Goal: Task Accomplishment & Management: Manage account settings

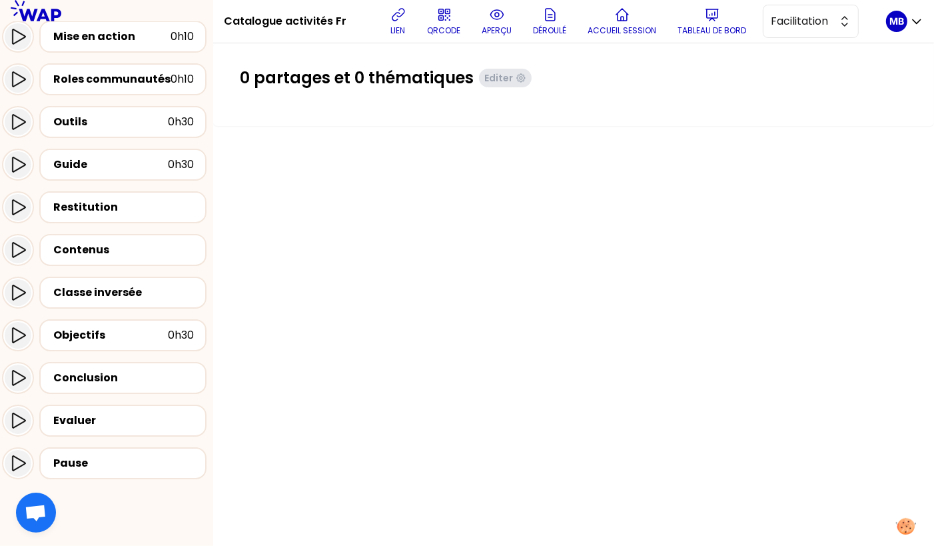
scroll to position [611, 0]
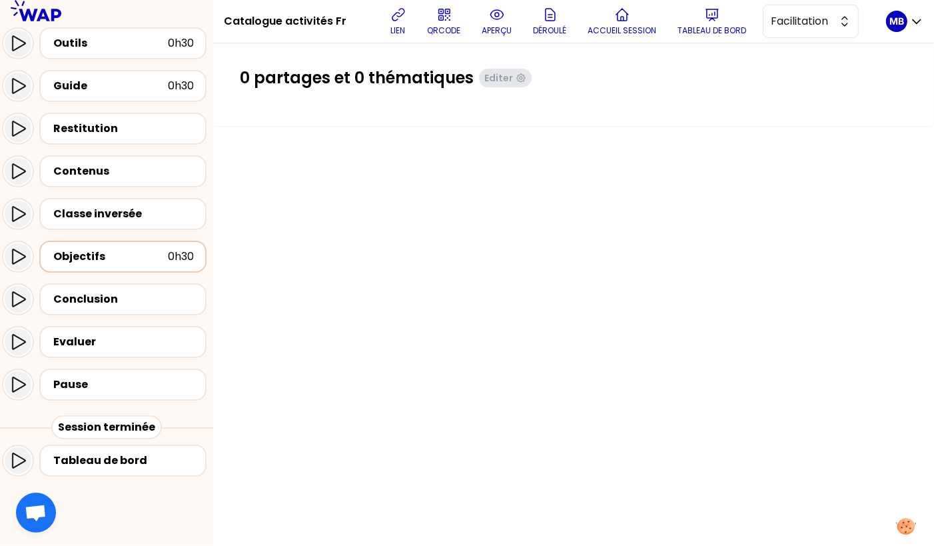
click at [137, 263] on div "Objectifs" at bounding box center [111, 257] width 115 height 16
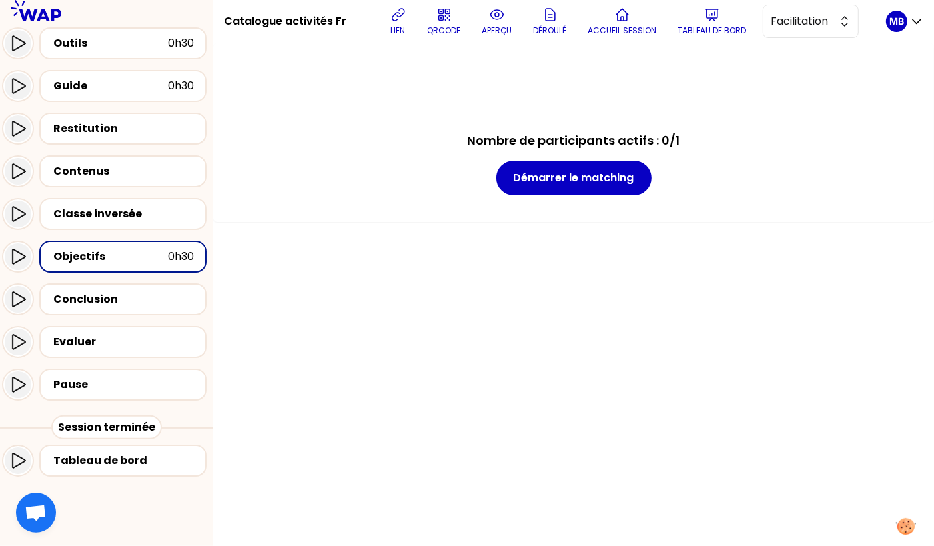
drag, startPoint x: 137, startPoint y: 263, endPoint x: 138, endPoint y: 256, distance: 6.7
click at [138, 256] on div "Objectifs" at bounding box center [111, 257] width 115 height 16
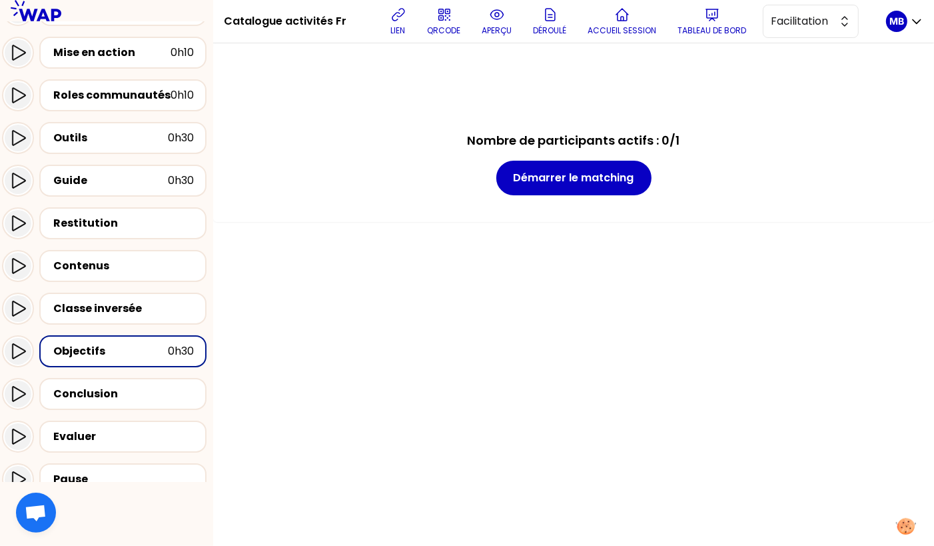
scroll to position [523, 0]
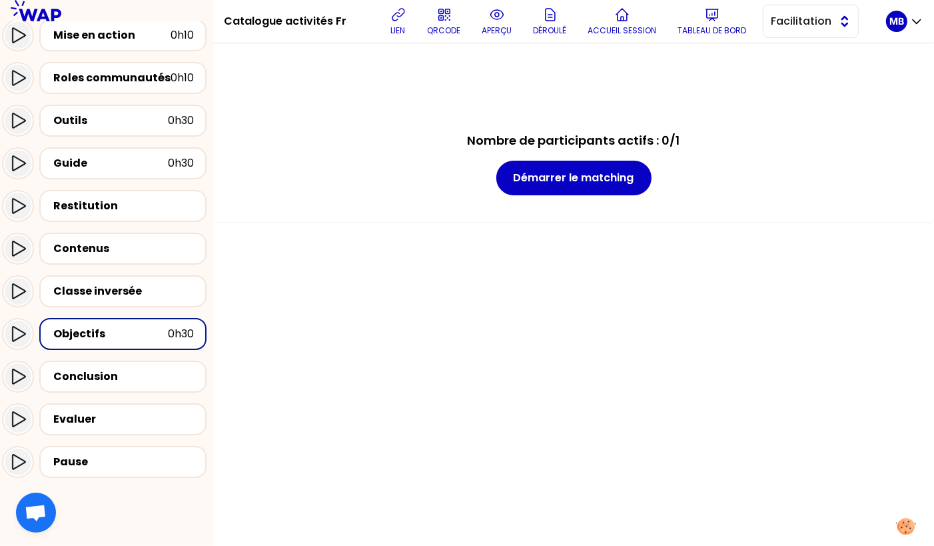
click at [822, 9] on button "Facilitation" at bounding box center [811, 21] width 96 height 33
click at [815, 48] on span "Conception" at bounding box center [818, 55] width 57 height 16
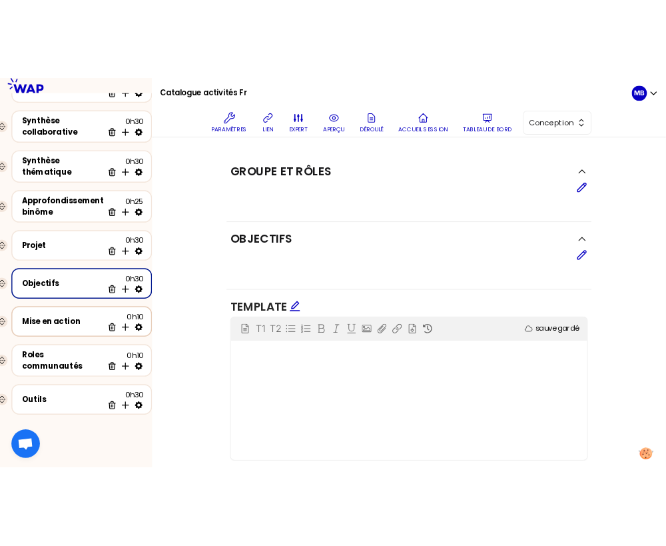
scroll to position [252, 0]
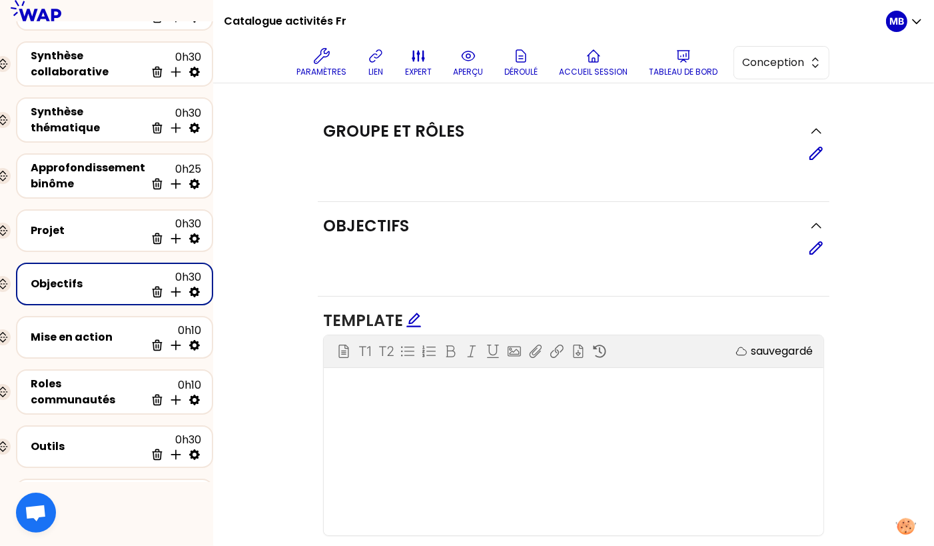
drag, startPoint x: 5, startPoint y: 441, endPoint x: 472, endPoint y: 8, distance: 637.1
click at [190, 287] on icon at bounding box center [194, 292] width 11 height 11
select select "4"
select select "5"
select select "false"
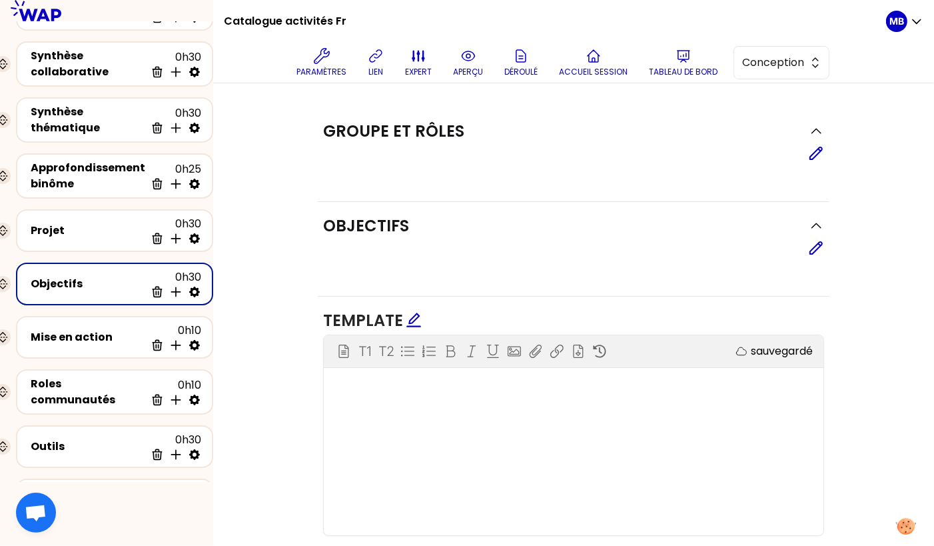
select select "Each"
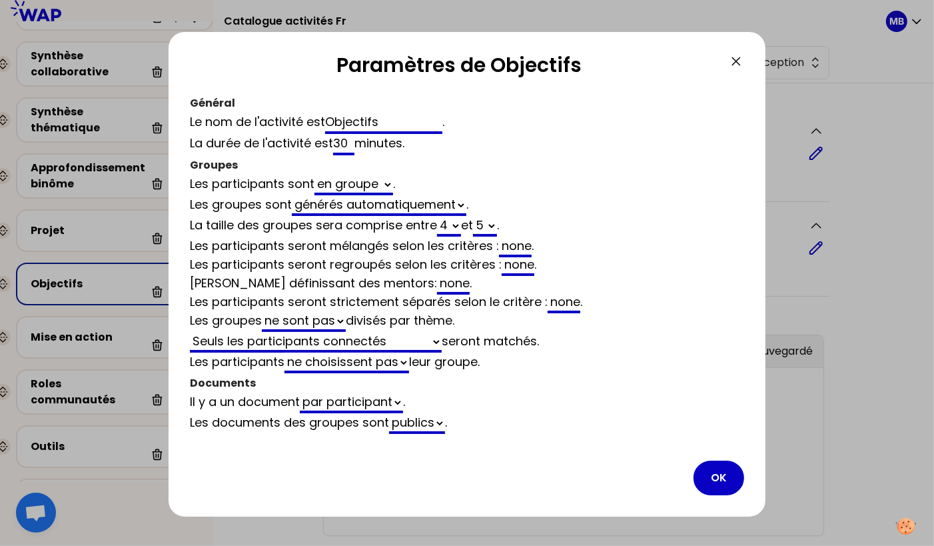
drag, startPoint x: 349, startPoint y: 144, endPoint x: 315, endPoint y: 144, distance: 34.7
click at [315, 144] on div "La durée de l'activité est 30 minutes ." at bounding box center [467, 144] width 554 height 21
select select "4"
select select "5"
select select "false"
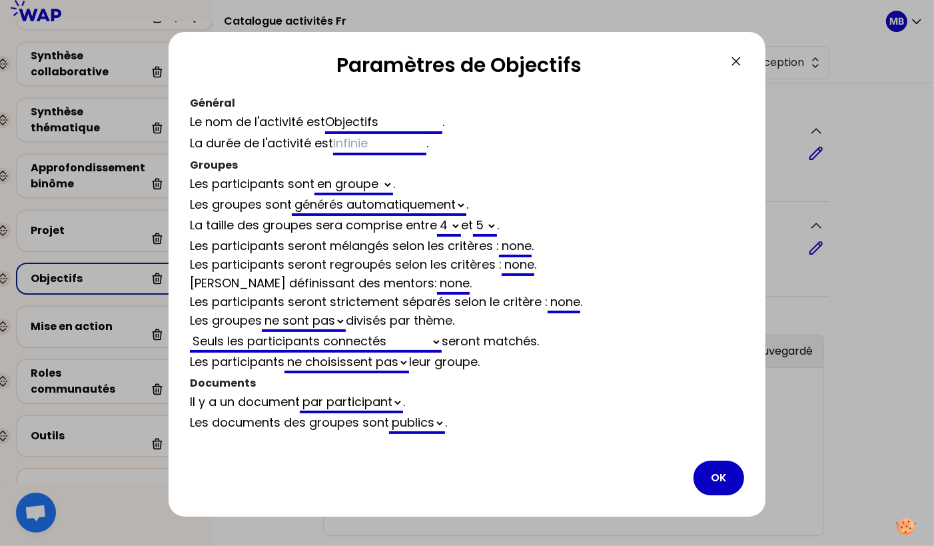
type input "1"
select select "4"
select select "5"
select select "false"
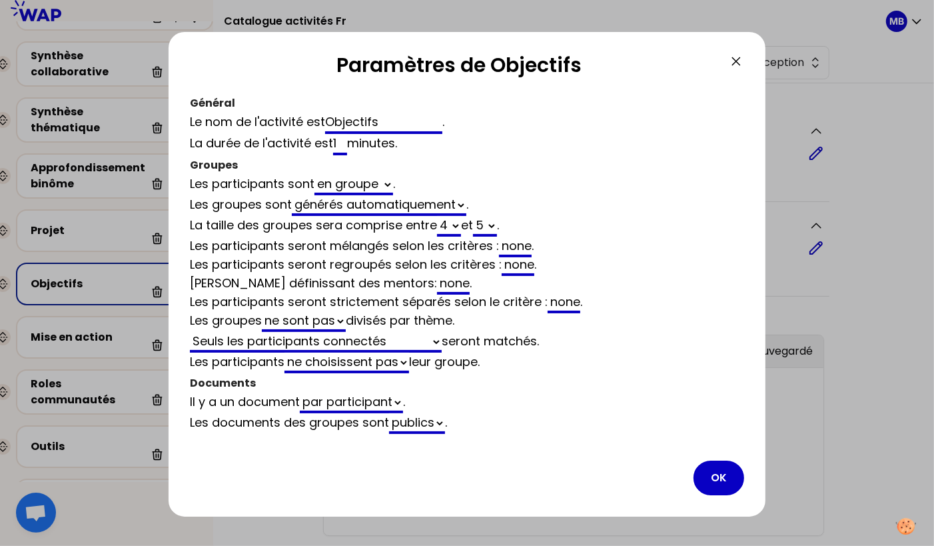
type input "15"
select select "4"
select select "5"
select select "false"
type input "15"
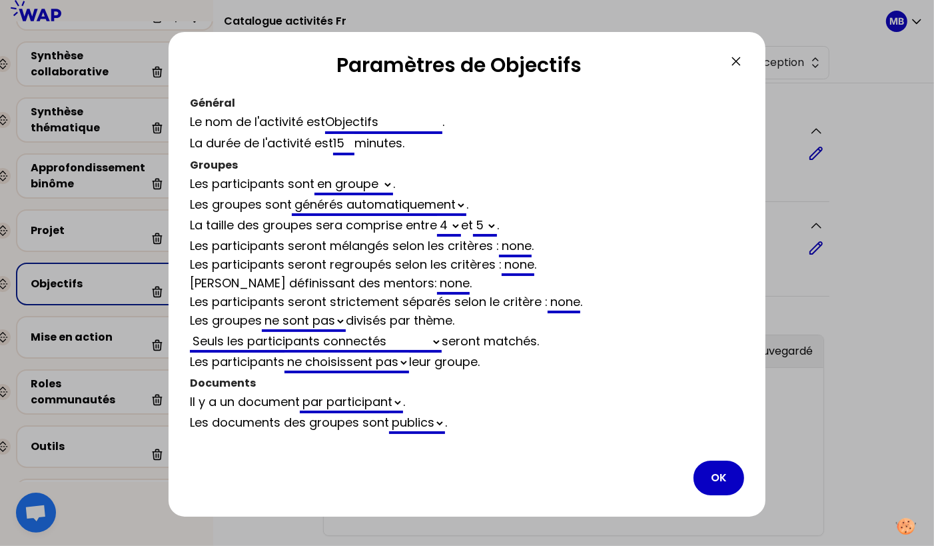
click at [114, 148] on div at bounding box center [467, 273] width 934 height 546
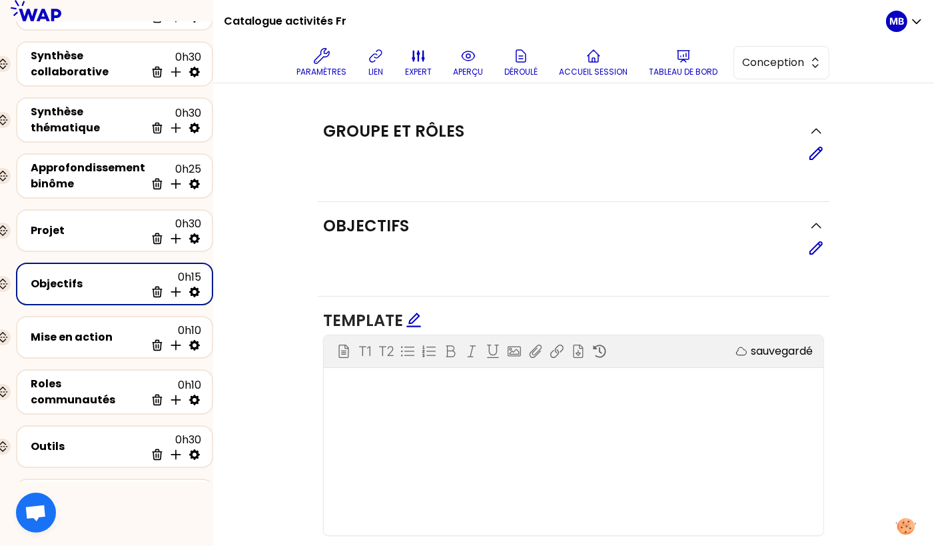
click at [192, 287] on icon at bounding box center [194, 291] width 13 height 13
select select "4"
select select "5"
select select "false"
select select "Each"
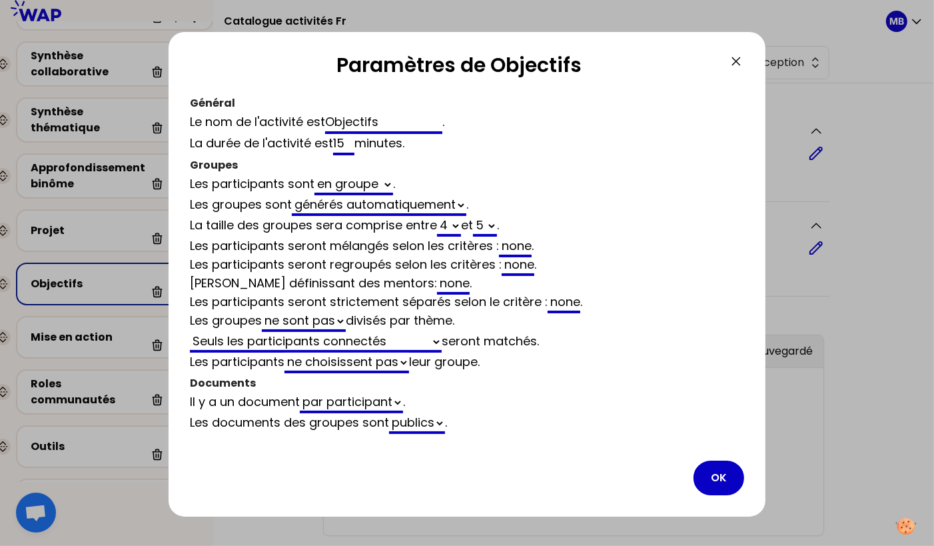
click at [325, 203] on select "générés automatiquement les mêmes que vides" at bounding box center [379, 205] width 175 height 21
click at [458, 226] on select "2 3 4 5 6 7 8 9 10 11 12" at bounding box center [449, 226] width 24 height 21
select select "3"
select select "5"
select select "false"
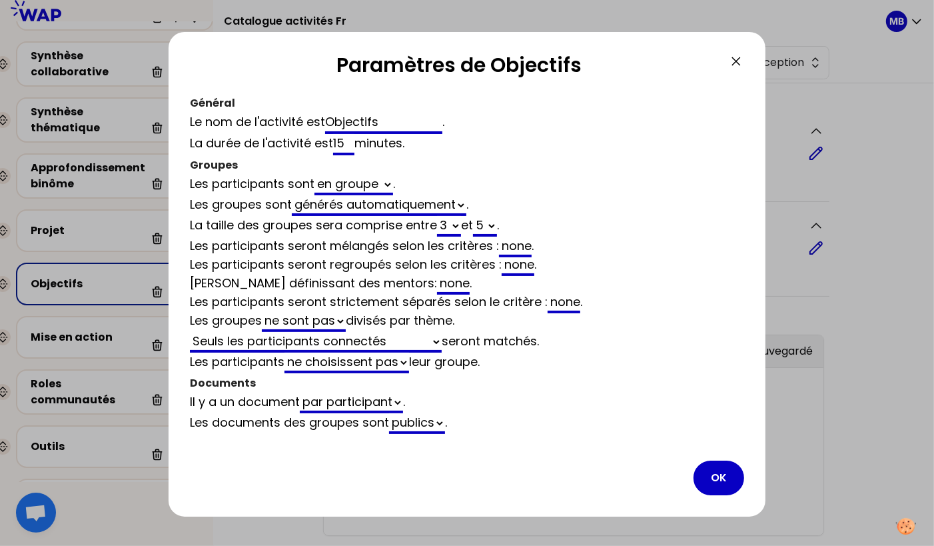
select select "3"
select select "false"
click at [714, 472] on button "OK" at bounding box center [719, 477] width 51 height 35
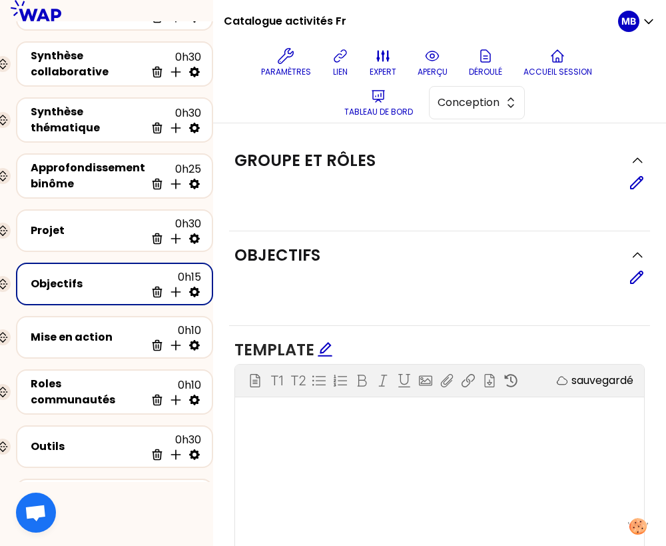
click at [188, 291] on icon at bounding box center [194, 291] width 13 height 13
select select "3"
select select "false"
select select "Each"
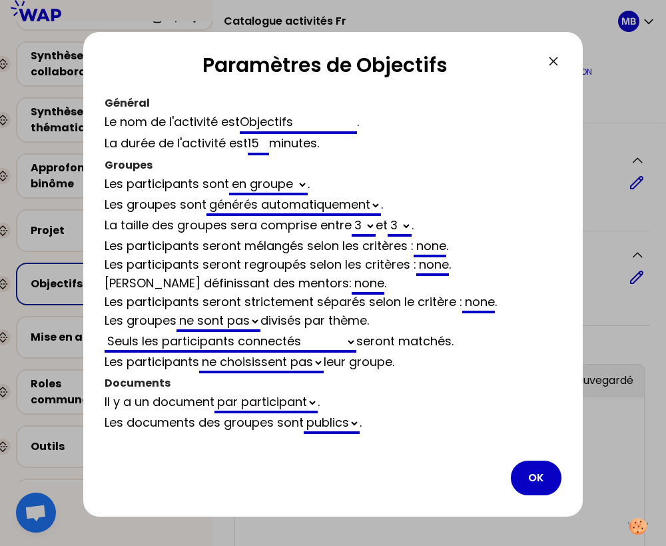
click at [261, 202] on select "générés automatiquement les mêmes que vides" at bounding box center [294, 205] width 175 height 21
select select "same_as"
select select "false"
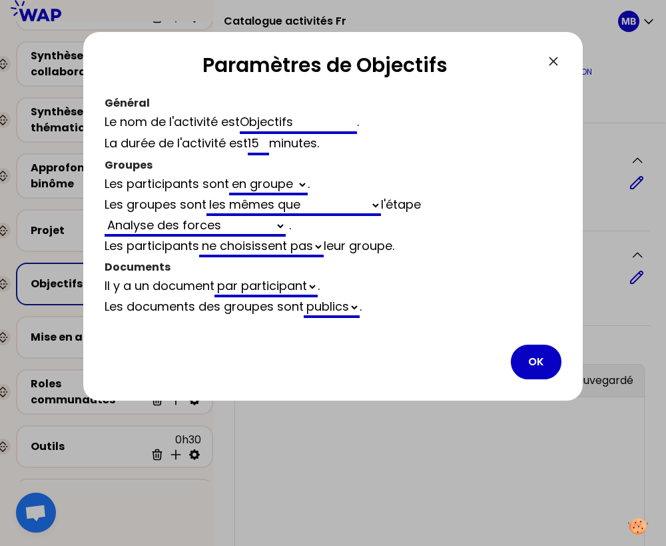
click at [201, 224] on select "Analyse des forces Synthèse collaborative Approfondissement binôme Projet Récit…" at bounding box center [195, 226] width 181 height 21
select select "same_as"
select select "share"
select select "false"
click at [534, 359] on button "OK" at bounding box center [536, 362] width 51 height 35
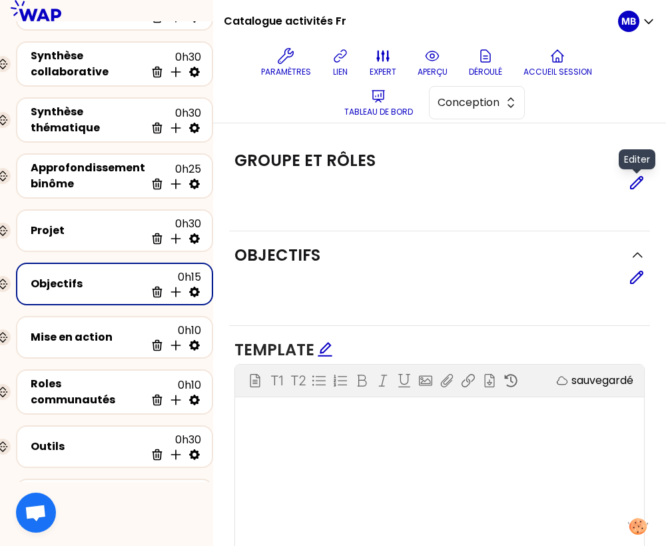
click at [630, 184] on icon at bounding box center [637, 183] width 16 height 16
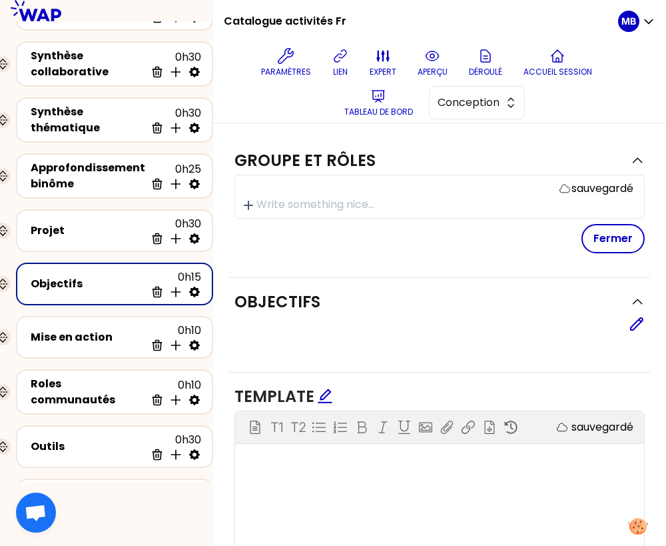
click at [311, 200] on p at bounding box center [445, 205] width 377 height 16
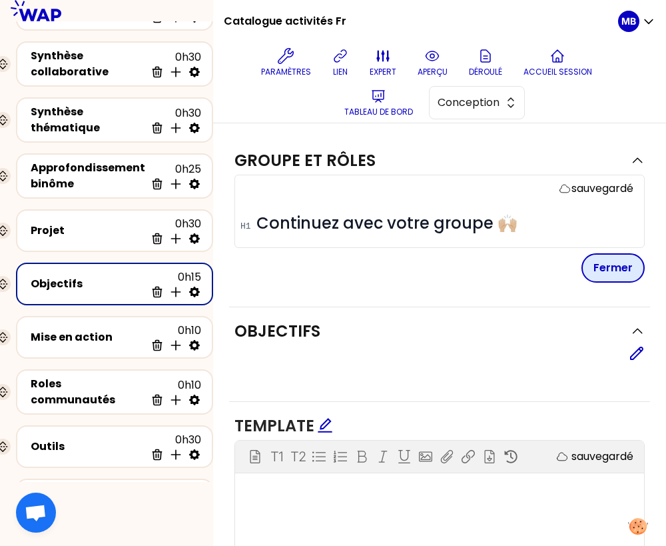
click at [604, 281] on button "Fermer" at bounding box center [613, 267] width 63 height 29
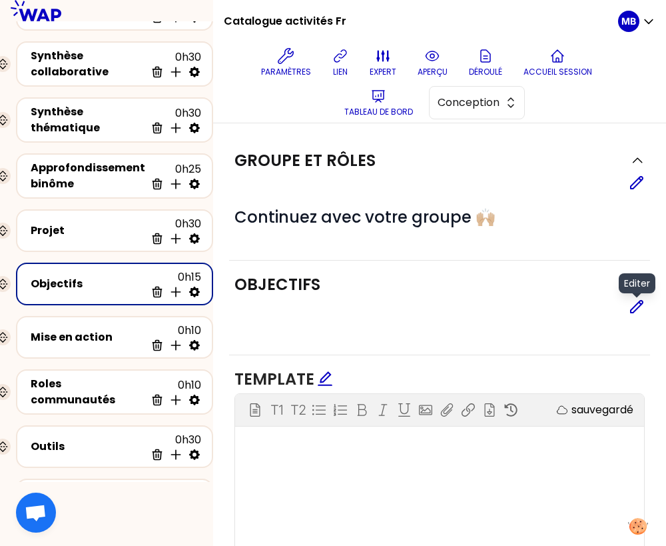
click at [635, 306] on icon at bounding box center [637, 307] width 16 height 16
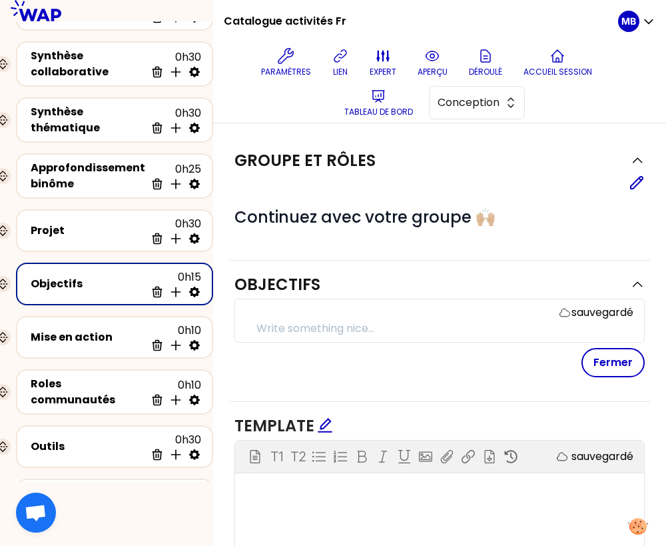
click at [281, 329] on p at bounding box center [445, 329] width 377 height 16
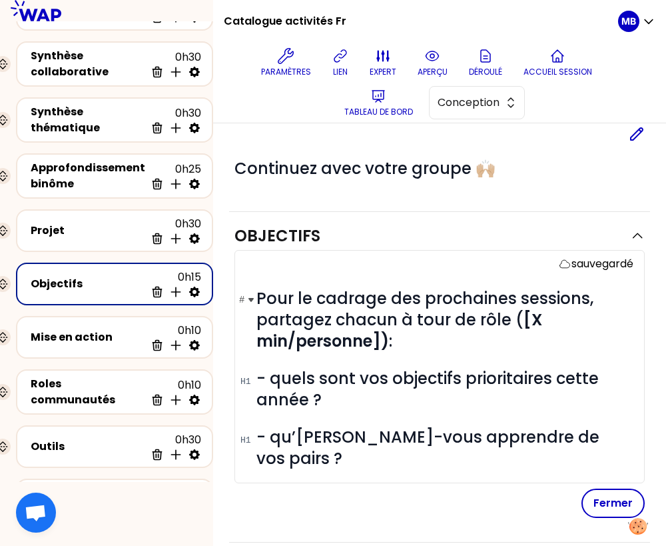
scroll to position [102, 0]
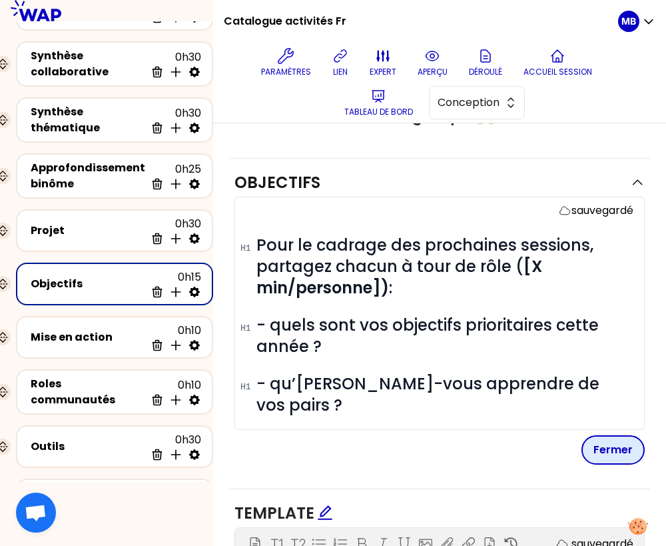
click at [610, 435] on button "Fermer" at bounding box center [613, 449] width 63 height 29
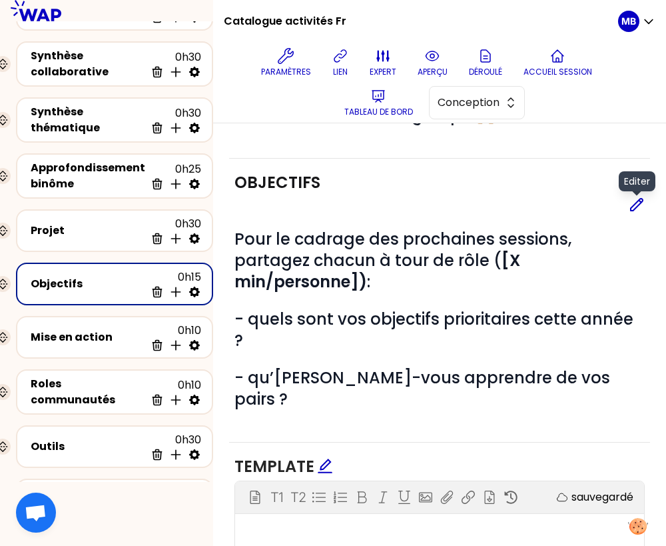
click at [639, 205] on icon at bounding box center [637, 205] width 16 height 16
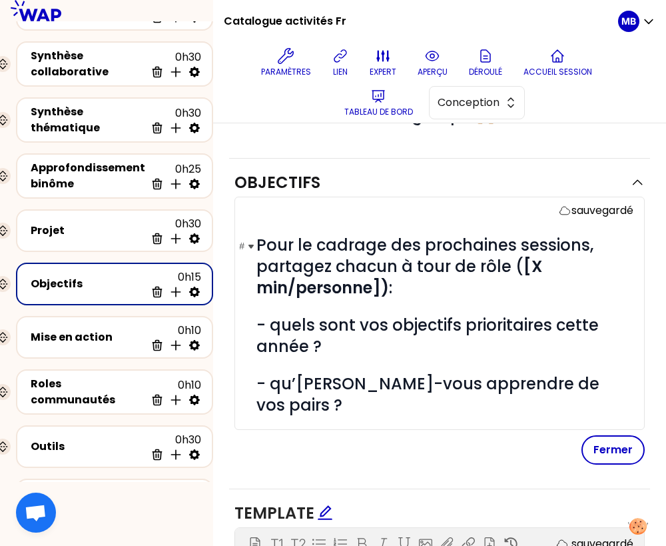
click at [389, 265] on span "Pour le cadrage des prochaines sessions, partagez chacun à tour de rôle ( [X mi…" at bounding box center [427, 266] width 341 height 65
click at [393, 266] on span "Pour le cadrage des prochaines sessions, partagez chacun à tour de rôle ( [X mi…" at bounding box center [427, 266] width 341 height 65
click at [594, 435] on button "Fermer" at bounding box center [613, 449] width 63 height 29
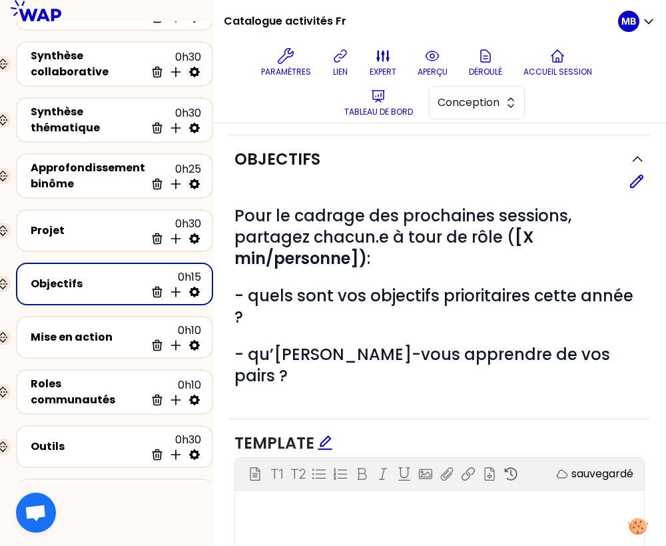
scroll to position [143, 0]
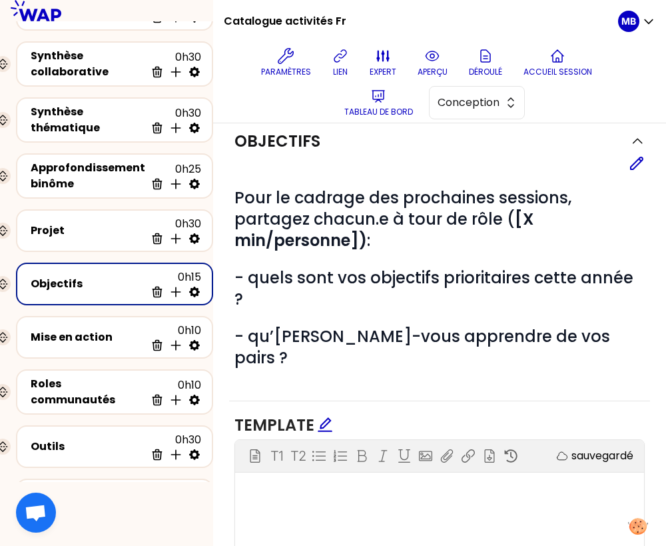
click at [321, 417] on icon "edit" at bounding box center [325, 424] width 14 height 14
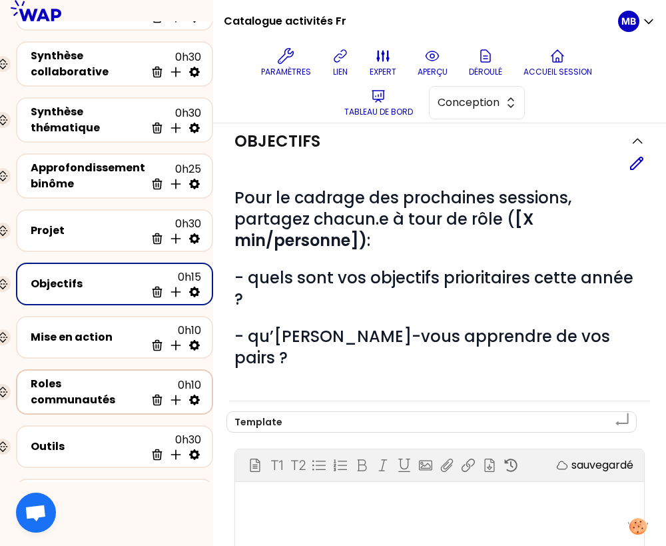
drag, startPoint x: 296, startPoint y: 377, endPoint x: 187, endPoint y: 377, distance: 108.6
click at [187, 377] on div "Catalogue activités Fr Paramètres lien expert aperçu Déroulé Accueil session Ta…" at bounding box center [333, 273] width 666 height 546
type textarea "Cadrage de {{ name }}"
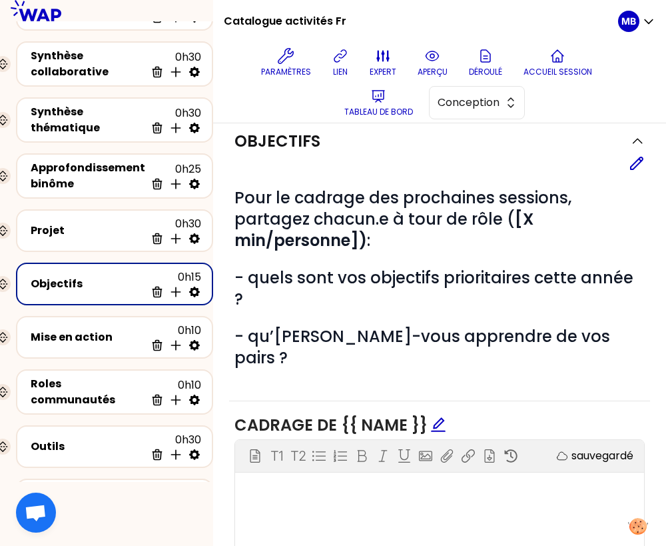
click at [430, 334] on div "Objectifs Editer # Pour le cadrage des prochaines sessions, partagez chacun.e à…" at bounding box center [439, 259] width 421 height 284
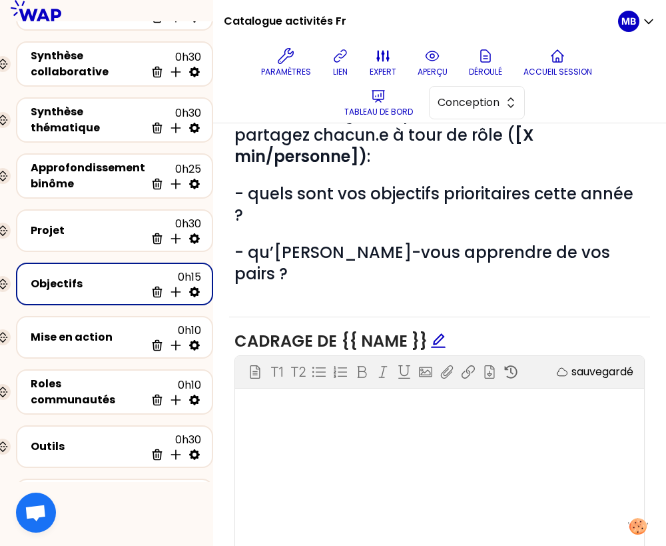
scroll to position [233, 0]
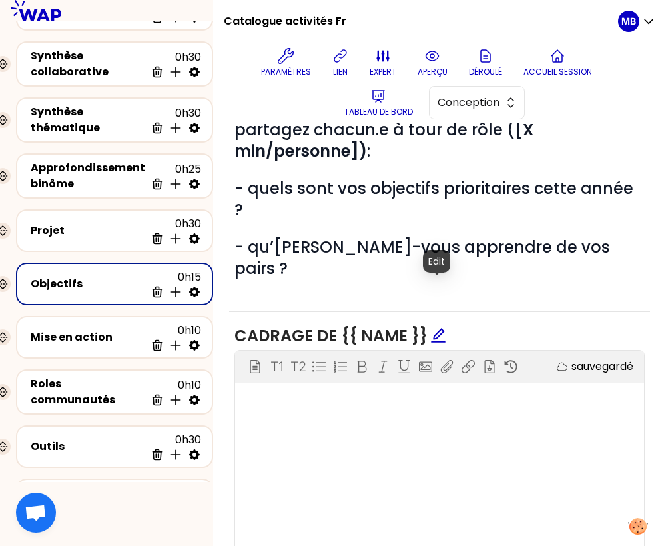
click at [438, 327] on icon "edit" at bounding box center [438, 335] width 16 height 16
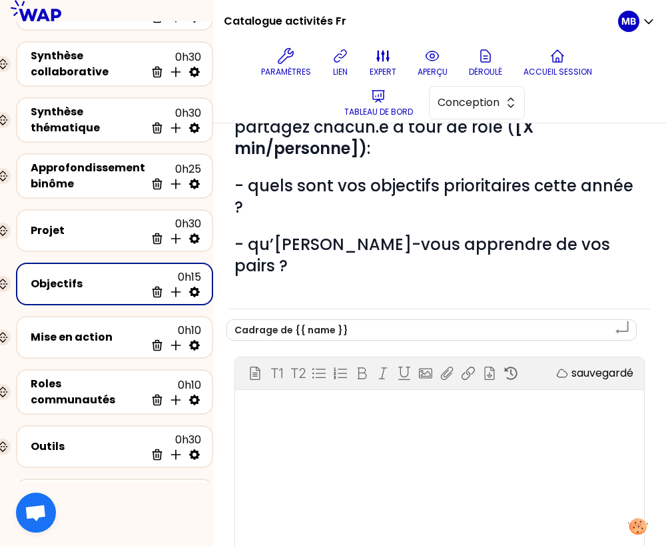
click at [430, 401] on div "﻿" at bounding box center [440, 409] width 383 height 16
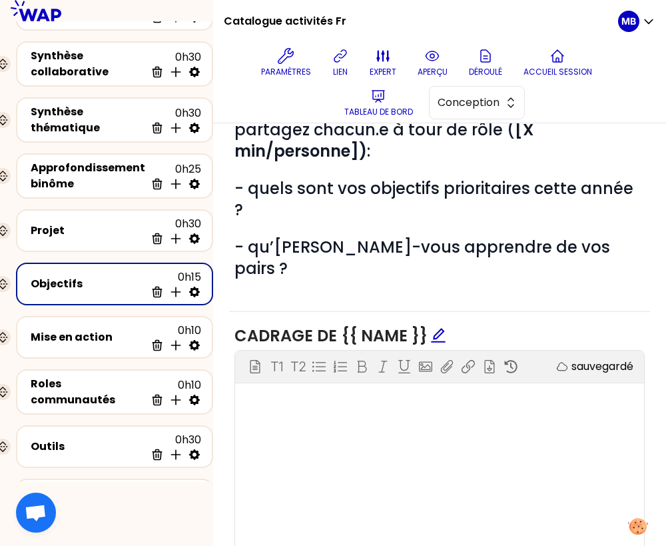
click at [430, 394] on div "﻿" at bounding box center [440, 402] width 383 height 16
click at [295, 357] on p "T2" at bounding box center [298, 366] width 15 height 19
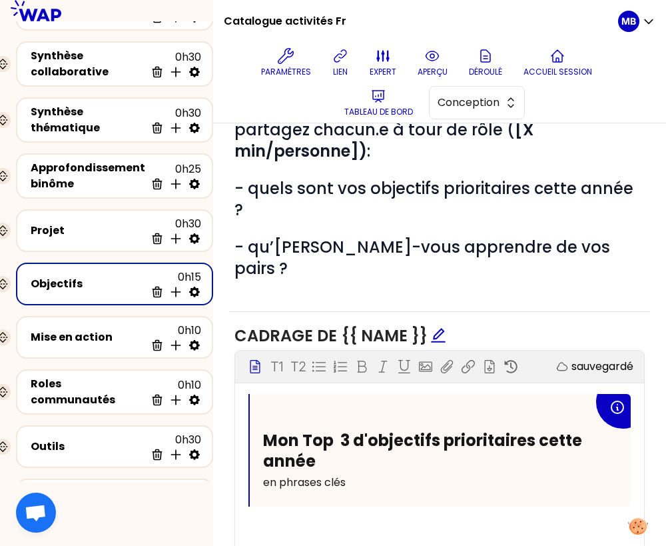
click at [379, 472] on div "Bloc d'instruction T1 T2 Exporter sauvegardé Mon Top 3 d'objectifs prioritaires…" at bounding box center [439, 451] width 409 height 200
click at [354, 472] on p "en phrases clés" at bounding box center [428, 482] width 331 height 21
click at [315, 478] on div "Bloc d'instruction T1 T2 Exporter sauvegarde en cours... Mon Top 3 d'objectifs …" at bounding box center [439, 451] width 409 height 200
click at [314, 472] on div "Bloc d'instruction T1 T2 Exporter sauvegardé Mon Top 3 d'objectifs prioritaires…" at bounding box center [439, 451] width 409 height 200
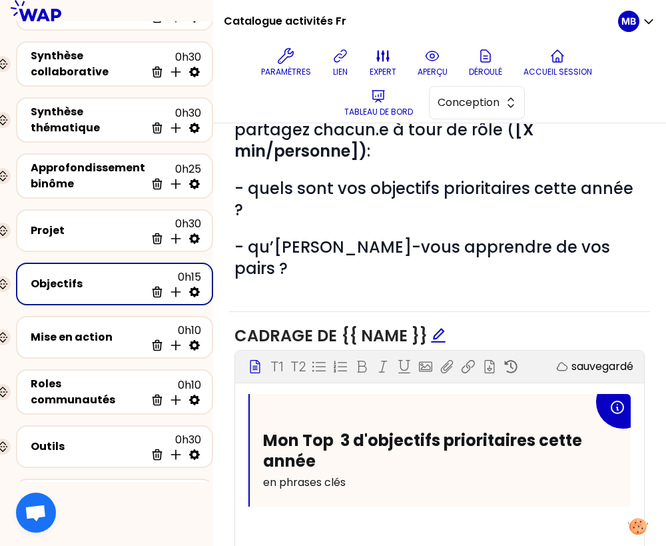
click at [315, 462] on div "Bloc d'instruction T1 T2 Exporter sauvegardé Mon Top 3 d'objectifs prioritaires…" at bounding box center [439, 451] width 409 height 200
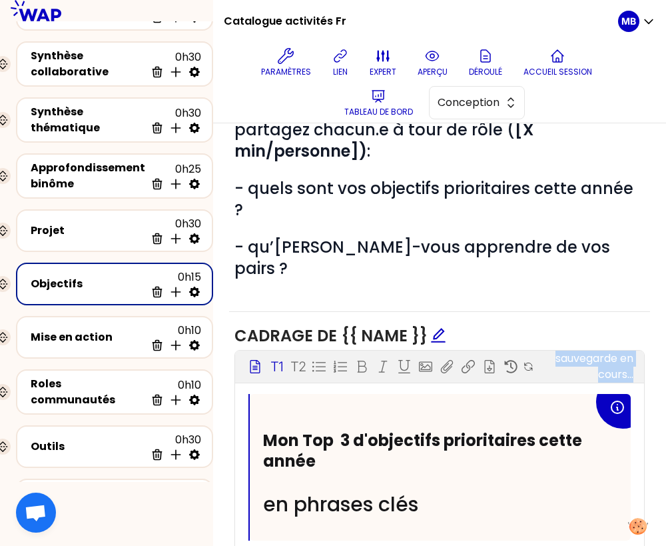
click at [276, 357] on p "T1" at bounding box center [277, 366] width 13 height 19
click at [297, 357] on p "T2" at bounding box center [298, 366] width 15 height 19
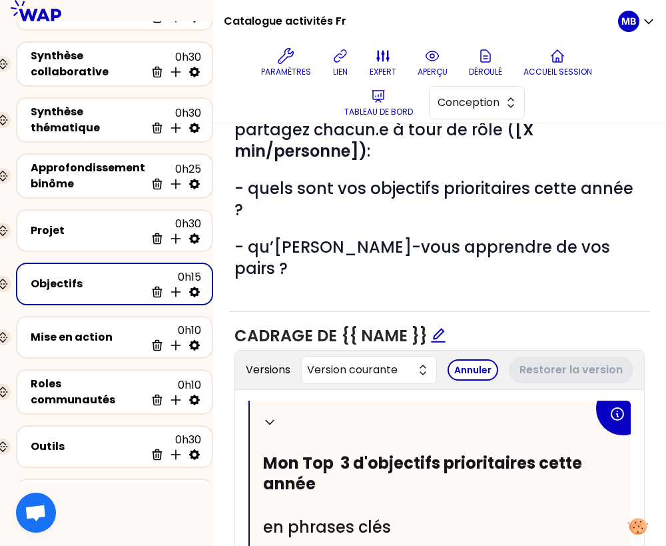
click at [510, 357] on div "Annuler Restorer la version" at bounding box center [541, 370] width 186 height 27
click at [482, 359] on button "Annuler" at bounding box center [473, 369] width 51 height 21
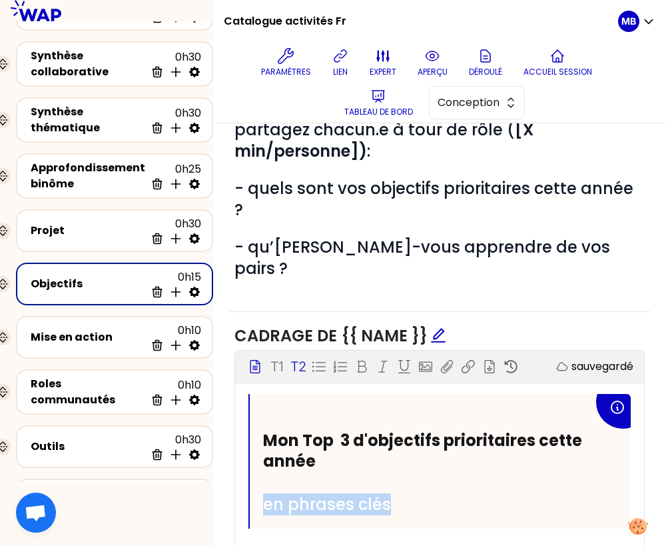
drag, startPoint x: 408, startPoint y: 454, endPoint x: 257, endPoint y: 464, distance: 150.9
click at [257, 464] on div "Mon Top 3 d'objectifs prioritaires cette année en phrases clés" at bounding box center [440, 461] width 381 height 135
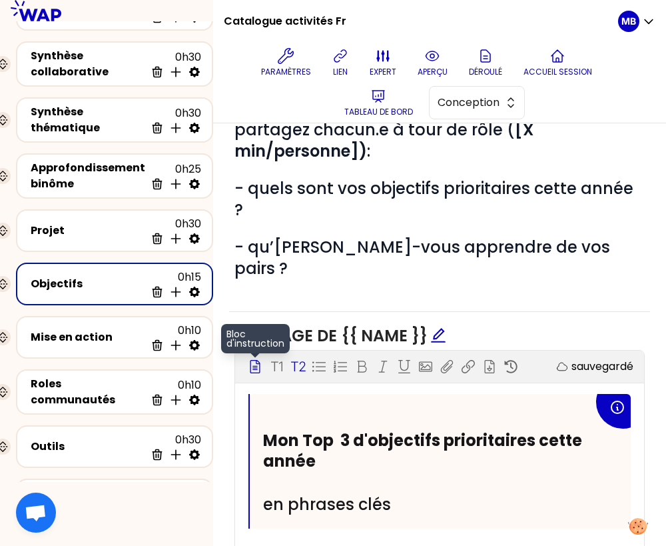
click at [257, 360] on icon at bounding box center [256, 366] width 10 height 13
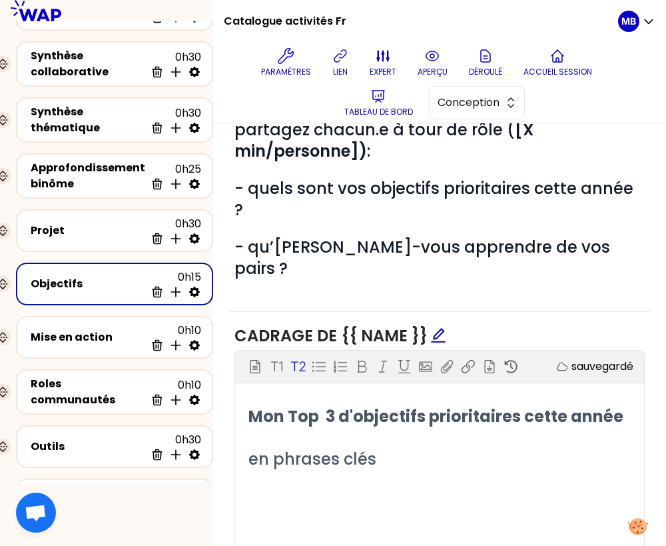
click at [385, 448] on h2 "en phrases clés" at bounding box center [440, 458] width 383 height 21
drag, startPoint x: 389, startPoint y: 412, endPoint x: 240, endPoint y: 414, distance: 148.6
click at [240, 414] on div "Mon Top 3 d'objectifs prioritaires cette année en phrases clés" at bounding box center [439, 438] width 409 height 64
drag, startPoint x: 247, startPoint y: 369, endPoint x: 532, endPoint y: 366, distance: 285.2
click at [532, 406] on div "Mon Top 3 d'objectifs prioritaires cette anné" at bounding box center [439, 416] width 409 height 21
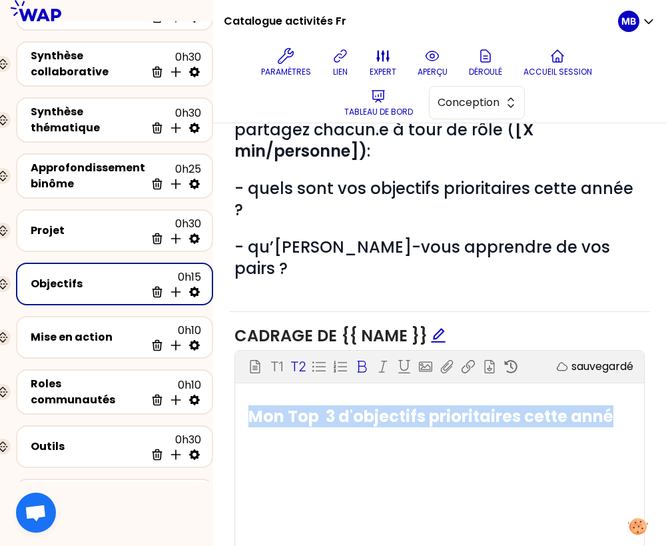
drag, startPoint x: 622, startPoint y: 376, endPoint x: 253, endPoint y: 370, distance: 369.9
click at [253, 406] on h2 "Mon Top 3 d'objectifs prioritaires cette anné" at bounding box center [440, 416] width 383 height 21
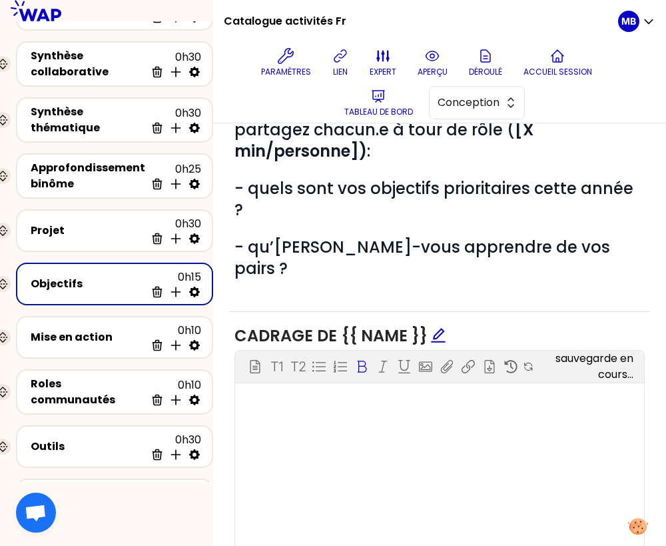
click at [295, 351] on div "Bloc d'instruction T1 T2 Exporter sauvegarde en cours..." at bounding box center [439, 367] width 409 height 32
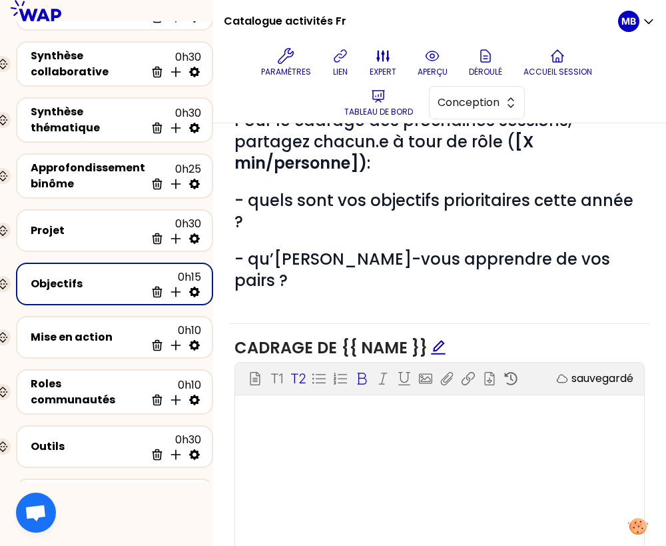
click at [297, 363] on div "Bloc d'instruction T1 T2 Exporter sauvegardé" at bounding box center [439, 379] width 409 height 32
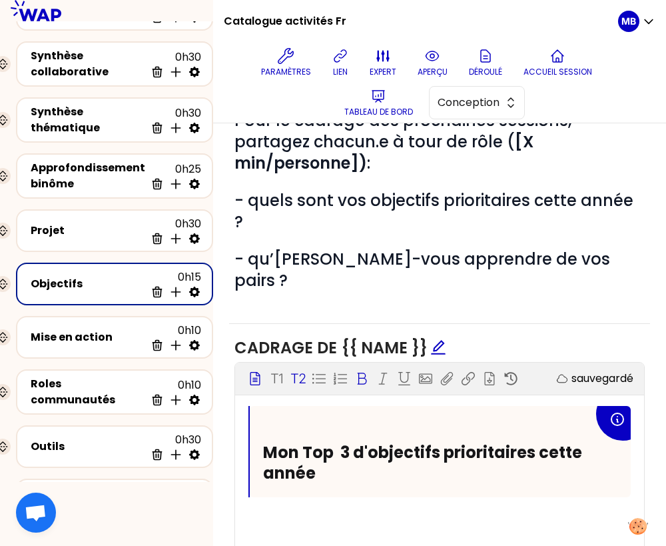
click at [325, 473] on div "Bloc d'instruction T1 T2 Exporter sauvegardé Mon Top 3 d'objectifs prioritaires…" at bounding box center [439, 463] width 409 height 200
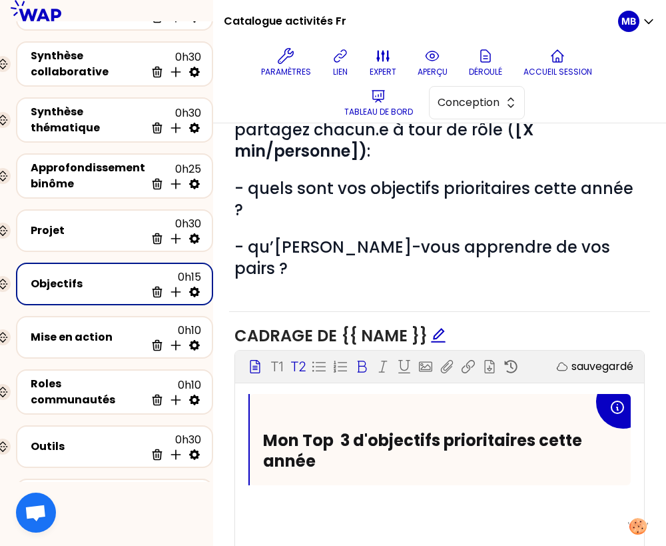
click at [325, 430] on h2 "Mon Top 3 d'objectifs prioritaires cette année" at bounding box center [428, 450] width 331 height 41
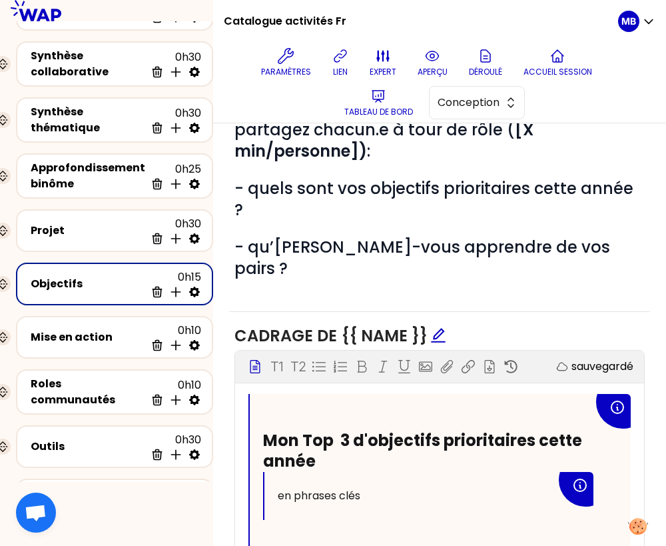
click at [281, 488] on span "en phrases clés" at bounding box center [319, 495] width 83 height 15
click at [278, 488] on span "en phrases clés" at bounding box center [319, 495] width 83 height 15
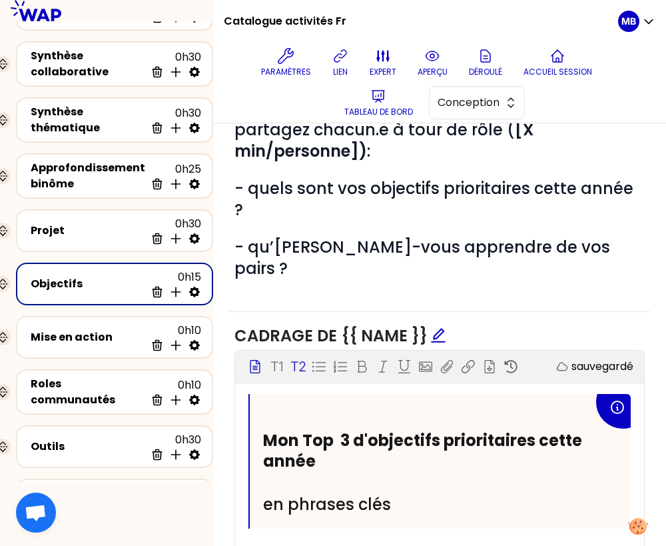
click at [424, 494] on h2 "en phrases clés" at bounding box center [428, 504] width 331 height 21
drag, startPoint x: 404, startPoint y: 461, endPoint x: 266, endPoint y: 462, distance: 137.9
click at [266, 494] on h2 "en phrases clés" at bounding box center [428, 504] width 331 height 21
click at [296, 357] on p "T2" at bounding box center [298, 366] width 15 height 19
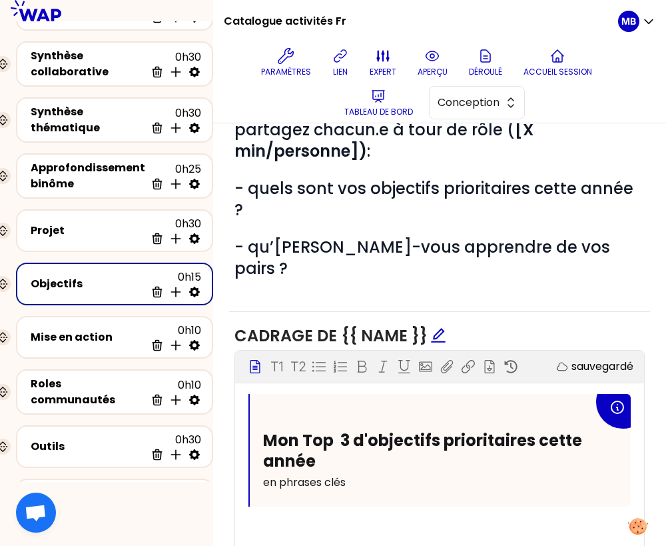
click at [381, 472] on p "en phrases clés" at bounding box center [428, 482] width 331 height 21
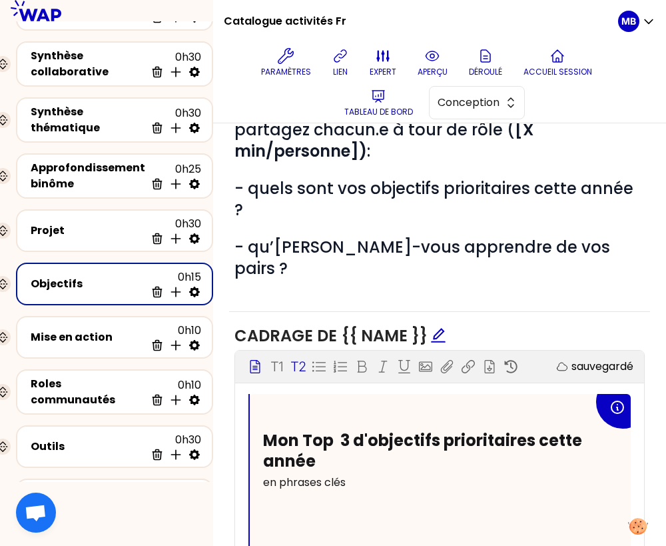
click at [304, 357] on p "T2" at bounding box center [298, 366] width 15 height 19
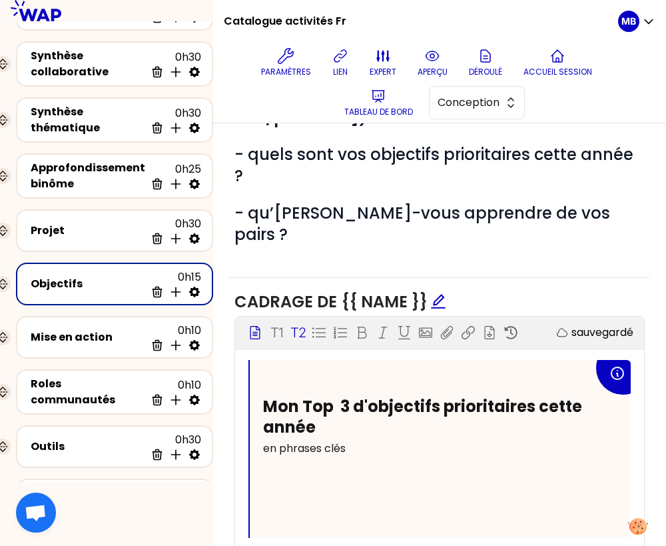
click at [291, 510] on div "Cadrage de {{ name }} Bloc d'instruction T1 T2 Exporter sauvegardé Mon Top 3 d'…" at bounding box center [439, 427] width 421 height 298
click at [283, 486] on div "Mon Top 3 d'objectifs prioritaires cette année en phrases clés ﻿ ﻿" at bounding box center [440, 449] width 381 height 178
click at [299, 291] on div "Cadrage de {{ name }} Bloc d'instruction T1 T2 Exporter sauvegardé Mon Top 3 d'…" at bounding box center [439, 427] width 421 height 298
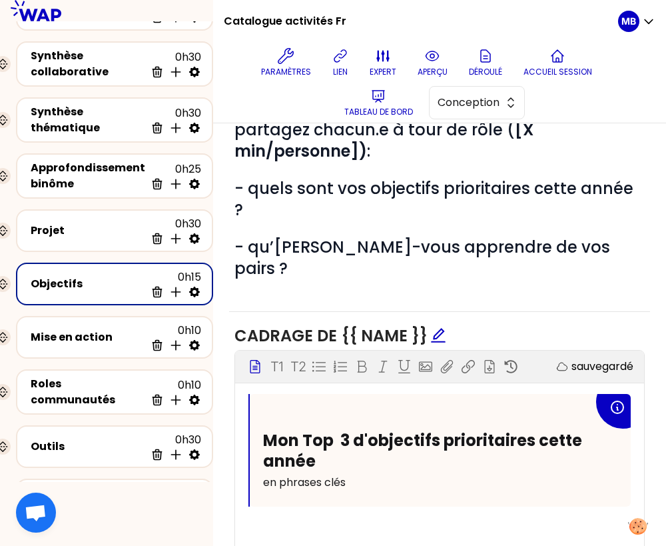
click at [293, 482] on div "Bloc d'instruction T1 T2 Exporter sauvegardé Mon Top 3 d'objectifs prioritaires…" at bounding box center [439, 451] width 409 height 200
click at [316, 360] on icon at bounding box center [319, 366] width 13 height 13
click at [316, 489] on div "Bloc d'instruction T1 T2 Exporter sauvegardé Mon Top 3 d'objectifs prioritaires…" at bounding box center [439, 451] width 409 height 200
click at [373, 472] on p "en phrases clés" at bounding box center [428, 482] width 331 height 21
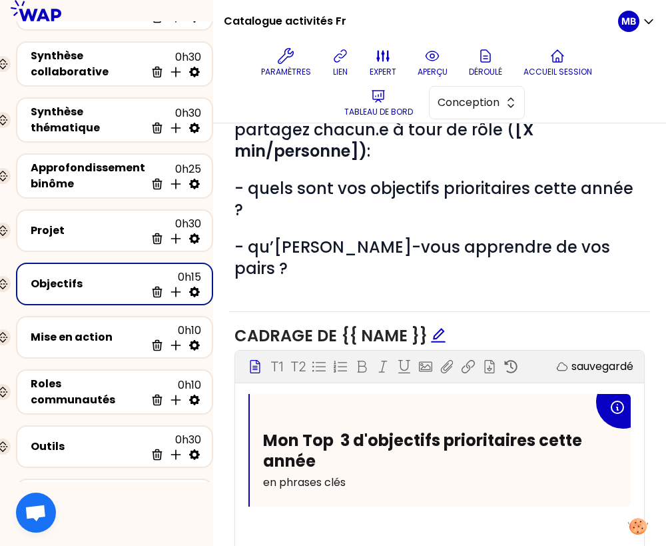
click at [355, 470] on div "Bloc d'instruction T1 T2 Exporter sauvegardé Mon Top 3 d'objectifs prioritaires…" at bounding box center [439, 451] width 409 height 200
click at [333, 430] on h2 "Mon Top 3 d'objectifs prioritaires cette année" at bounding box center [428, 450] width 331 height 41
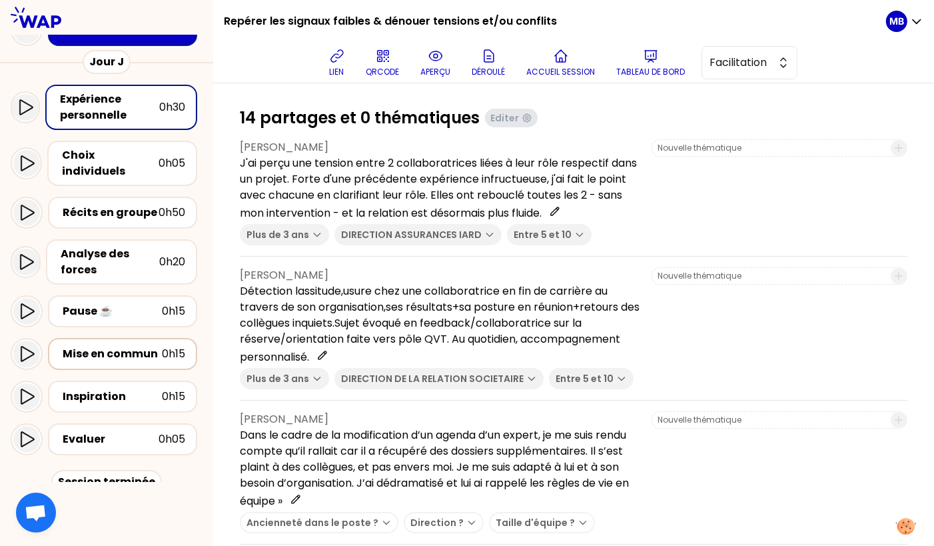
scroll to position [88, 0]
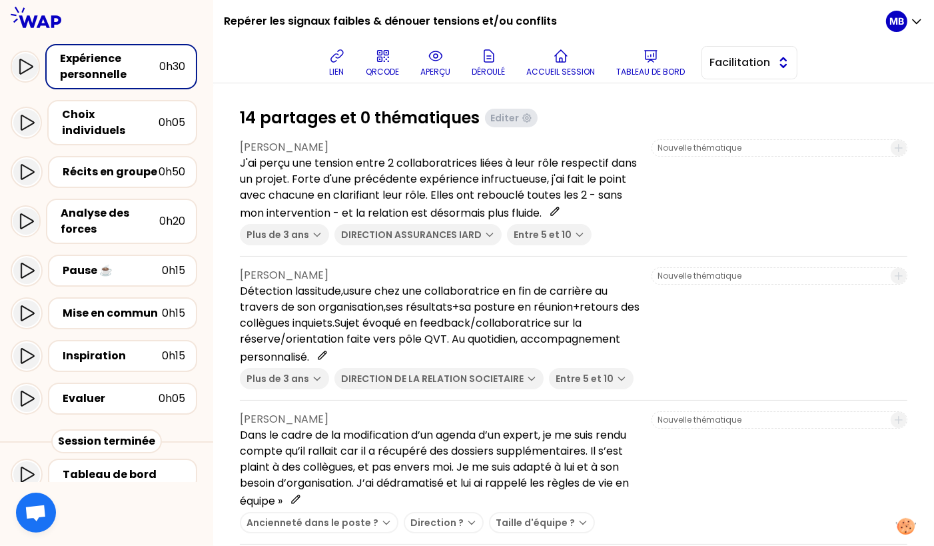
click at [741, 67] on span "Facilitation" at bounding box center [740, 63] width 60 height 16
click at [738, 99] on span "Conception" at bounding box center [757, 96] width 57 height 16
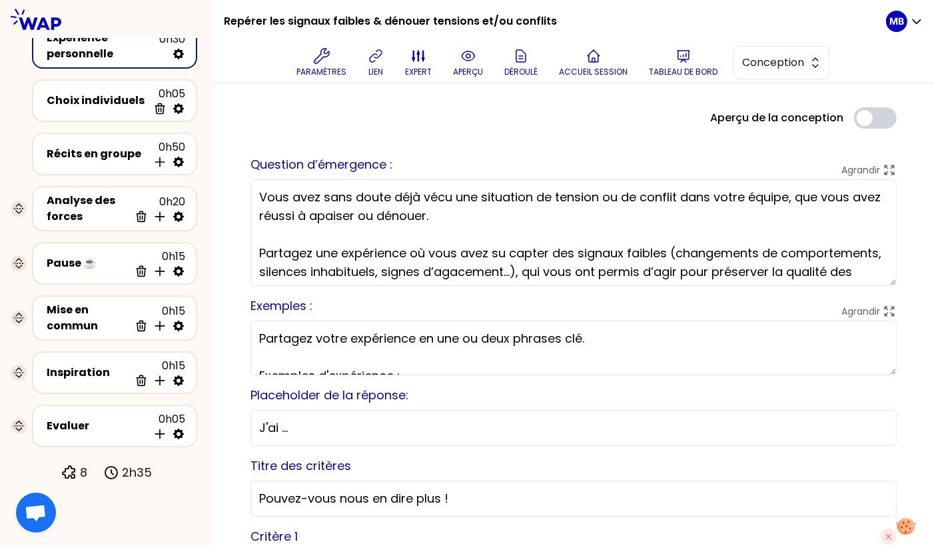
scroll to position [39, 0]
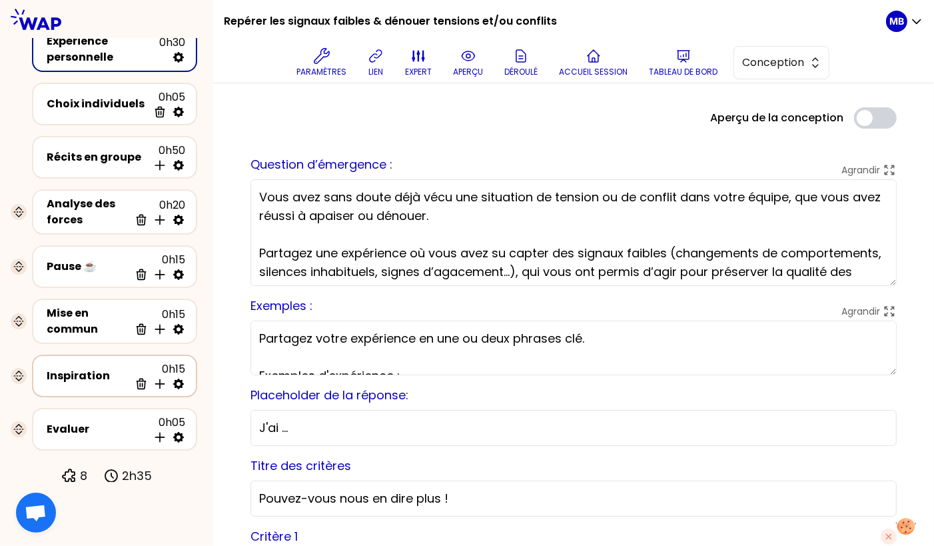
click at [177, 380] on icon at bounding box center [178, 383] width 13 height 13
select select "3"
select select "activity"
select select "share"
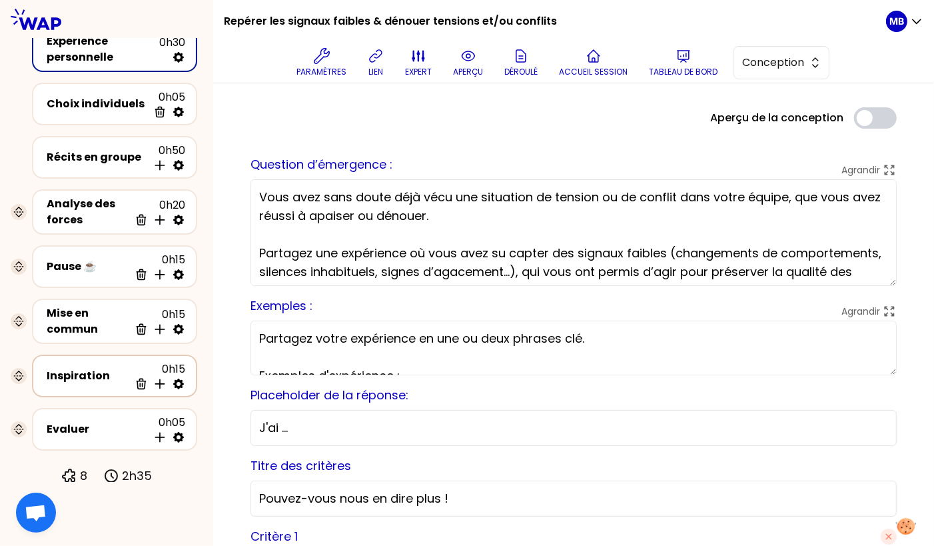
select select "false"
select select "Each"
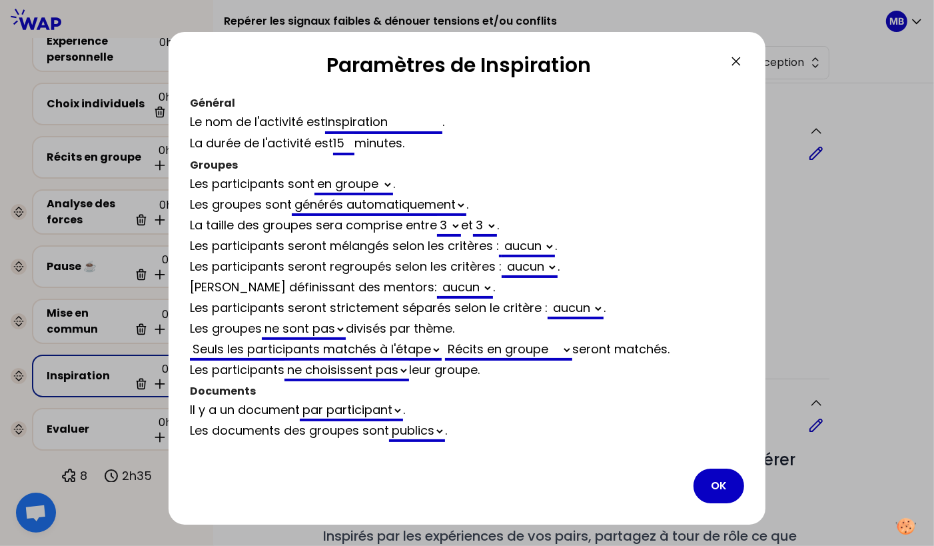
click at [836, 320] on div at bounding box center [467, 273] width 934 height 546
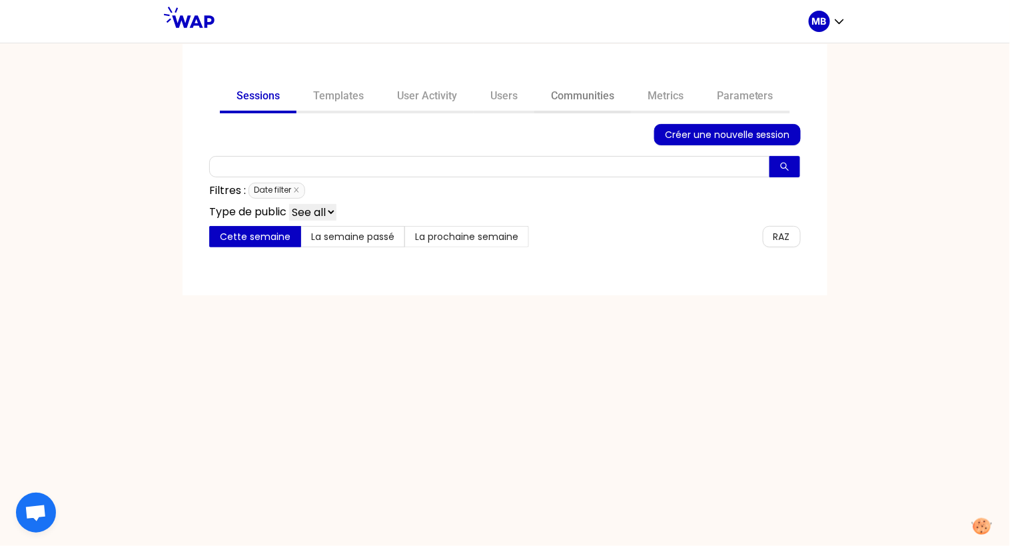
click at [558, 99] on link "Communities" at bounding box center [582, 97] width 97 height 32
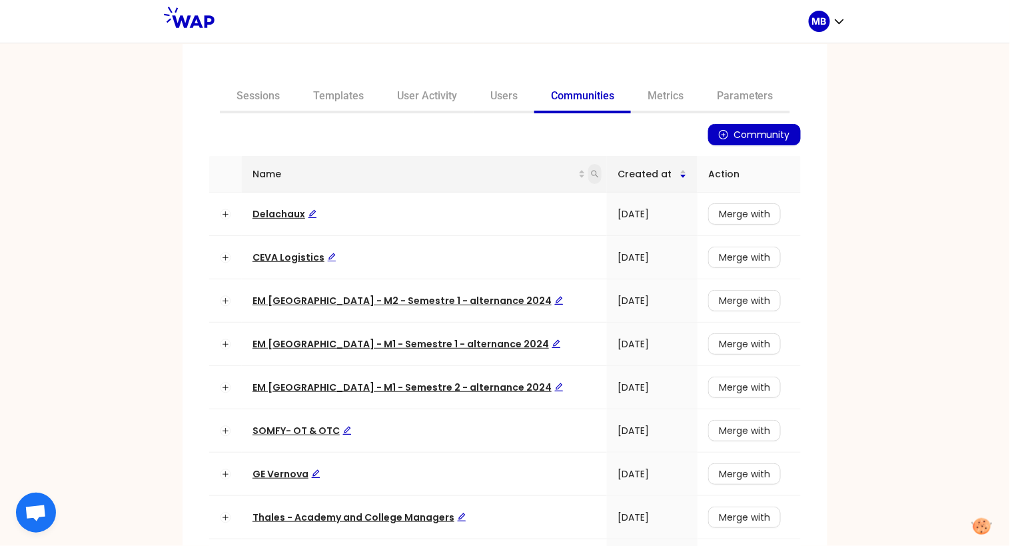
click at [591, 172] on icon "search" at bounding box center [595, 174] width 8 height 8
type input "director"
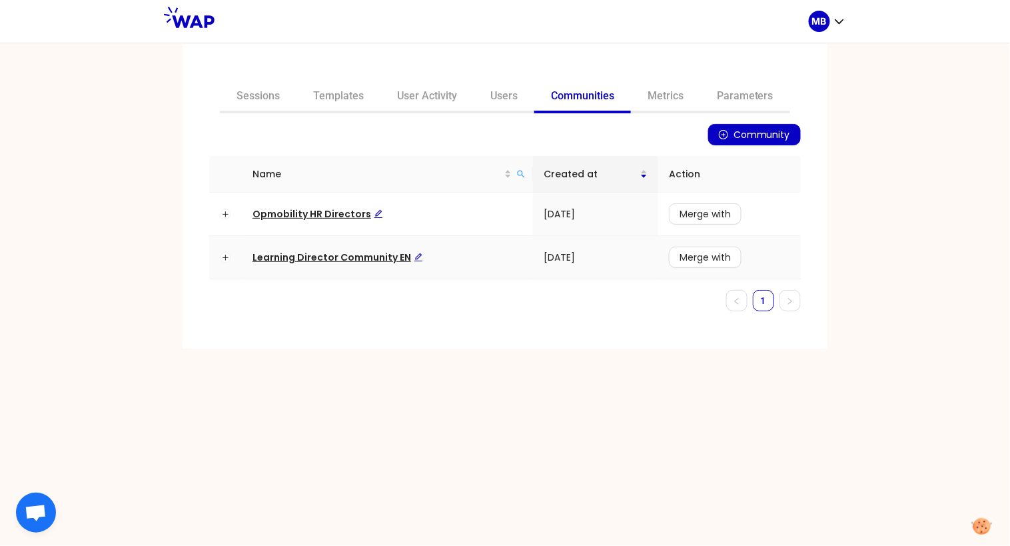
click at [310, 259] on span "Learning Director Community EN" at bounding box center [338, 257] width 171 height 13
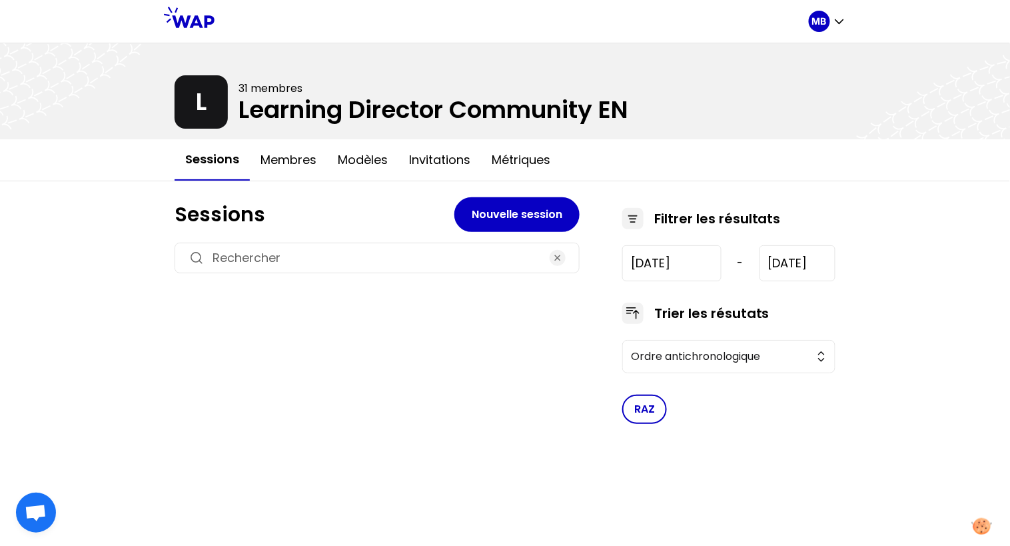
type input "2025-1-30"
type input "2025-7-17"
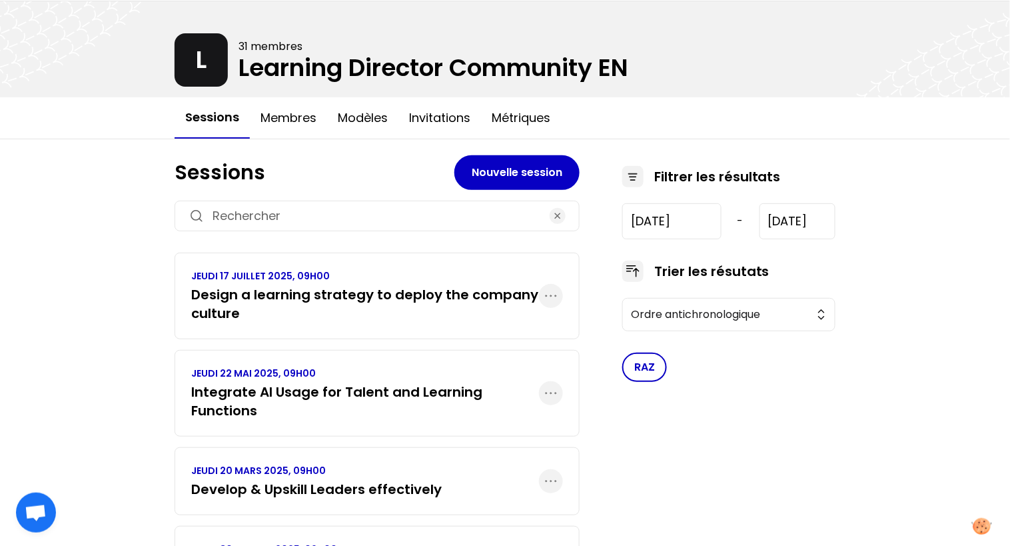
scroll to position [84, 0]
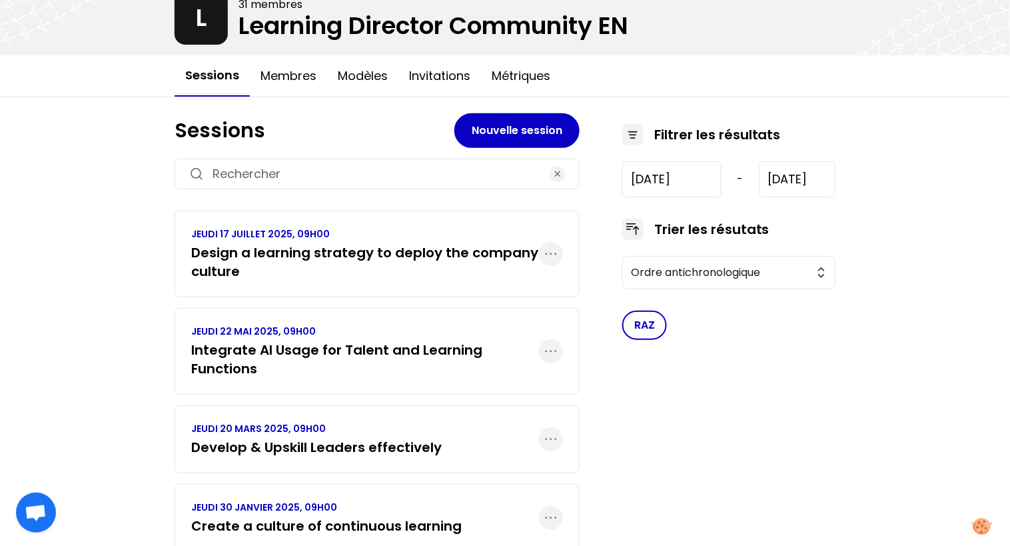
click at [474, 347] on h3 "Integrate AI Usage for Talent and Learning Functions" at bounding box center [365, 359] width 348 height 37
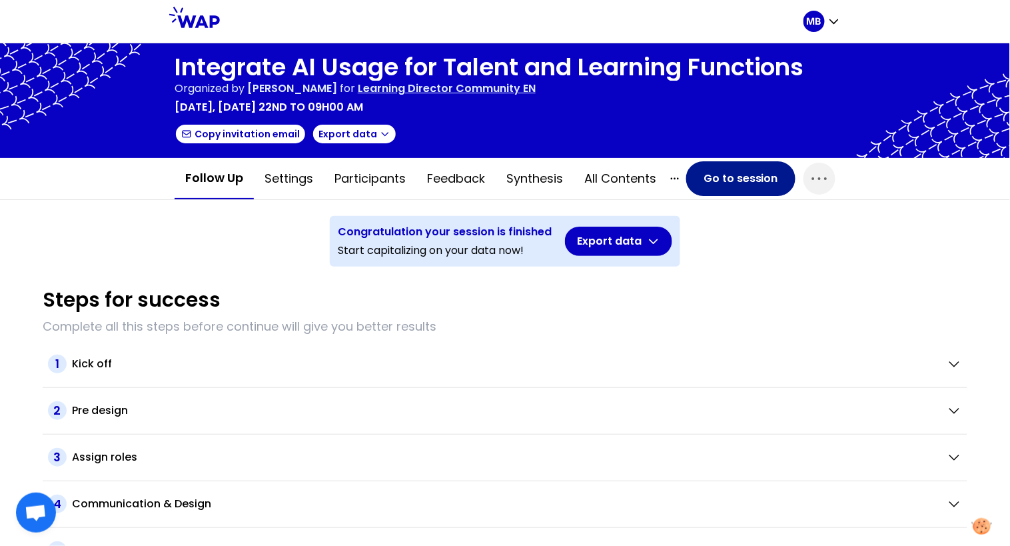
click at [709, 186] on button "Go to session" at bounding box center [740, 178] width 109 height 35
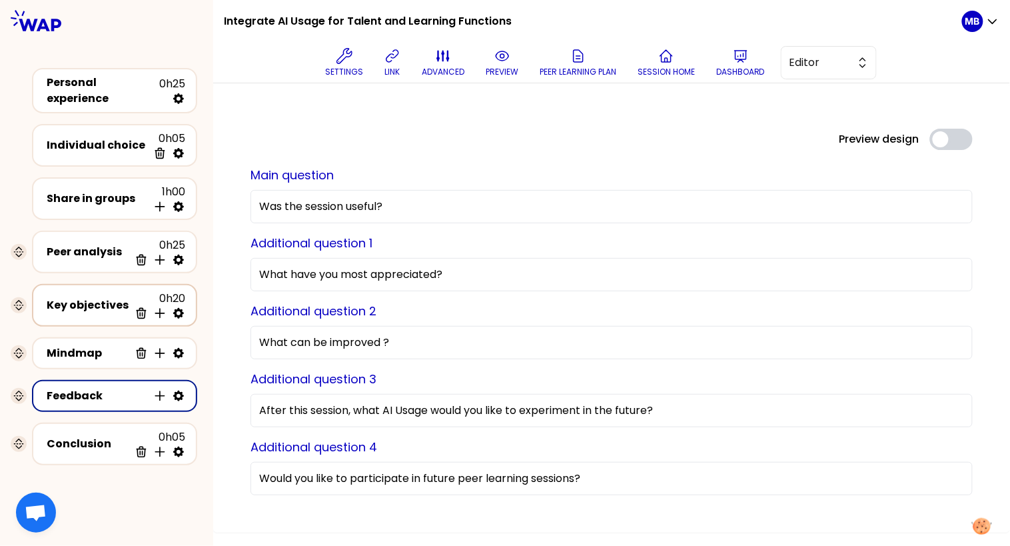
click at [105, 301] on div "Key objectives" at bounding box center [88, 305] width 83 height 16
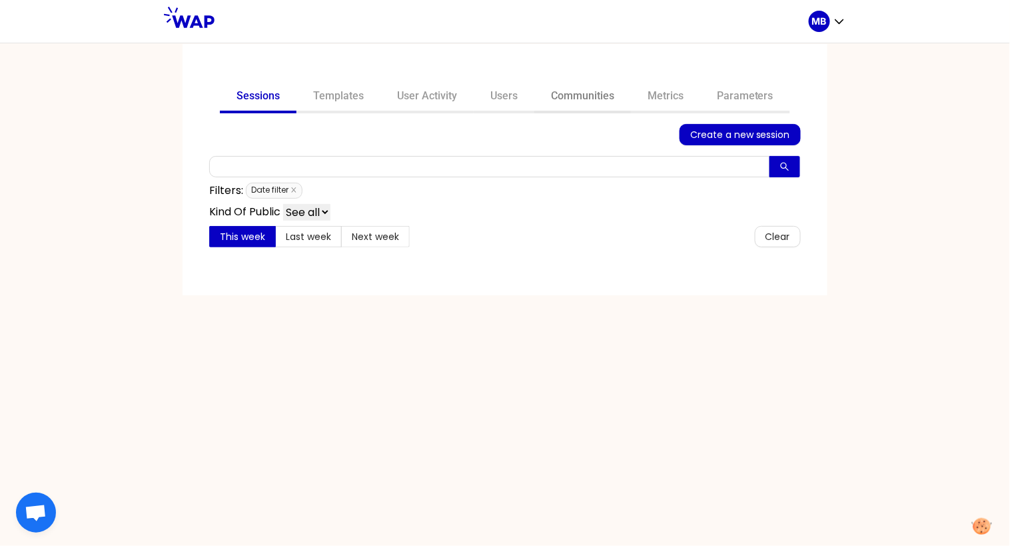
click at [591, 106] on link "Communities" at bounding box center [582, 97] width 97 height 32
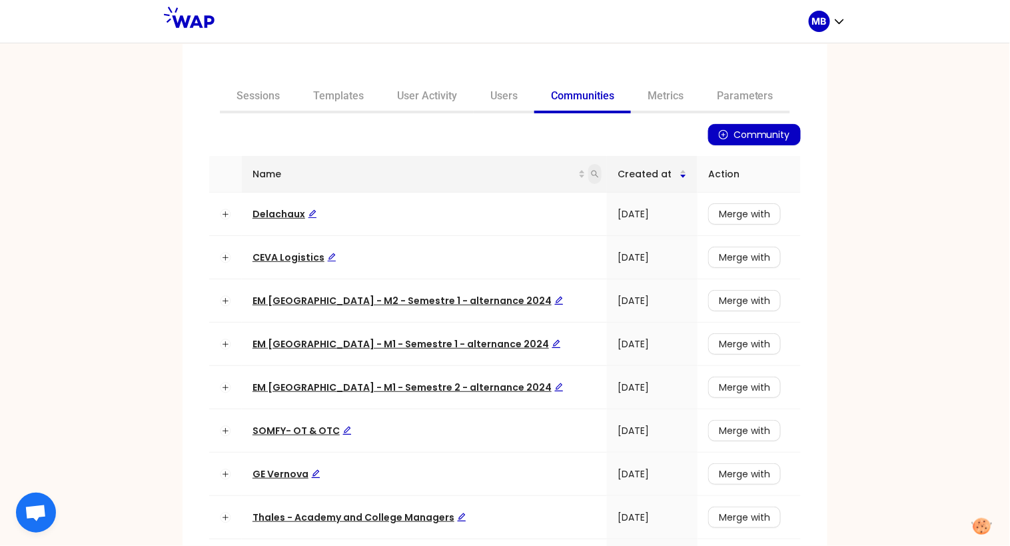
click at [588, 167] on span at bounding box center [594, 174] width 13 height 20
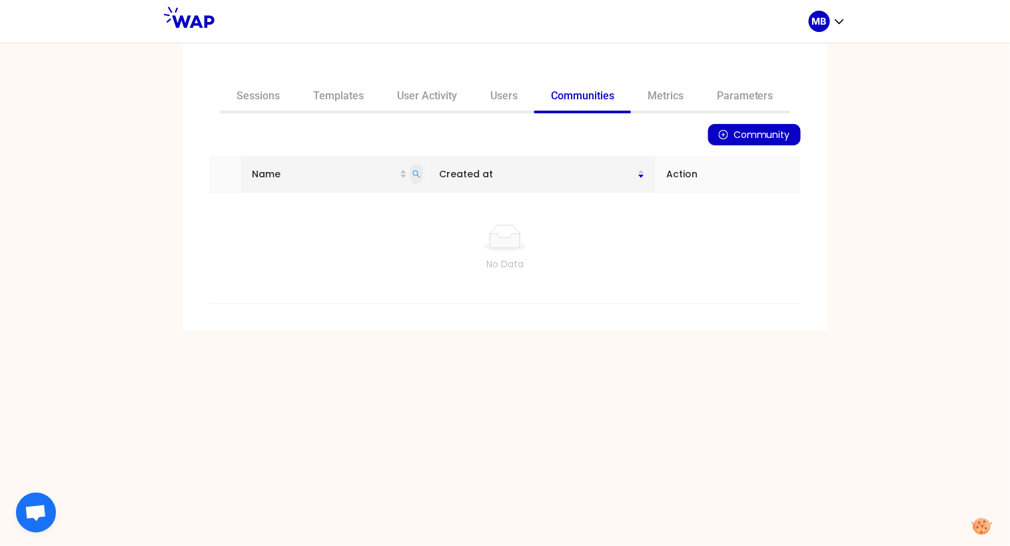
click at [419, 177] on icon "search" at bounding box center [417, 174] width 8 height 8
type input "FR"
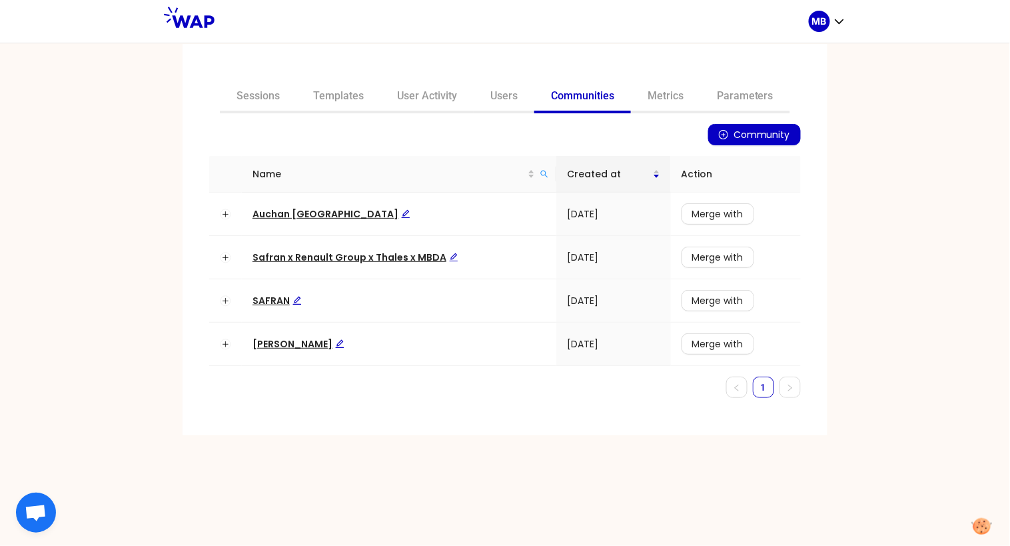
click at [552, 99] on link "Communities" at bounding box center [582, 97] width 97 height 32
click at [543, 171] on icon "search" at bounding box center [544, 174] width 7 height 7
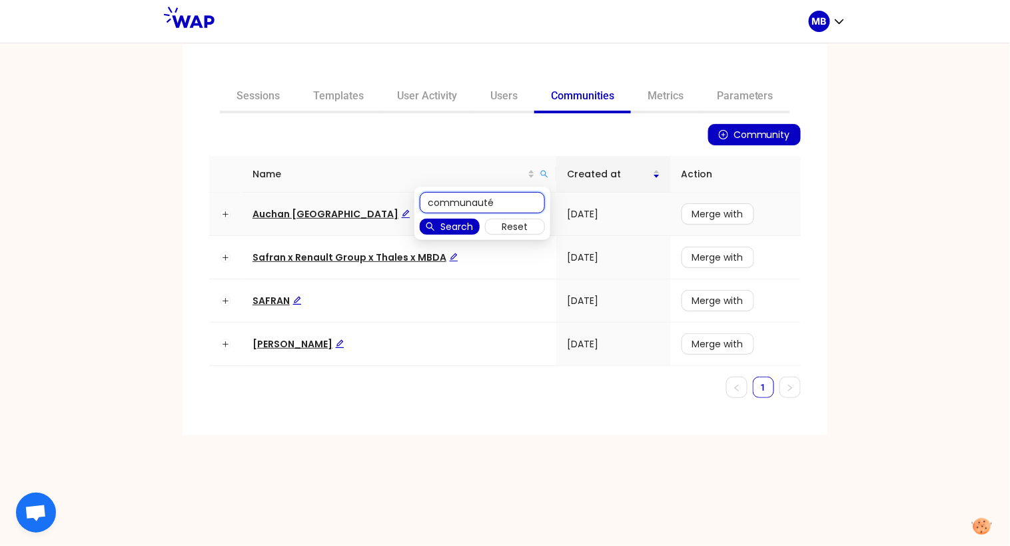
type input "communauté"
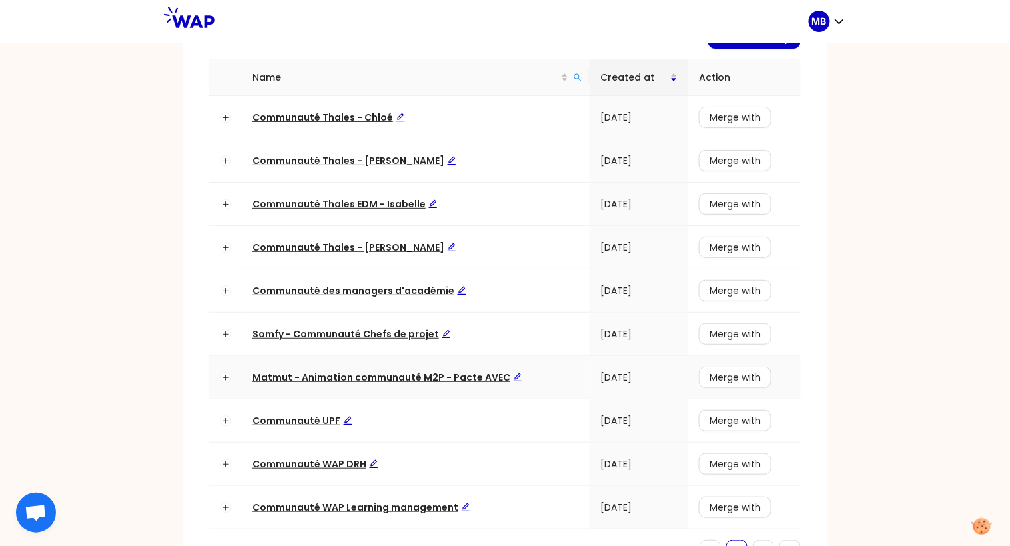
scroll to position [145, 0]
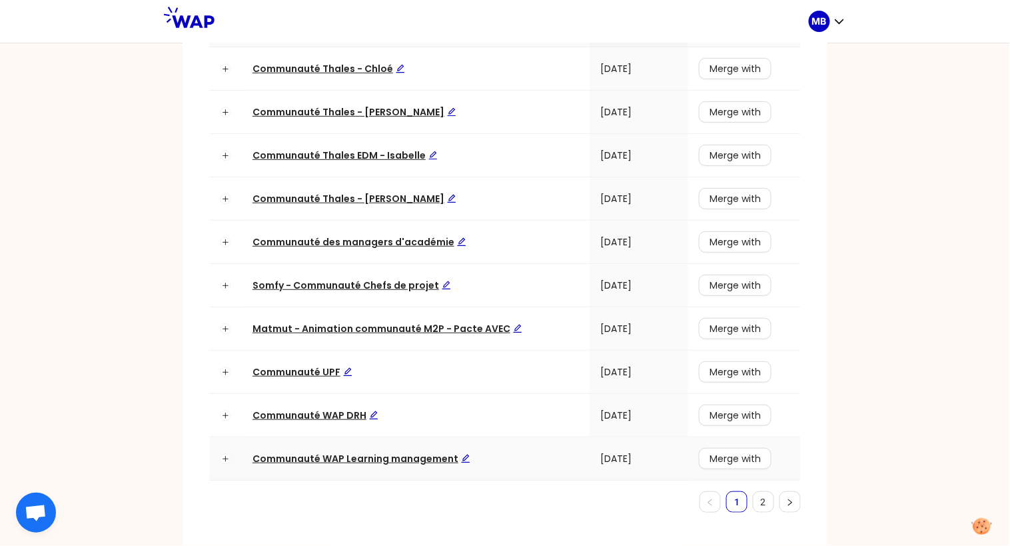
click at [414, 457] on span "Communauté WAP Learning management" at bounding box center [362, 458] width 218 height 13
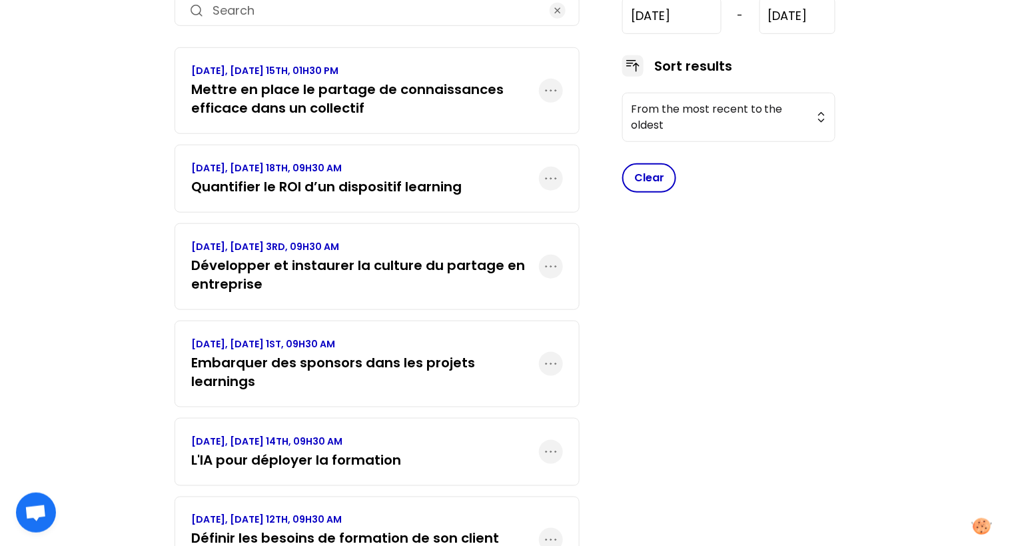
scroll to position [117, 0]
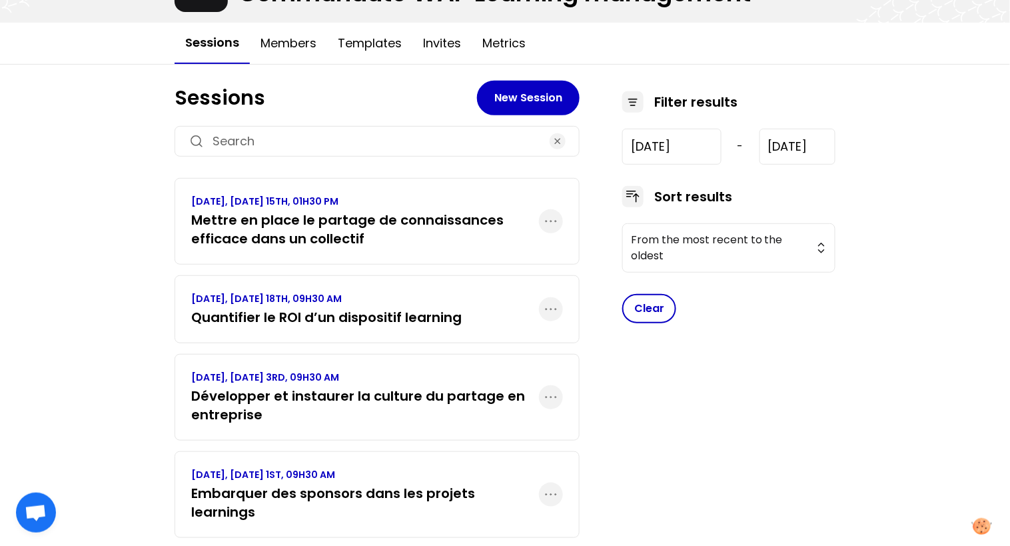
click at [231, 235] on h3 "Mettre en place le partage de connaissances efficace dans un collectif" at bounding box center [365, 229] width 348 height 37
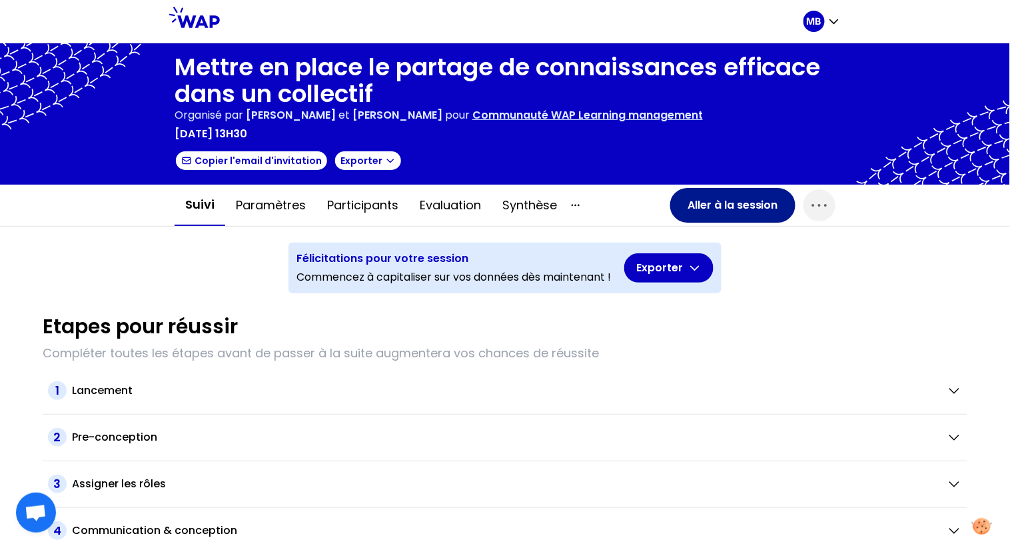
click at [696, 206] on button "Aller à la session" at bounding box center [732, 205] width 125 height 35
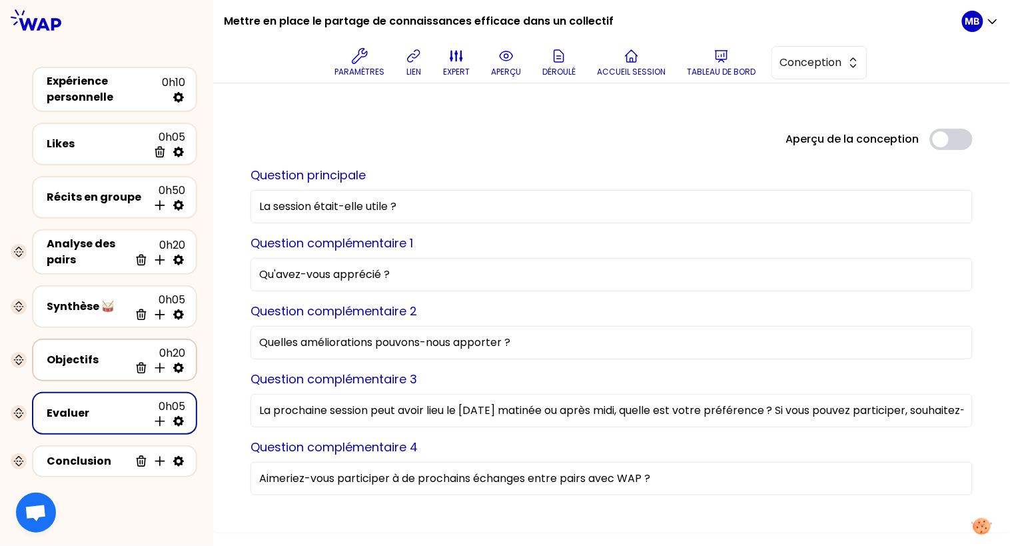
click at [92, 371] on div "Objectifs 0h20 Supprimer Insérer une activité en dessous" at bounding box center [114, 359] width 141 height 29
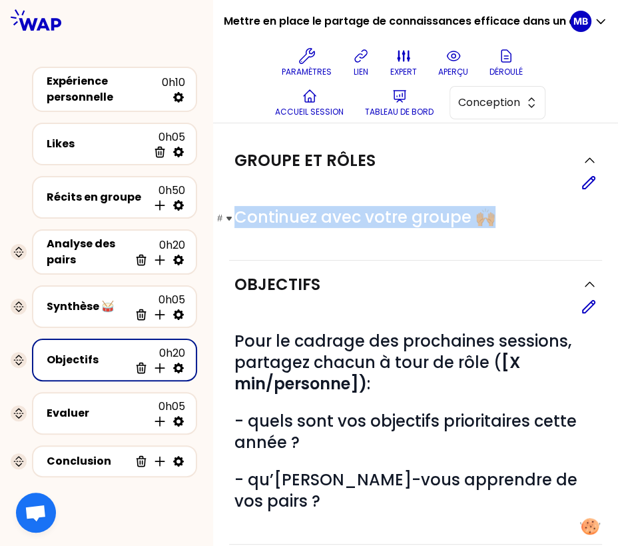
drag, startPoint x: 235, startPoint y: 212, endPoint x: 497, endPoint y: 217, distance: 261.9
click at [497, 217] on h1 "# Continuez avec votre groupe 🙌🏼" at bounding box center [416, 217] width 363 height 21
copy span "Continuez avec votre groupe 🙌🏼"
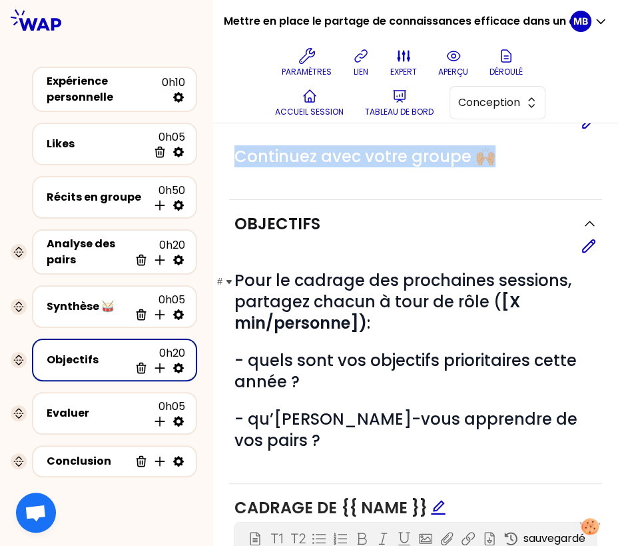
scroll to position [107, 0]
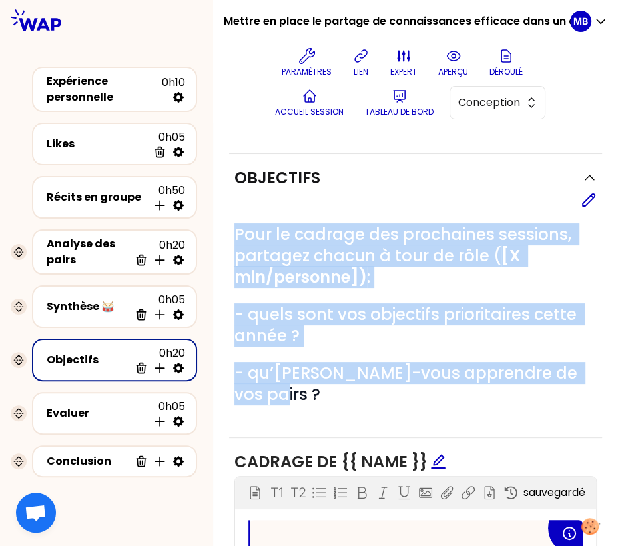
drag, startPoint x: 238, startPoint y: 233, endPoint x: 607, endPoint y: 371, distance: 394.3
click at [607, 371] on div "Groupe et rôles Editer # Continuez avec votre groupe 🙌🏼 Objectifs Editer # Pour…" at bounding box center [415, 542] width 405 height 1051
copy div "Pour le cadrage des prochaines sessions, partagez chacun à tour de rôle ( [X mi…"
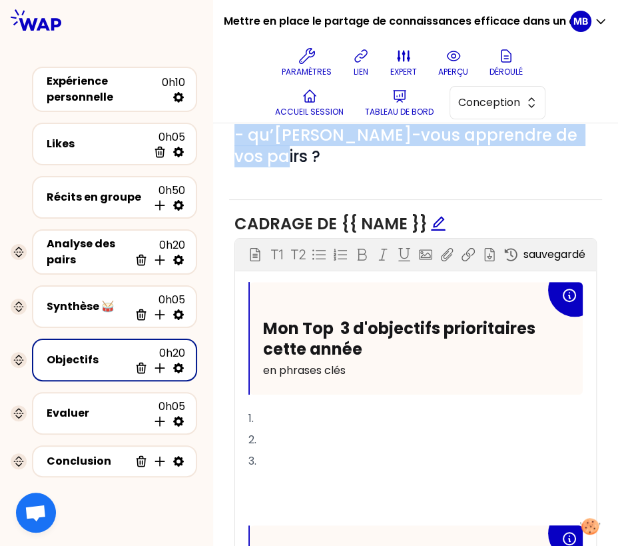
scroll to position [351, 0]
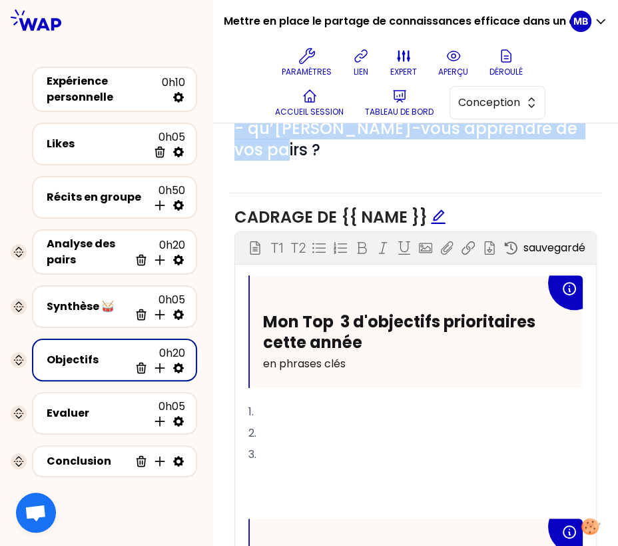
click at [229, 158] on div "Objectifs Editer # Pour le cadrage des prochaines sessions, partagez chacun à t…" at bounding box center [415, 51] width 373 height 284
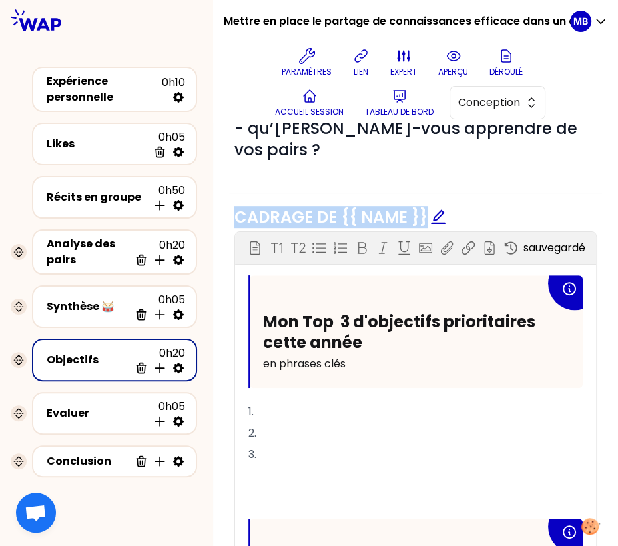
drag, startPoint x: 237, startPoint y: 193, endPoint x: 425, endPoint y: 197, distance: 188.0
click at [425, 206] on span "Cadrage de {{ name }}" at bounding box center [341, 217] width 212 height 22
copy span "Cadrage de {{ name }}"
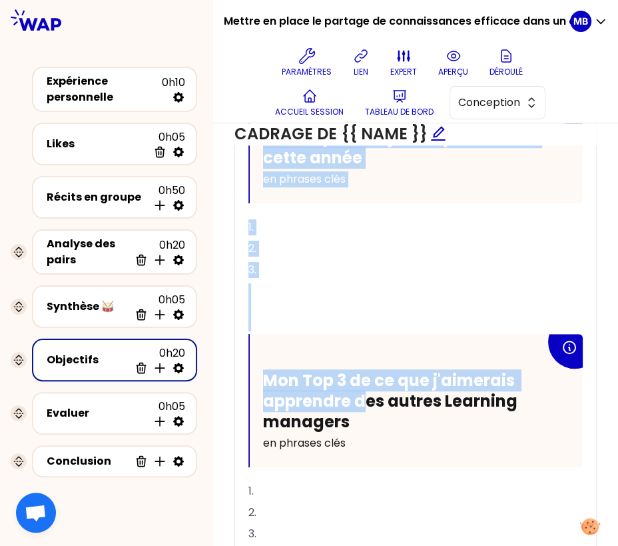
scroll to position [554, 0]
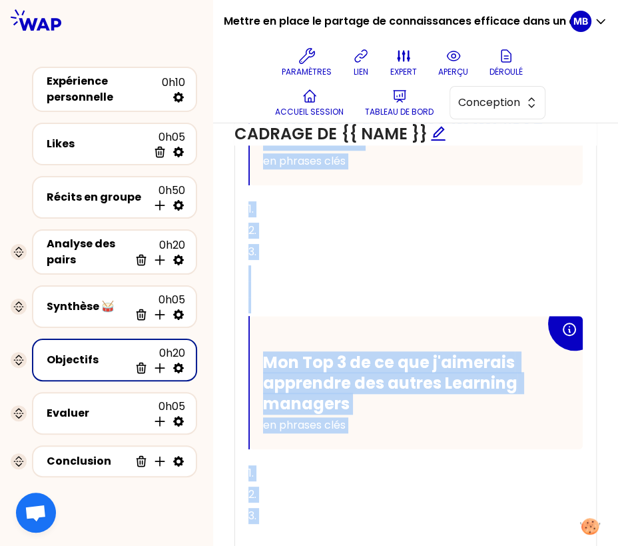
drag, startPoint x: 259, startPoint y: 197, endPoint x: 434, endPoint y: 512, distance: 361.0
click at [434, 512] on div "Mon Top 3 d'objectifs prioritaires cette année en phrases clés 1. 2. 3. Mon Top…" at bounding box center [416, 326] width 335 height 507
copy div "Mon Top 3 d'objectifs prioritaires cette année en phrases clés 1. 2. 3. Mon Top…"
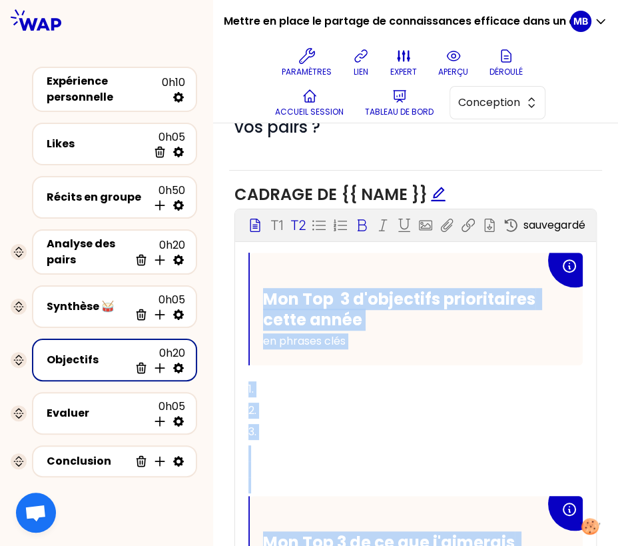
click at [321, 379] on p "1." at bounding box center [416, 389] width 335 height 21
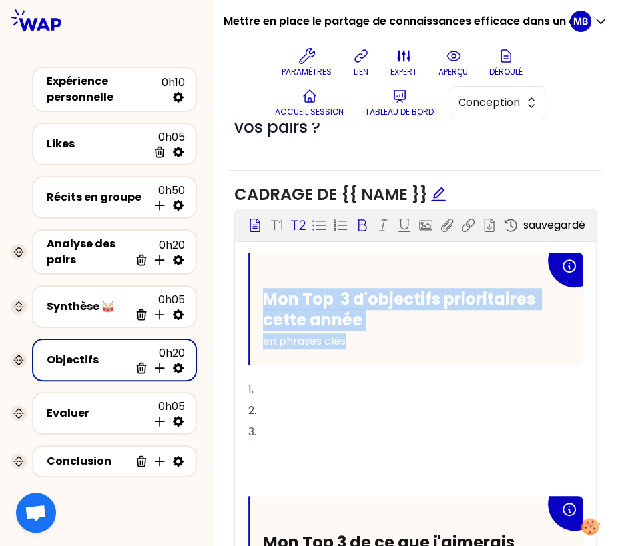
drag, startPoint x: 400, startPoint y: 325, endPoint x: 247, endPoint y: 227, distance: 181.9
click at [247, 227] on div "Bloc d'instruction T1 T2 Exporter sauvegardé Mon Top 3 d'objectifs prioritaires…" at bounding box center [415, 484] width 361 height 550
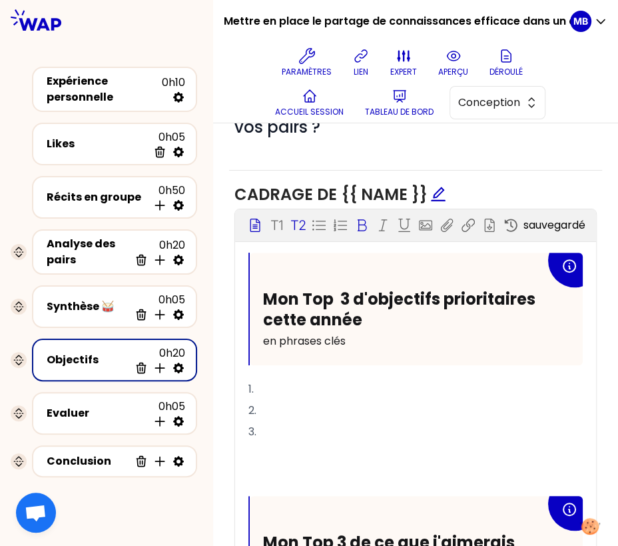
click at [258, 253] on div "Mon Top 3 d'objectifs prioritaires cette année en phrases clés" at bounding box center [416, 309] width 333 height 113
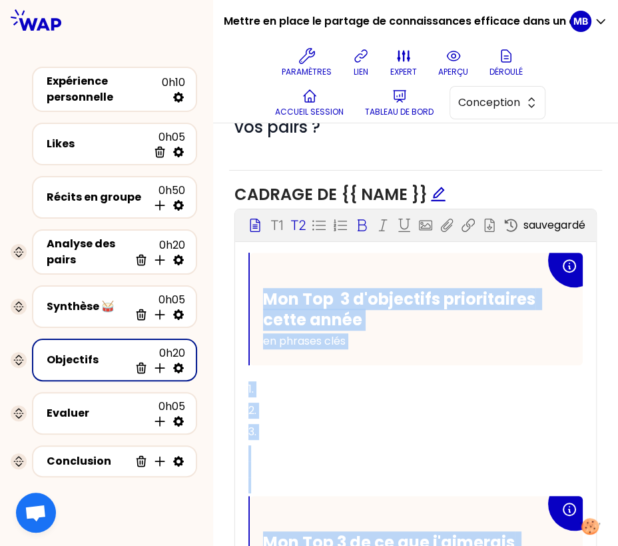
click at [351, 331] on p "en phrases clés" at bounding box center [404, 341] width 283 height 21
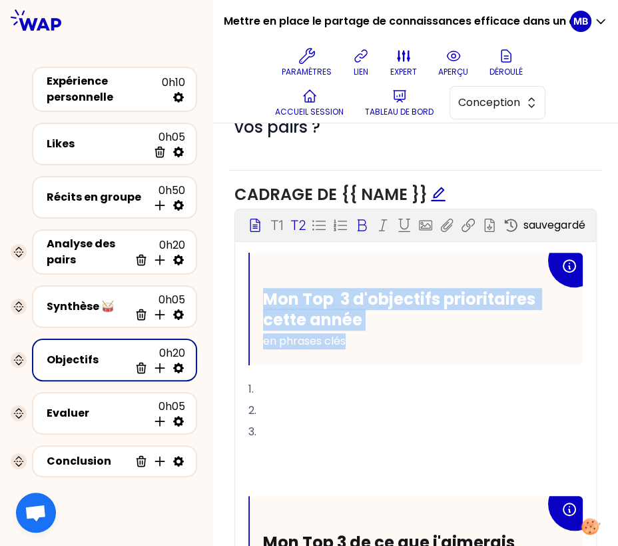
drag, startPoint x: 359, startPoint y: 315, endPoint x: 258, endPoint y: 271, distance: 110.7
click at [258, 271] on div "Mon Top 3 d'objectifs prioritaires cette année en phrases clés" at bounding box center [416, 309] width 333 height 113
copy div "Mon Top 3 d'objectifs prioritaires cette année en phrases clés"
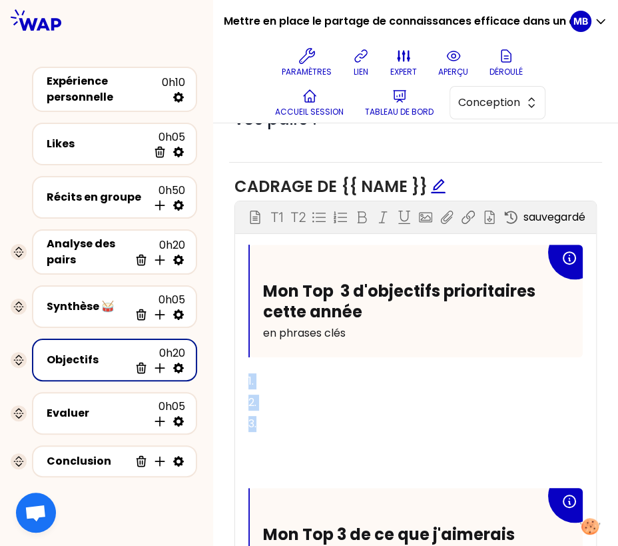
drag, startPoint x: 279, startPoint y: 397, endPoint x: 249, endPoint y: 345, distance: 60.0
click at [249, 345] on div "Mon Top 3 d'objectifs prioritaires cette année en phrases clés 1. 2. 3. Mon Top…" at bounding box center [416, 498] width 335 height 507
copy div "1. 2. 3."
drag, startPoint x: 355, startPoint y: 305, endPoint x: 251, endPoint y: 311, distance: 103.4
click at [251, 311] on div "Mon Top 3 d'objectifs prioritaires cette année en phrases clés" at bounding box center [416, 301] width 333 height 113
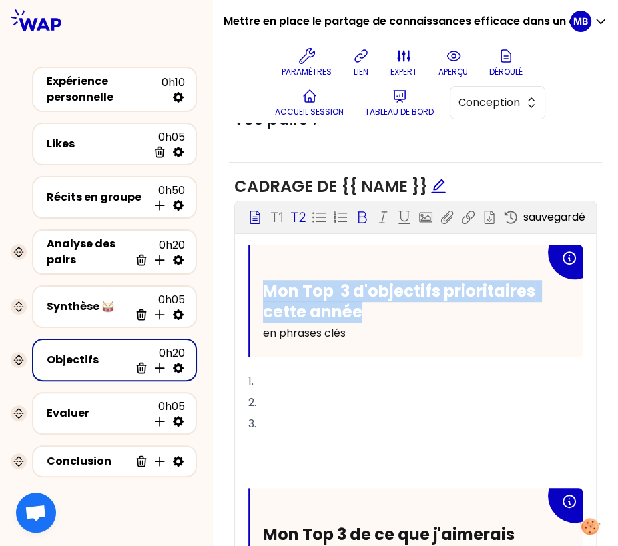
drag, startPoint x: 369, startPoint y: 285, endPoint x: 260, endPoint y: 253, distance: 113.9
click at [260, 253] on div "Mon Top 3 d'objectifs prioritaires cette année en phrases clés" at bounding box center [416, 301] width 333 height 113
copy span "Mon Top 3 d'objectifs prioritaires cette année"
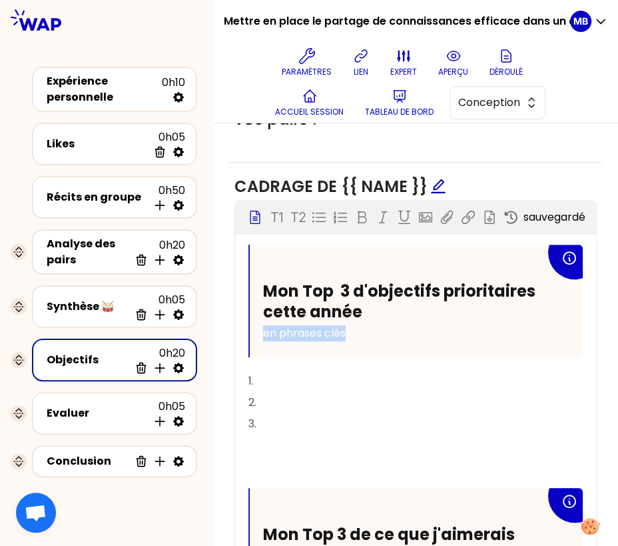
drag, startPoint x: 367, startPoint y: 312, endPoint x: 246, endPoint y: 309, distance: 120.7
click at [246, 309] on div "Mon Top 3 d'objectifs prioritaires cette année en phrases clés 1. 2. 3. Mon Top…" at bounding box center [415, 498] width 361 height 507
copy span "en phrases clés"
click at [309, 288] on span "Mon Top 3 d'objectifs prioritaires cette année" at bounding box center [401, 301] width 276 height 43
drag, startPoint x: 365, startPoint y: 310, endPoint x: 259, endPoint y: 310, distance: 106.0
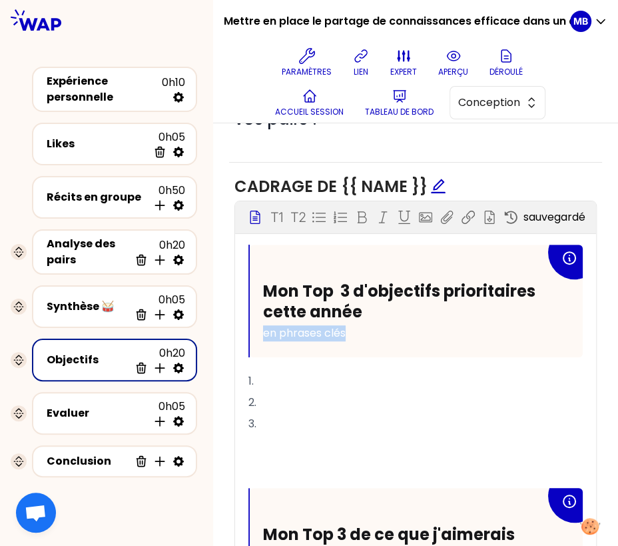
click at [259, 310] on div "Mon Top 3 d'objectifs prioritaires cette année en phrases clés" at bounding box center [416, 301] width 333 height 113
drag, startPoint x: 267, startPoint y: 401, endPoint x: 241, endPoint y: 349, distance: 58.1
click at [241, 349] on div "Mon Top 3 d'objectifs prioritaires cette année en phrases clés 1. 2. 3. Mon Top…" at bounding box center [415, 498] width 361 height 507
copy div "1. 2. 3."
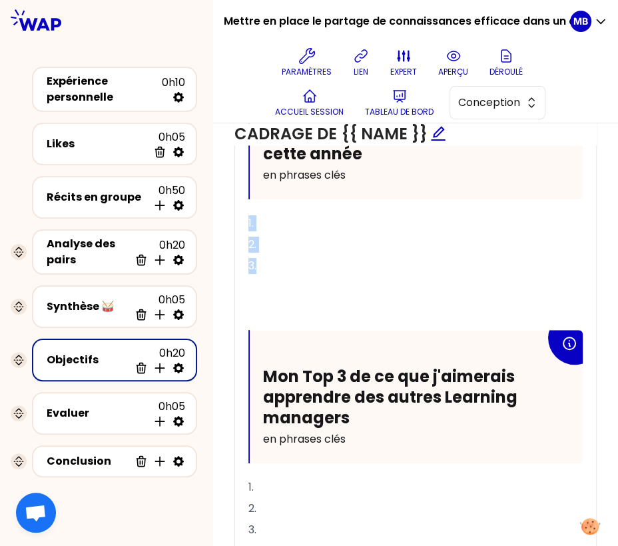
scroll to position [553, 0]
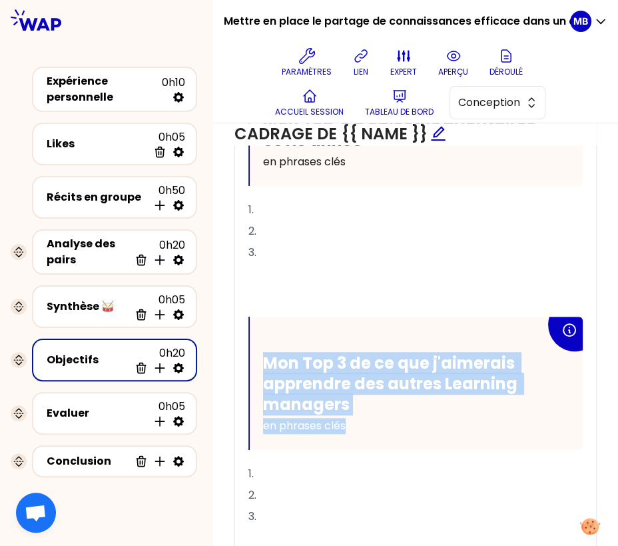
drag, startPoint x: 359, startPoint y: 401, endPoint x: 249, endPoint y: 327, distance: 132.2
click at [249, 327] on div "Mon Top 3 de ce que j'aimerais apprendre des autres Learning managers en phrase…" at bounding box center [416, 383] width 335 height 133
copy div "Mon Top 3 de ce que j'aimerais apprendre des autres Learning managers en phrase…"
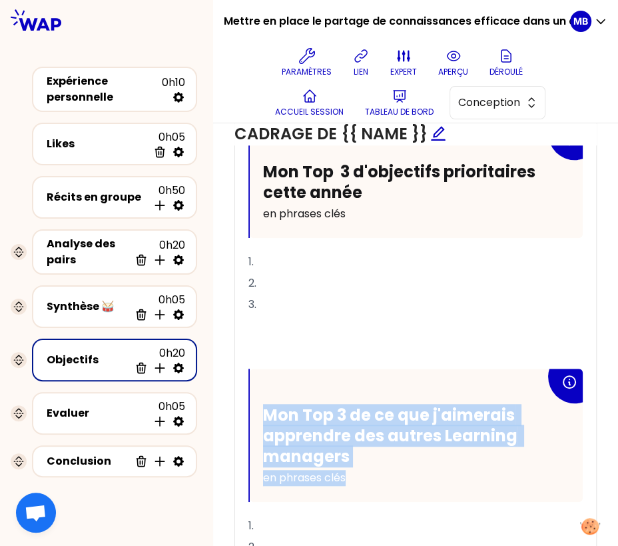
scroll to position [457, 0]
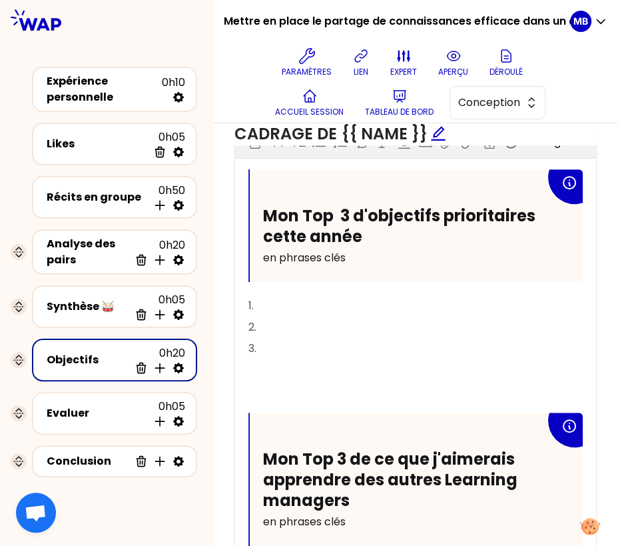
click at [383, 338] on p "3." at bounding box center [416, 348] width 335 height 21
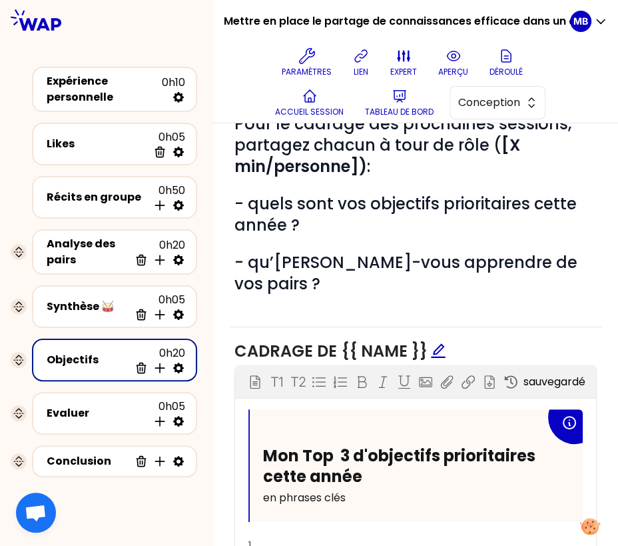
scroll to position [0, 0]
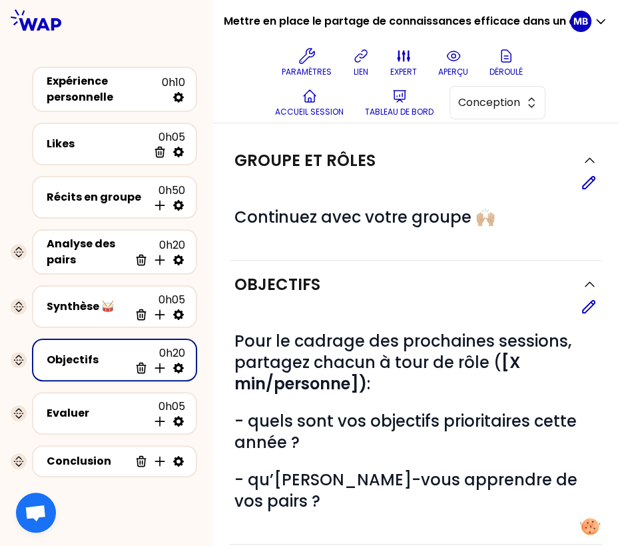
click at [182, 365] on icon at bounding box center [178, 368] width 11 height 11
select select "same_as"
select select "false"
select select "Each"
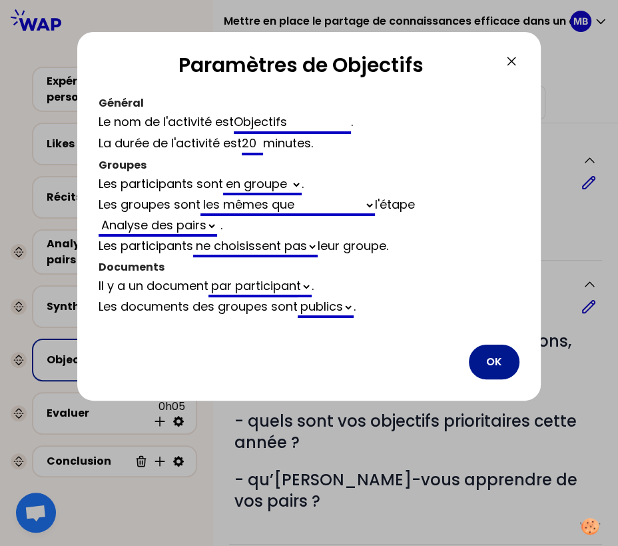
click at [496, 357] on button "OK" at bounding box center [494, 362] width 51 height 35
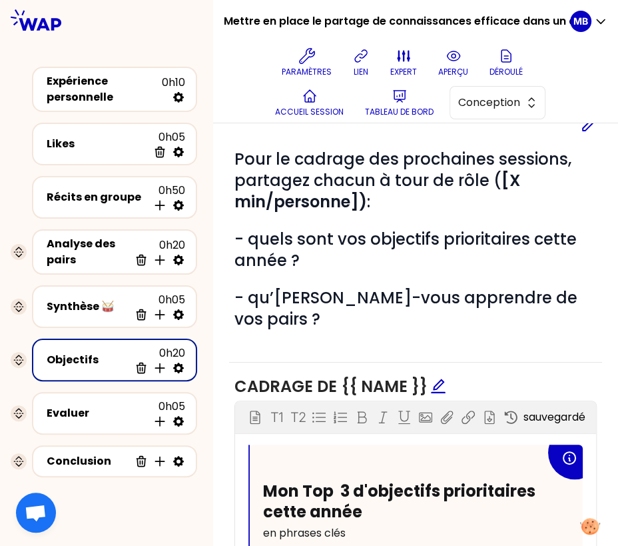
scroll to position [37, 0]
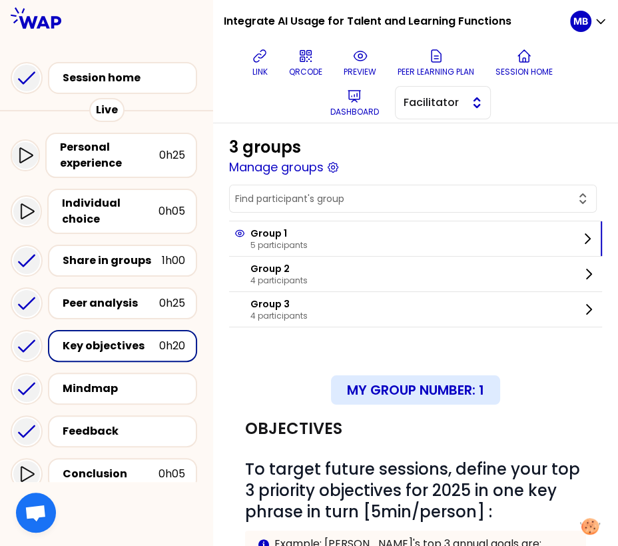
click at [413, 101] on span "Facilitator" at bounding box center [434, 103] width 60 height 16
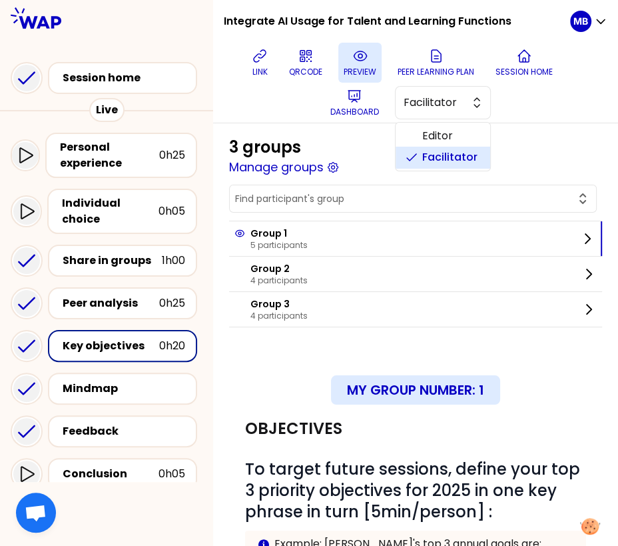
click at [364, 61] on icon at bounding box center [361, 56] width 16 height 16
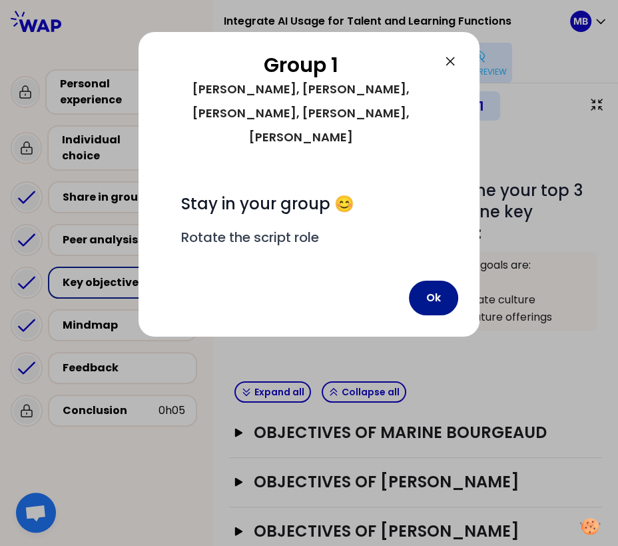
click at [420, 281] on button "Ok" at bounding box center [433, 298] width 49 height 35
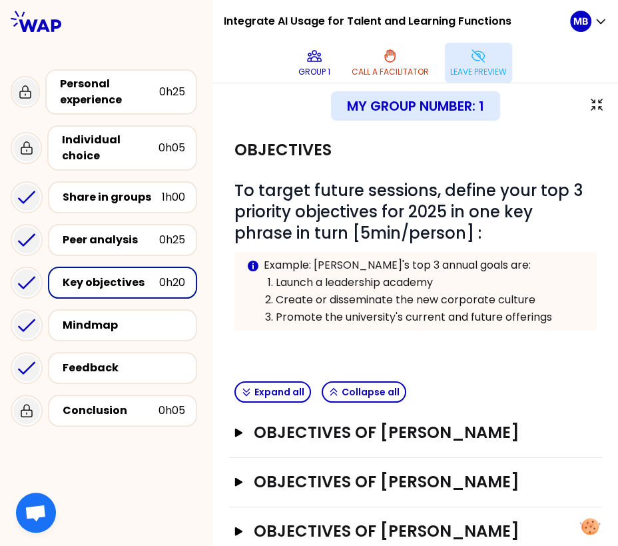
click at [472, 70] on p "Leave preview" at bounding box center [478, 72] width 57 height 11
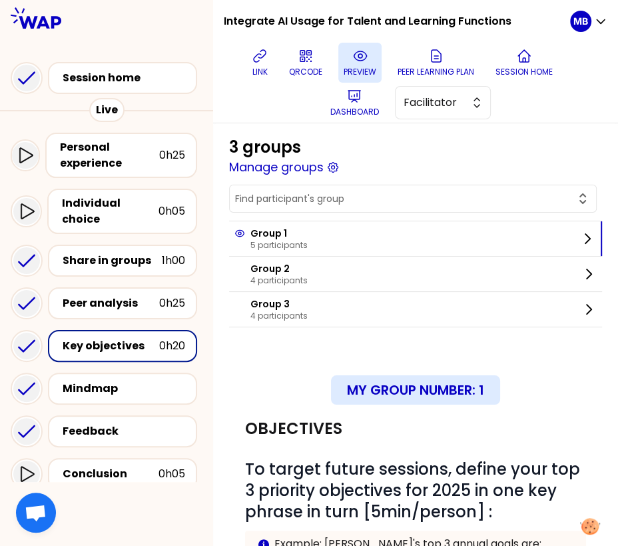
click at [356, 68] on p "preview" at bounding box center [360, 72] width 33 height 11
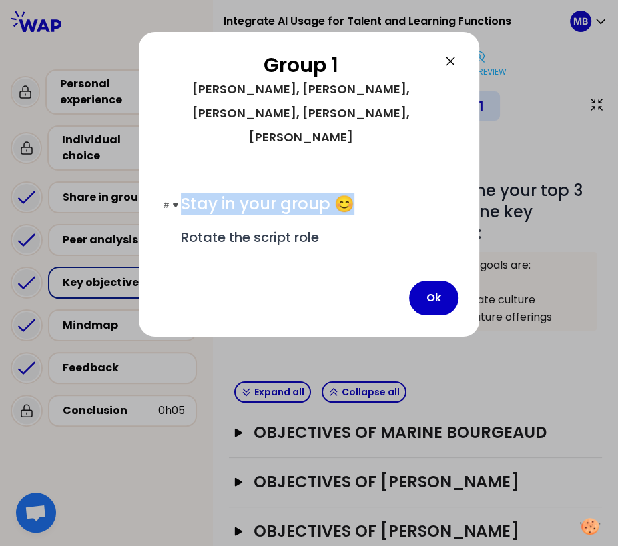
drag, startPoint x: 181, startPoint y: 153, endPoint x: 359, endPoint y: 166, distance: 178.4
click at [359, 193] on h1 "# Stay in your group 😊" at bounding box center [309, 203] width 256 height 21
copy span "Stay in your group 😊"
click at [450, 281] on button "Ok" at bounding box center [433, 298] width 49 height 35
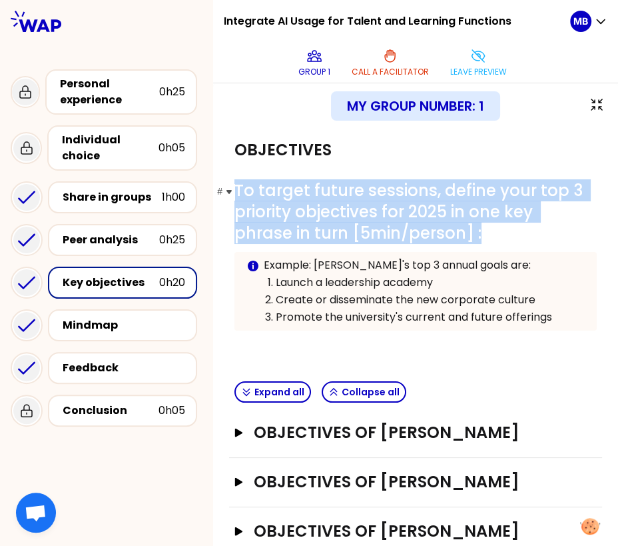
drag, startPoint x: 237, startPoint y: 191, endPoint x: 510, endPoint y: 231, distance: 276.2
click at [510, 231] on h1 "# To target future sessions, define your top 3 priority objectives for 2025 in …" at bounding box center [416, 212] width 363 height 64
copy span "To target future sessions, define your top 3 priority objectives for 2025 in on…"
click at [466, 196] on span "To target future sessions, define your top 3 priority objectives for 2025 in on…" at bounding box center [411, 211] width 353 height 65
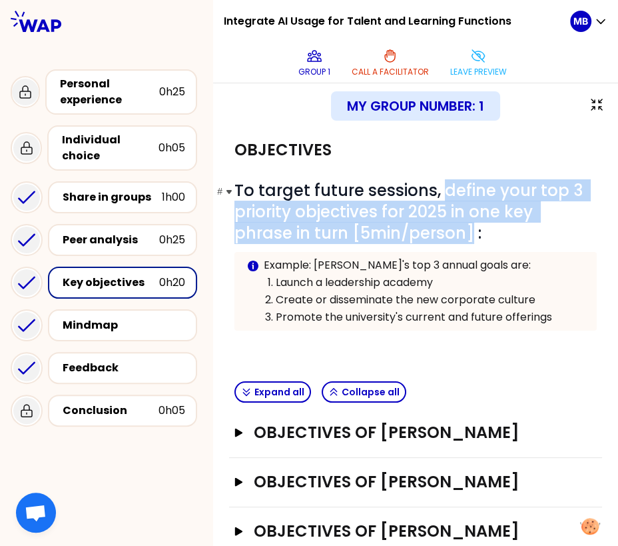
drag, startPoint x: 443, startPoint y: 191, endPoint x: 469, endPoint y: 229, distance: 46.0
click at [469, 229] on span "To target future sessions, define your top 3 priority objectives for 2025 in on…" at bounding box center [411, 211] width 353 height 65
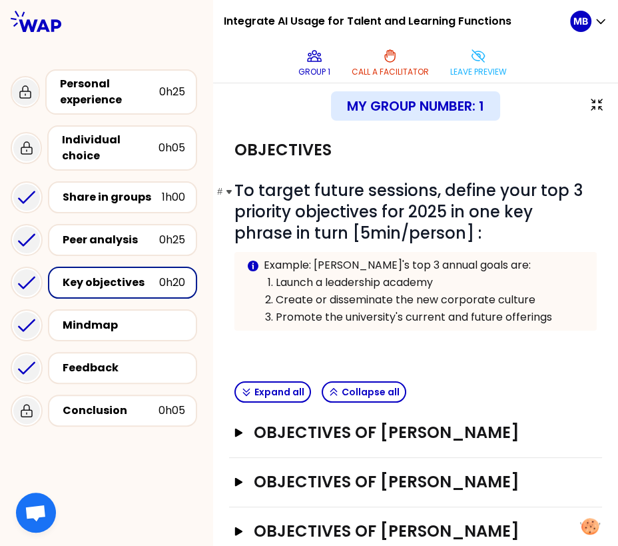
click at [484, 227] on h1 "# To target future sessions, define your top 3 priority objectives for 2025 in …" at bounding box center [416, 212] width 363 height 64
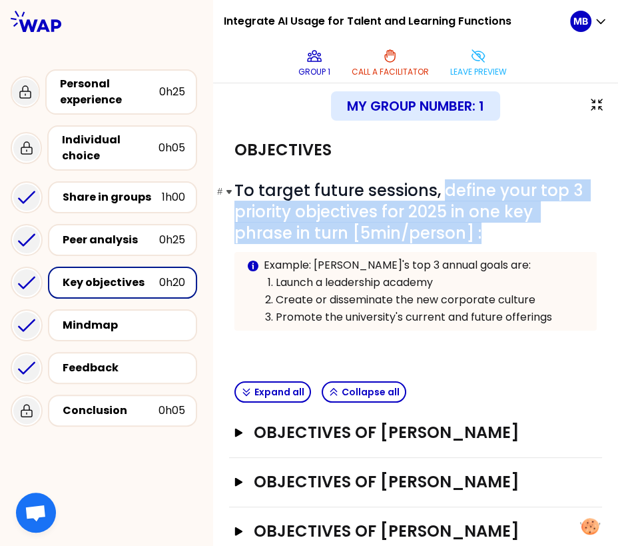
drag, startPoint x: 485, startPoint y: 232, endPoint x: 440, endPoint y: 187, distance: 64.1
click at [440, 187] on h1 "# To target future sessions, define your top 3 priority objectives for 2025 in …" at bounding box center [416, 212] width 363 height 64
copy span "define your top 3 priority objectives for 2025 in one key phrase in turn [5min/…"
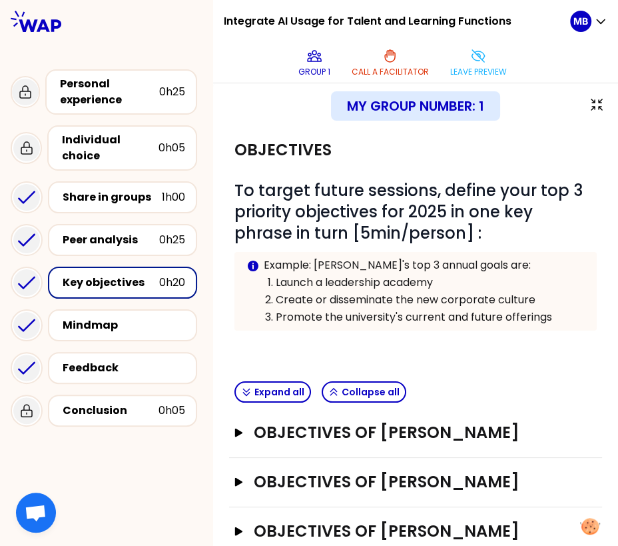
click at [470, 305] on p "Create or disseminate the new corporate culture" at bounding box center [430, 300] width 309 height 16
click at [463, 56] on button "Leave preview" at bounding box center [478, 63] width 67 height 40
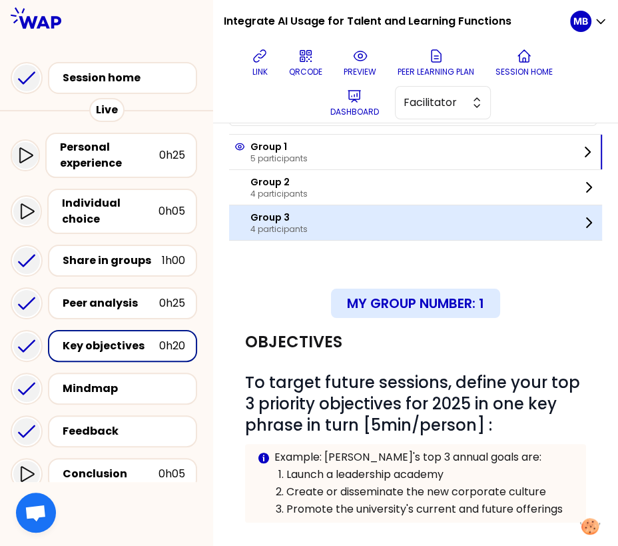
scroll to position [271, 0]
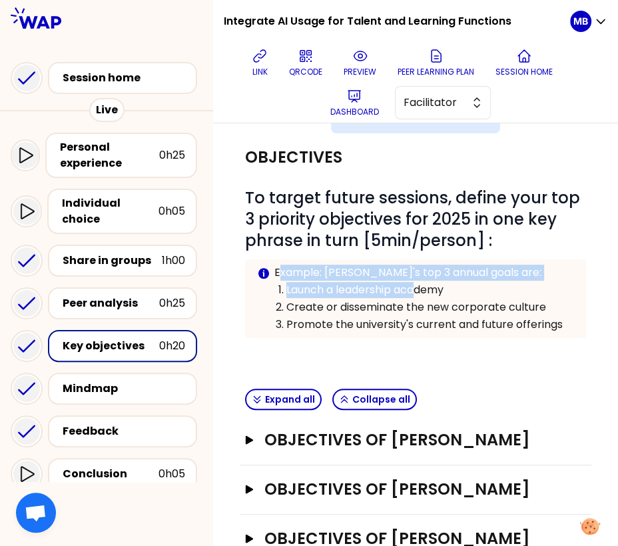
drag, startPoint x: 277, startPoint y: 269, endPoint x: 418, endPoint y: 293, distance: 142.6
click at [418, 293] on div "Example: [PERSON_NAME]'s top 3 annual goals are: Launch a leadership academy Cr…" at bounding box center [425, 299] width 301 height 68
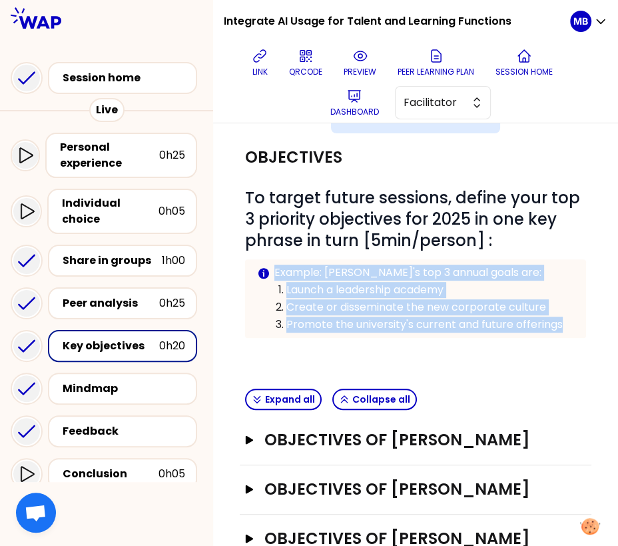
drag, startPoint x: 566, startPoint y: 321, endPoint x: 275, endPoint y: 270, distance: 295.6
click at [275, 270] on div "Example: [PERSON_NAME]'s top 3 annual goals are: Launch a leadership academy Cr…" at bounding box center [425, 299] width 301 height 68
copy div "Example: [PERSON_NAME]'s top 3 annual goals are: Launch a leadership academy Cr…"
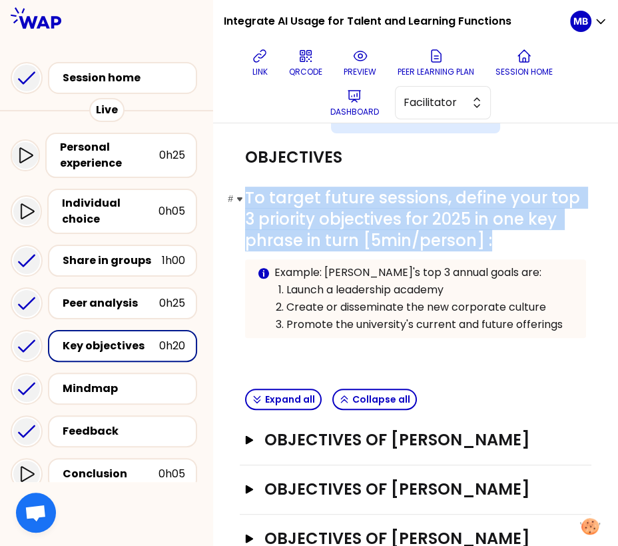
drag, startPoint x: 244, startPoint y: 192, endPoint x: 497, endPoint y: 239, distance: 257.6
click at [497, 239] on h1 "# To target future sessions, define your top 3 priority objectives for 2025 in …" at bounding box center [415, 219] width 341 height 64
copy span "To target future sessions, define your top 3 priority objectives for 2025 in on…"
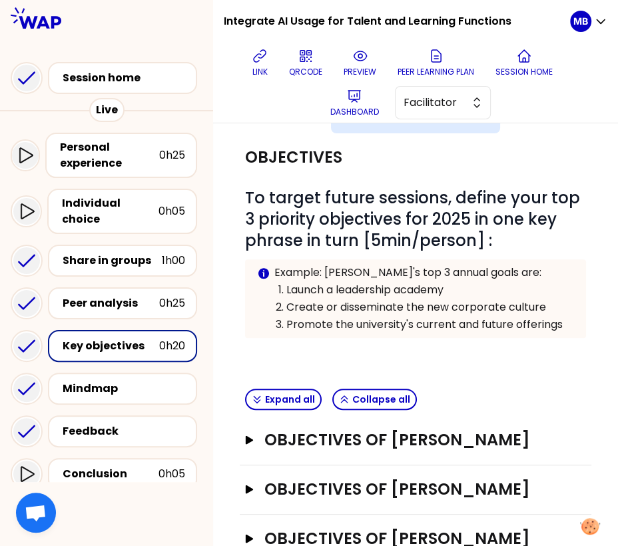
click at [458, 303] on p "Create or disseminate the new corporate culture" at bounding box center [431, 307] width 288 height 16
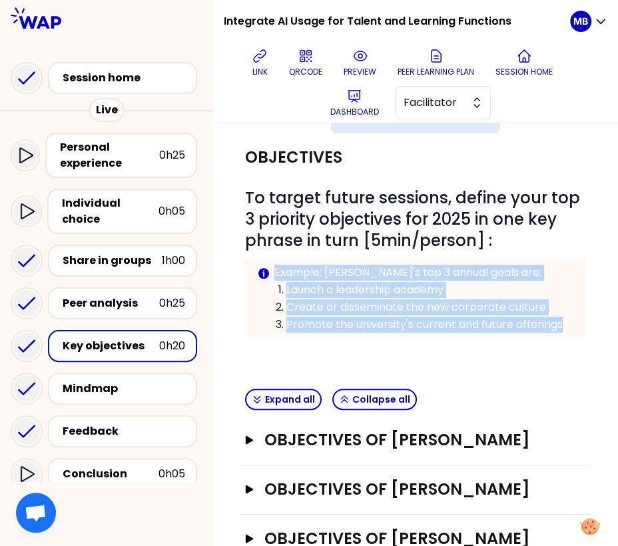
drag, startPoint x: 568, startPoint y: 320, endPoint x: 274, endPoint y: 259, distance: 300.9
click at [274, 259] on div "Info Warning Tip Example: [PERSON_NAME]'s top 3 annual goals are: Launch a lead…" at bounding box center [415, 298] width 341 height 79
copy div "Example: [PERSON_NAME]'s top 3 annual goals are: Launch a leadership academy Cr…"
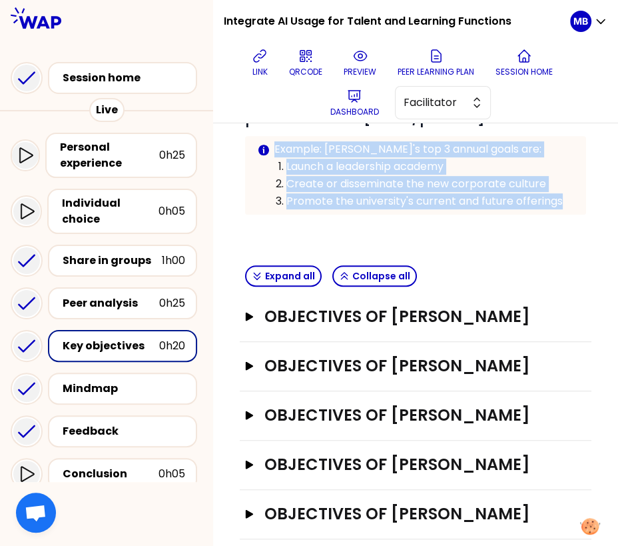
scroll to position [401, 0]
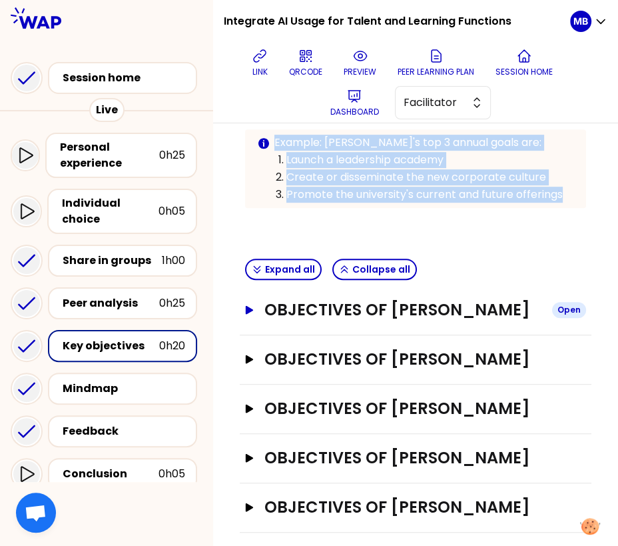
click at [249, 315] on icon "button" at bounding box center [249, 310] width 7 height 9
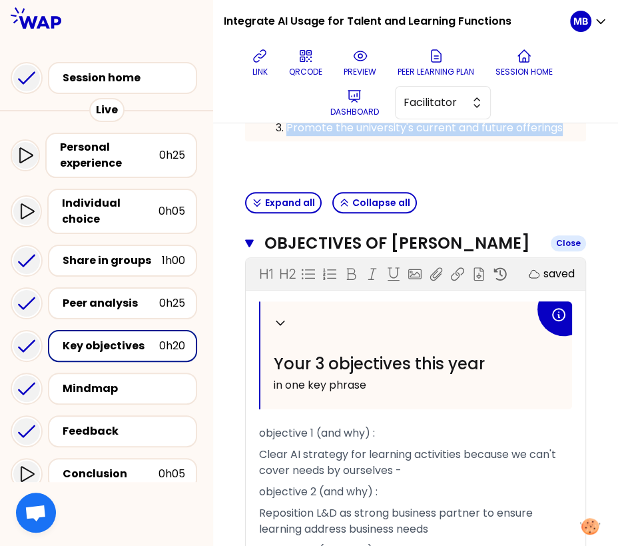
scroll to position [469, 0]
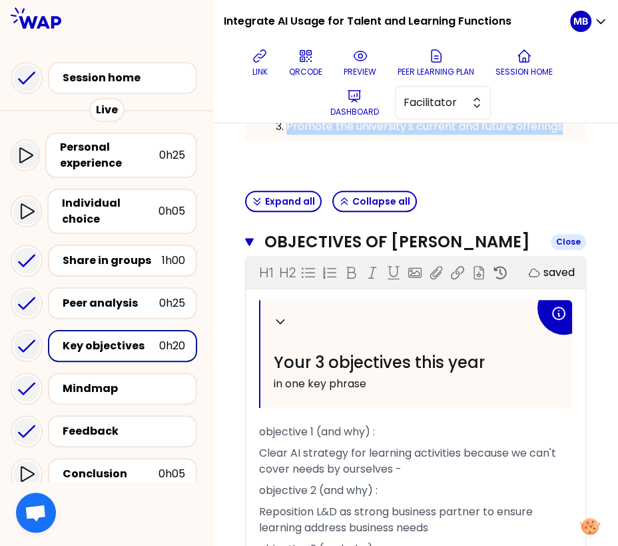
drag, startPoint x: 385, startPoint y: 238, endPoint x: 274, endPoint y: 234, distance: 111.4
click at [274, 234] on h3 "Objectives of [PERSON_NAME]" at bounding box center [403, 241] width 276 height 21
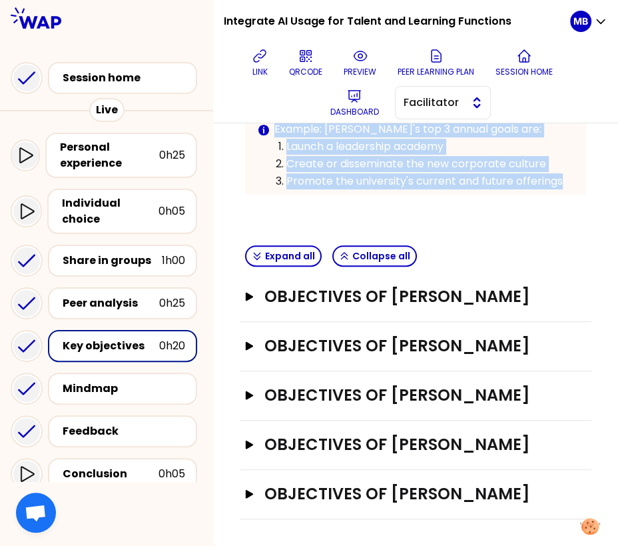
click at [453, 101] on span "Facilitator" at bounding box center [434, 103] width 60 height 16
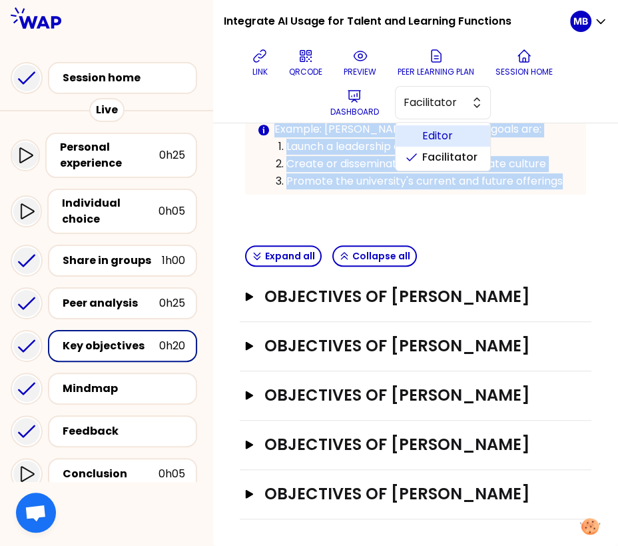
click at [446, 141] on span "Editor" at bounding box center [450, 136] width 57 height 16
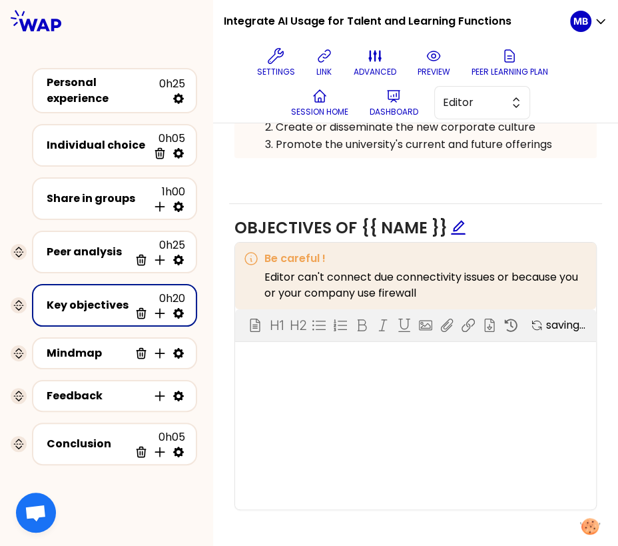
scroll to position [401, 0]
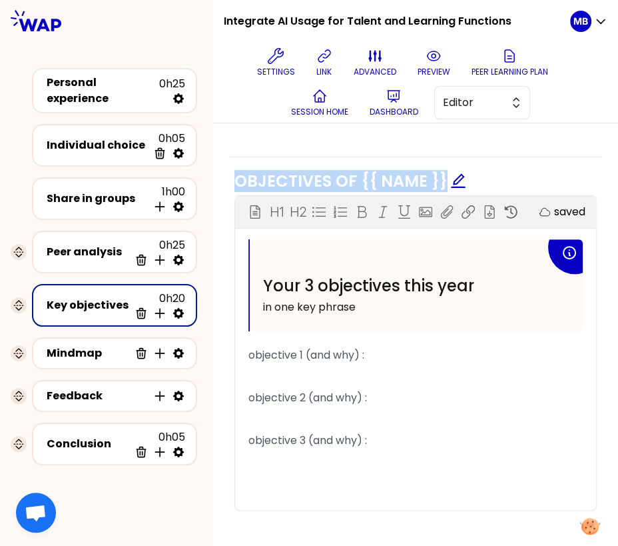
drag, startPoint x: 443, startPoint y: 174, endPoint x: 236, endPoint y: 174, distance: 207.3
click at [236, 174] on span "Objectives of {{ name }}" at bounding box center [351, 181] width 232 height 22
copy span "Objectives of {{ name }}"
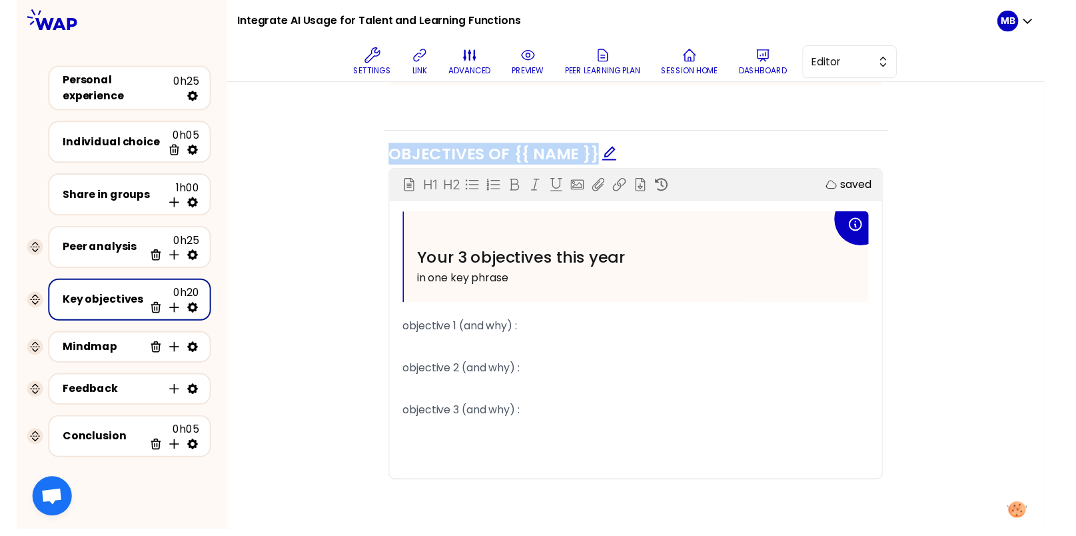
scroll to position [371, 0]
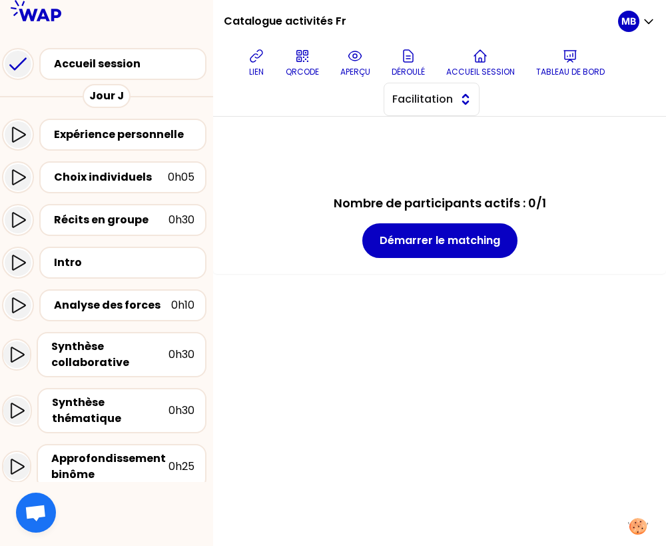
click at [427, 95] on span "Facilitation" at bounding box center [423, 99] width 60 height 16
click at [426, 139] on li "Conception" at bounding box center [432, 132] width 95 height 21
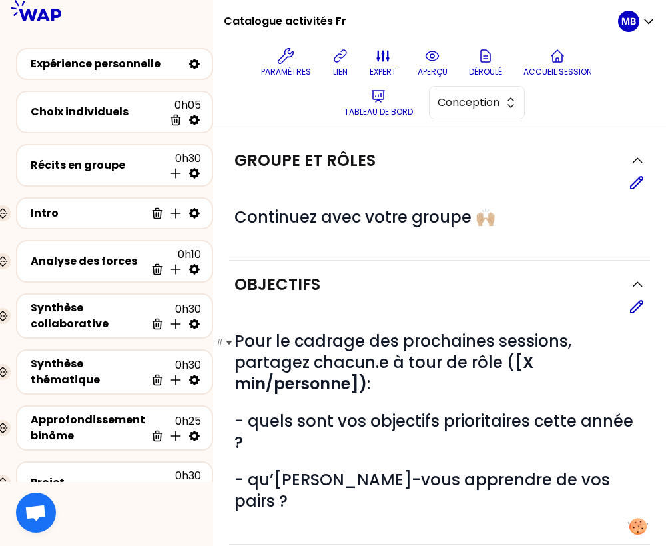
scroll to position [233, 0]
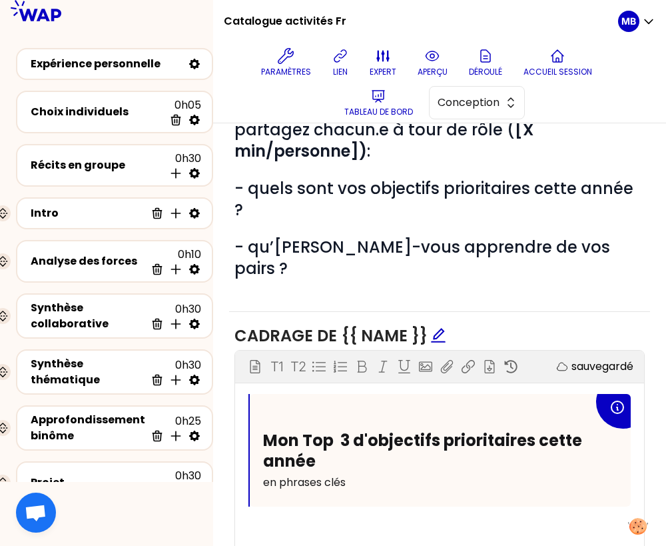
click at [333, 458] on div "Mon Top 3 d'objectifs prioritaires cette année en phrases clés" at bounding box center [440, 450] width 381 height 113
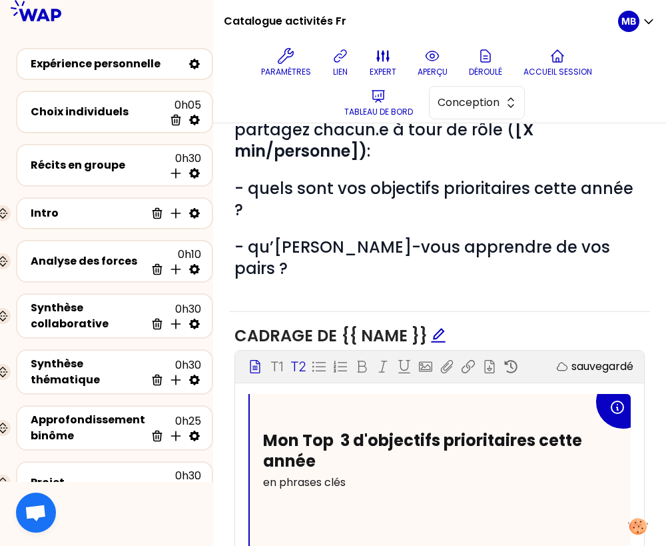
click at [298, 357] on p "T2" at bounding box center [298, 366] width 15 height 19
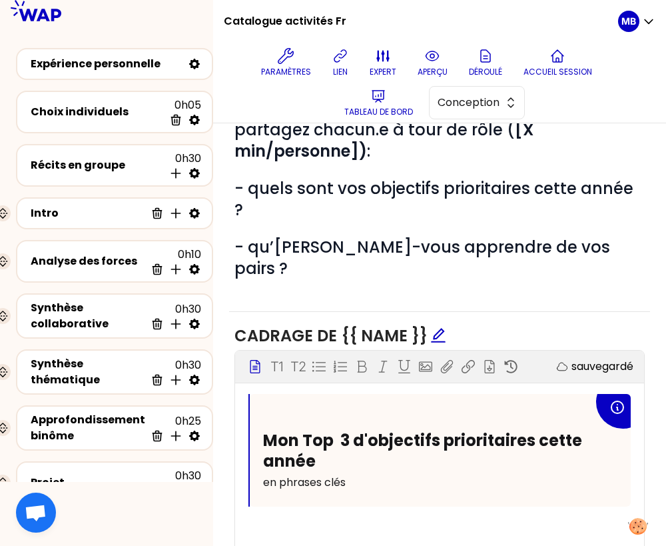
click at [264, 476] on div "Bloc d'instruction T1 T2 Exporter sauvegardé Mon Top 3 d'objectifs prioritaires…" at bounding box center [439, 451] width 409 height 200
click at [352, 472] on p "en phrases clés" at bounding box center [428, 482] width 331 height 21
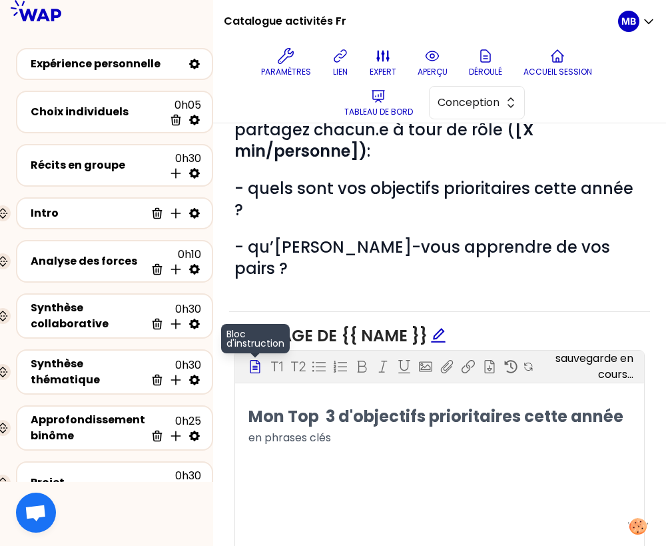
click at [257, 360] on icon at bounding box center [256, 366] width 10 height 13
click at [295, 448] on p "﻿" at bounding box center [440, 458] width 383 height 21
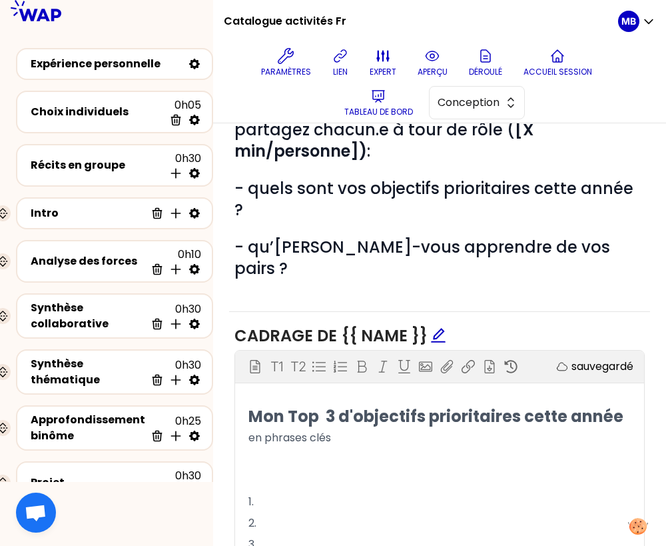
click at [263, 470] on p "﻿" at bounding box center [440, 480] width 383 height 21
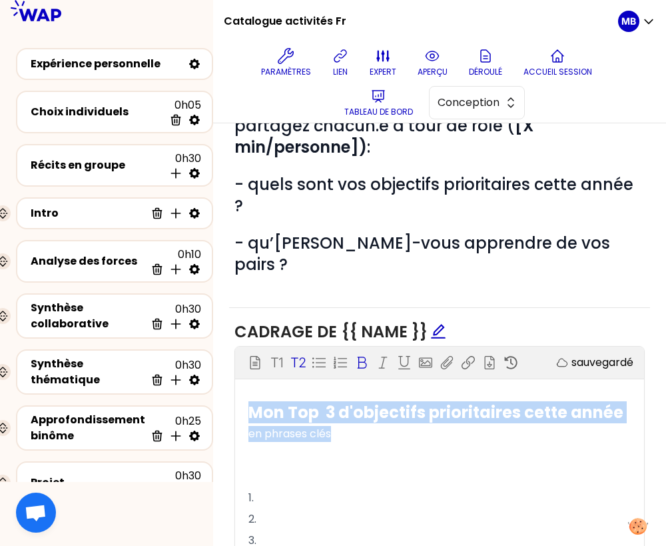
drag, startPoint x: 347, startPoint y: 391, endPoint x: 239, endPoint y: 352, distance: 114.0
click at [239, 352] on div "Bloc d'instruction T1 T2 Exporter sauvegardé Mon Top 3 d'objectifs prioritaires…" at bounding box center [439, 449] width 409 height 205
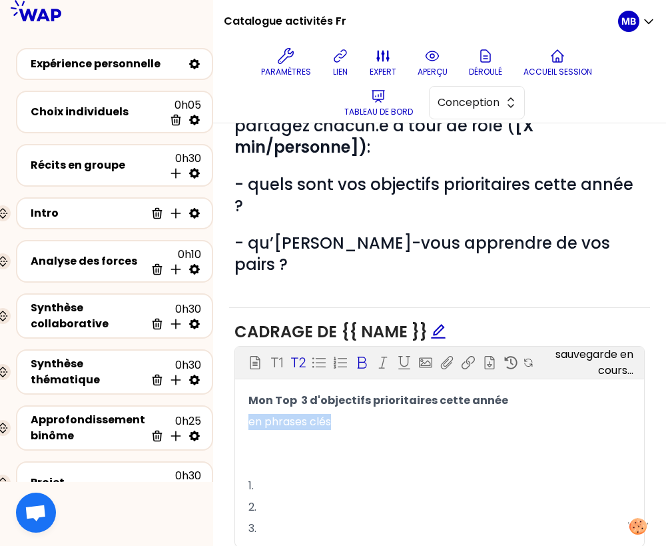
click at [298, 347] on div "Bloc d'instruction T1 T2 Exporter sauvegarde en cours..." at bounding box center [439, 363] width 409 height 32
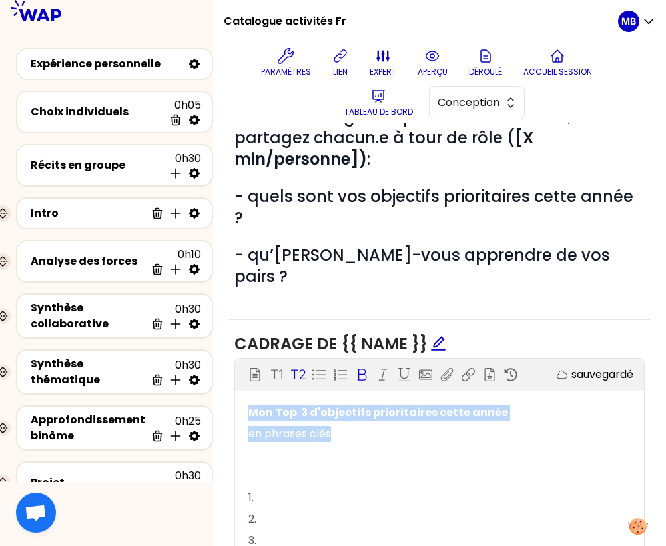
click at [296, 365] on p "T2" at bounding box center [298, 374] width 15 height 19
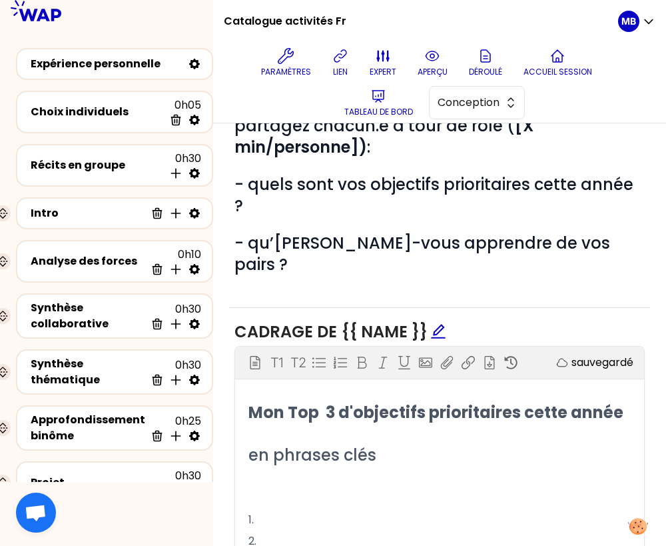
click at [310, 488] on p "﻿" at bounding box center [440, 498] width 383 height 21
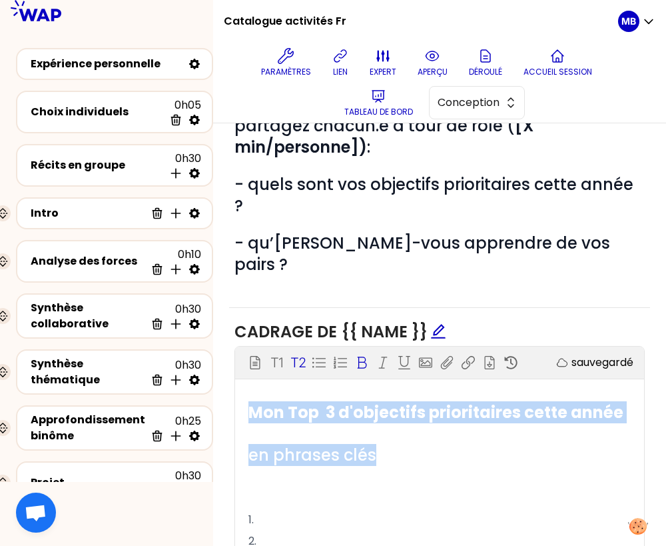
drag, startPoint x: 389, startPoint y: 407, endPoint x: 243, endPoint y: 347, distance: 157.8
click at [243, 347] on div "Bloc d'instruction T1 T2 Exporter sauvegardé Mon Top 3 d'objectifs prioritaires…" at bounding box center [439, 460] width 409 height 227
click at [293, 353] on p "T2" at bounding box center [298, 362] width 15 height 19
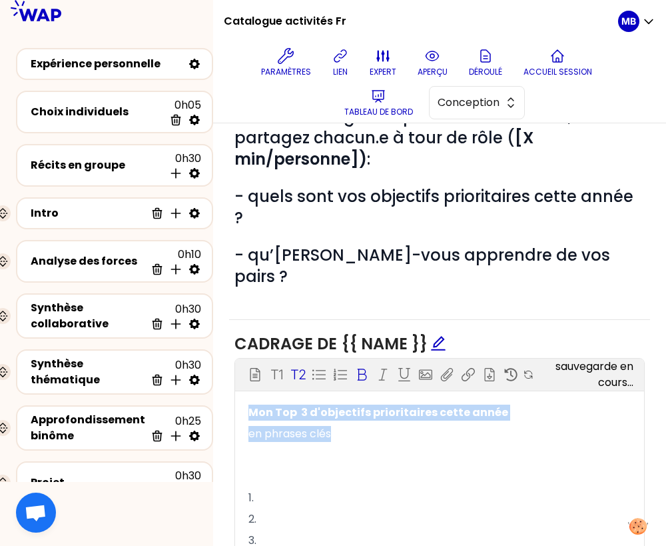
click at [295, 365] on p "T2" at bounding box center [298, 374] width 15 height 19
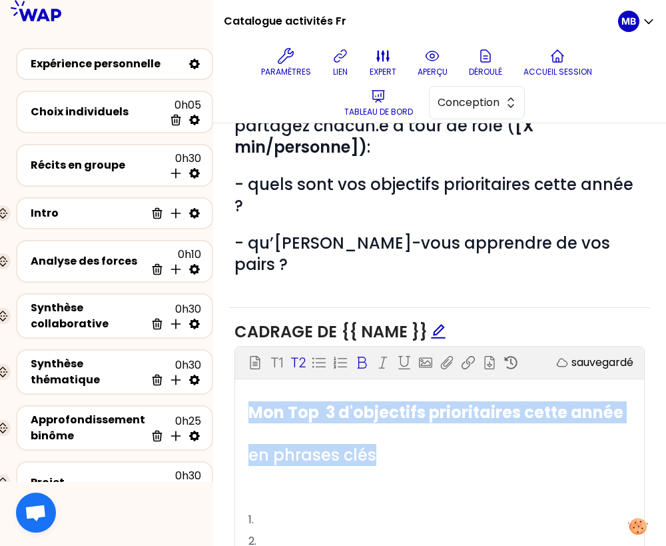
scroll to position [259, 0]
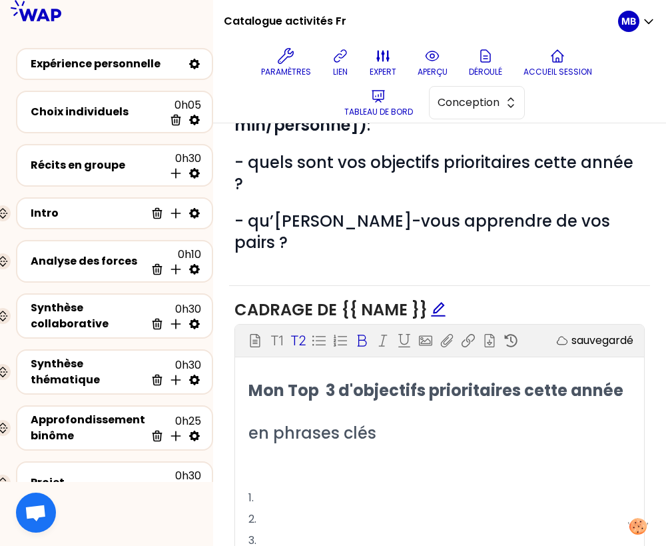
click at [297, 444] on p "﻿" at bounding box center [440, 454] width 383 height 21
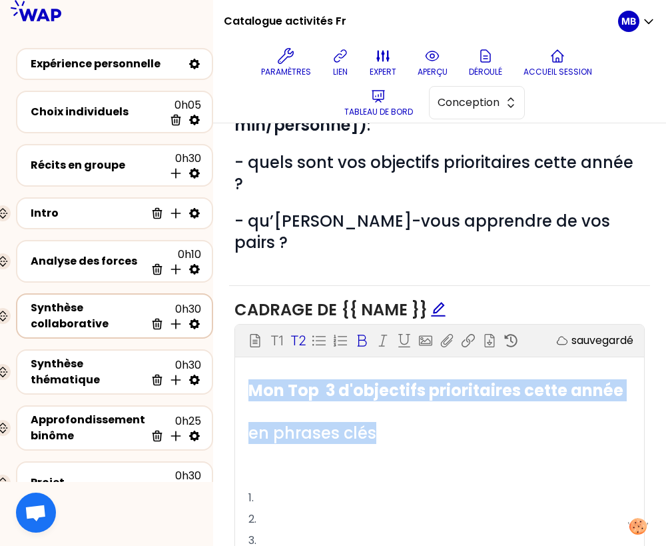
drag, startPoint x: 398, startPoint y: 388, endPoint x: 195, endPoint y: 302, distance: 220.1
click at [195, 302] on div "Catalogue activités Fr Paramètres lien expert aperçu Déroulé Accueil session Ta…" at bounding box center [333, 273] width 666 height 546
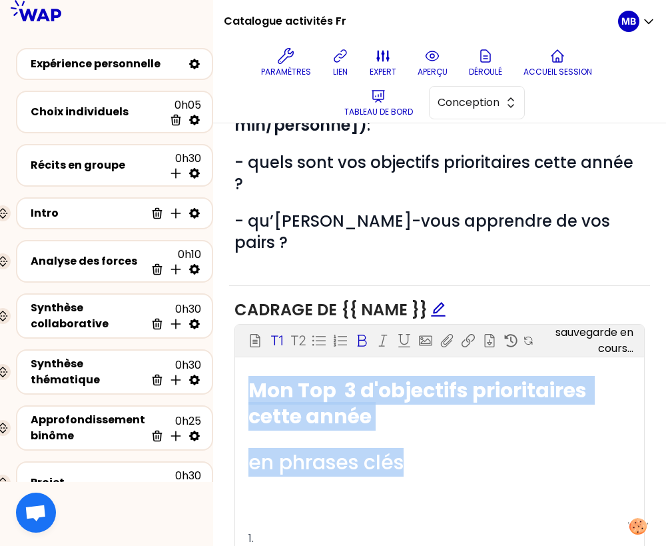
click at [277, 331] on p "T1" at bounding box center [277, 340] width 13 height 19
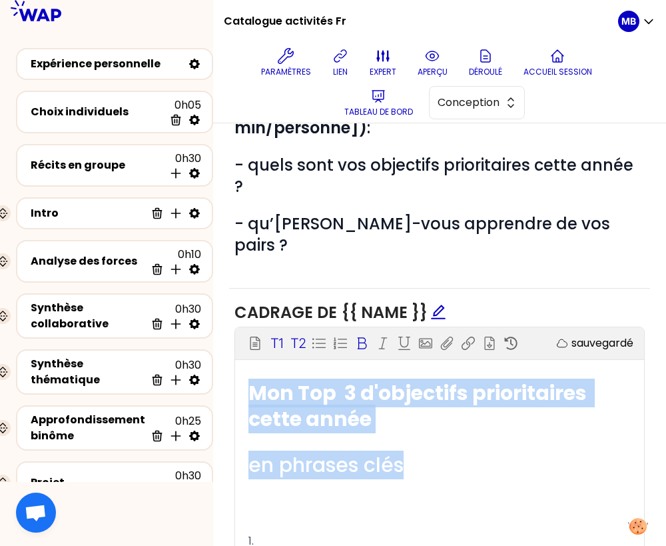
click at [293, 334] on p "T2" at bounding box center [298, 343] width 15 height 19
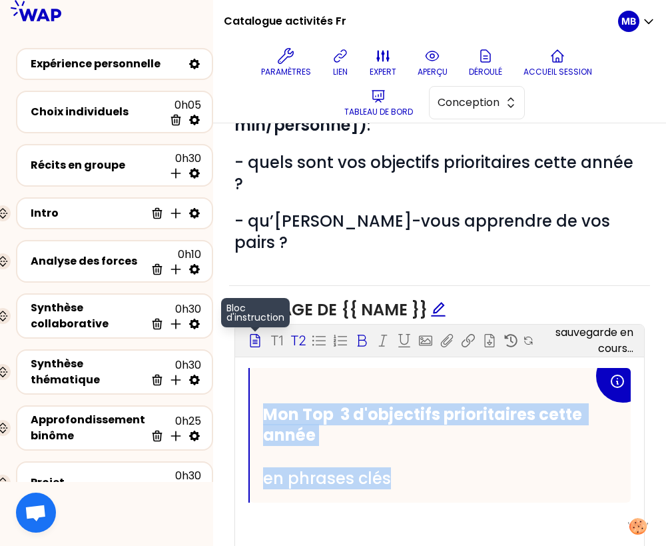
click at [253, 333] on div "Bloc d'instruction" at bounding box center [255, 341] width 19 height 16
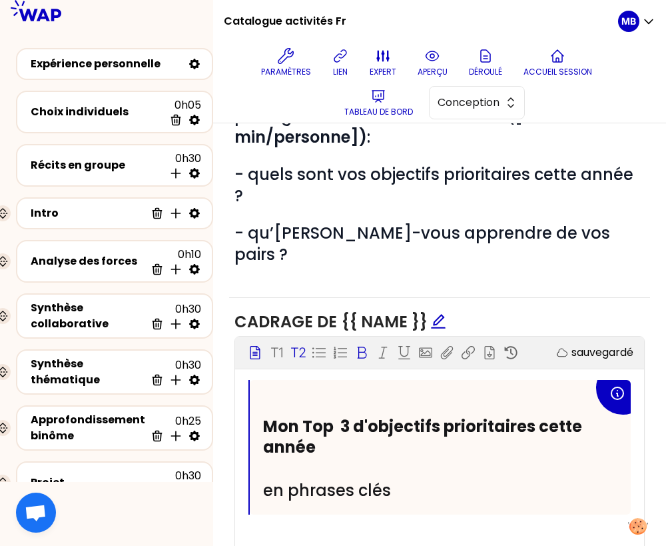
click at [327, 528] on p "﻿" at bounding box center [440, 538] width 383 height 21
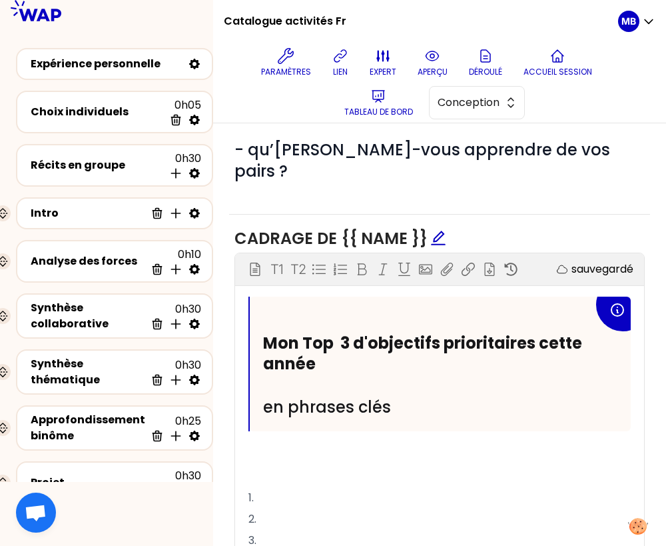
click at [261, 466] on p "﻿" at bounding box center [440, 476] width 383 height 21
drag, startPoint x: 261, startPoint y: 358, endPoint x: 405, endPoint y: 349, distance: 144.2
click at [424, 358] on div "Mon Top 3 d'objectifs prioritaires cette année en phrases clés" at bounding box center [440, 364] width 381 height 135
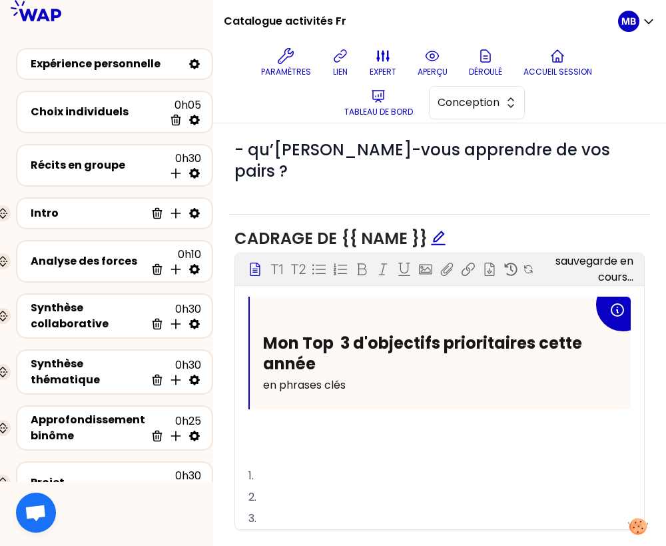
click at [303, 225] on div "Cadrage de {{ name }} Bloc d'instruction T1 T2 Exporter sauvegarde en cours... …" at bounding box center [439, 384] width 421 height 339
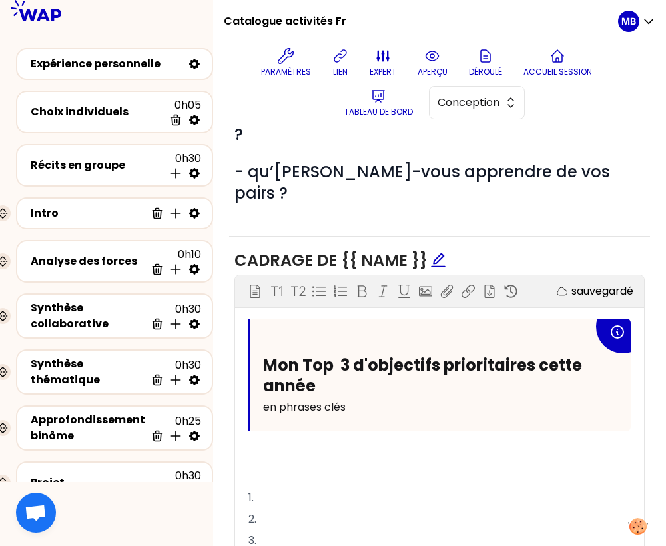
click at [267, 466] on p "﻿" at bounding box center [440, 476] width 383 height 21
click at [263, 354] on span "Mon Top 3 d'objectifs prioritaires cette année" at bounding box center [424, 375] width 323 height 43
click at [261, 466] on p "﻿" at bounding box center [440, 476] width 383 height 21
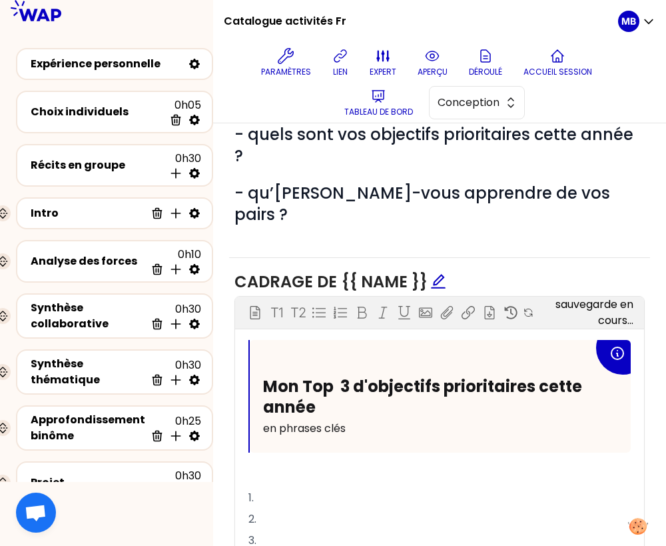
scroll to position [265, 0]
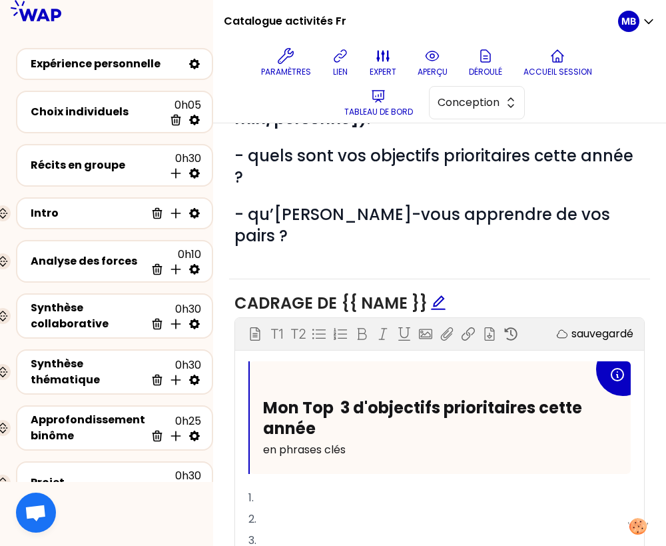
click at [301, 508] on p "2." at bounding box center [440, 518] width 383 height 21
click at [298, 530] on p "3." at bounding box center [440, 540] width 383 height 21
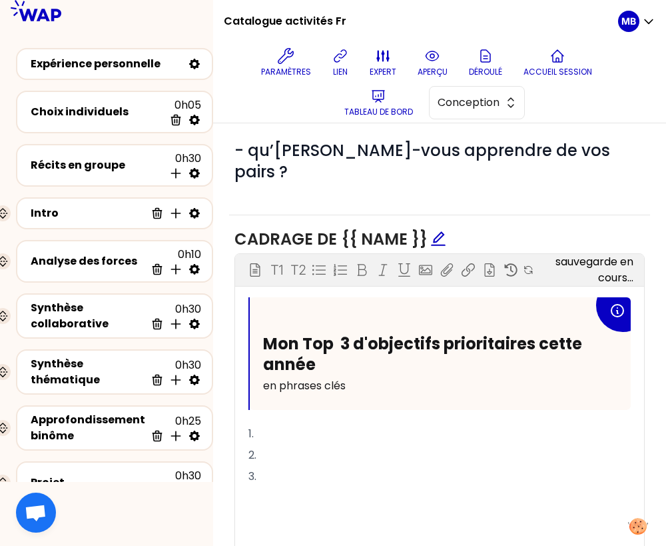
scroll to position [330, 0]
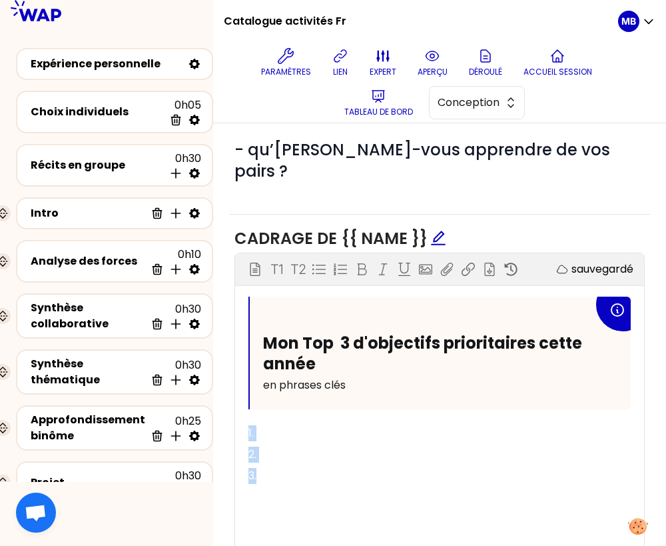
drag, startPoint x: 287, startPoint y: 438, endPoint x: 248, endPoint y: 385, distance: 65.8
click at [249, 385] on div "Mon Top 3 d'objectifs prioritaires cette année en phrases clés 1. 2. 3. ﻿ ﻿ ﻿ ﻿" at bounding box center [440, 434] width 383 height 275
copy div "1. 2. 3."
click at [260, 508] on p "﻿" at bounding box center [440, 518] width 383 height 21
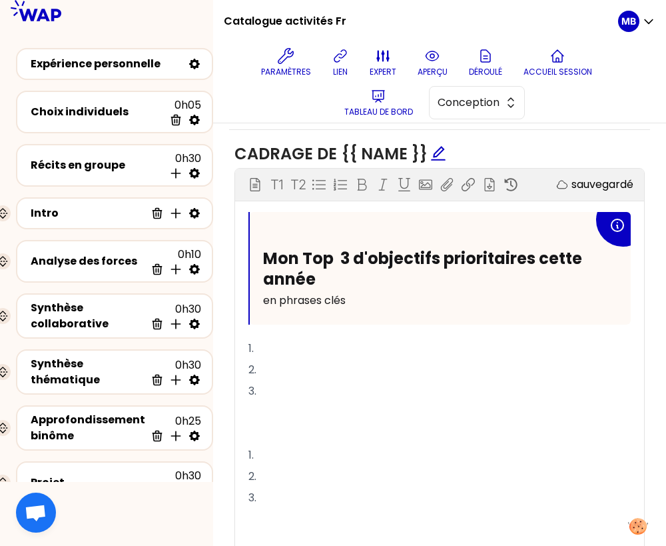
click at [253, 402] on p "﻿" at bounding box center [440, 412] width 383 height 21
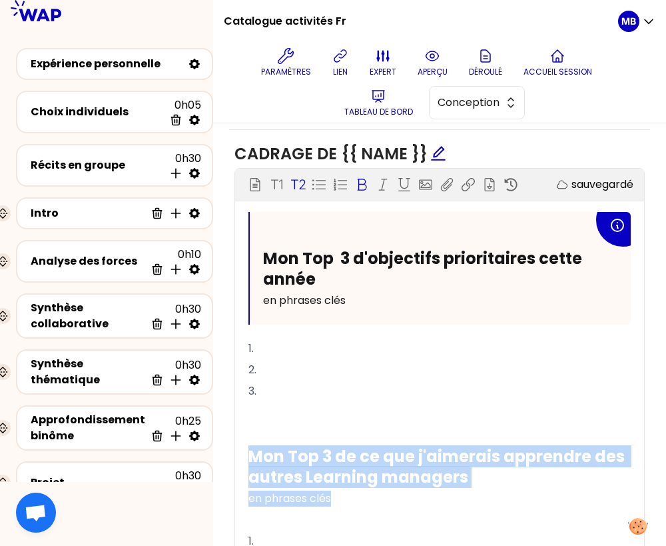
drag, startPoint x: 357, startPoint y: 452, endPoint x: 247, endPoint y: 403, distance: 121.1
click at [247, 403] on div "Mon Top 3 d'objectifs prioritaires cette année en phrases clés 1. 2. 3. ﻿ Mon T…" at bounding box center [439, 424] width 409 height 425
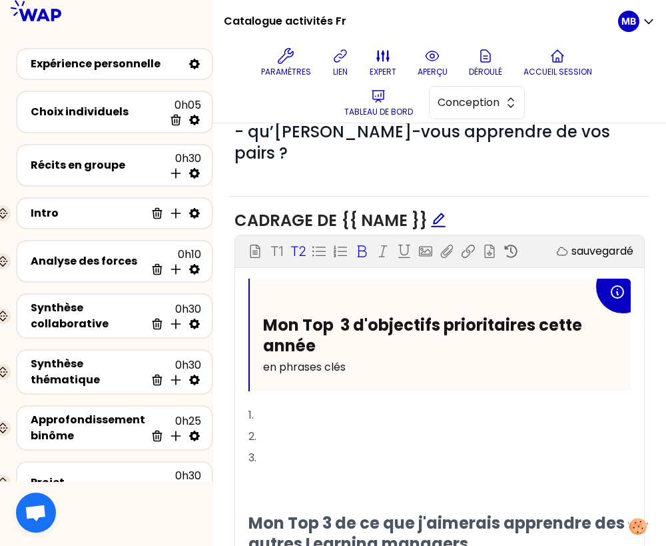
click at [297, 242] on p "T2" at bounding box center [298, 251] width 15 height 19
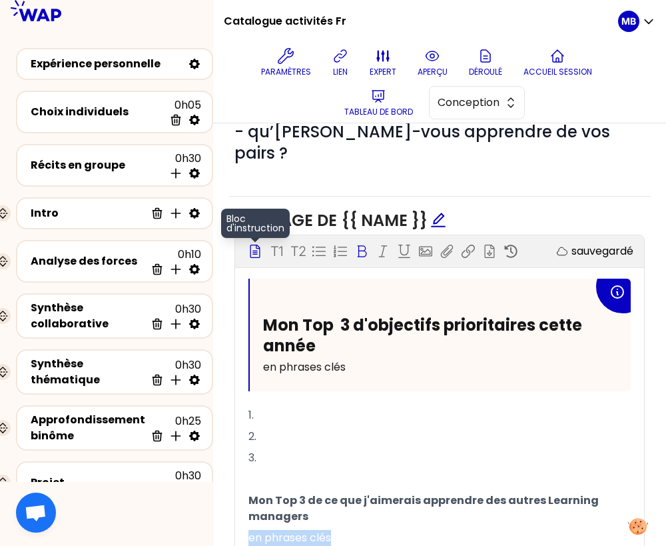
click at [257, 245] on icon at bounding box center [255, 251] width 13 height 13
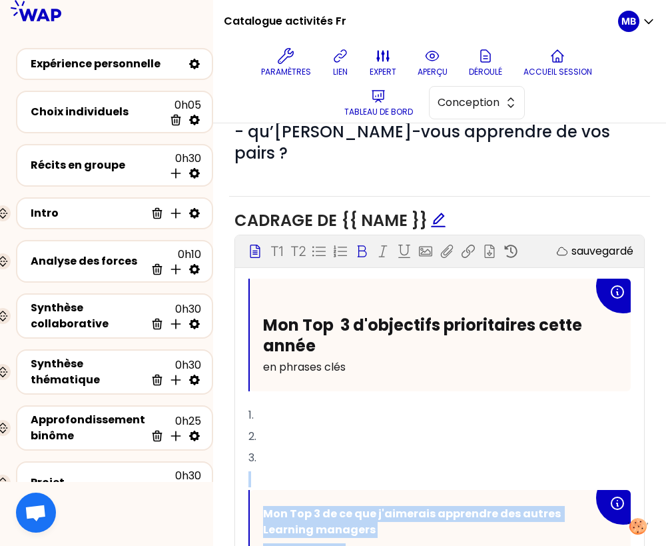
click at [319, 490] on div "Mon Top 3 de ce que j'aimerais apprendre des autres Learning managers en phrase…" at bounding box center [440, 532] width 381 height 85
drag, startPoint x: 353, startPoint y: 495, endPoint x: 253, endPoint y: 457, distance: 106.3
click at [253, 490] on div "Mon Top 3 de ce que j'aimerais apprendre des autres Learning managers en phrase…" at bounding box center [440, 532] width 381 height 85
drag, startPoint x: 361, startPoint y: 505, endPoint x: 242, endPoint y: 458, distance: 127.7
click at [242, 458] on div "Mon Top 3 d'objectifs prioritaires cette année en phrases clés 1. 2. 3. ﻿ Mon T…" at bounding box center [439, 498] width 409 height 438
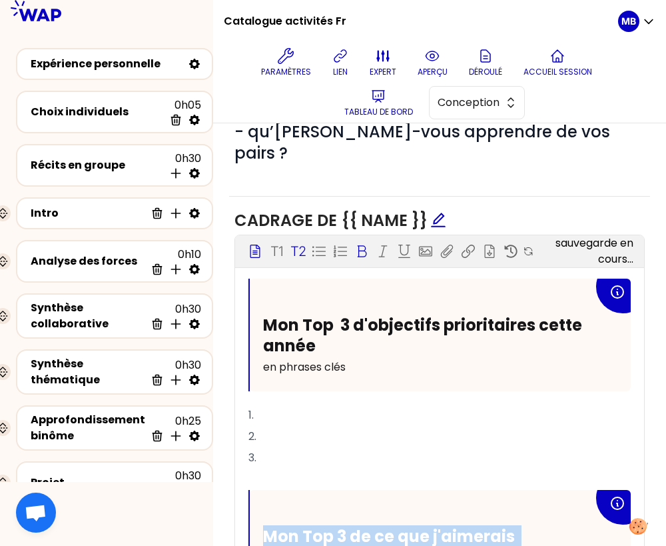
click at [300, 242] on p "T2" at bounding box center [298, 251] width 15 height 19
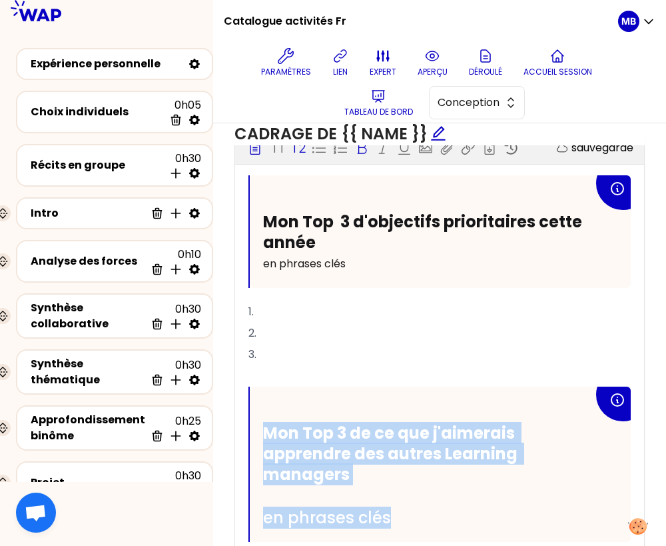
click at [331, 422] on span "Mon Top 3 de ce que j'aimerais apprendre des autres Learning managers" at bounding box center [392, 453] width 258 height 63
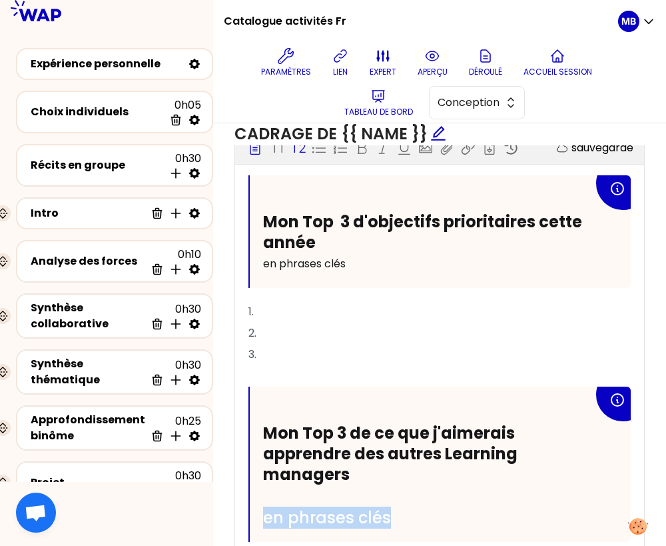
drag, startPoint x: 402, startPoint y: 481, endPoint x: 261, endPoint y: 480, distance: 141.3
click at [261, 480] on div "Mon Top 3 de ce que j'aimerais apprendre des autres Learning managers en phrase…" at bounding box center [440, 464] width 381 height 155
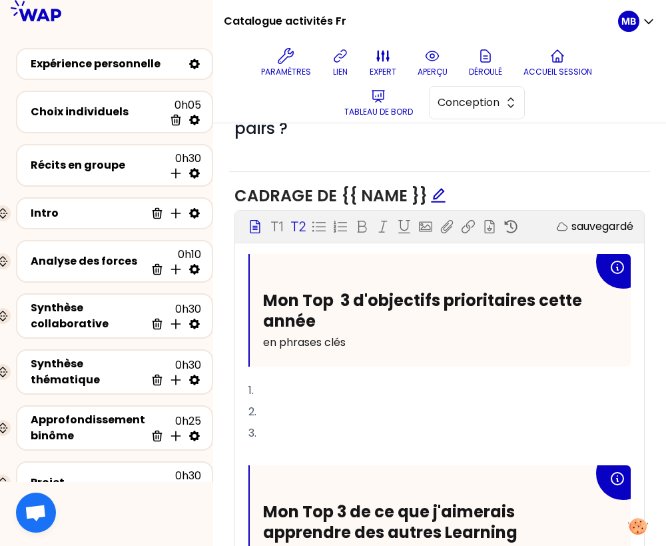
click at [303, 217] on p "T2" at bounding box center [298, 226] width 15 height 19
click at [307, 401] on p "2." at bounding box center [440, 411] width 383 height 21
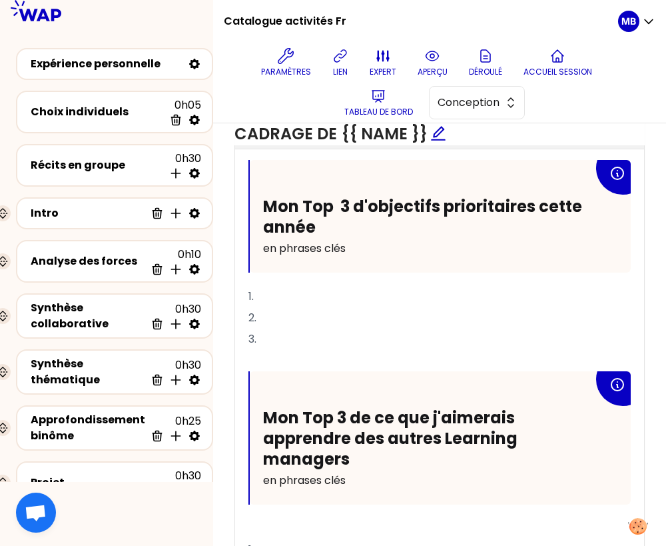
scroll to position [561, 0]
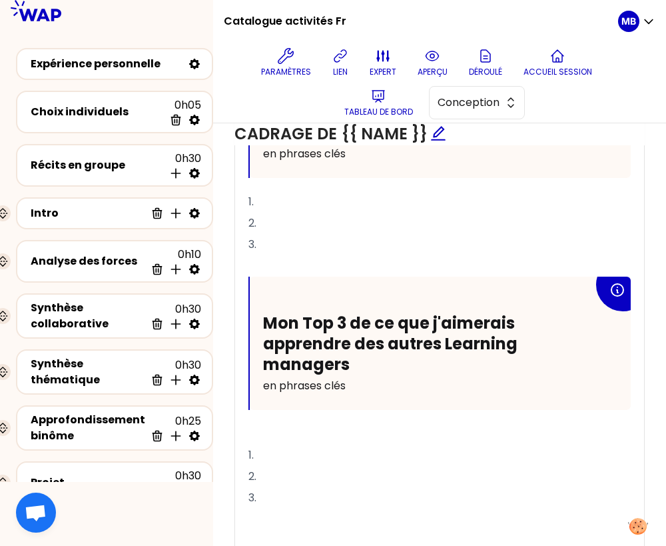
click at [262, 423] on p "﻿" at bounding box center [440, 433] width 383 height 21
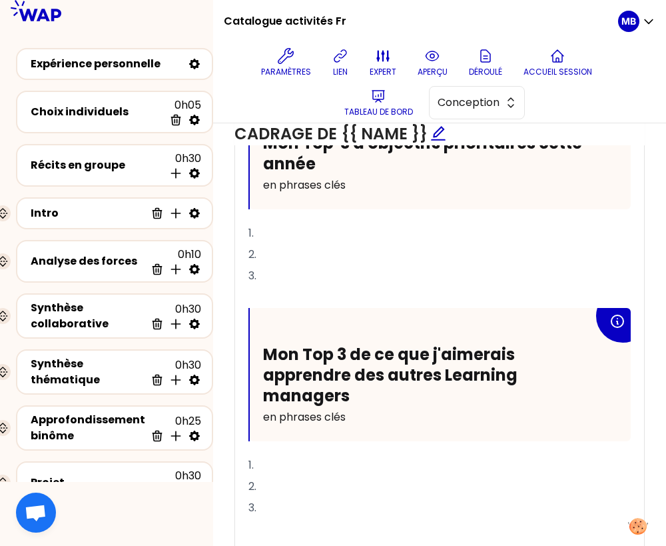
scroll to position [531, 0]
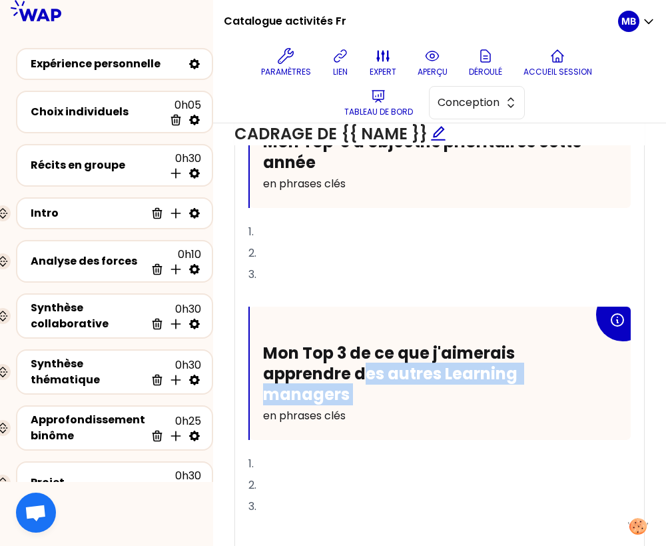
drag, startPoint x: 367, startPoint y: 330, endPoint x: 398, endPoint y: 361, distance: 44.3
click at [398, 361] on div "Mon Top 3 de ce que j'aimerais apprendre des autres Learning managers en phrase…" at bounding box center [428, 385] width 331 height 85
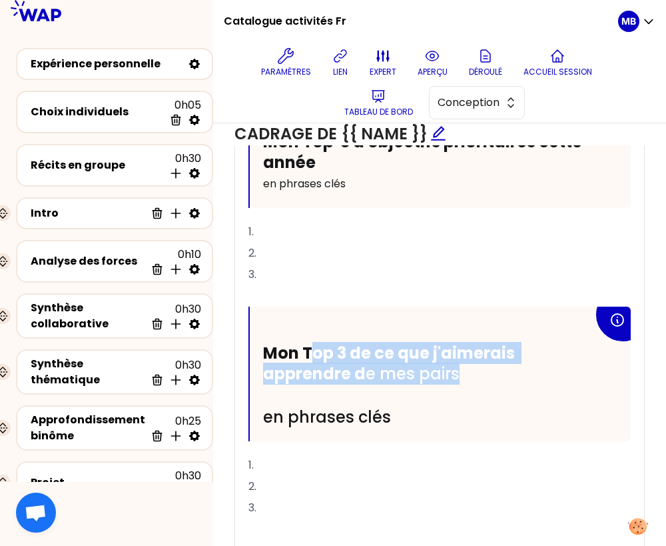
drag, startPoint x: 466, startPoint y: 326, endPoint x: 313, endPoint y: 313, distance: 153.8
click at [313, 343] on h2 "Mon Top 3 de ce que j'aimerais apprendre d e mes pairs" at bounding box center [428, 363] width 331 height 41
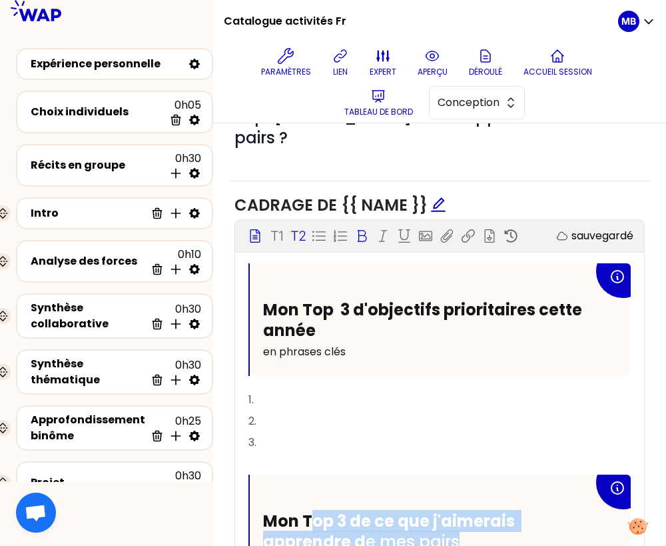
scroll to position [227, 0]
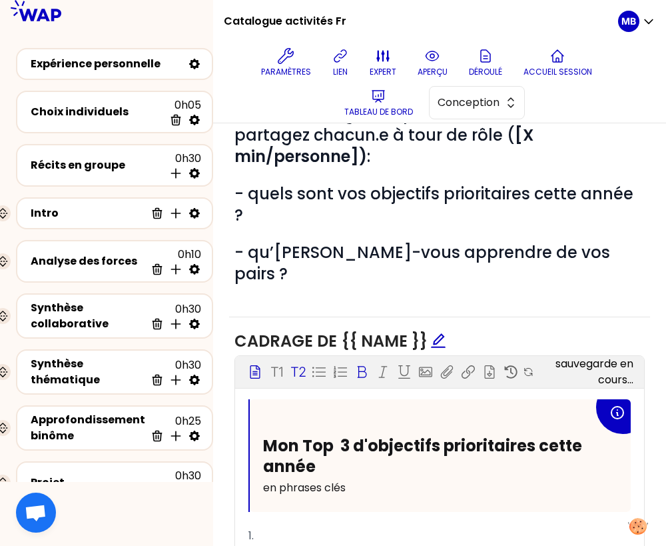
click at [296, 363] on p "T2" at bounding box center [298, 372] width 15 height 19
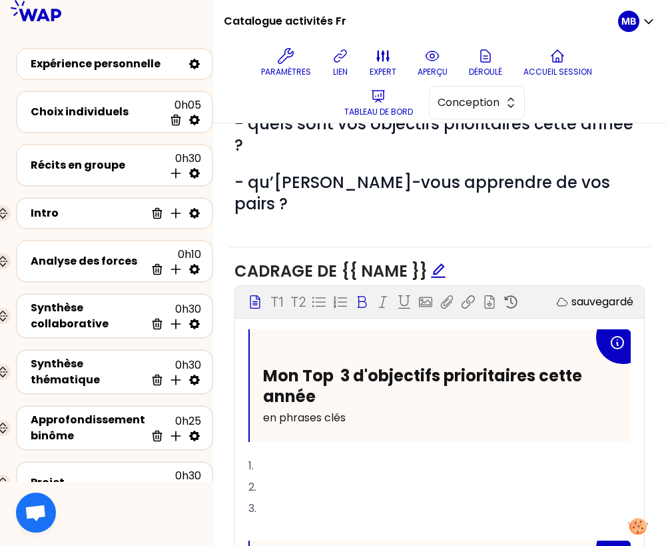
scroll to position [344, 0]
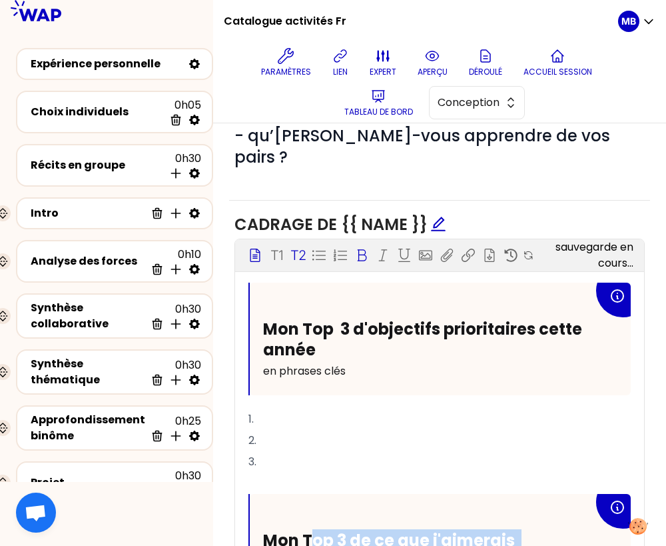
click at [301, 246] on p "T2" at bounding box center [298, 255] width 15 height 19
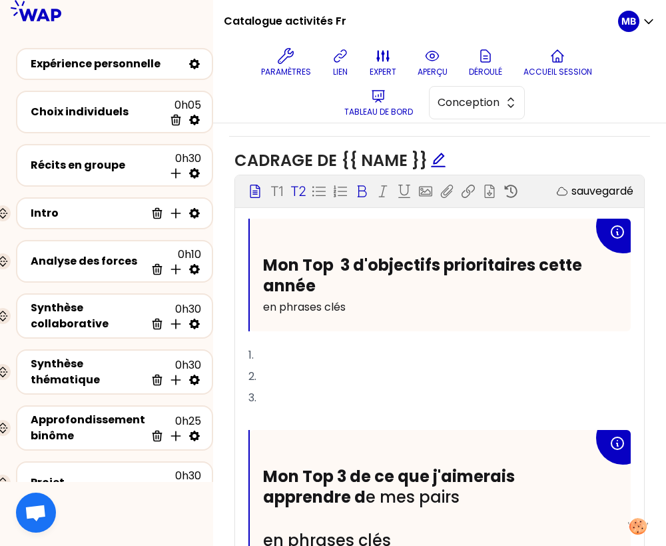
scroll to position [417, 0]
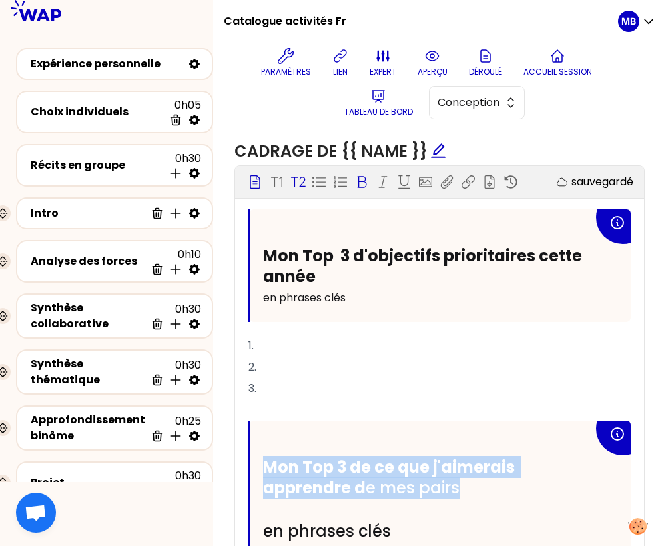
drag, startPoint x: 267, startPoint y: 423, endPoint x: 478, endPoint y: 445, distance: 213.1
click at [478, 456] on h2 "Mon Top 3 de ce que j'aimerais apprendre d e mes pairs" at bounding box center [428, 476] width 331 height 41
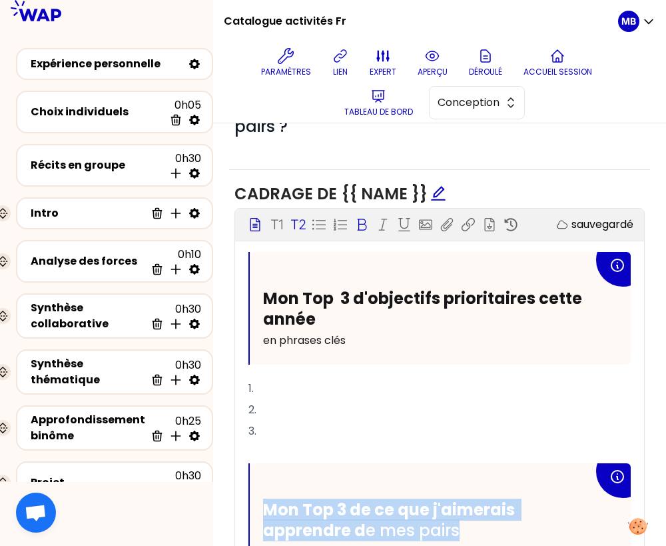
scroll to position [373, 0]
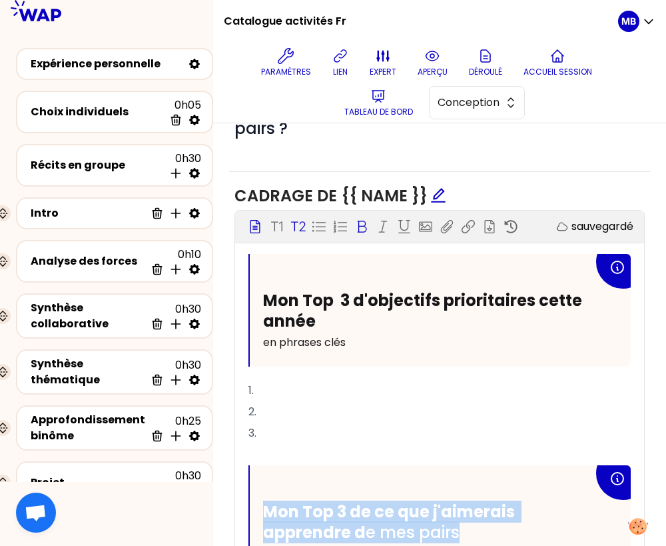
click at [297, 217] on p "T2" at bounding box center [298, 226] width 15 height 19
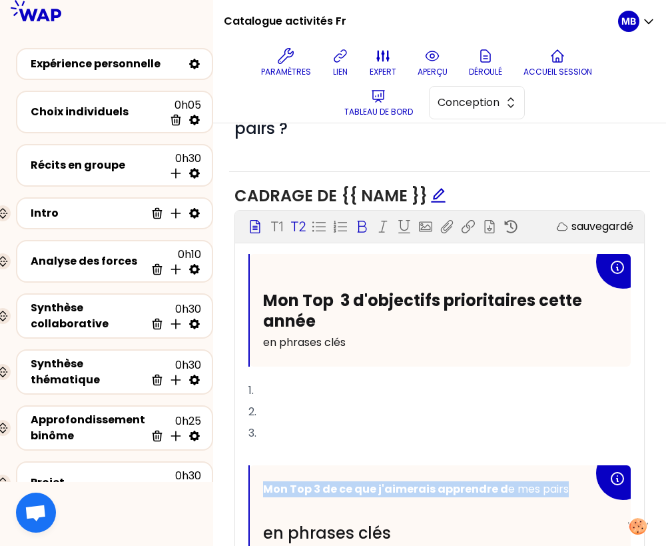
click at [297, 217] on p "T2" at bounding box center [298, 226] width 15 height 19
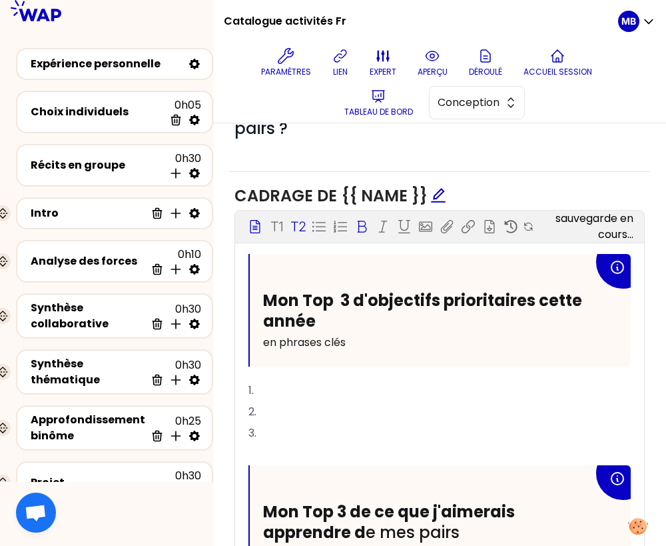
click at [333, 401] on p "2." at bounding box center [440, 411] width 383 height 21
drag, startPoint x: 365, startPoint y: 492, endPoint x: 502, endPoint y: 501, distance: 138.2
click at [502, 501] on div "Mon Top 3 de ce que j'aimerais apprendre d e mes pairs en phrases clés" at bounding box center [428, 543] width 331 height 85
click at [365, 220] on icon at bounding box center [361, 226] width 13 height 13
click at [391, 422] on p "3." at bounding box center [440, 432] width 383 height 21
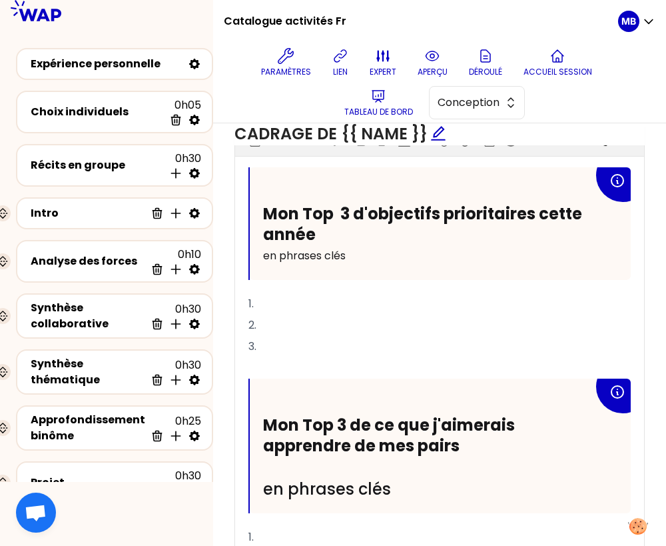
scroll to position [462, 0]
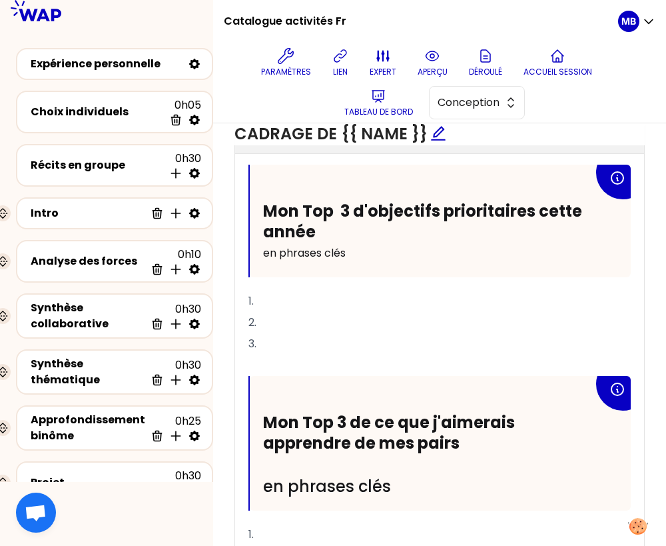
click at [427, 476] on h2 "en phrases clés" at bounding box center [428, 486] width 331 height 21
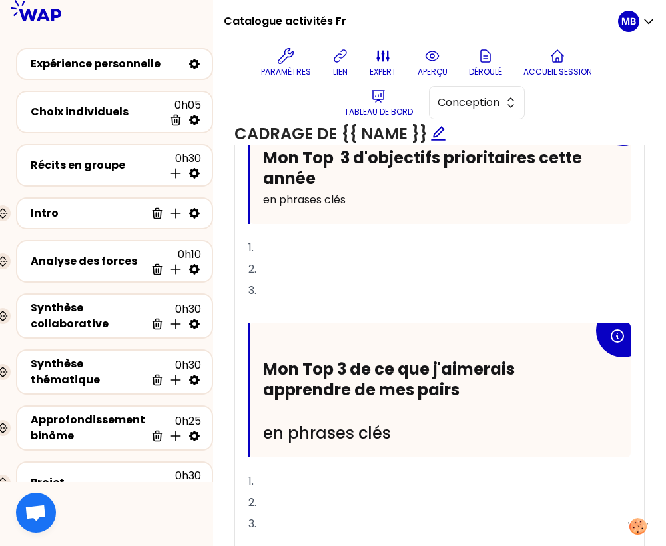
scroll to position [518, 0]
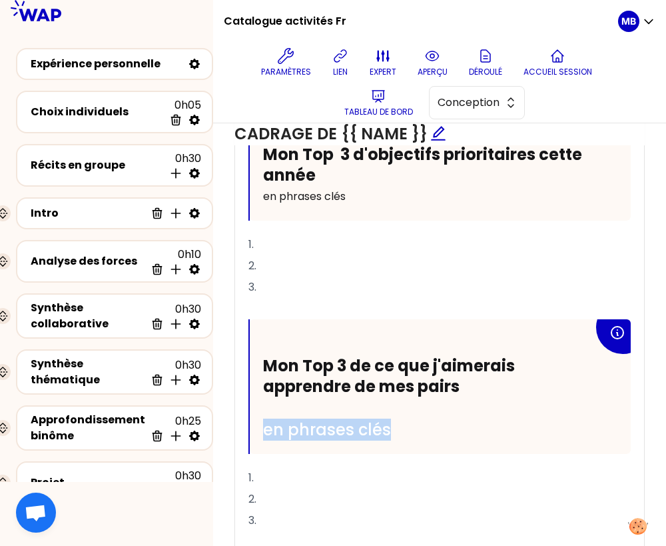
drag, startPoint x: 409, startPoint y: 381, endPoint x: 265, endPoint y: 387, distance: 143.4
click at [265, 419] on h2 "en phrases clés" at bounding box center [428, 429] width 331 height 21
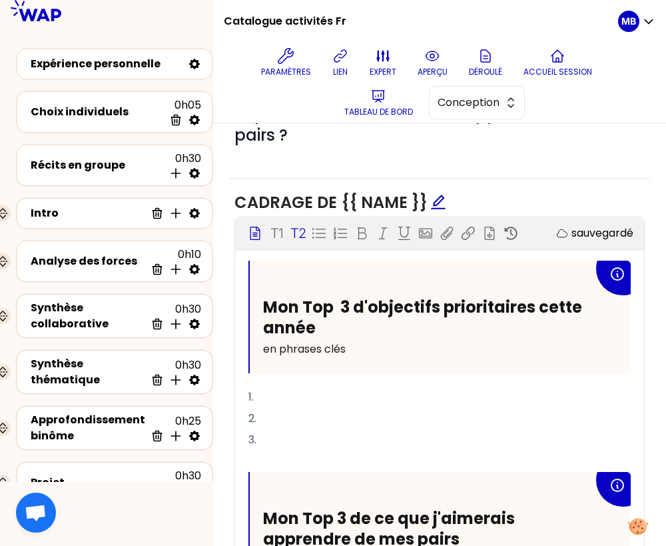
click at [300, 224] on p "T2" at bounding box center [298, 233] width 15 height 19
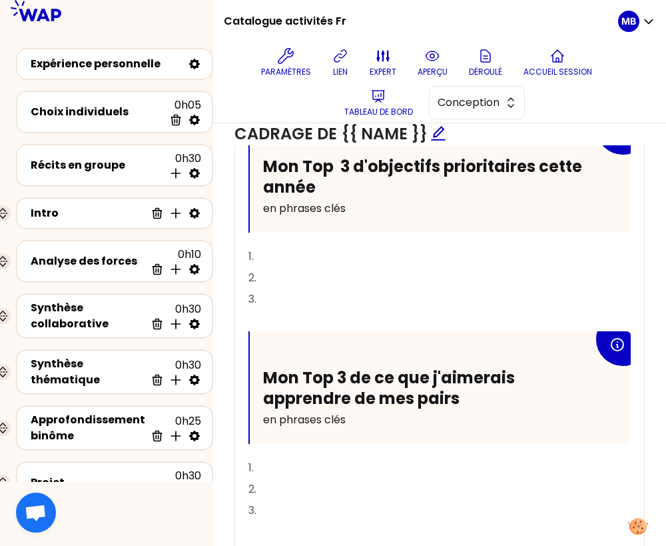
click at [340, 412] on span "en phrases clés" at bounding box center [304, 419] width 83 height 15
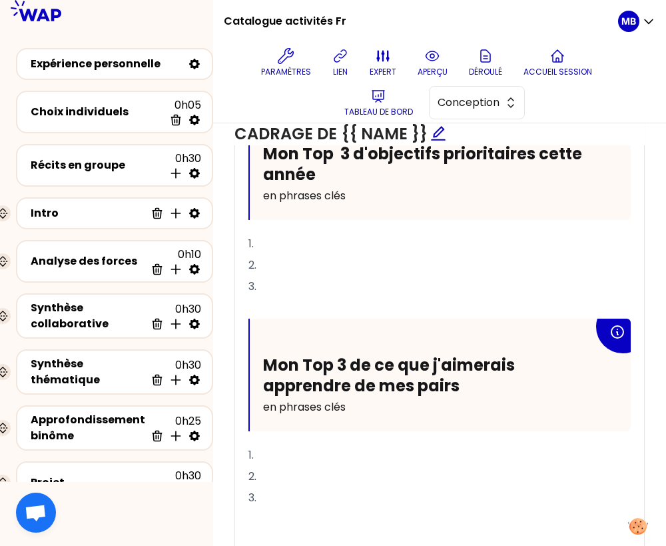
click at [310, 466] on p "2." at bounding box center [440, 476] width 383 height 21
click at [291, 444] on p "1." at bounding box center [440, 454] width 383 height 21
click at [277, 444] on p "1." at bounding box center [440, 454] width 383 height 21
click at [275, 466] on p "2." at bounding box center [440, 476] width 383 height 21
click at [279, 487] on p "3." at bounding box center [440, 497] width 383 height 21
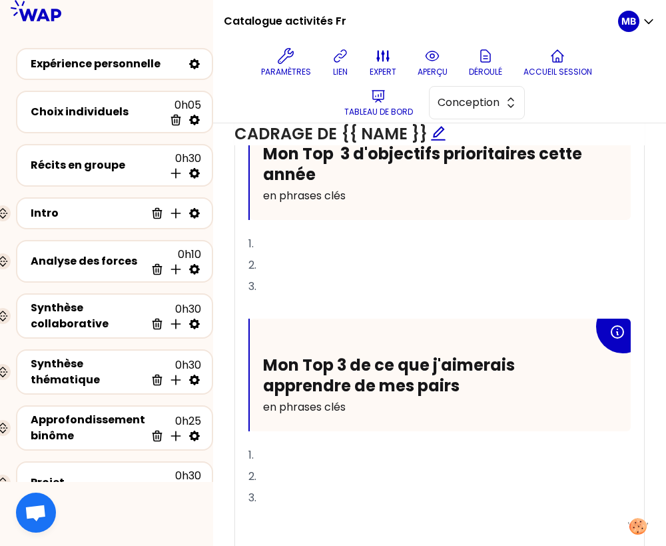
click at [272, 466] on p "2." at bounding box center [440, 476] width 383 height 21
click at [274, 487] on p "3." at bounding box center [440, 497] width 383 height 21
click at [272, 508] on p "﻿" at bounding box center [440, 518] width 383 height 21
click at [273, 276] on p "3." at bounding box center [440, 286] width 383 height 21
click at [268, 297] on p "﻿" at bounding box center [440, 307] width 383 height 21
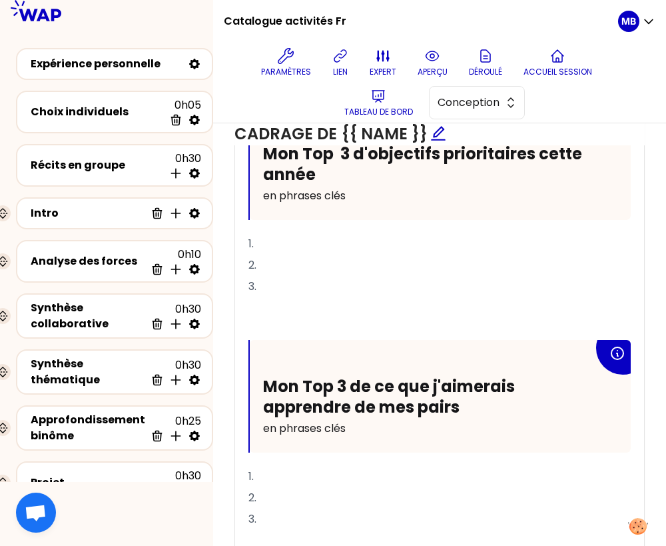
click at [277, 233] on p "1." at bounding box center [440, 243] width 383 height 21
click at [274, 255] on p "2." at bounding box center [440, 265] width 383 height 21
click at [269, 276] on p "3." at bounding box center [440, 286] width 383 height 21
click at [272, 340] on div "Mon Top 3 de ce que j'aimerais apprendre de mes pairs en phrases clés" at bounding box center [440, 396] width 381 height 113
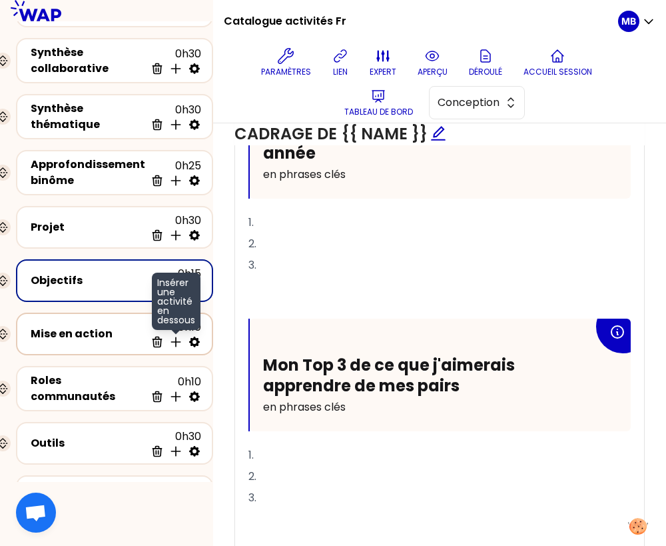
scroll to position [272, 0]
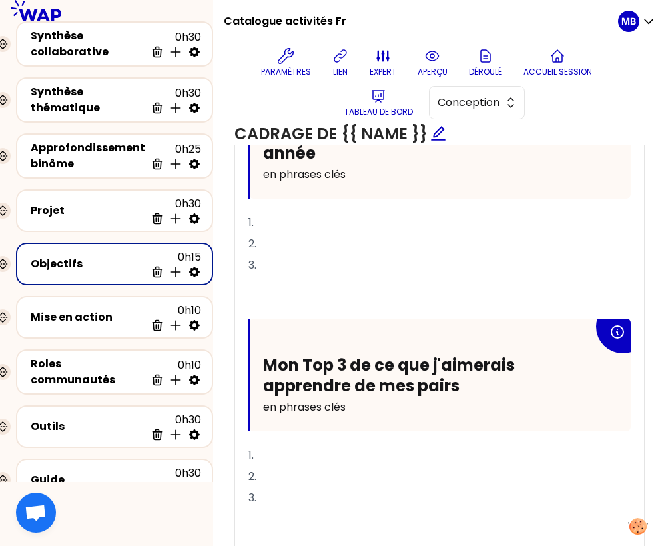
click at [191, 272] on icon at bounding box center [194, 272] width 11 height 11
select select "same_as"
select select "share"
select select "false"
select select "Each"
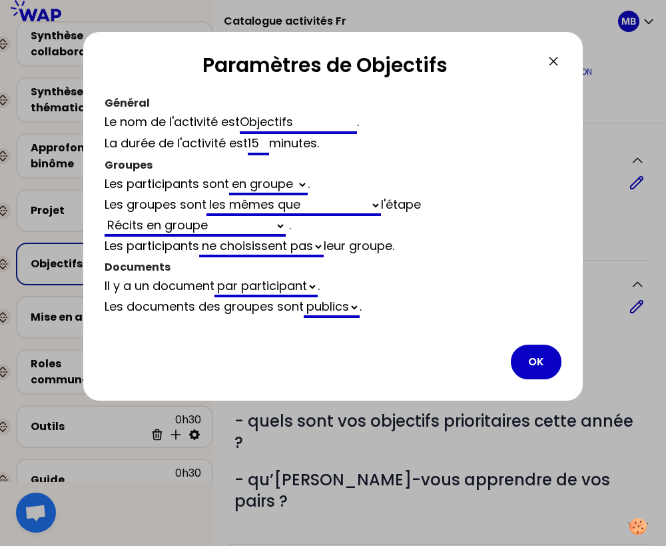
drag, startPoint x: 265, startPoint y: 142, endPoint x: 223, endPoint y: 138, distance: 42.2
click at [224, 137] on div "La durée de l'activité est 15 minutes ." at bounding box center [333, 144] width 457 height 21
type input "2"
select select "same_as"
select select "share"
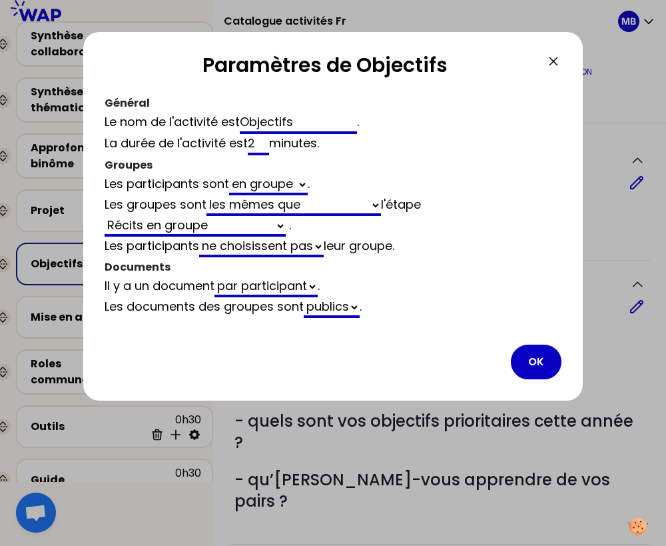
select select "false"
type input "20"
select select "same_as"
select select "share"
select select "false"
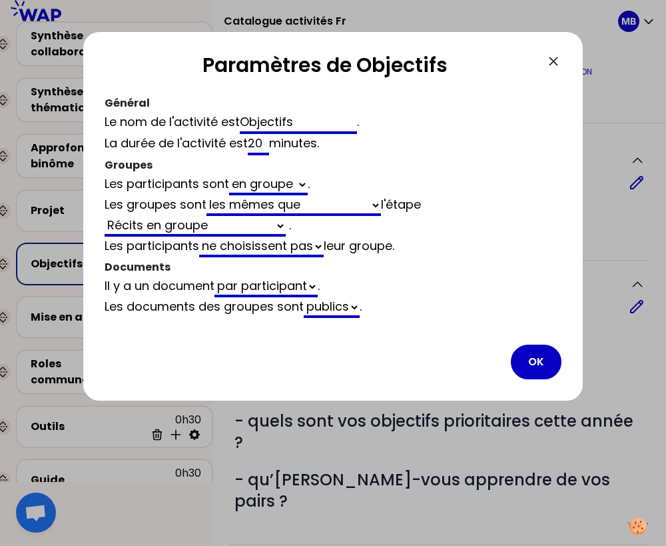
type input "20"
click at [232, 225] on select "Analyse des forces Synthèse collaborative Approfondissement binôme Projet Récit…" at bounding box center [195, 226] width 181 height 21
select select "same_as"
select select "false"
click at [237, 226] on select "Analyse des forces Synthèse collaborative Approfondissement binôme Projet Récit…" at bounding box center [195, 226] width 181 height 21
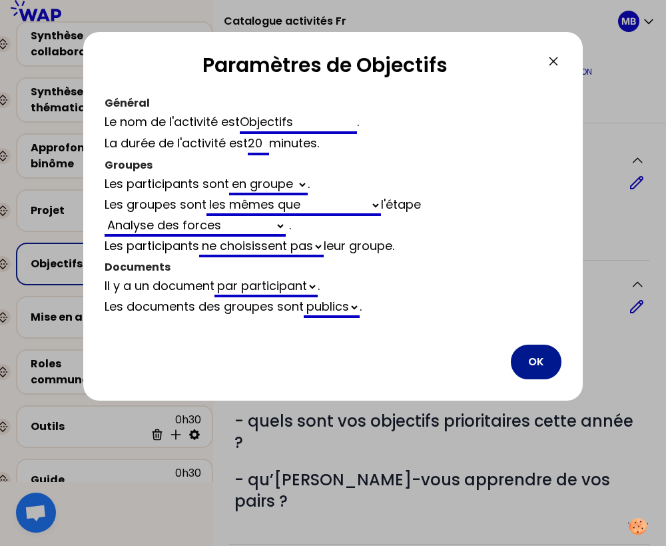
click at [531, 354] on button "OK" at bounding box center [536, 362] width 51 height 35
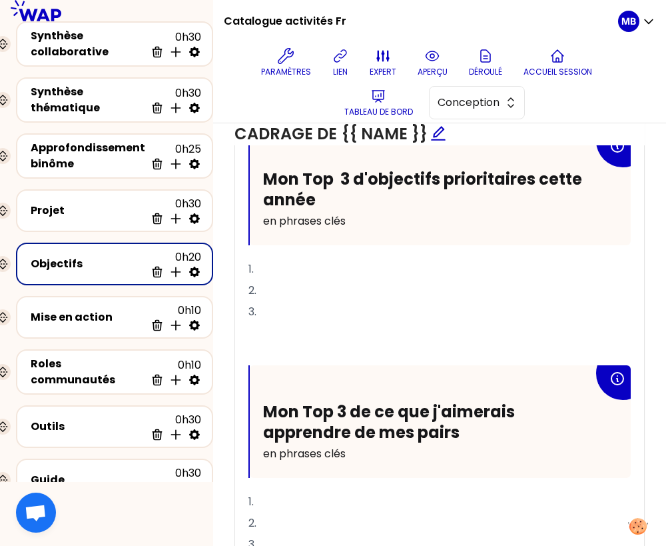
scroll to position [540, 0]
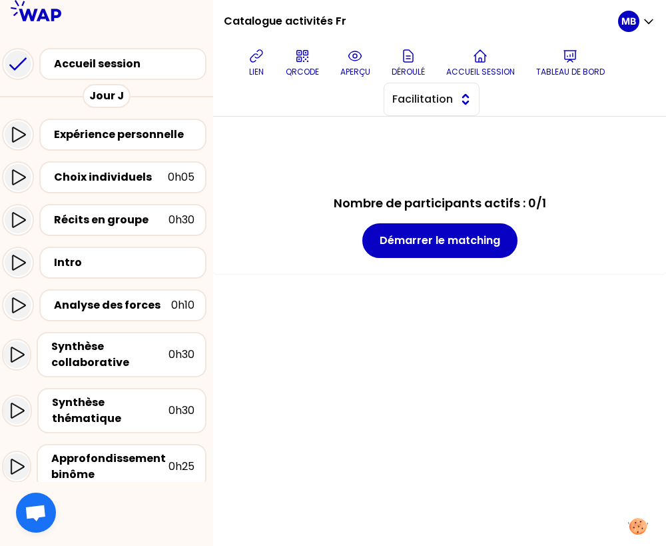
click at [436, 90] on button "Facilitation" at bounding box center [432, 99] width 96 height 33
click at [436, 137] on span "Conception" at bounding box center [439, 133] width 57 height 16
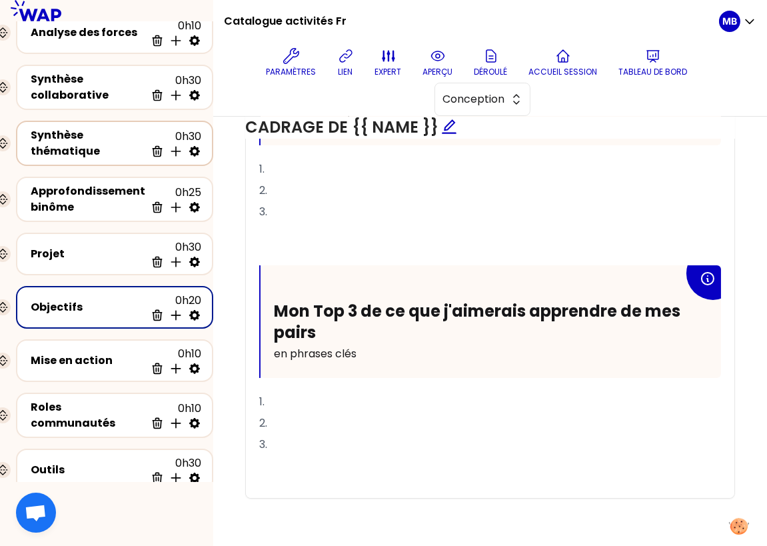
scroll to position [305, 0]
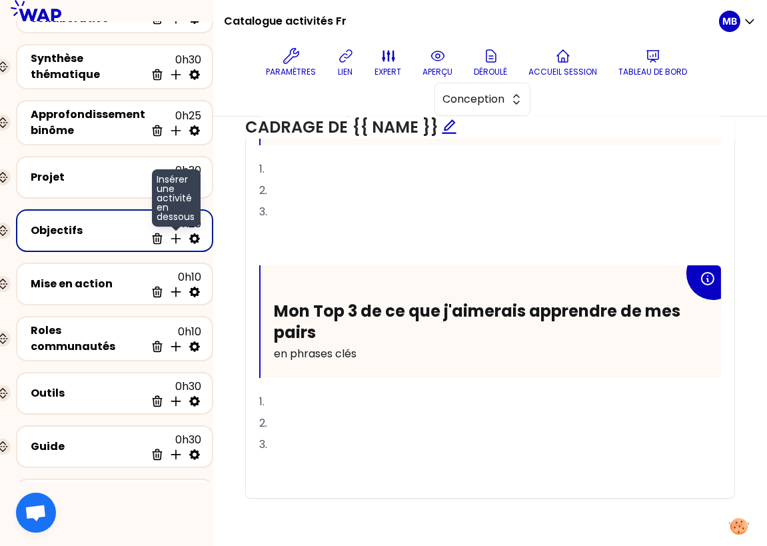
click at [173, 236] on icon at bounding box center [175, 238] width 9 height 9
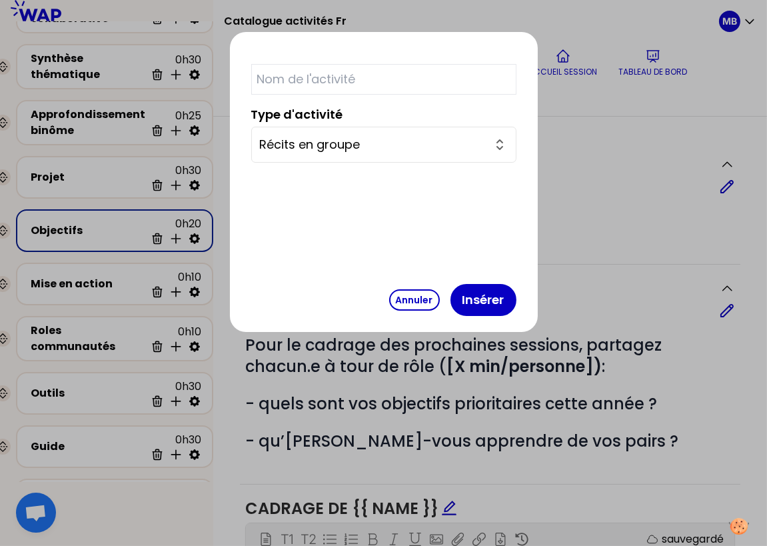
click at [341, 82] on input "text" at bounding box center [383, 79] width 265 height 31
type input "Objectives"
click at [389, 300] on button "Annuler" at bounding box center [414, 299] width 51 height 21
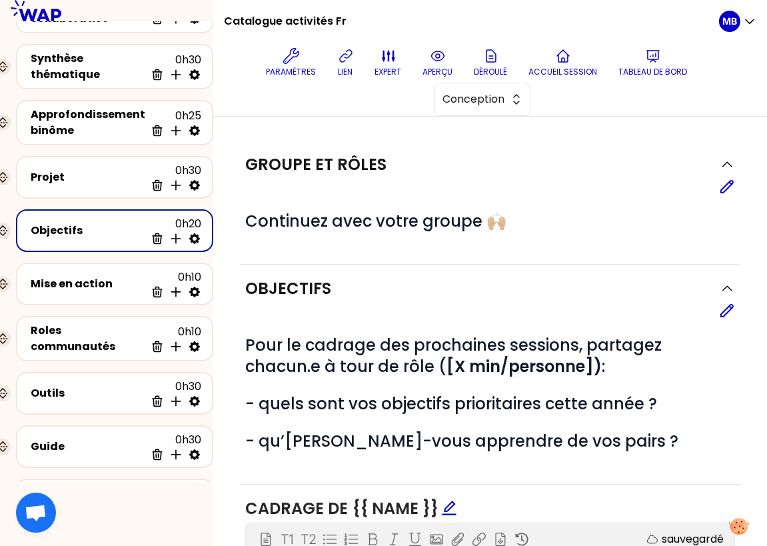
click at [190, 238] on icon at bounding box center [194, 238] width 11 height 11
select select "same_as"
select select "false"
select select "Each"
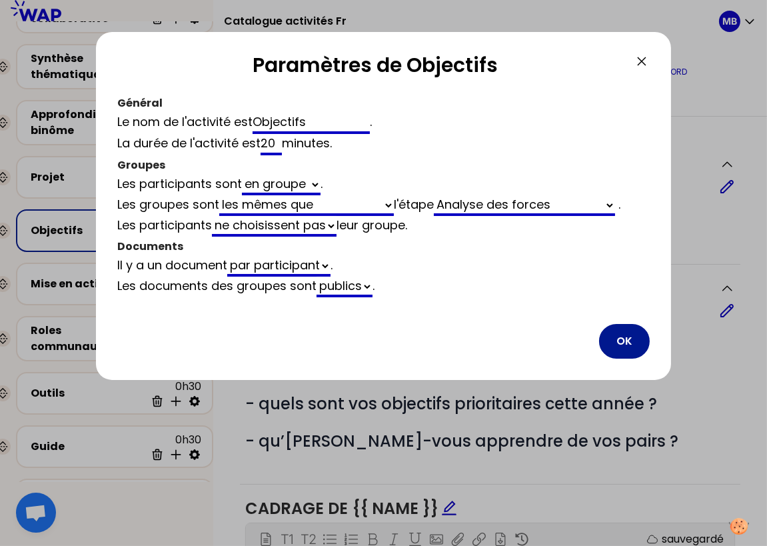
click at [610, 341] on button "OK" at bounding box center [624, 341] width 51 height 35
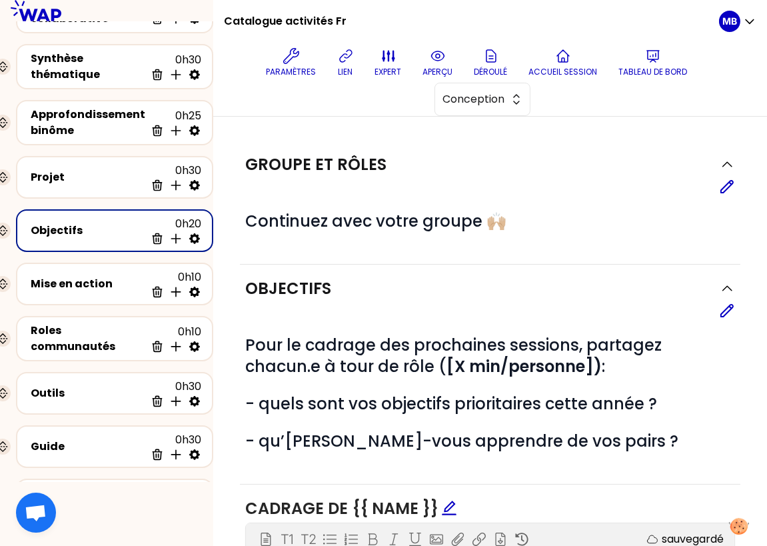
click at [192, 236] on icon at bounding box center [194, 238] width 13 height 13
select select "same_as"
select select "false"
select select "Each"
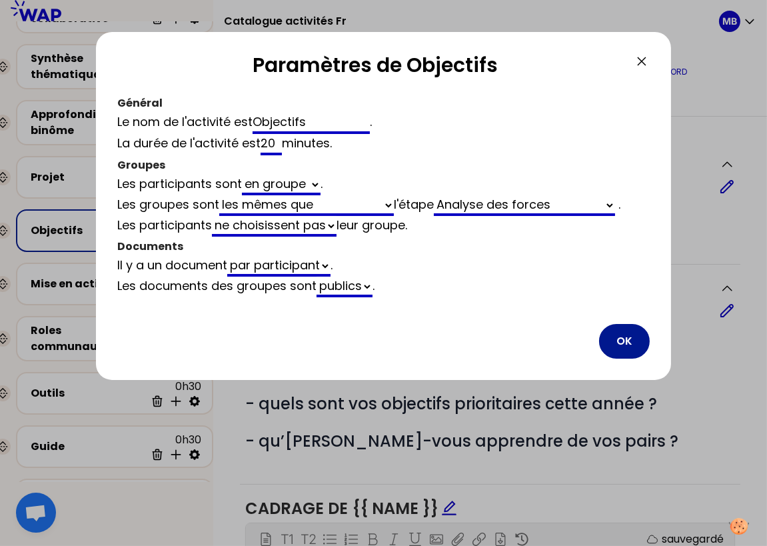
click at [626, 343] on button "OK" at bounding box center [624, 341] width 51 height 35
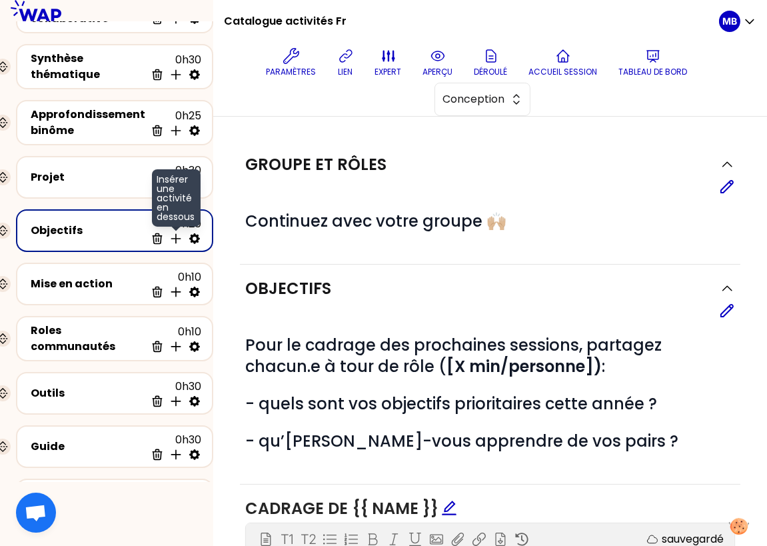
click at [173, 234] on icon at bounding box center [175, 238] width 9 height 9
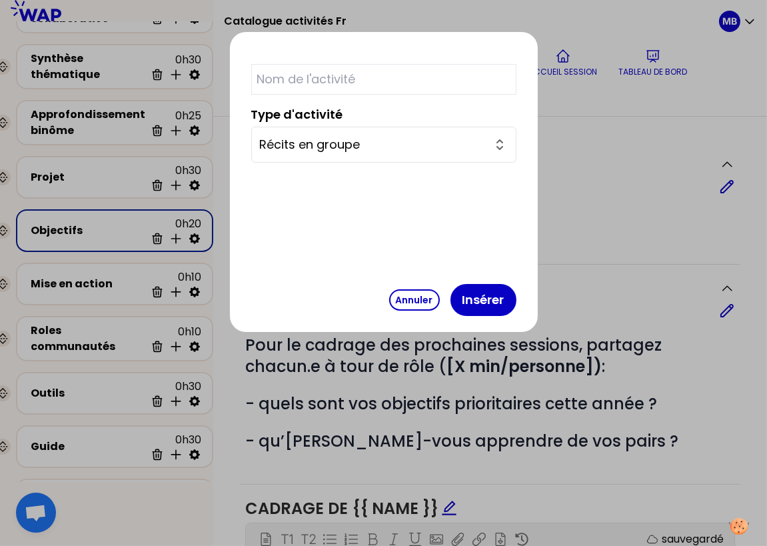
click at [318, 78] on input "text" at bounding box center [383, 79] width 265 height 31
type input "Objectives"
click at [351, 147] on input "Récits en groupe" at bounding box center [376, 144] width 232 height 19
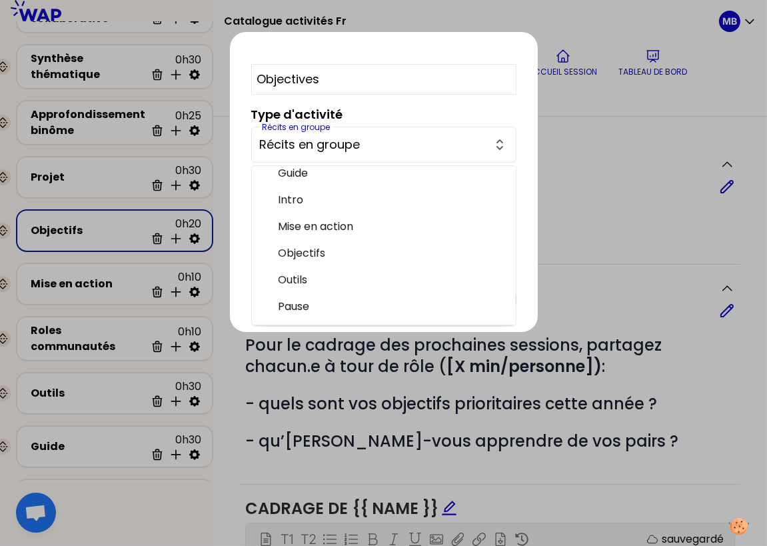
scroll to position [149, 0]
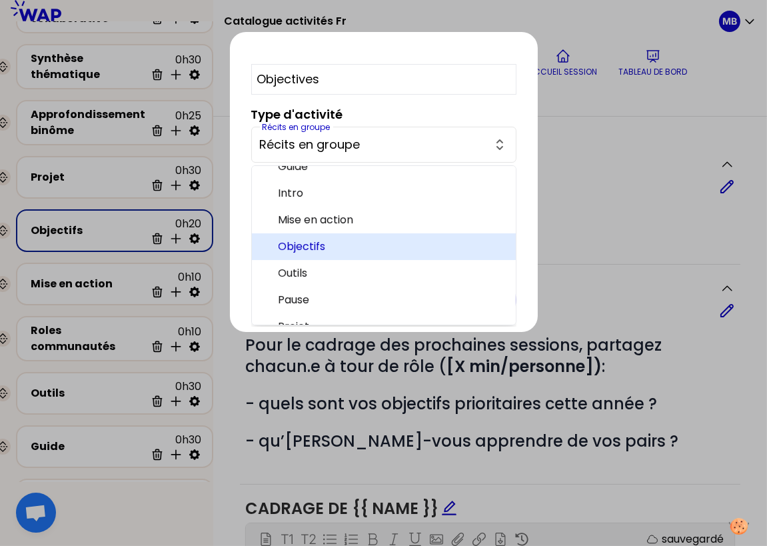
click at [345, 246] on span "Objectifs" at bounding box center [392, 247] width 227 height 16
type input "Objectifs"
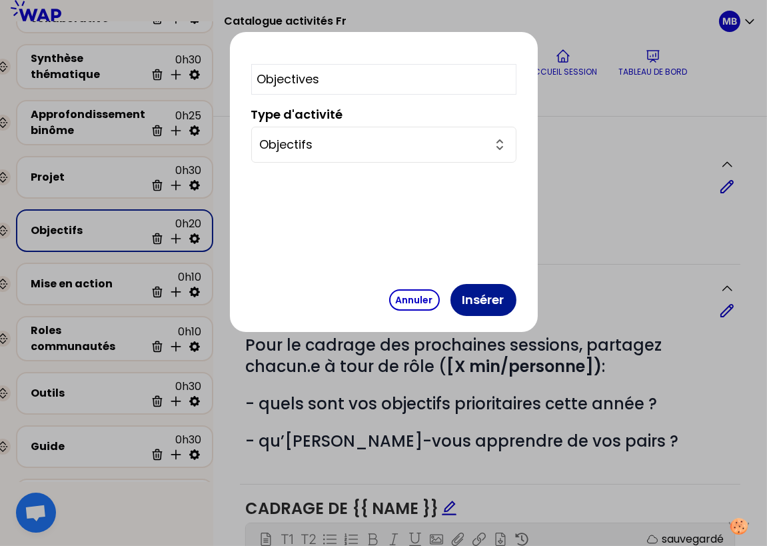
click at [450, 295] on button "Insérer" at bounding box center [483, 300] width 66 height 32
select select "same_as"
select select "false"
select select "Each"
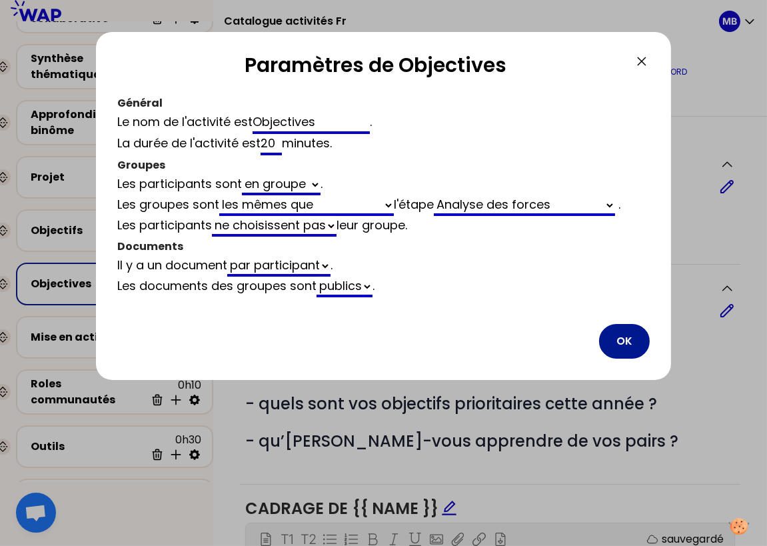
click at [611, 333] on button "OK" at bounding box center [624, 341] width 51 height 35
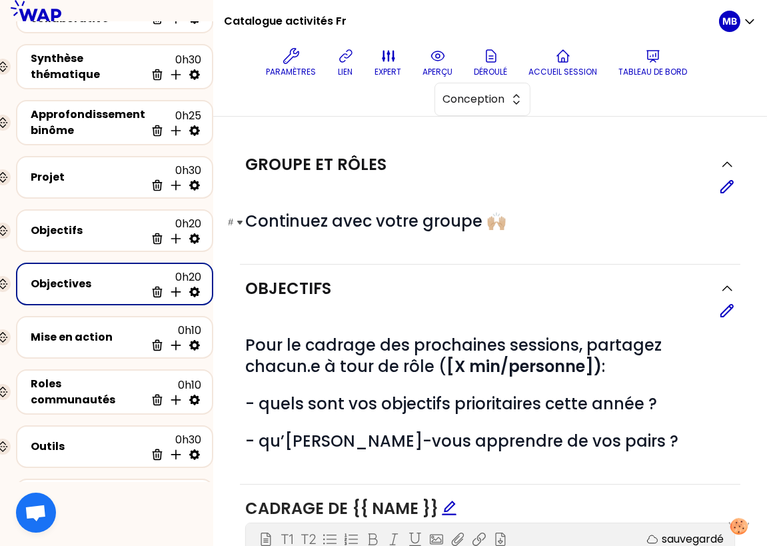
click at [251, 220] on span "Continuez avec votre groupe 🙌🏼" at bounding box center [375, 221] width 261 height 22
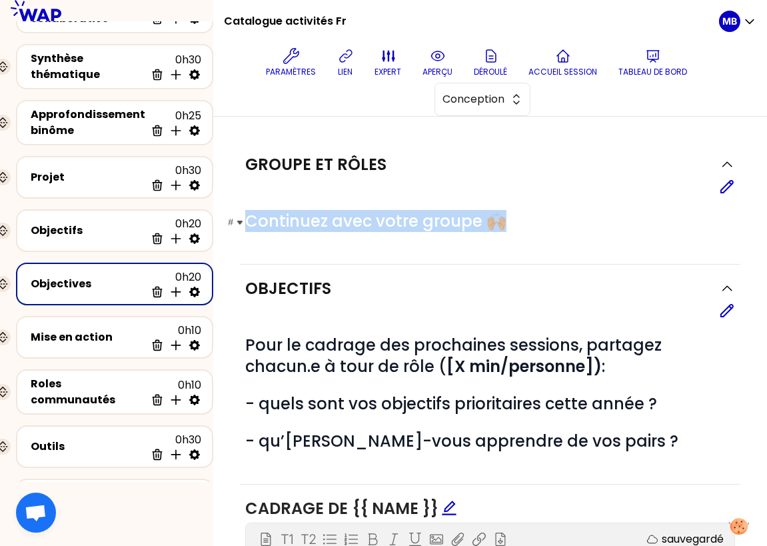
drag, startPoint x: 246, startPoint y: 221, endPoint x: 546, endPoint y: 219, distance: 300.6
click at [546, 219] on h1 "# Continuez avec votre groupe 🙌🏼" at bounding box center [490, 221] width 490 height 21
copy span "Continuez avec votre groupe 🙌🏼"
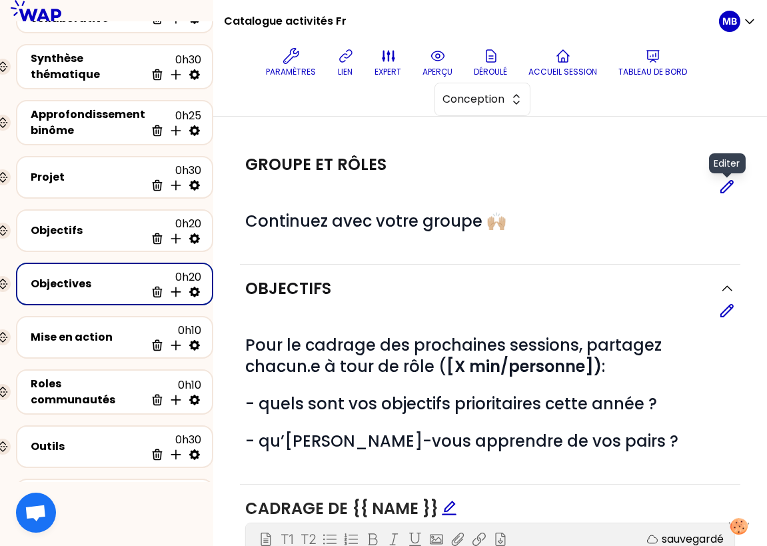
click at [666, 188] on icon at bounding box center [727, 187] width 16 height 16
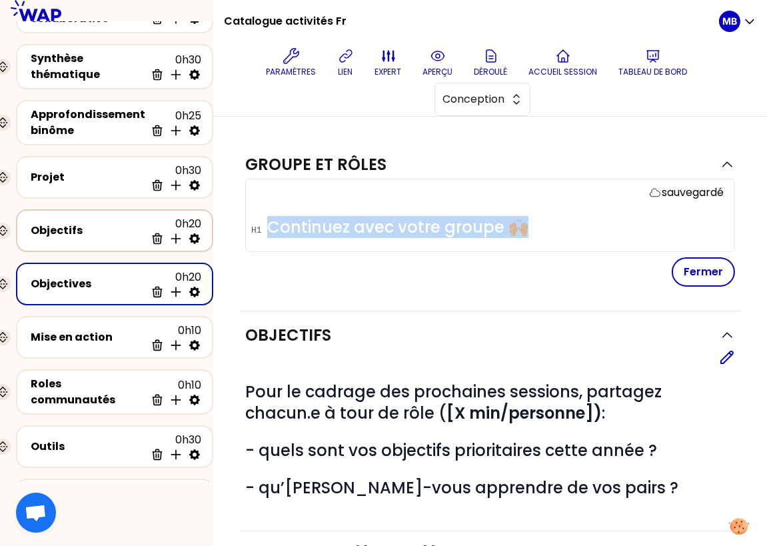
drag, startPoint x: 542, startPoint y: 230, endPoint x: 137, endPoint y: 217, distance: 405.4
click at [137, 217] on div "Catalogue activités Fr Paramètres lien expert aperçu Déroulé Accueil session Ta…" at bounding box center [383, 273] width 767 height 546
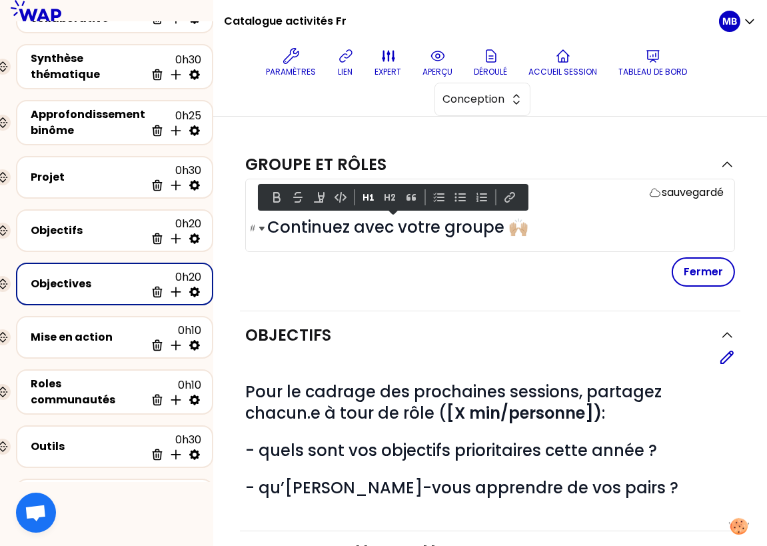
click at [383, 231] on span "Continuez avec votre groupe 🙌🏼" at bounding box center [397, 227] width 261 height 22
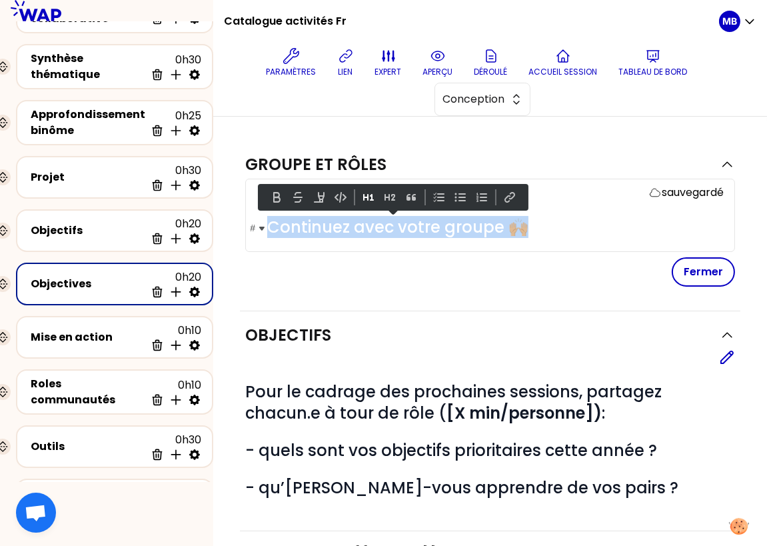
drag, startPoint x: 526, startPoint y: 229, endPoint x: 269, endPoint y: 221, distance: 257.3
click at [269, 221] on h1 "# Continuez avec votre groupe 🙌🏼" at bounding box center [495, 227] width 456 height 21
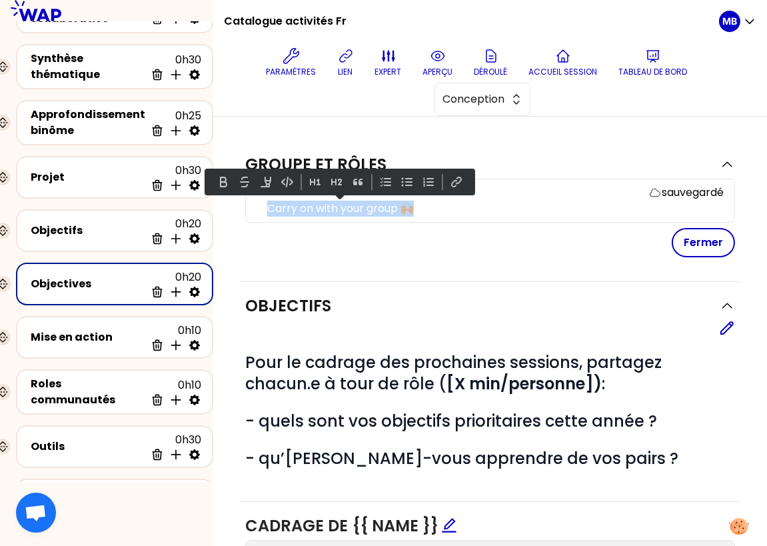
drag, startPoint x: 409, startPoint y: 208, endPoint x: 243, endPoint y: 200, distance: 166.1
click at [243, 200] on div "Groupe et rôles sauvegardé Carry on with your group 🙌🏼 Fermer" at bounding box center [490, 211] width 500 height 141
click at [317, 183] on button at bounding box center [315, 182] width 16 height 16
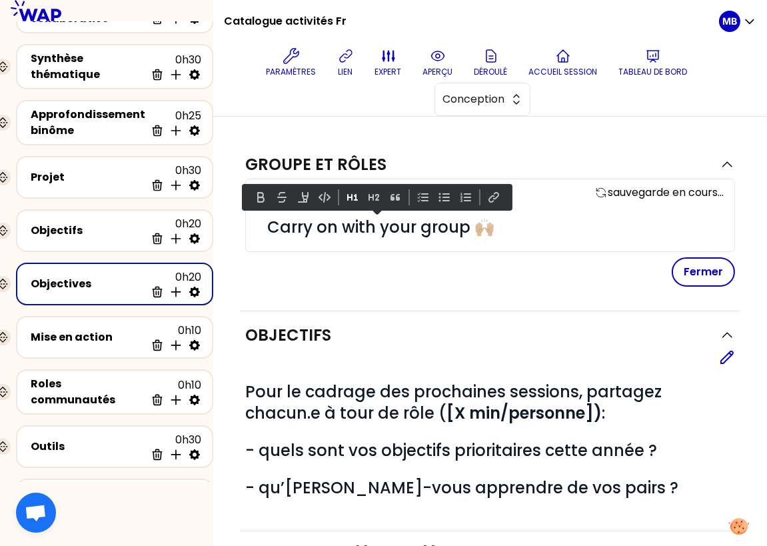
click at [329, 275] on div "Fermer" at bounding box center [490, 271] width 490 height 29
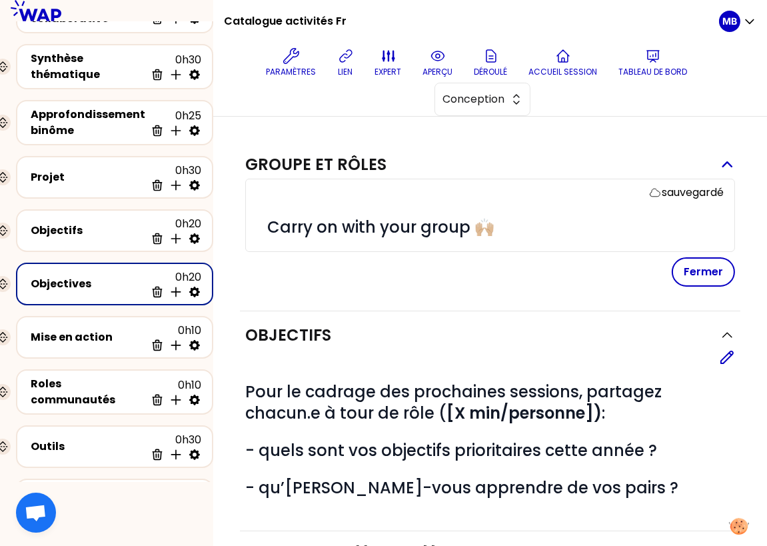
click at [391, 160] on div "Groupe et rôles" at bounding box center [477, 164] width 464 height 21
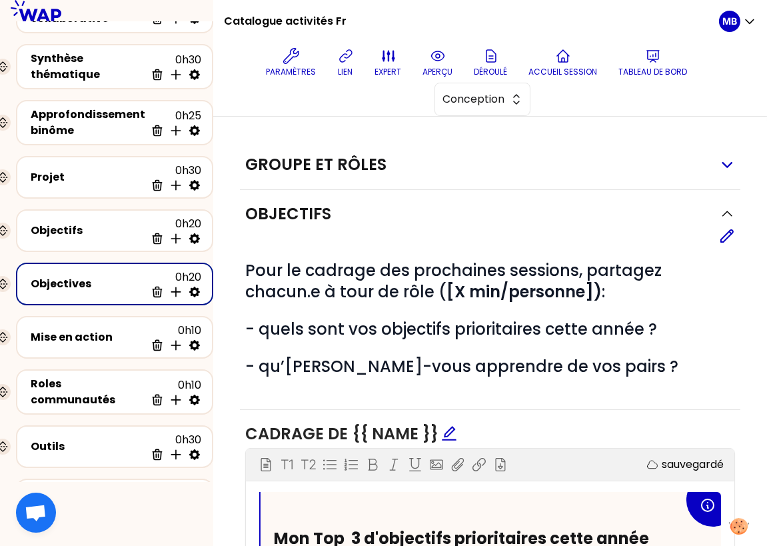
click at [375, 160] on h2 "Groupe et rôles" at bounding box center [315, 164] width 141 height 21
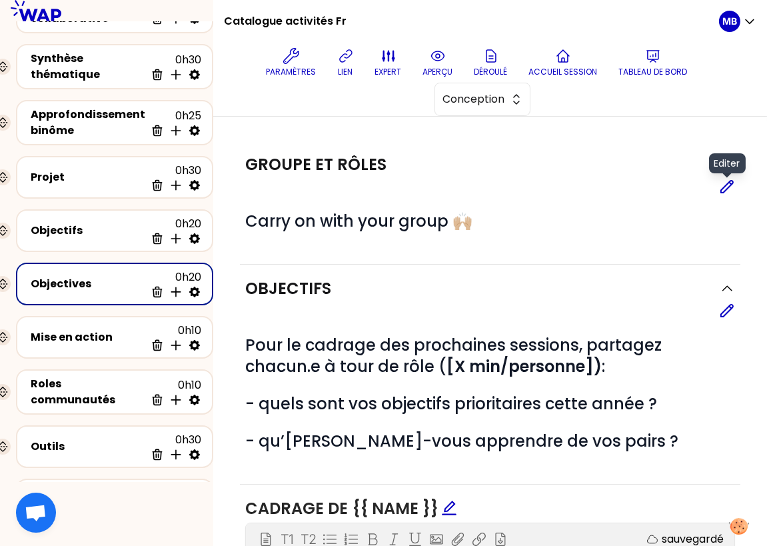
click at [666, 191] on icon at bounding box center [727, 187] width 16 height 16
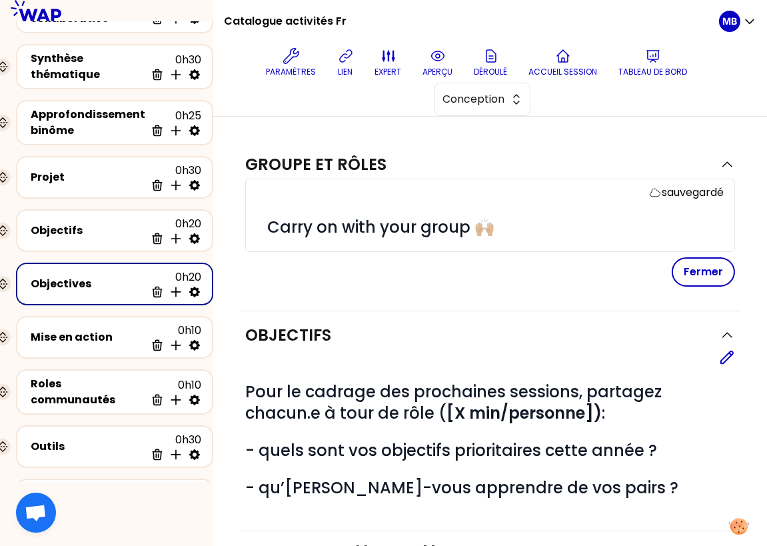
click at [434, 318] on div "Objectifs Editer # Pour le cadrage des prochaines sessions, partagez chacun.e à…" at bounding box center [490, 421] width 500 height 220
click at [666, 263] on button "Fermer" at bounding box center [703, 271] width 63 height 29
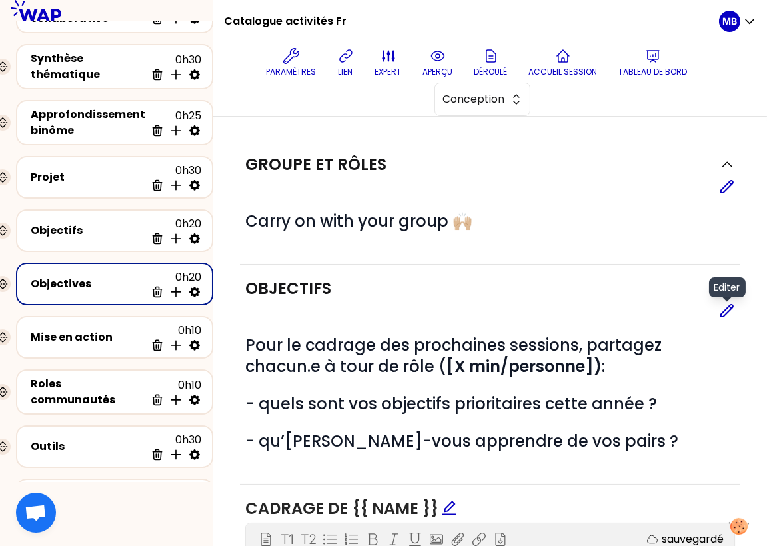
click at [666, 303] on icon at bounding box center [727, 311] width 16 height 16
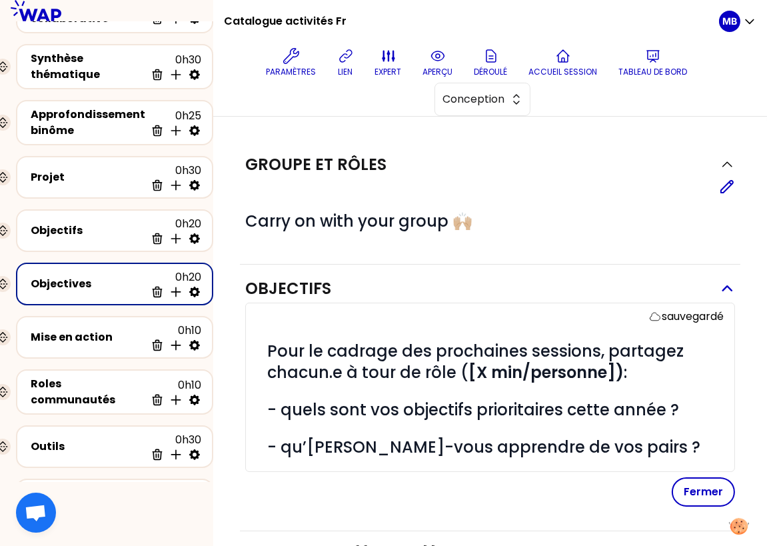
click at [340, 281] on div "Objectifs" at bounding box center [477, 288] width 464 height 21
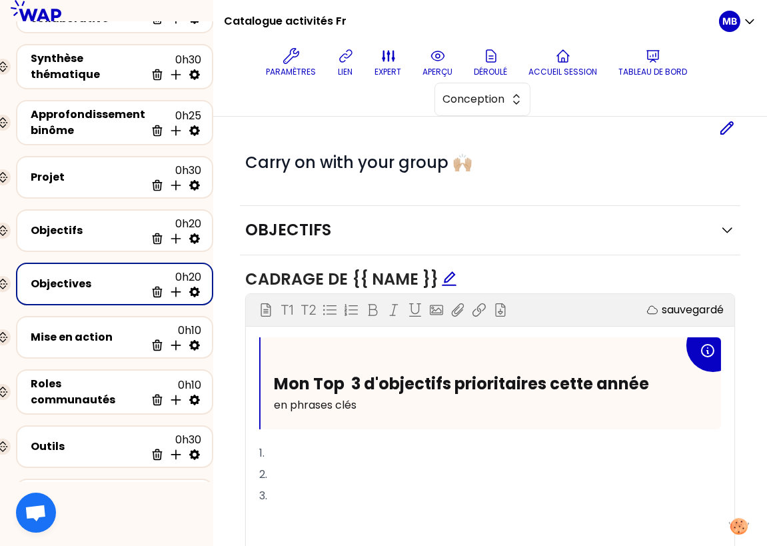
scroll to position [130, 0]
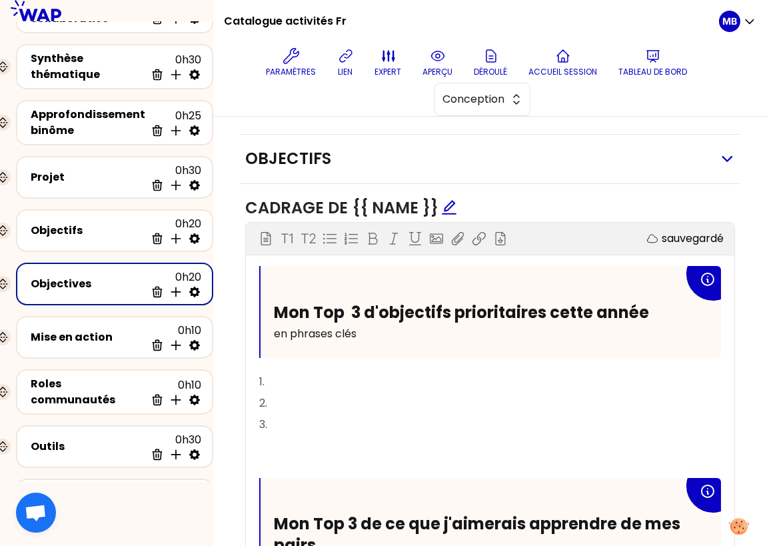
click at [317, 151] on h2 "Objectifs" at bounding box center [288, 158] width 86 height 21
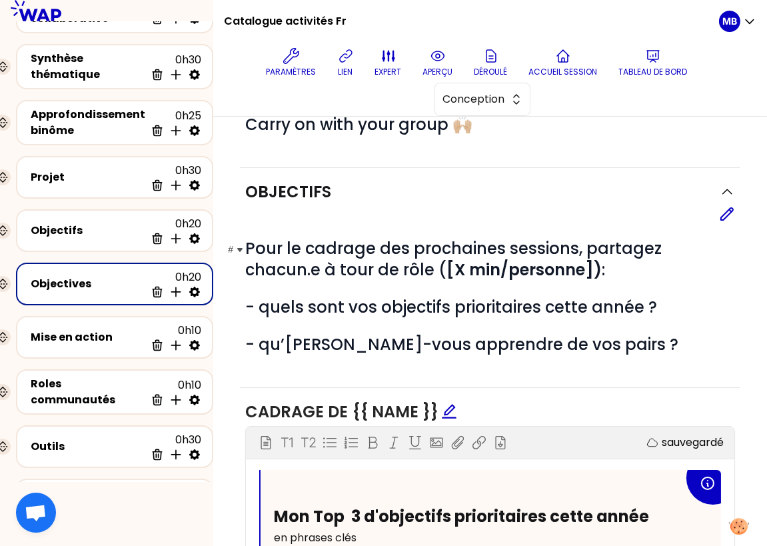
scroll to position [0, 0]
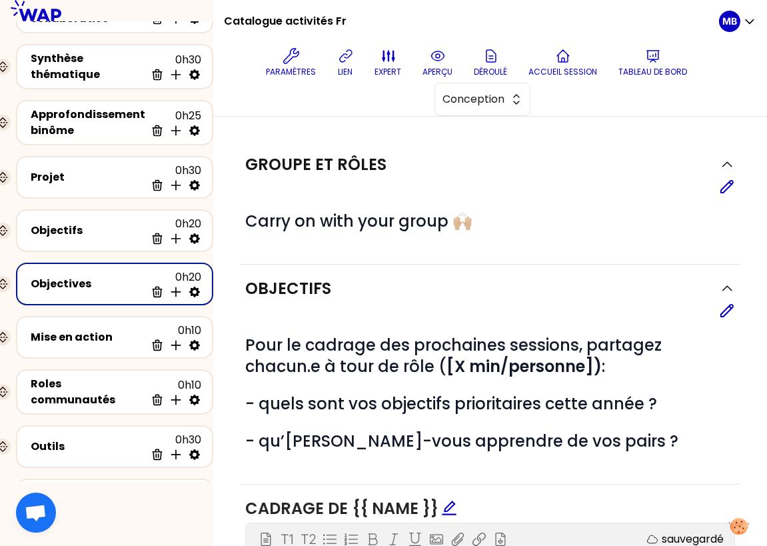
click at [666, 189] on div "Editer" at bounding box center [490, 187] width 490 height 16
click at [666, 185] on icon at bounding box center [727, 187] width 16 height 16
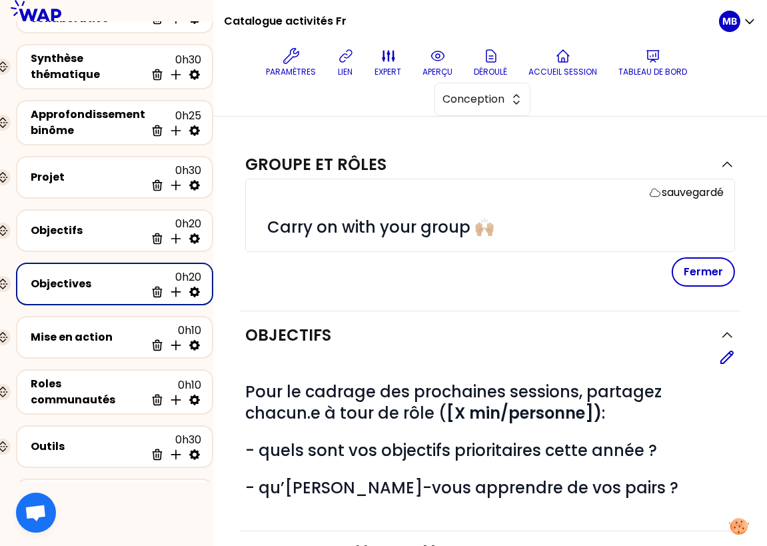
click at [469, 212] on div "# Carry on with your group 🙌🏼" at bounding box center [495, 223] width 456 height 45
click at [666, 263] on div "Fermer" at bounding box center [490, 271] width 490 height 29
click at [666, 264] on button "Fermer" at bounding box center [703, 271] width 63 height 29
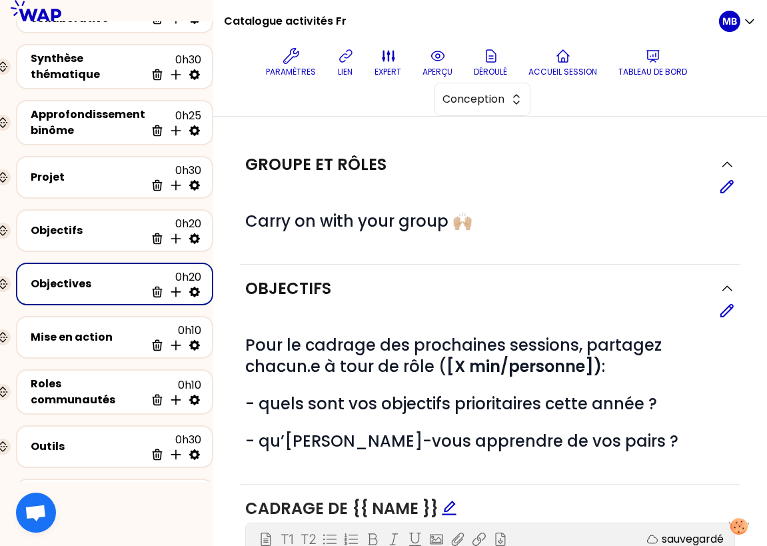
scroll to position [49, 0]
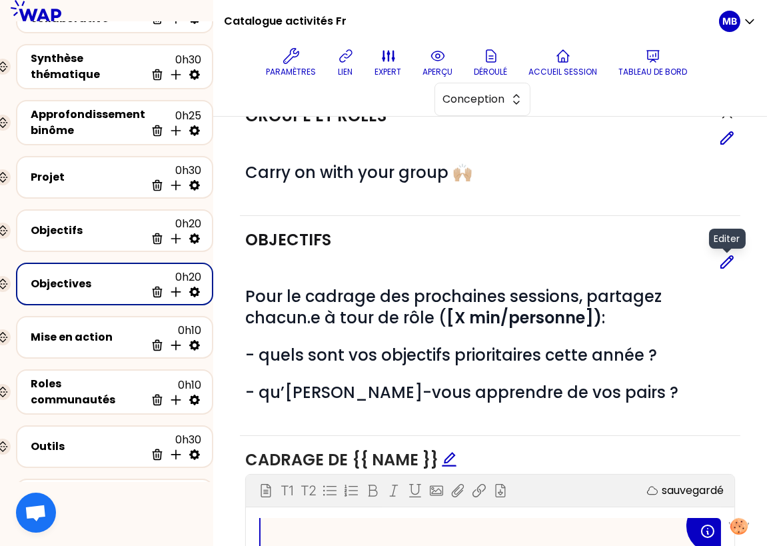
click at [666, 262] on icon at bounding box center [727, 262] width 12 height 12
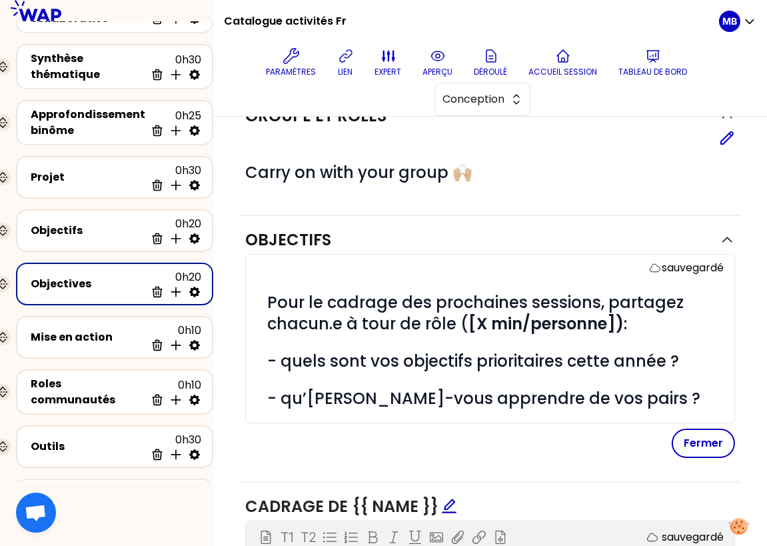
click at [506, 269] on div "sauvegardé" at bounding box center [495, 268] width 456 height 16
click at [462, 238] on div "Objectifs" at bounding box center [477, 239] width 464 height 21
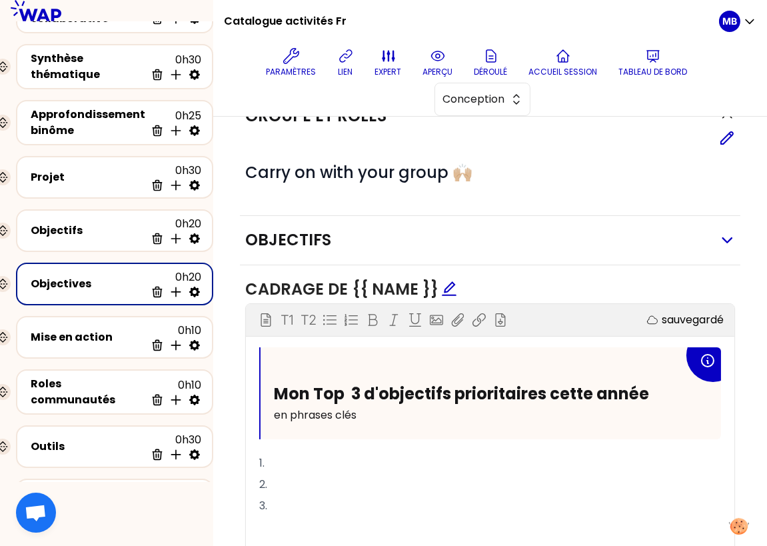
click at [666, 243] on icon "button" at bounding box center [728, 240] width 16 height 15
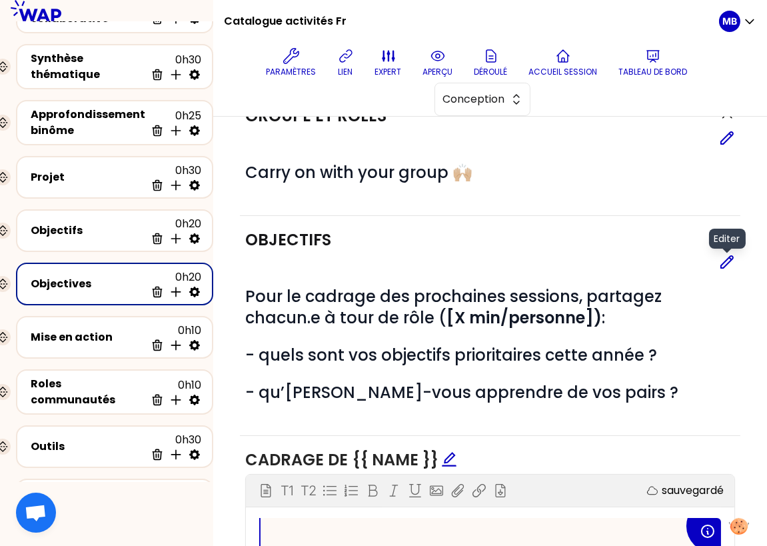
click at [666, 262] on icon at bounding box center [727, 262] width 16 height 16
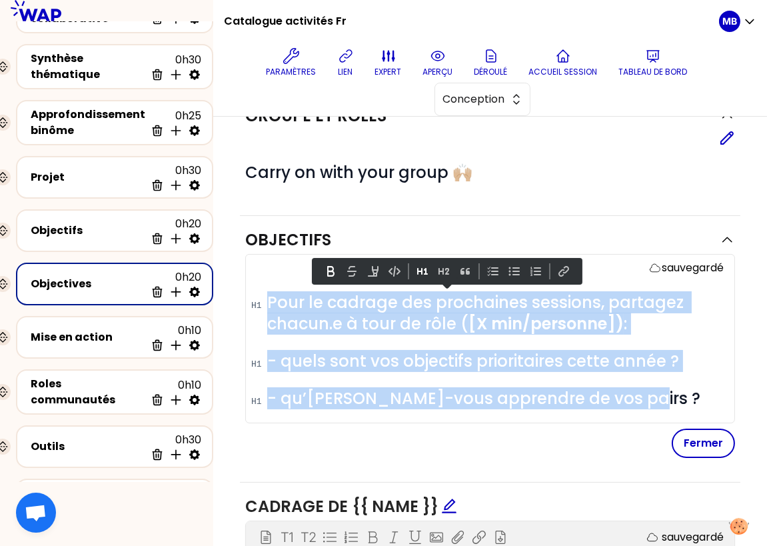
drag, startPoint x: 620, startPoint y: 398, endPoint x: 267, endPoint y: 286, distance: 371.1
click at [267, 286] on div "# Pour le cadrage des prochaines sessions, partagez chacun.e à tour de rôle ( […" at bounding box center [495, 346] width 456 height 141
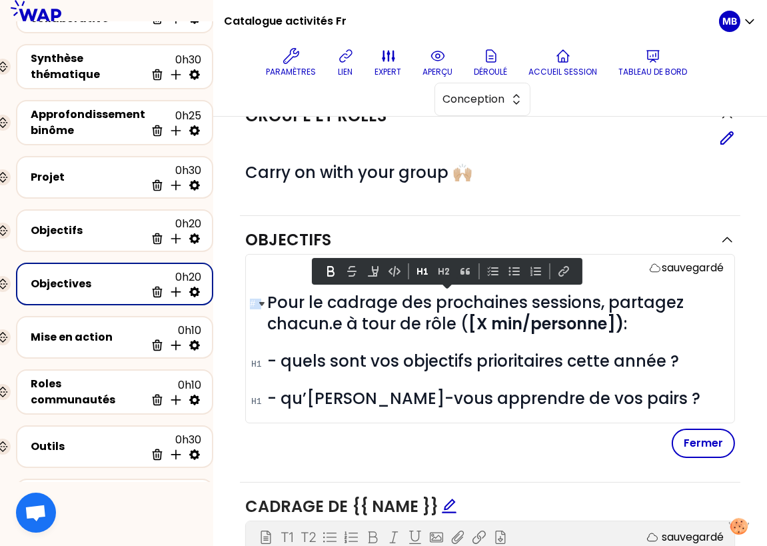
click at [392, 314] on span "Pour le cadrage des prochaines sessions, partagez chacun.e à tour de rôle ( [X …" at bounding box center [477, 312] width 420 height 43
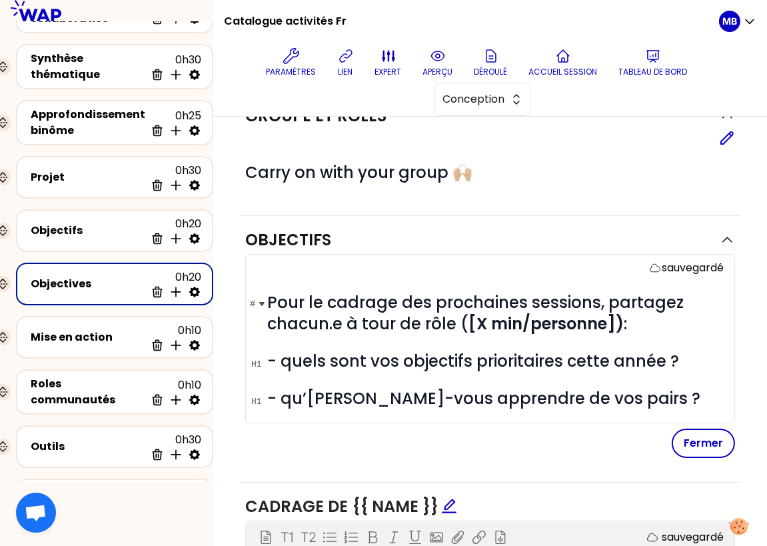
click at [640, 321] on h1 "# Pour le cadrage des prochaines sessions, partagez chacun.e à tour de rôle ( […" at bounding box center [495, 313] width 456 height 43
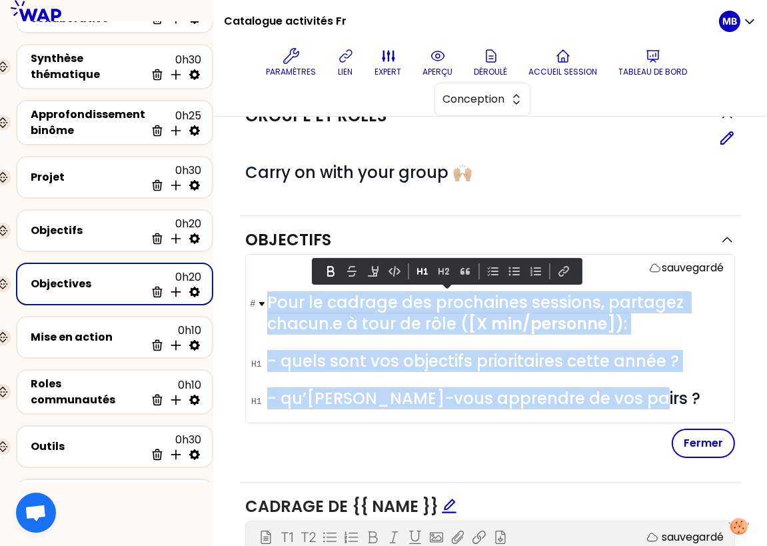
drag, startPoint x: 645, startPoint y: 397, endPoint x: 261, endPoint y: 296, distance: 396.8
click at [267, 296] on div "# Pour le cadrage des prochaines sessions, partagez chacun.e à tour de rôle ( […" at bounding box center [495, 350] width 456 height 117
copy div "Pour le cadrage des prochaines sessions, partagez chacun.e à tour de rôle ( [X …"
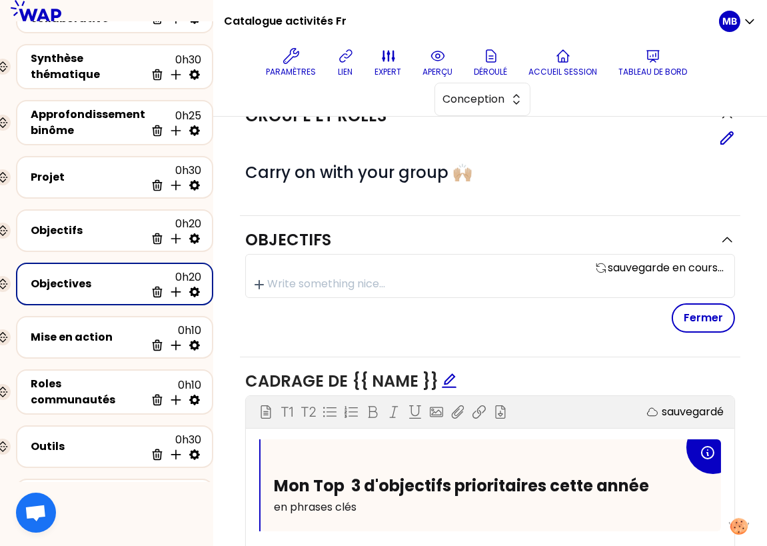
scroll to position [33, 0]
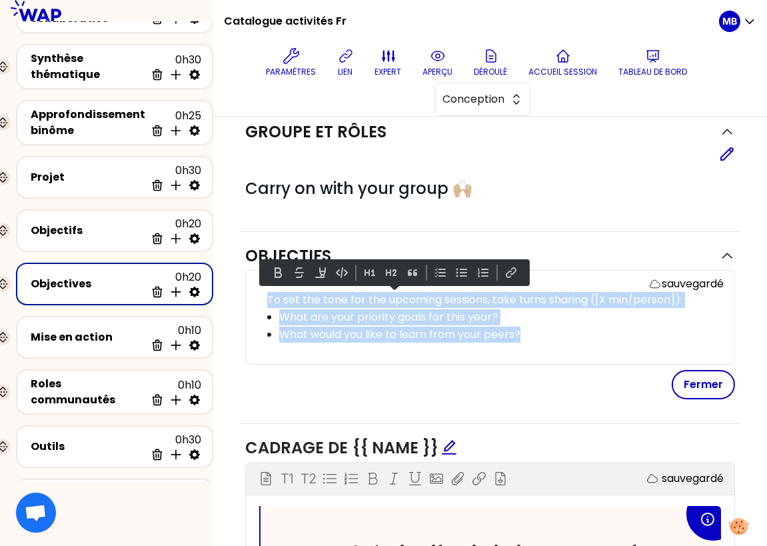
drag, startPoint x: 540, startPoint y: 328, endPoint x: 237, endPoint y: 289, distance: 305.7
click at [237, 289] on div "Groupe et rôles Editer # Carry on with your group 🙌🏼 Objectifs sauvegardé To se…" at bounding box center [490, 543] width 554 height 918
click at [368, 269] on button at bounding box center [370, 273] width 16 height 16
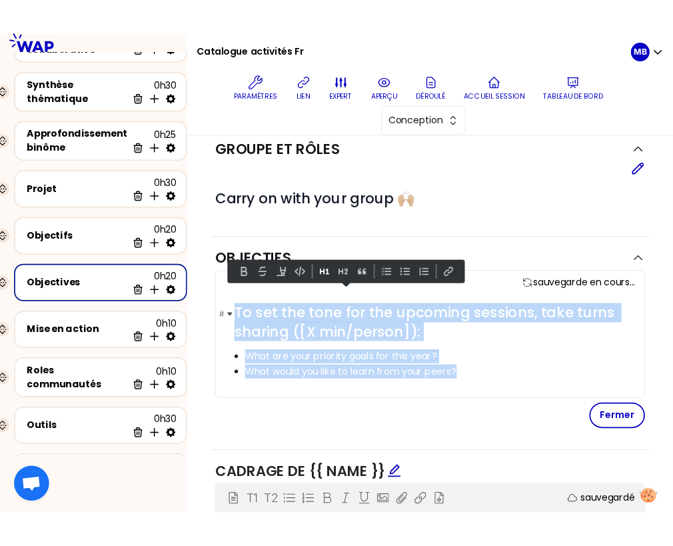
scroll to position [49, 0]
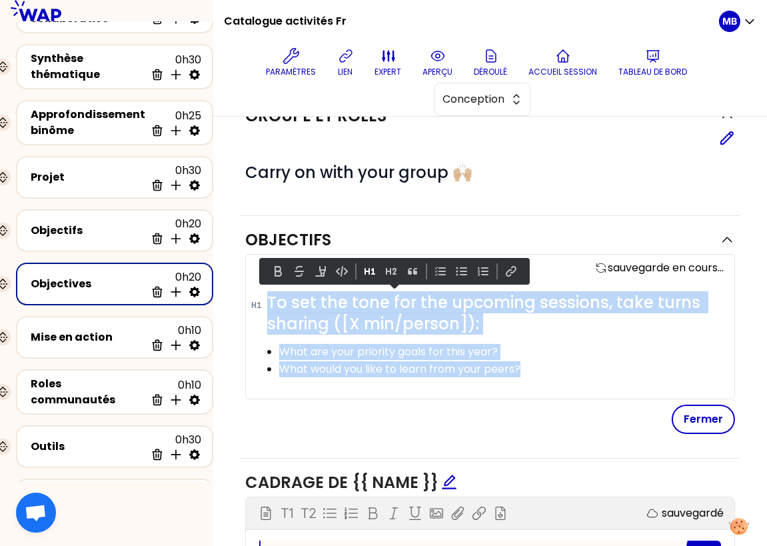
click at [358, 343] on li "What are your priority goals for this year?" at bounding box center [500, 351] width 443 height 17
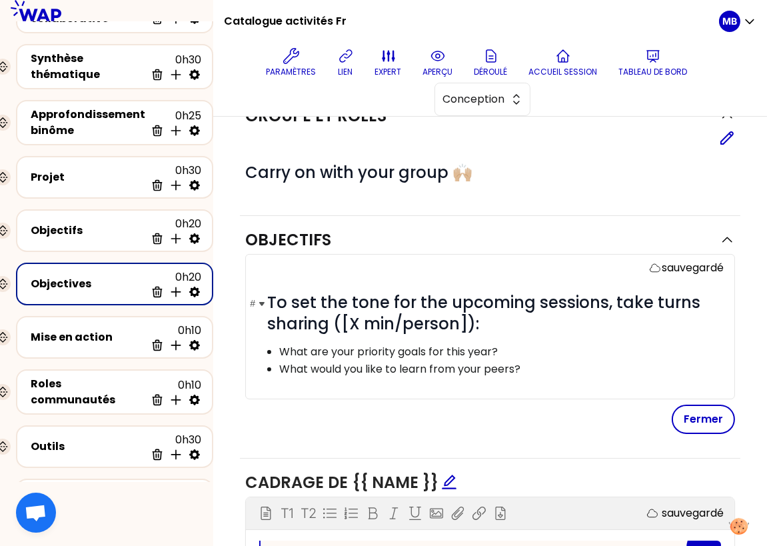
click at [501, 316] on h1 "# To set the tone for the upcoming sessions, take turns sharing ([X min/person]…" at bounding box center [495, 313] width 456 height 43
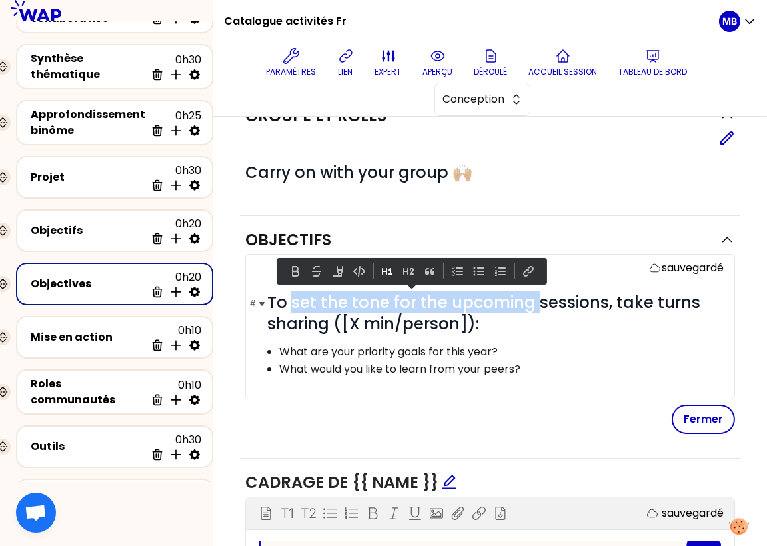
drag, startPoint x: 534, startPoint y: 297, endPoint x: 293, endPoint y: 303, distance: 242.0
click at [293, 303] on span "To set the tone for the upcoming sessions, take turns sharing ([X min/person]):" at bounding box center [485, 312] width 437 height 43
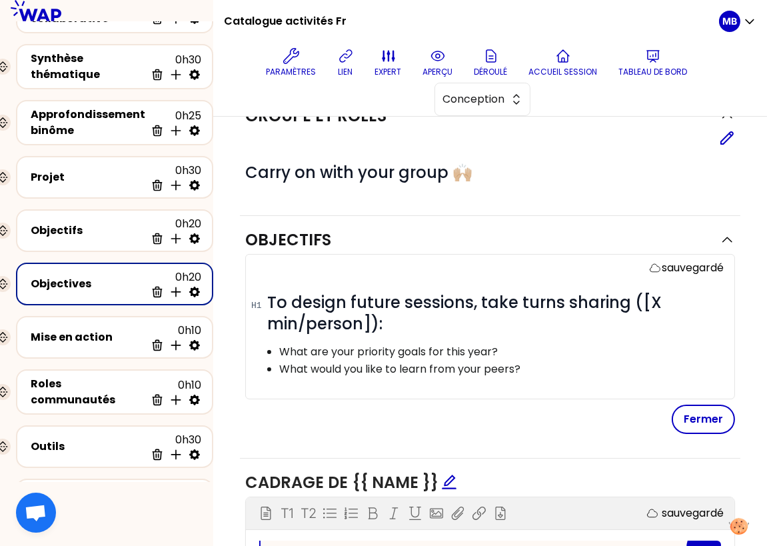
click at [442, 332] on div "# To design future sessions, take turns sharing ([X min/person]): What are your…" at bounding box center [495, 342] width 456 height 101
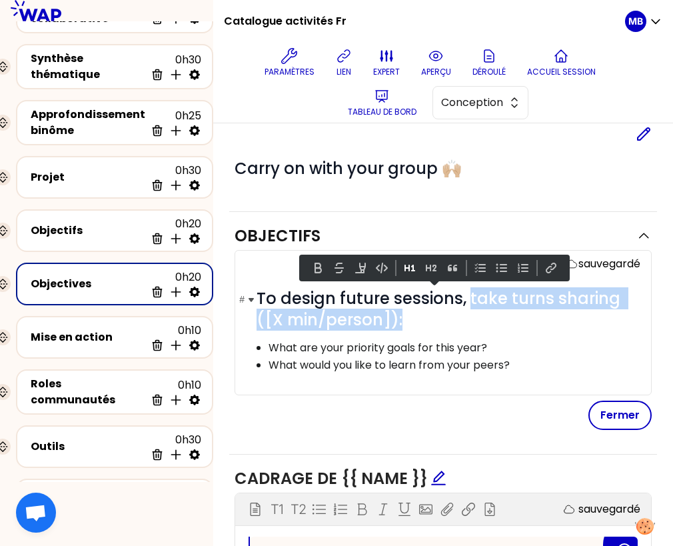
drag, startPoint x: 468, startPoint y: 292, endPoint x: 477, endPoint y: 312, distance: 22.1
click at [477, 312] on h1 "# To design future sessions, take turns sharing ([X min/person]):" at bounding box center [449, 309] width 384 height 43
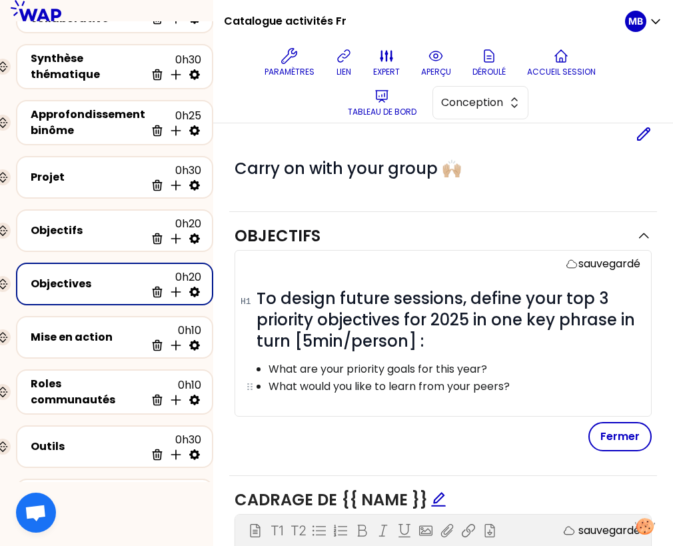
click at [529, 387] on p "What would you like to learn from your peers?" at bounding box center [454, 387] width 371 height 16
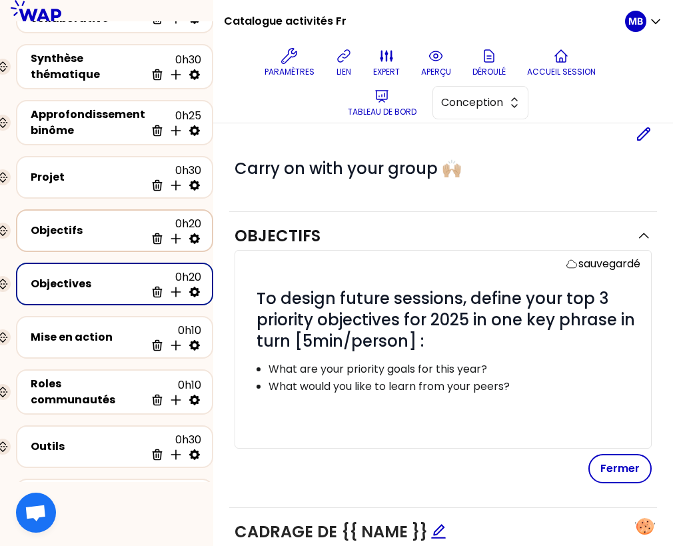
click at [75, 216] on div "Objectifs 0h20 Supprimer Insérer une activité en dessous" at bounding box center [114, 230] width 173 height 29
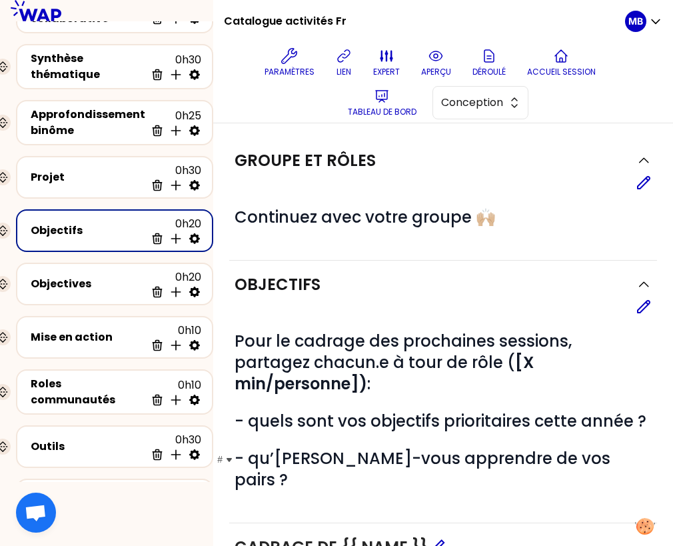
click at [583, 447] on span "- qu’aimeriez-vous apprendre de vos pairs ?" at bounding box center [425, 468] width 380 height 43
click at [650, 303] on icon at bounding box center [644, 307] width 16 height 16
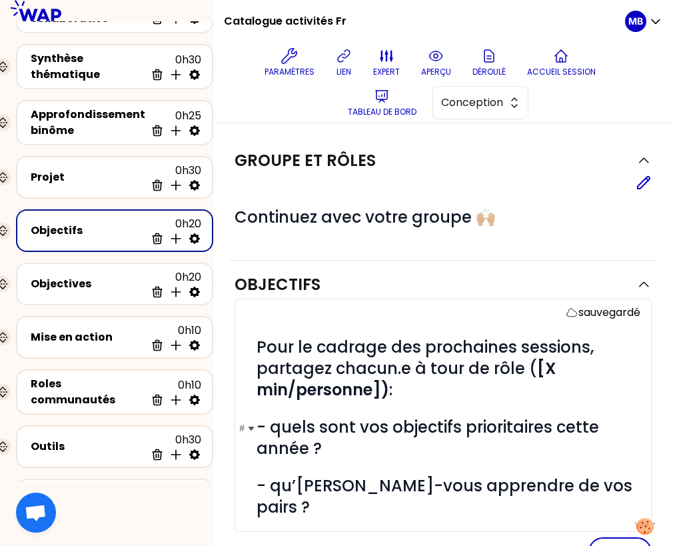
click at [273, 430] on span "- quels sont vos objectifs prioritaires cette année ?" at bounding box center [430, 437] width 347 height 43
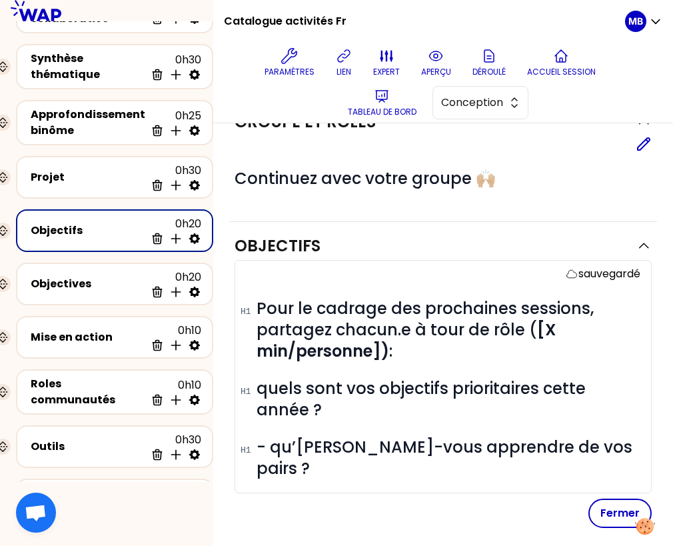
scroll to position [60, 0]
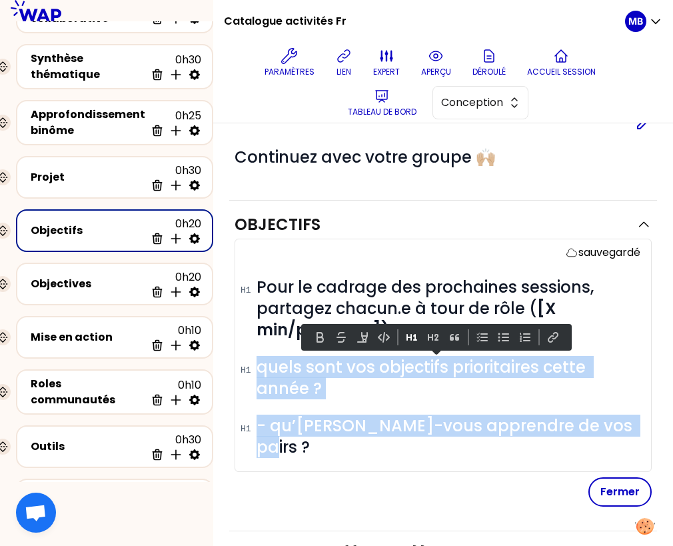
drag, startPoint x: 629, startPoint y: 420, endPoint x: 235, endPoint y: 348, distance: 401.1
click at [235, 348] on div "sauvegardé # Pour le cadrage des prochaines sessions, partagez chacun.e à tour …" at bounding box center [443, 355] width 417 height 233
click at [433, 334] on button at bounding box center [433, 337] width 16 height 16
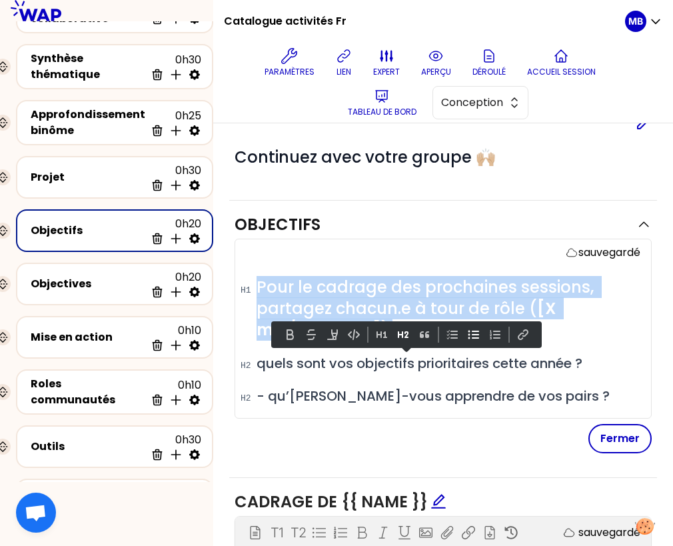
click at [470, 335] on button at bounding box center [474, 335] width 16 height 16
click at [330, 369] on span "quels sont vos objectifs prioritaires cette année ?" at bounding box center [420, 363] width 326 height 19
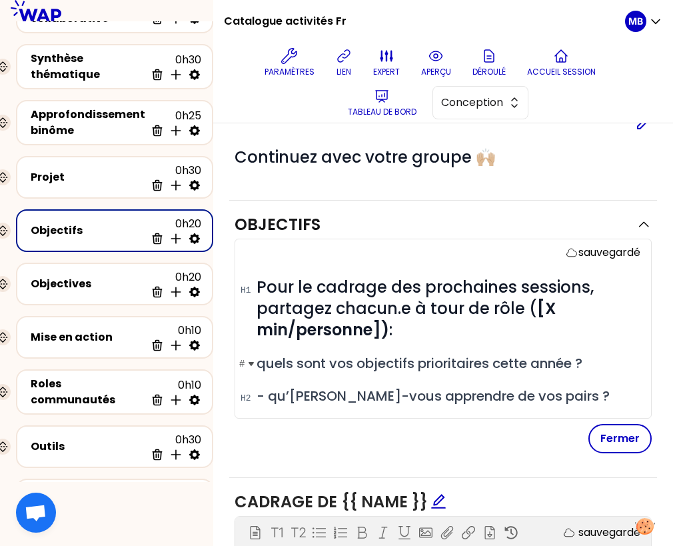
click at [258, 360] on span "quels sont vos objectifs prioritaires cette année ?" at bounding box center [420, 363] width 326 height 19
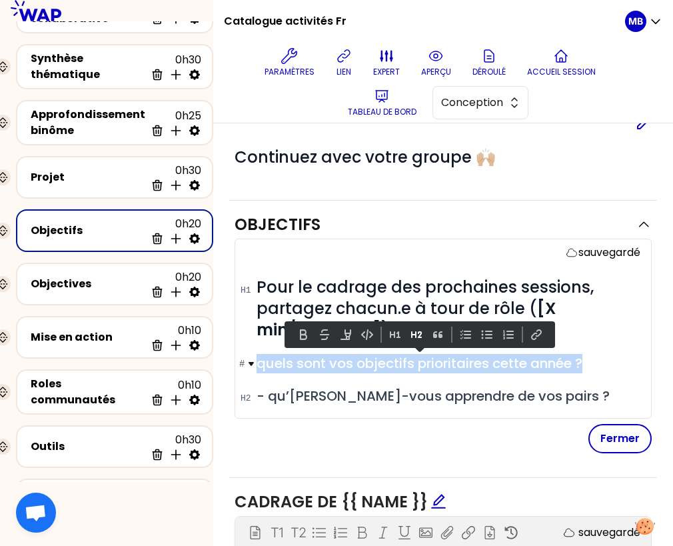
drag, startPoint x: 586, startPoint y: 359, endPoint x: 253, endPoint y: 360, distance: 333.2
click at [257, 360] on h2 "# quels sont vos objectifs prioritaires cette année ?" at bounding box center [449, 363] width 384 height 19
click at [490, 336] on button at bounding box center [487, 335] width 16 height 16
click at [440, 337] on button at bounding box center [438, 335] width 16 height 16
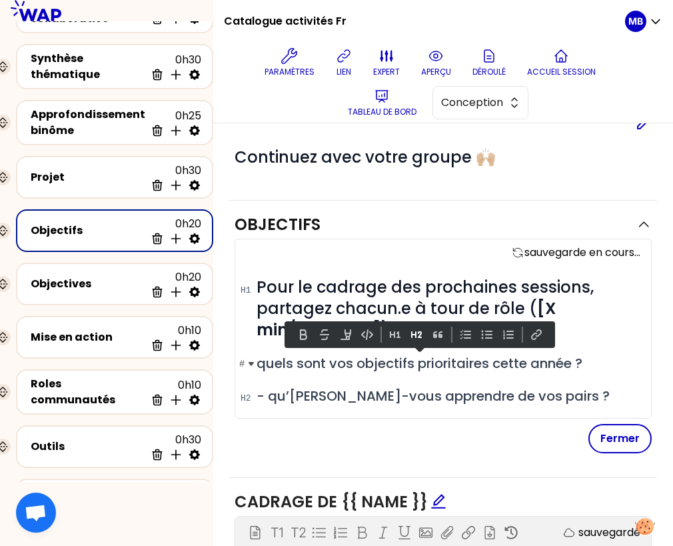
click at [411, 360] on span "quels sont vos objectifs prioritaires cette année ?" at bounding box center [420, 363] width 326 height 19
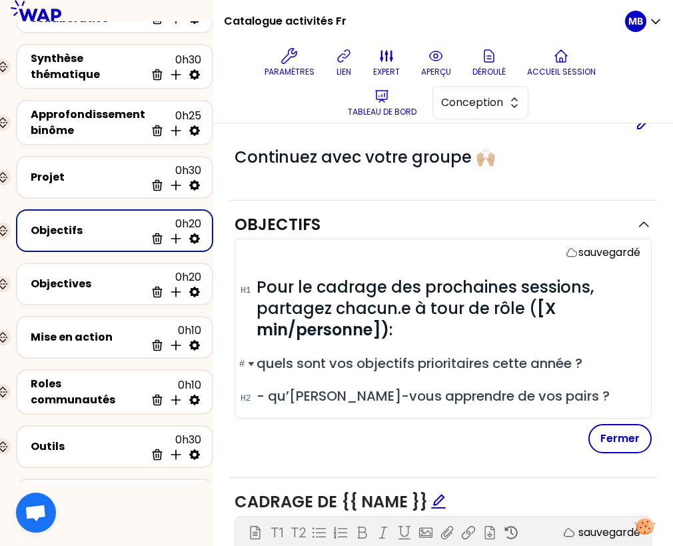
click at [257, 364] on span "quels sont vos objectifs prioritaires cette année ?" at bounding box center [420, 363] width 326 height 19
click at [371, 387] on span "- qu’aimeriez-vous apprendre de vos pairs ?" at bounding box center [433, 396] width 353 height 19
click at [371, 418] on div "sauvegardé # Pour le cadrage des prochaines sessions, partagez chacun.e à tour …" at bounding box center [443, 346] width 417 height 215
click at [634, 432] on button "Fermer" at bounding box center [619, 438] width 63 height 29
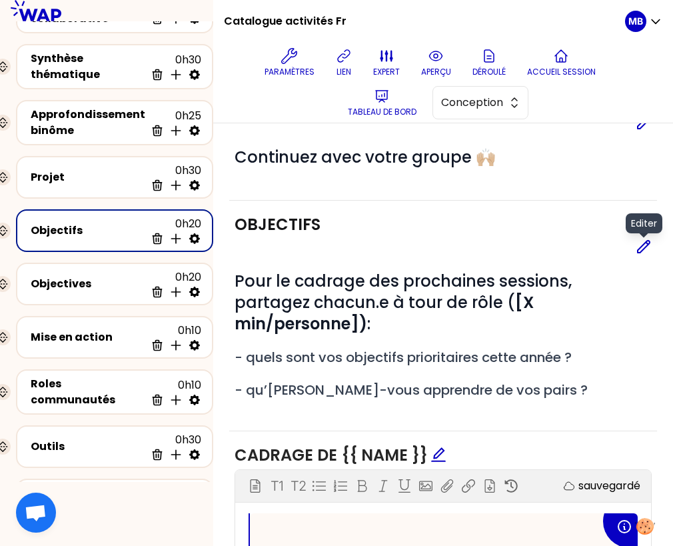
click at [642, 248] on icon at bounding box center [644, 247] width 12 height 12
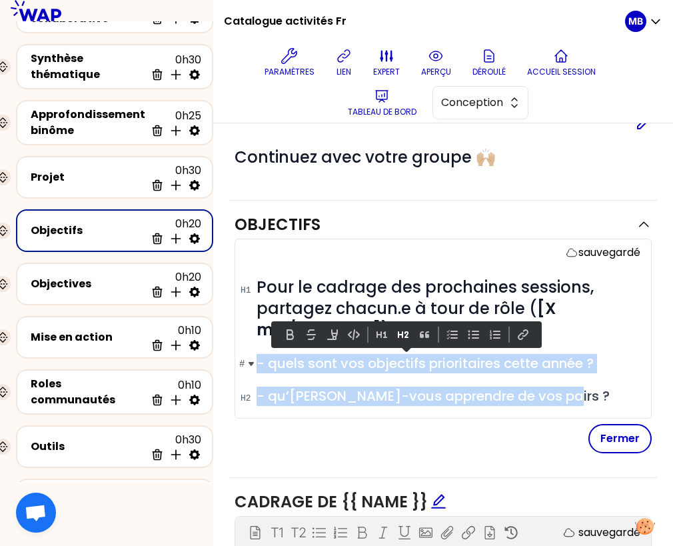
drag, startPoint x: 453, startPoint y: 382, endPoint x: 259, endPoint y: 363, distance: 195.5
click at [259, 363] on div "# Pour le cadrage des prochaines sessions, partagez chacun.e à tour de rôle ( […" at bounding box center [449, 341] width 384 height 129
click at [385, 336] on button at bounding box center [382, 335] width 16 height 16
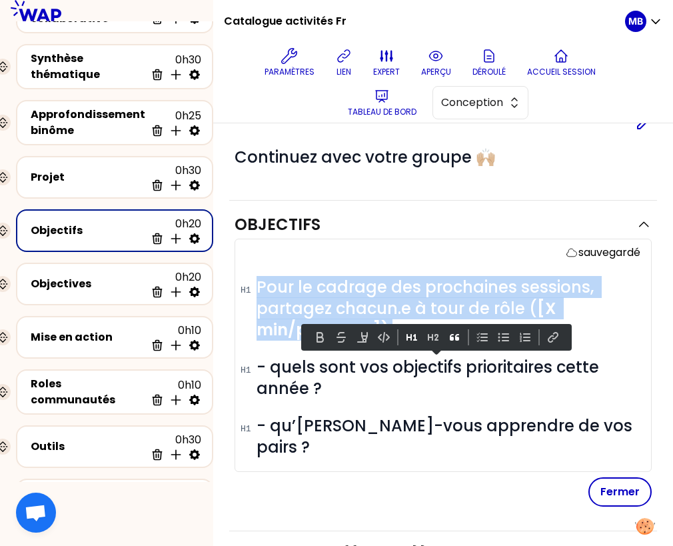
click at [455, 338] on button at bounding box center [454, 337] width 16 height 16
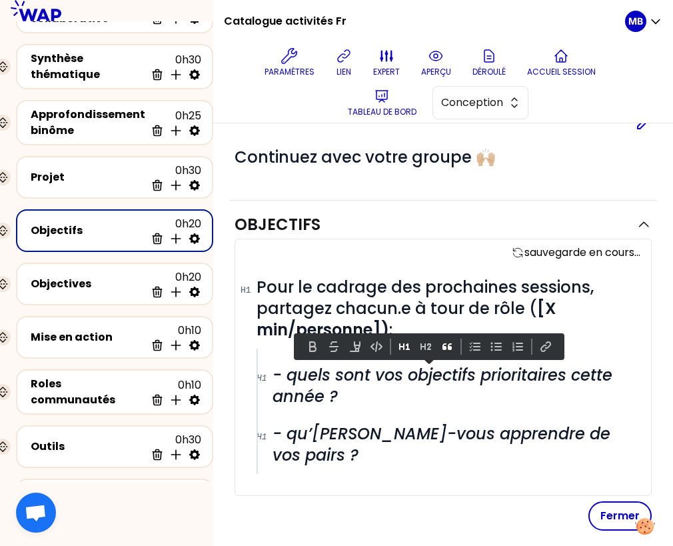
click at [411, 474] on p at bounding box center [449, 482] width 384 height 16
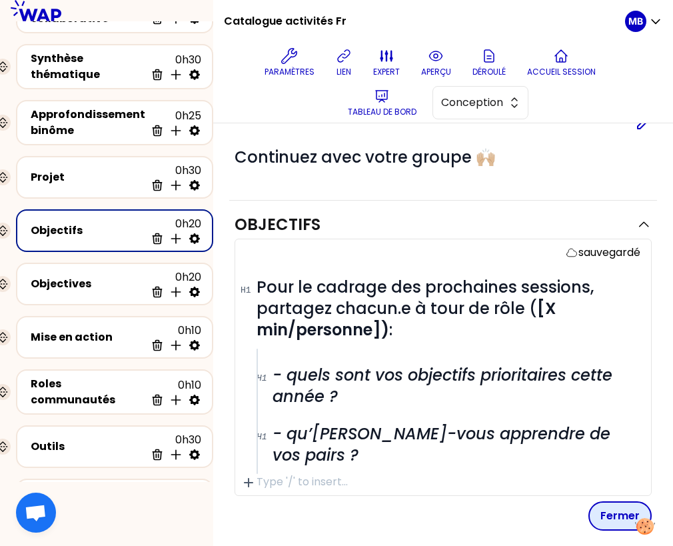
click at [614, 501] on button "Fermer" at bounding box center [619, 515] width 63 height 29
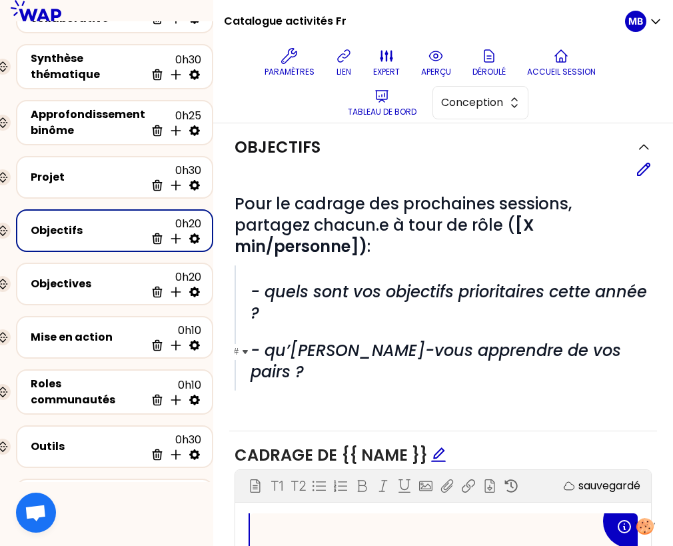
scroll to position [136, 0]
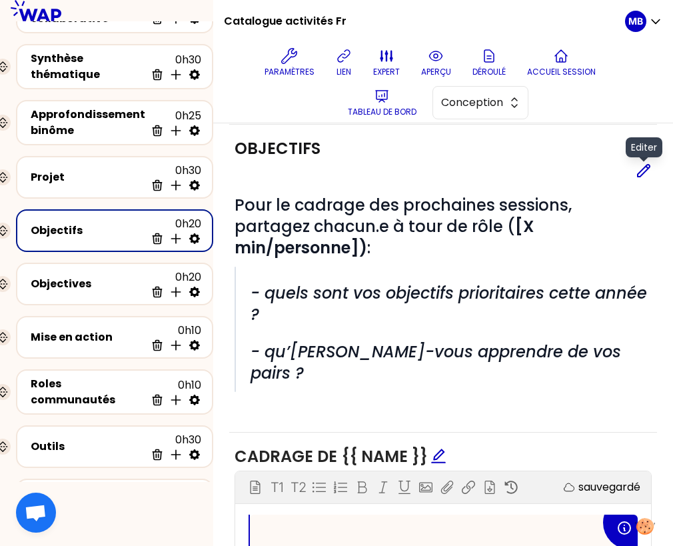
click at [641, 175] on icon at bounding box center [644, 171] width 16 height 16
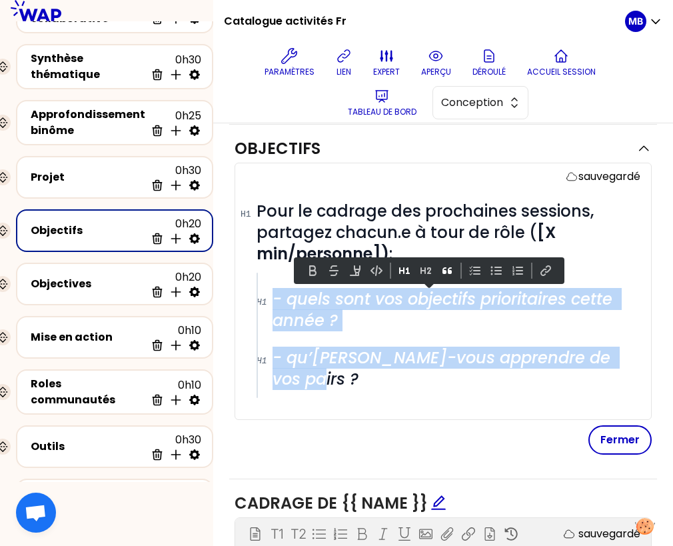
drag, startPoint x: 590, startPoint y: 336, endPoint x: 245, endPoint y: 278, distance: 350.0
click at [245, 278] on div "sauvegardé # Pour le cadrage des prochaines sessions, partagez chacun.e à tour …" at bounding box center [443, 291] width 417 height 257
click at [426, 270] on button at bounding box center [426, 271] width 16 height 16
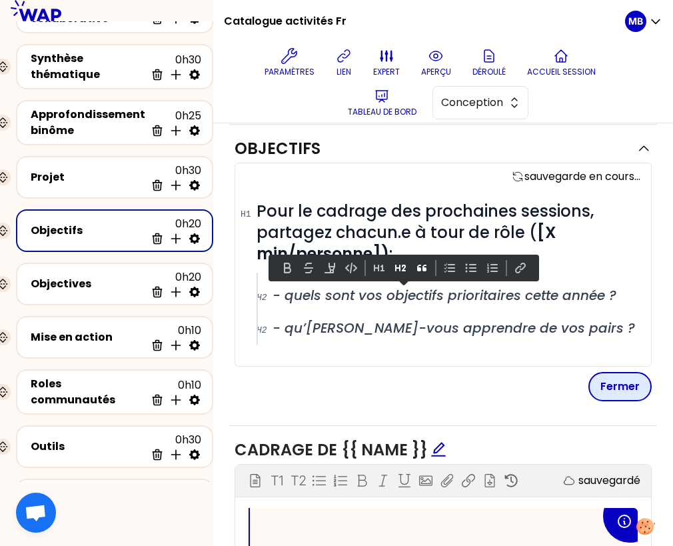
click at [605, 377] on button "Fermer" at bounding box center [619, 386] width 63 height 29
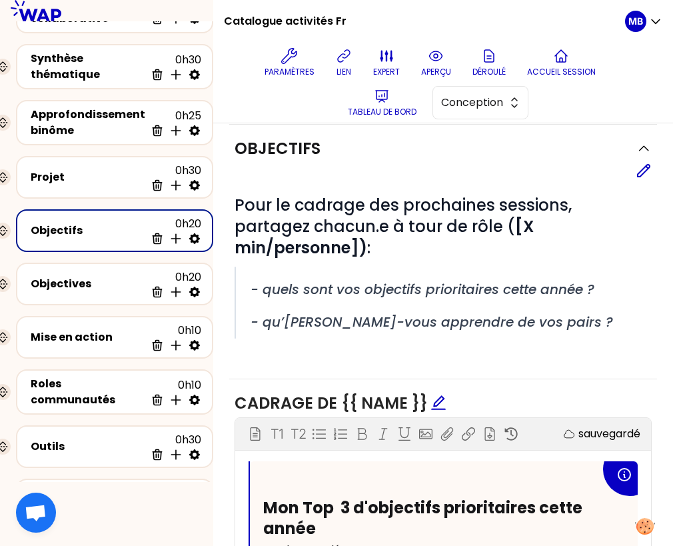
scroll to position [93, 0]
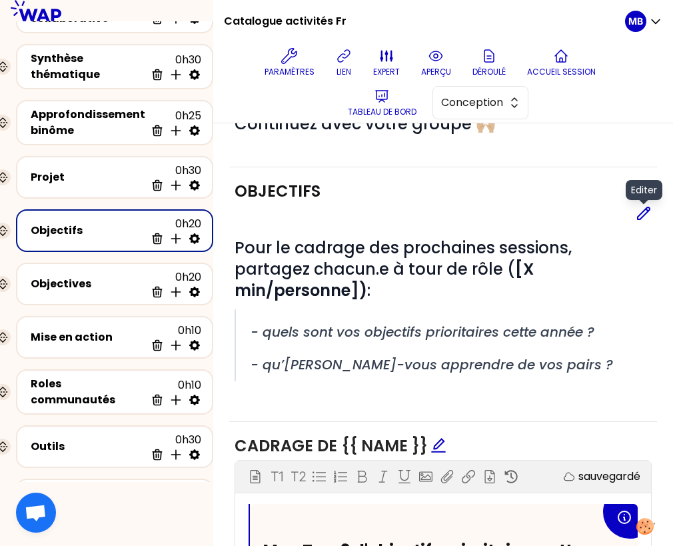
click at [642, 213] on icon at bounding box center [644, 213] width 16 height 16
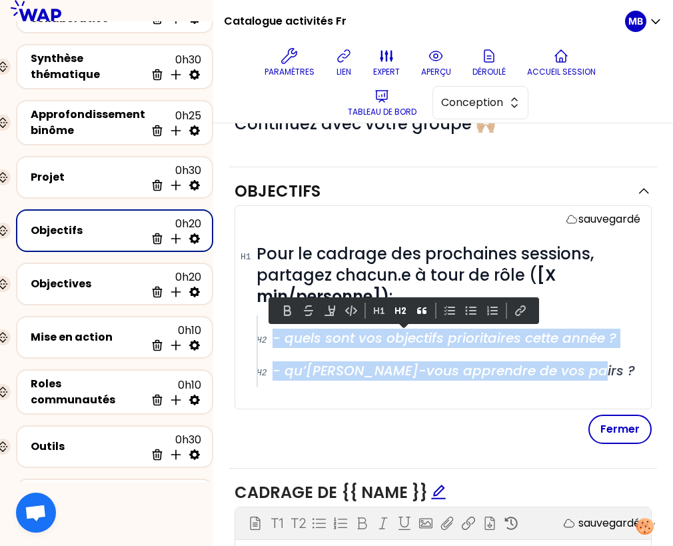
drag, startPoint x: 550, startPoint y: 365, endPoint x: 244, endPoint y: 339, distance: 307.7
click at [244, 339] on div "sauvegardé # Pour le cadrage des prochaines sessions, partagez chacun.e à tour …" at bounding box center [443, 307] width 417 height 204
click at [423, 307] on button at bounding box center [422, 311] width 16 height 16
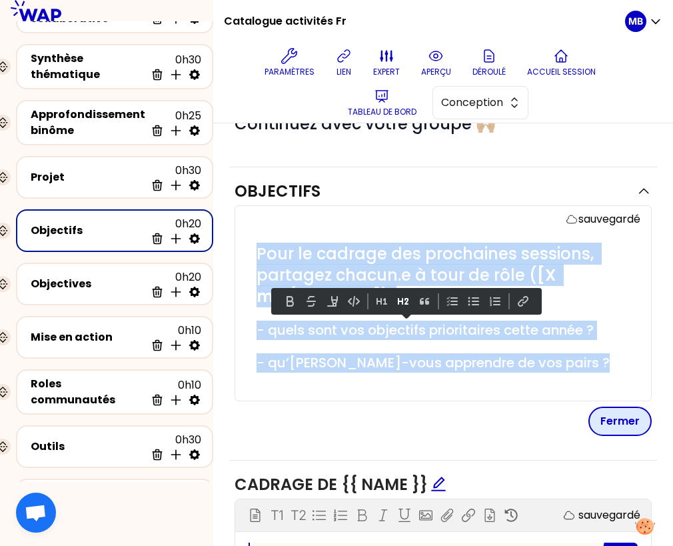
click at [610, 415] on button "Fermer" at bounding box center [619, 421] width 63 height 29
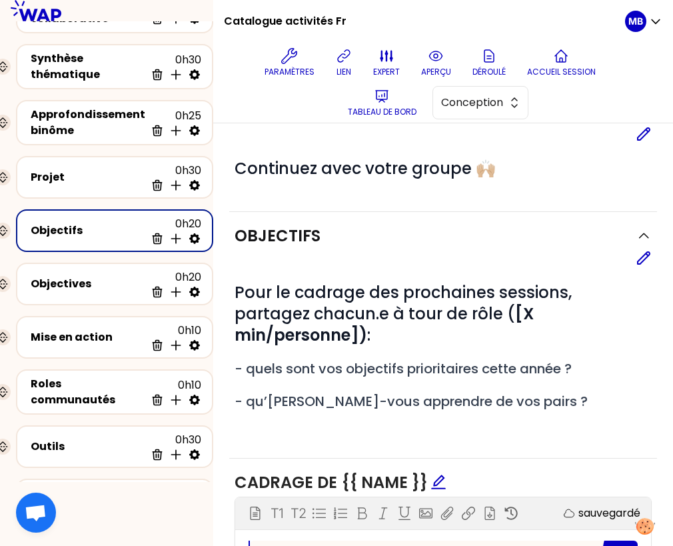
scroll to position [44, 0]
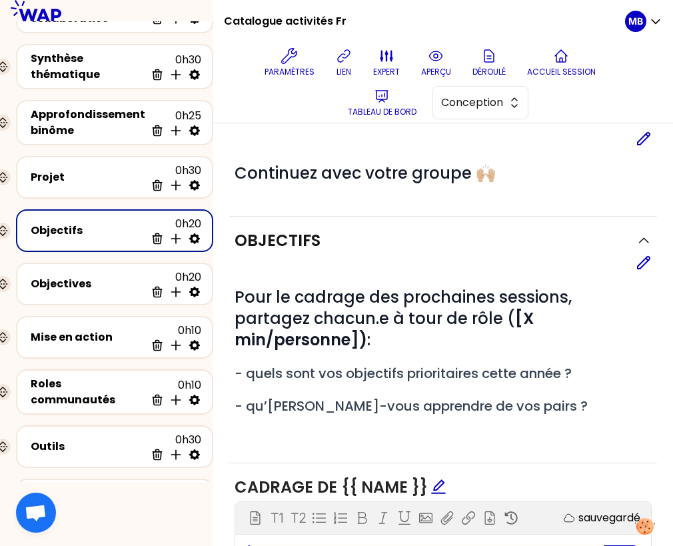
click at [652, 259] on div "Objectifs Editer # Pour le cadrage des prochaines sessions, partagez chacun.e à…" at bounding box center [443, 340] width 428 height 247
click at [644, 263] on icon at bounding box center [644, 263] width 12 height 12
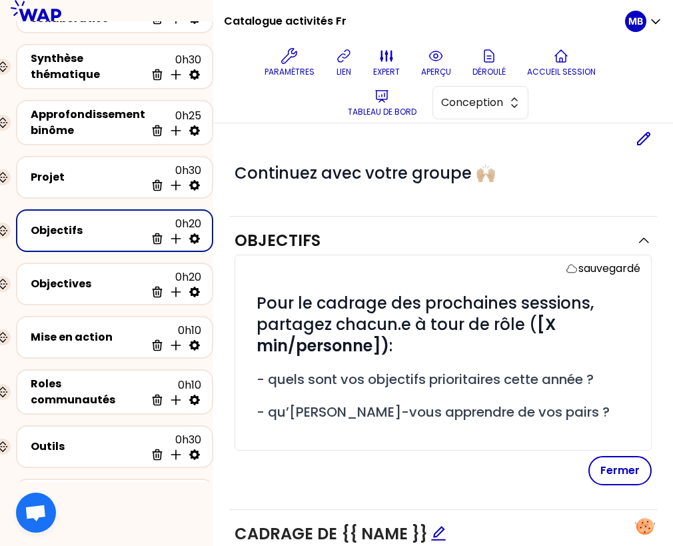
click at [326, 388] on div "# Pour le cadrage des prochaines sessions, partagez chacun.e à tour de rôle ( […" at bounding box center [449, 369] width 384 height 152
click at [308, 387] on div "# Pour le cadrage des prochaines sessions, partagez chacun.e à tour de rôle ( […" at bounding box center [449, 369] width 384 height 152
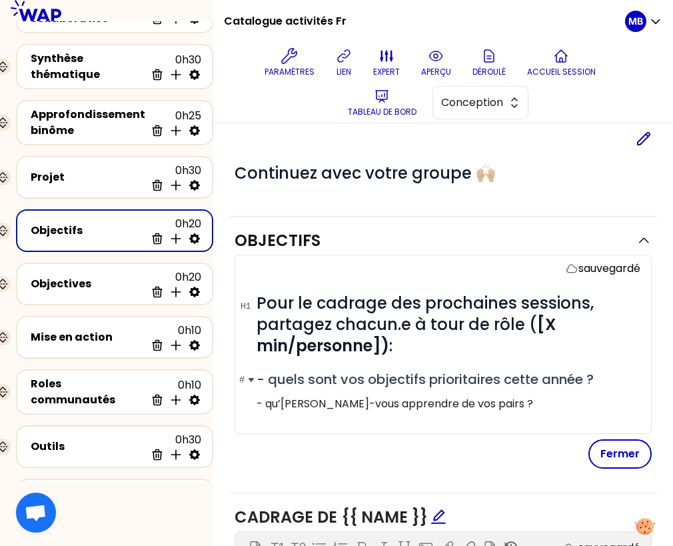
click at [270, 379] on span "- quels sont vos objectifs prioritaires cette année ?" at bounding box center [425, 379] width 337 height 19
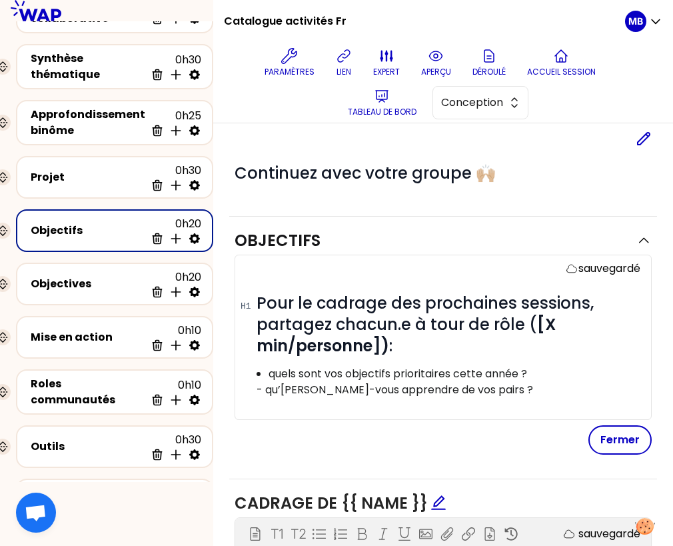
click at [267, 386] on p "- qu’aimeriez-vous apprendre de vos pairs ?" at bounding box center [449, 390] width 384 height 16
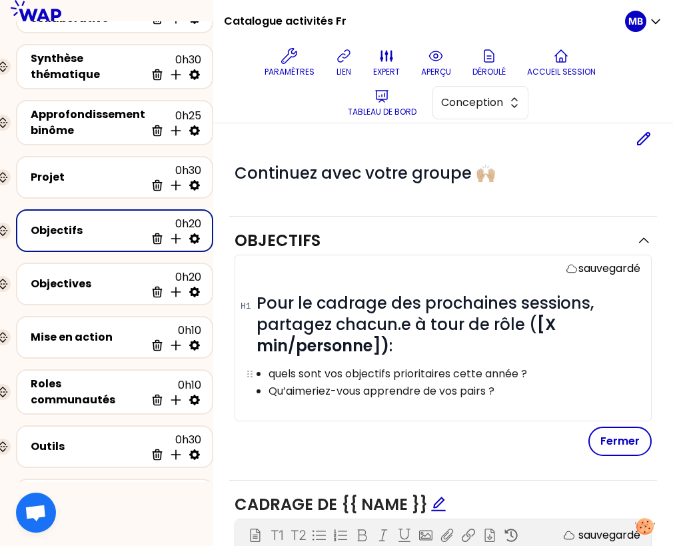
click at [275, 368] on p "quels sont vos objectifs prioritaires cette année ?" at bounding box center [454, 374] width 371 height 16
click at [623, 434] on button "Fermer" at bounding box center [619, 440] width 63 height 29
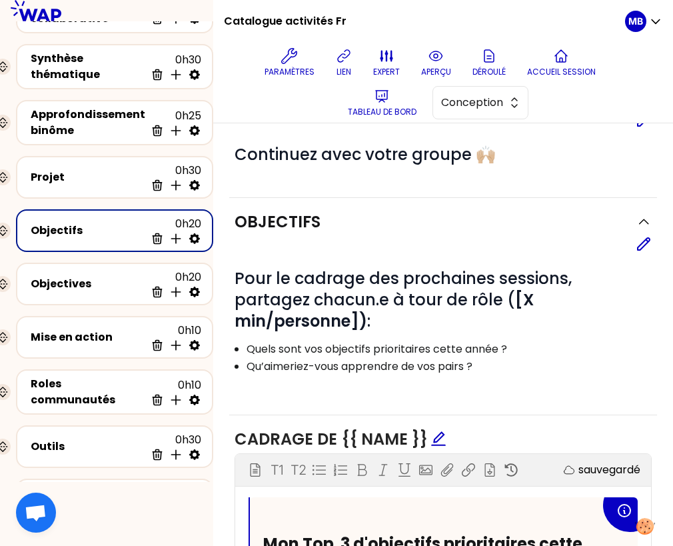
scroll to position [64, 0]
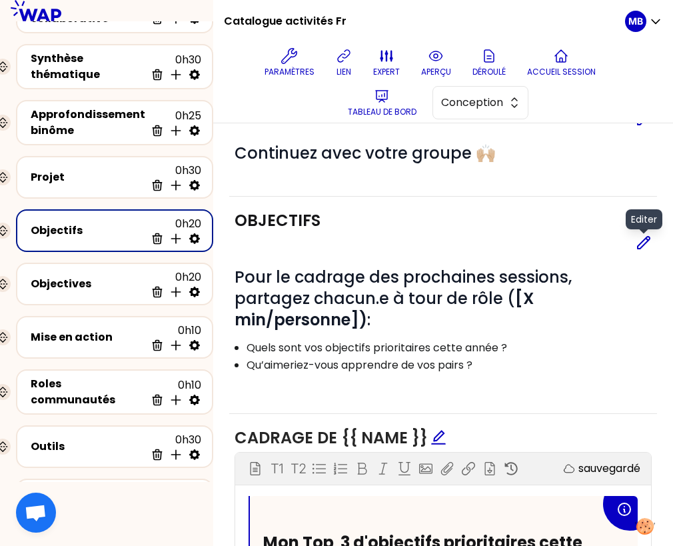
click at [639, 242] on icon at bounding box center [644, 243] width 12 height 12
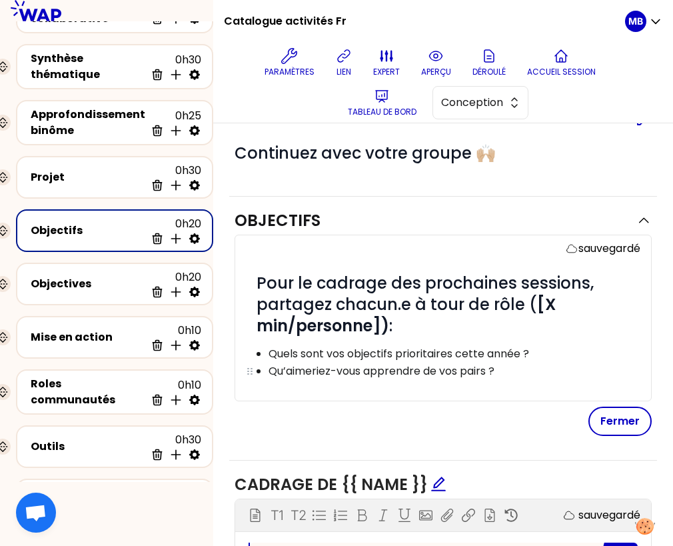
click at [522, 365] on p "Qu’aimeriez-vous apprendre de vos pairs ?" at bounding box center [454, 371] width 371 height 16
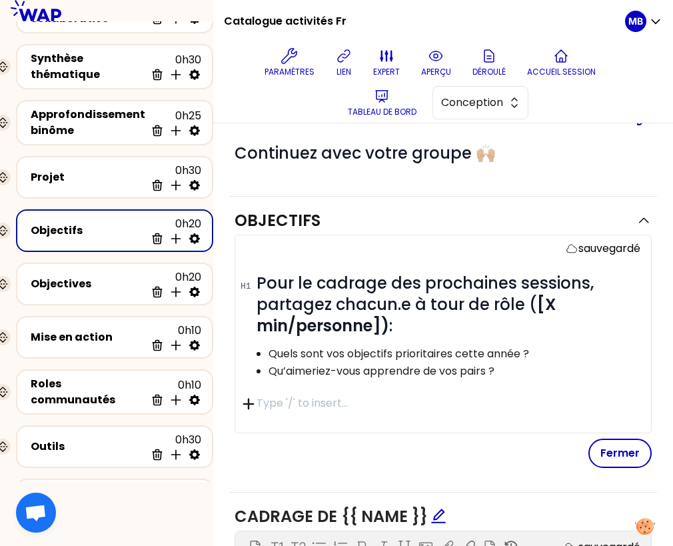
click at [247, 404] on icon "button" at bounding box center [248, 404] width 19 height 19
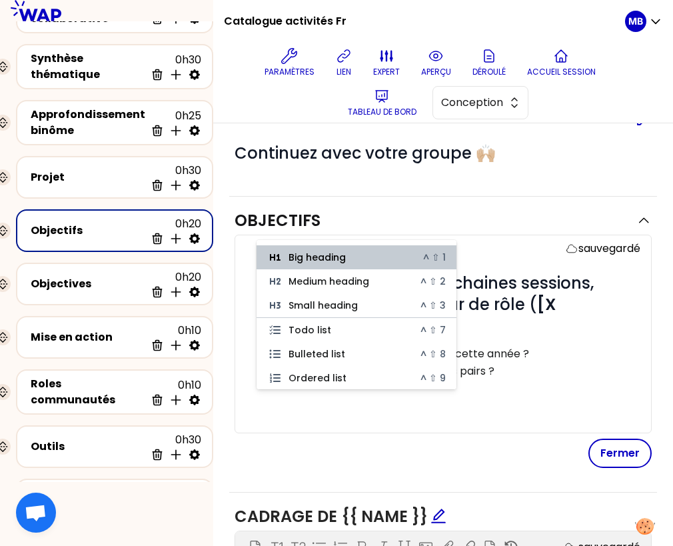
click at [288, 400] on p at bounding box center [449, 403] width 384 height 16
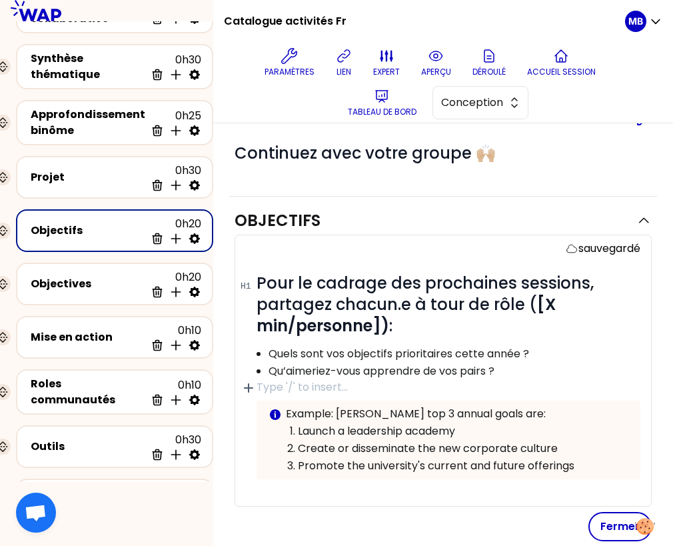
click at [395, 379] on p at bounding box center [449, 387] width 384 height 16
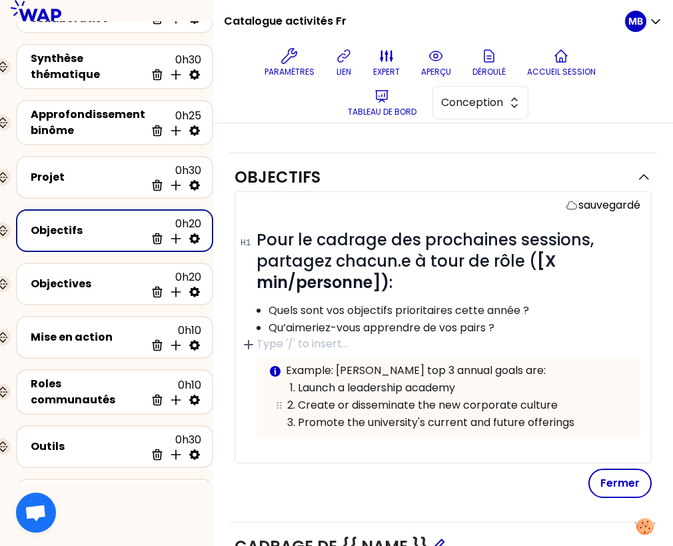
scroll to position [129, 0]
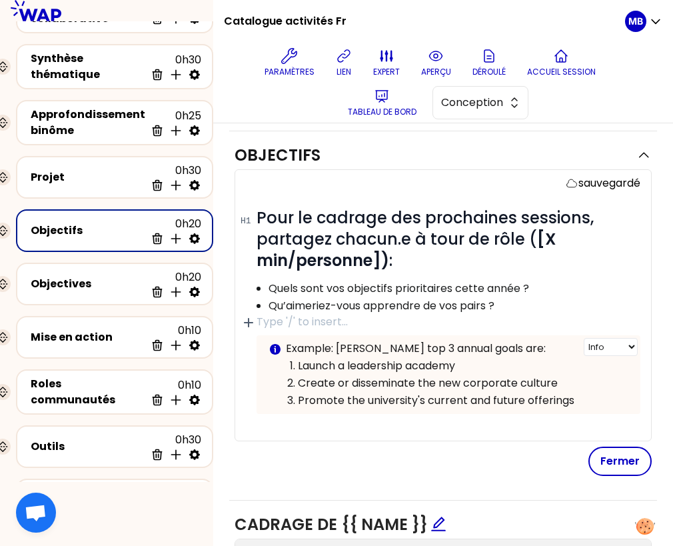
click at [329, 343] on p "Example: Pauline's top 3 annual goals are:" at bounding box center [458, 349] width 344 height 16
click at [303, 346] on p "Example: Pauline's top 3 annual goals are:" at bounding box center [458, 349] width 344 height 16
click at [329, 347] on p "Exemple: Pauline's top 3 annual goals are:" at bounding box center [458, 349] width 344 height 16
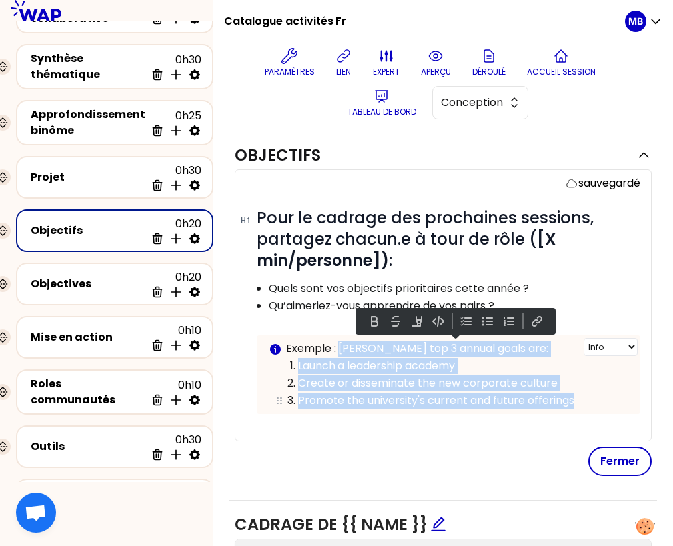
drag, startPoint x: 339, startPoint y: 348, endPoint x: 582, endPoint y: 395, distance: 247.8
click at [582, 395] on div "Exemple : Pauline's top 3 annual goals are: Launch a leadership academy Create …" at bounding box center [458, 375] width 344 height 68
copy div "Pauline's top 3 annual goals are: Launch a leadership academy Create or dissemi…"
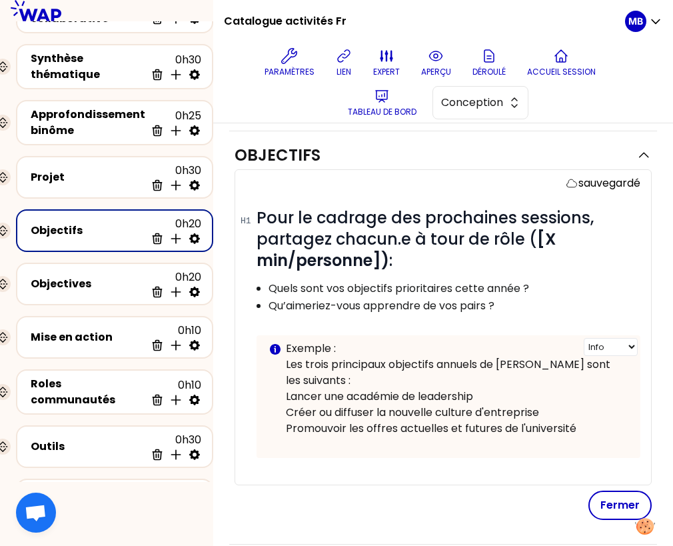
click at [285, 361] on div "Info Warning Tip Exemple : Les trois principaux objectifs annuels de Pauline so…" at bounding box center [449, 396] width 384 height 123
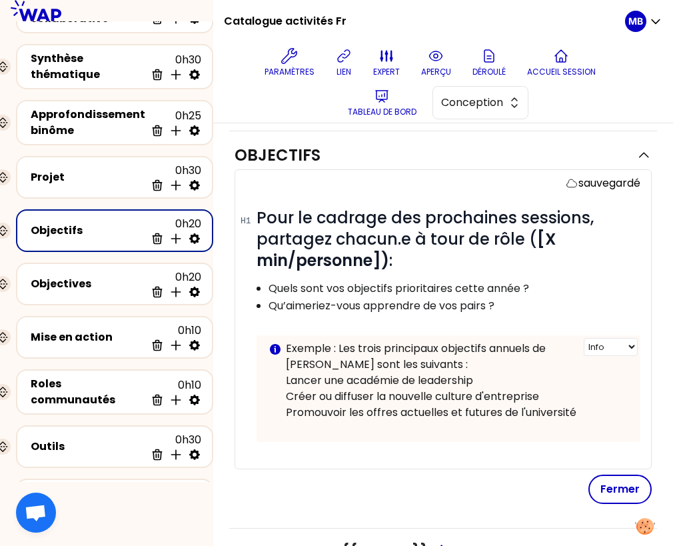
click at [285, 379] on div "Info Warning Tip Exemple : Les trois principaux objectifs annuels de Pauline so…" at bounding box center [449, 388] width 384 height 107
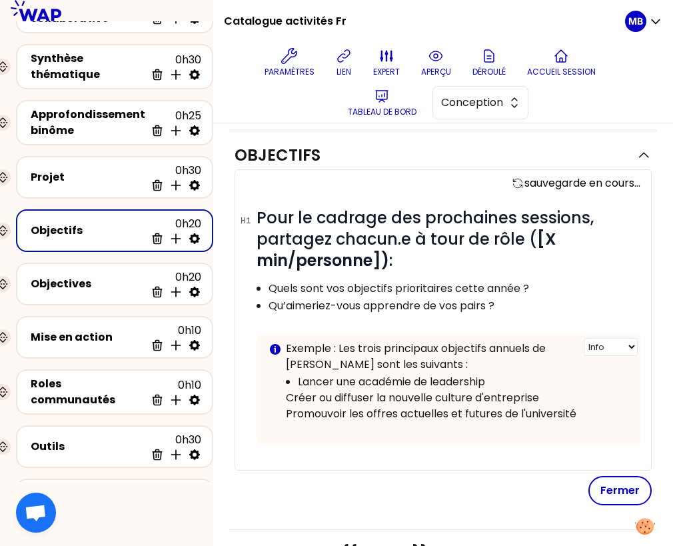
click at [288, 394] on p "Créer ou diffuser la nouvelle culture d'entreprise" at bounding box center [458, 398] width 344 height 16
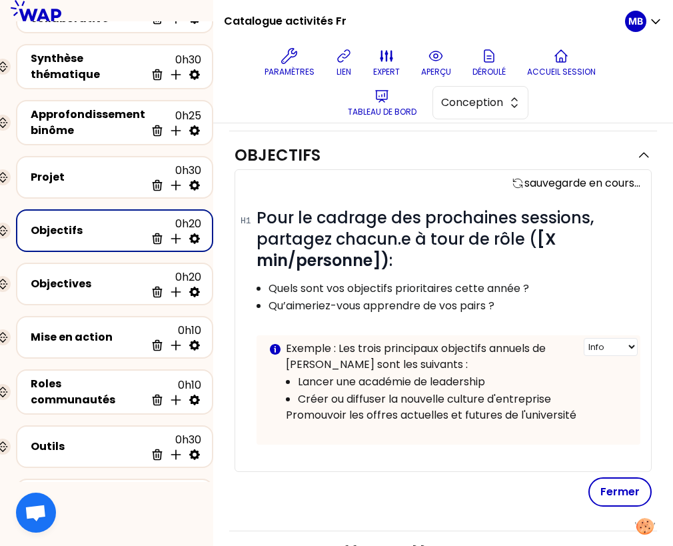
click at [286, 413] on p "Promouvoir les offres actuelles et futures de l'université" at bounding box center [458, 415] width 344 height 16
click at [491, 434] on p at bounding box center [458, 432] width 344 height 16
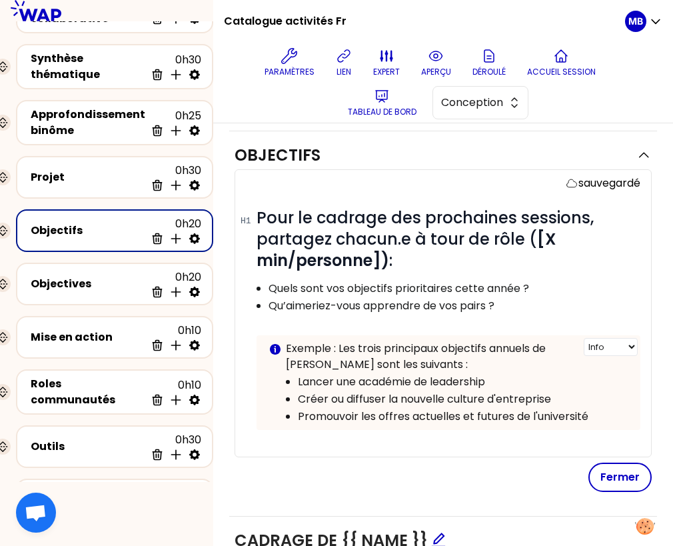
click at [330, 349] on p "Exemple : Les trois principaux objectifs annuels de Pauline sont les suivants :" at bounding box center [458, 357] width 344 height 32
click at [414, 363] on p "Exemple : Les trois principaux objectifs annuels de Pauline sont les suivants :" at bounding box center [458, 357] width 344 height 32
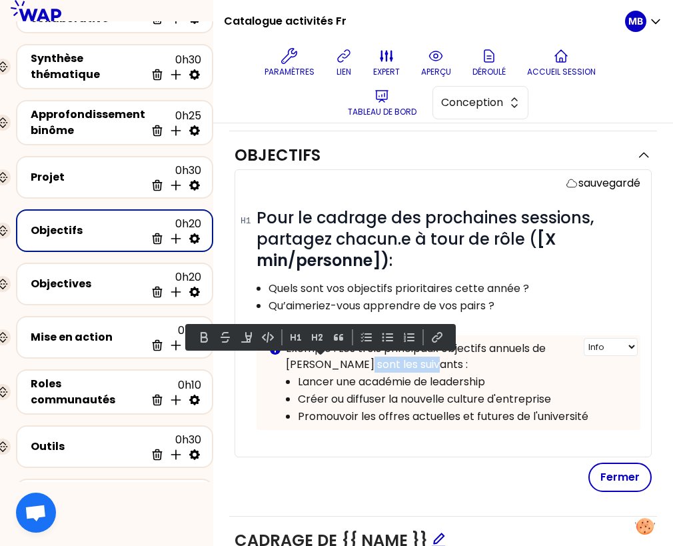
drag, startPoint x: 377, startPoint y: 359, endPoint x: 283, endPoint y: 359, distance: 93.3
click at [283, 359] on div "Info Warning Tip Exemple : Les trois principaux objectifs annuels de Pauline so…" at bounding box center [449, 382] width 384 height 95
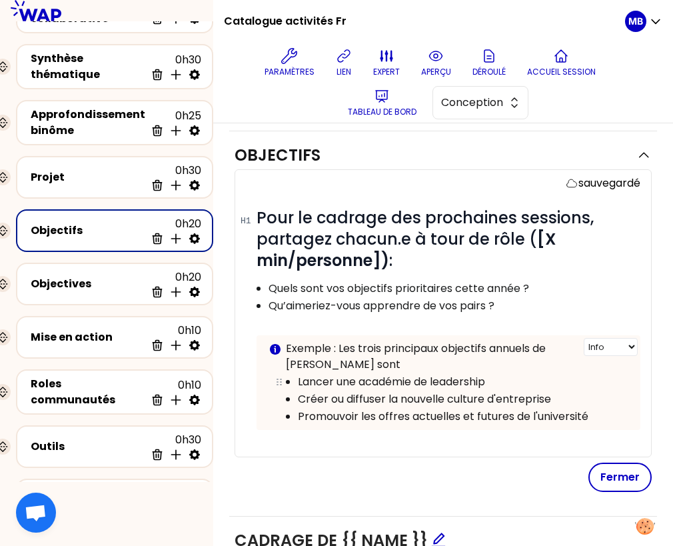
scroll to position [72, 0]
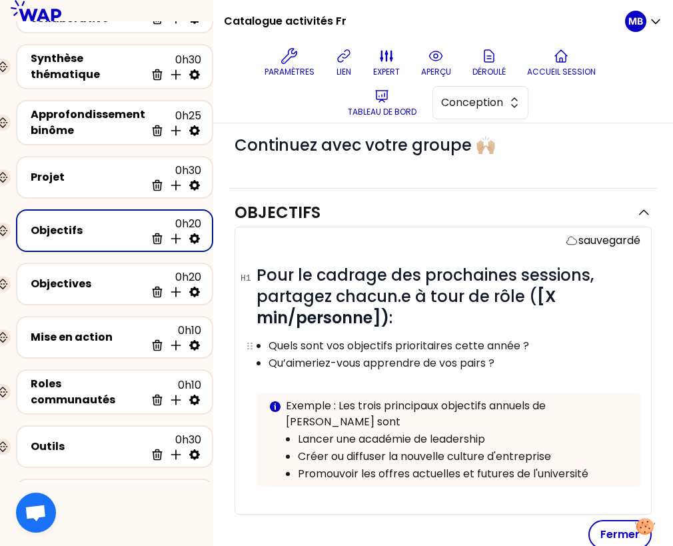
click at [538, 338] on p "Quels sont vos objectifs prioritaires cette année ?" at bounding box center [454, 346] width 371 height 16
click at [536, 409] on p "Exemple : Les trois principaux objectifs annuels de Pauline sont" at bounding box center [458, 414] width 344 height 32
click at [340, 406] on p "Exemple : Les trois principaux objectifs annuels de Pauline sont" at bounding box center [458, 414] width 344 height 32
click at [578, 403] on p "Exemple - Les trois principaux objectifs annuels de Pauline sont" at bounding box center [458, 414] width 344 height 32
click at [574, 399] on p "Exemple - Les trois principaux objectifs annuels de Pauline sont" at bounding box center [458, 414] width 344 height 32
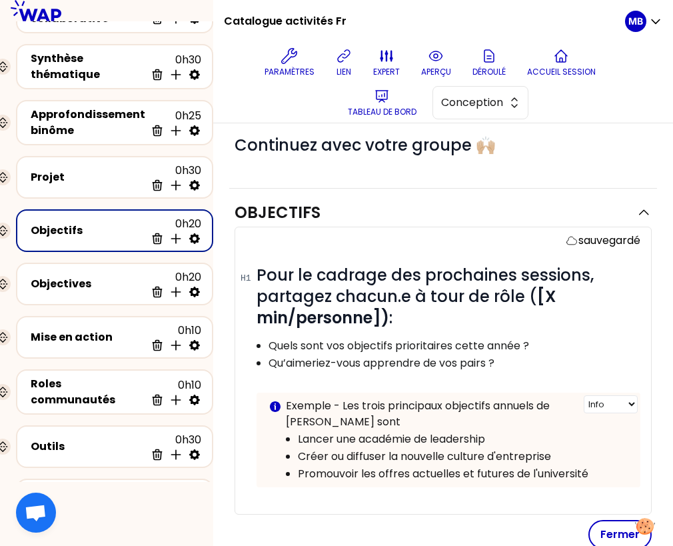
scroll to position [136, 0]
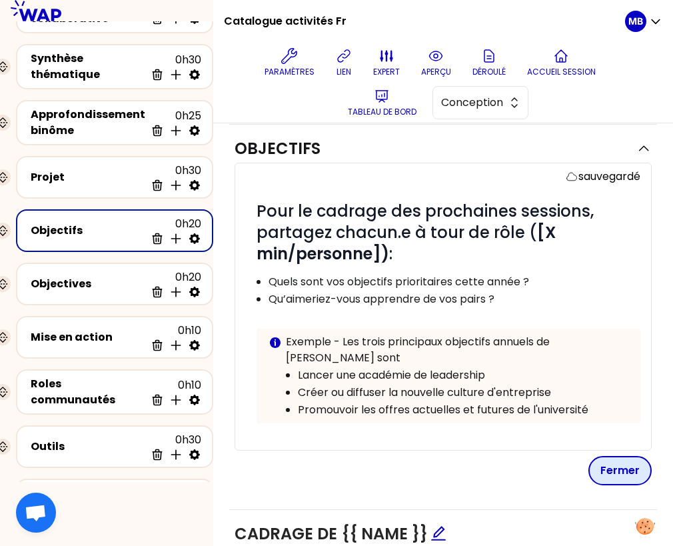
click at [610, 456] on button "Fermer" at bounding box center [619, 470] width 63 height 29
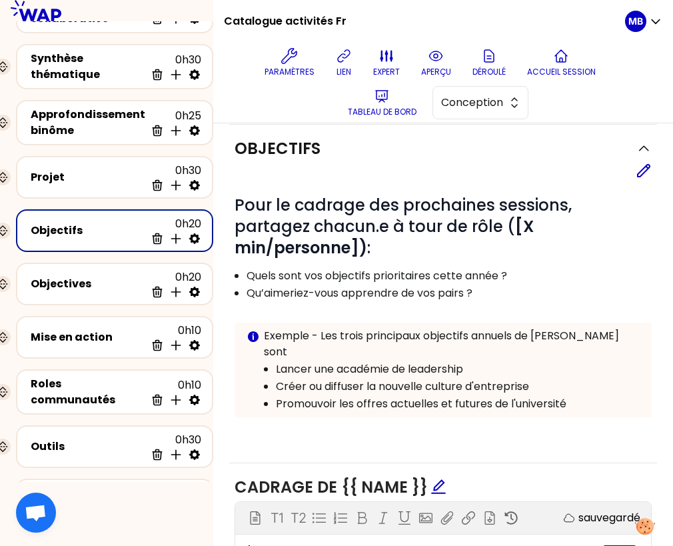
click at [648, 179] on div "# Pour le cadrage des prochaines sessions, partagez chacun.e à tour de rôle ( […" at bounding box center [443, 309] width 417 height 260
click at [645, 171] on icon at bounding box center [644, 171] width 16 height 16
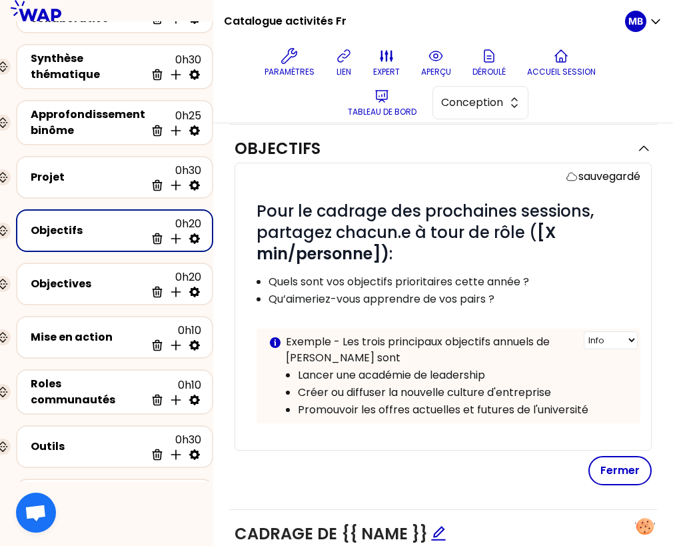
click at [569, 335] on p "Exemple - Les trois principaux objectifs annuels de Pauline sont" at bounding box center [458, 350] width 344 height 32
click at [609, 341] on select "Info Warning Tip" at bounding box center [611, 340] width 54 height 18
click at [562, 340] on p "Exemple - Les trois principaux objectifs annuels de Pauline sont" at bounding box center [458, 350] width 344 height 32
click at [619, 458] on button "Fermer" at bounding box center [619, 470] width 63 height 29
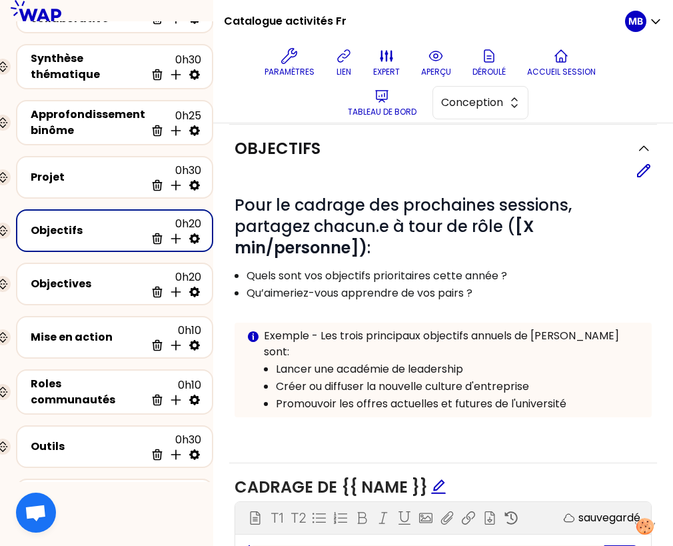
click at [586, 379] on p "Créer ou diffuser la nouvelle culture d'entreprise" at bounding box center [458, 387] width 364 height 16
click at [584, 360] on li "Lancer une académie de leadership" at bounding box center [458, 368] width 364 height 17
click at [646, 176] on icon at bounding box center [644, 171] width 16 height 16
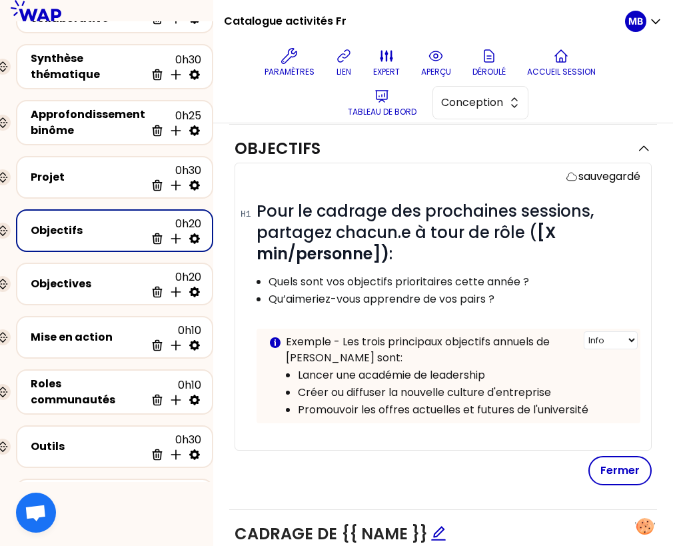
click at [578, 341] on p "Exemple - Les trois principaux objectifs annuels de Pauline sont:" at bounding box center [458, 350] width 344 height 32
click at [616, 456] on button "Fermer" at bounding box center [619, 470] width 63 height 29
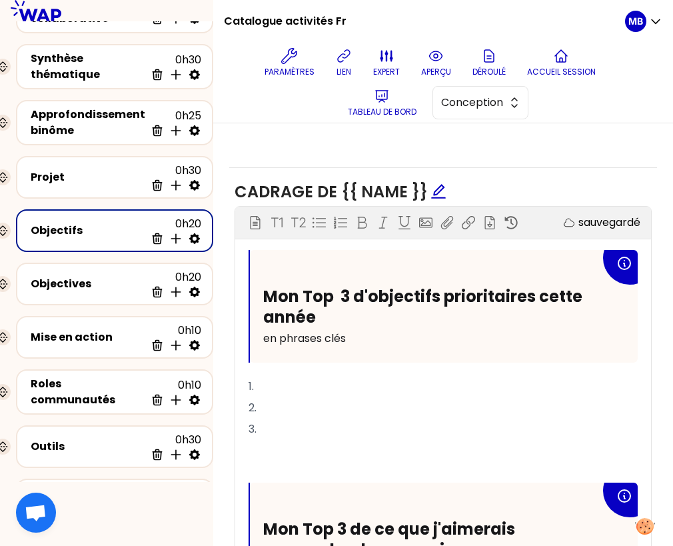
scroll to position [593, 0]
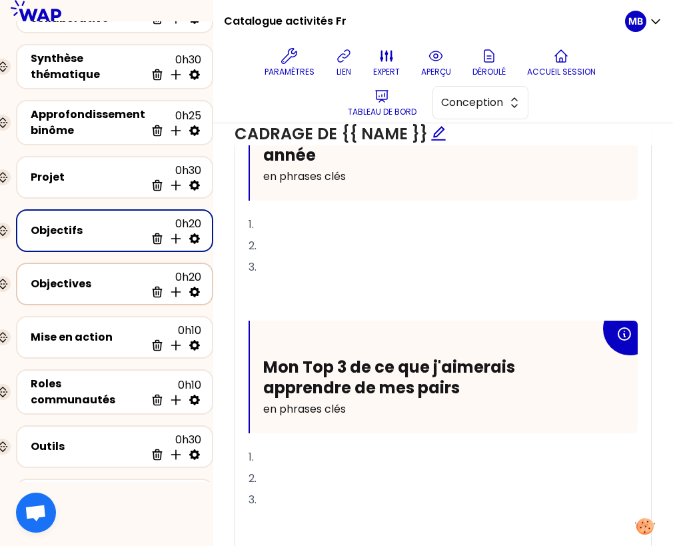
click at [101, 276] on div "Objectives" at bounding box center [88, 284] width 115 height 16
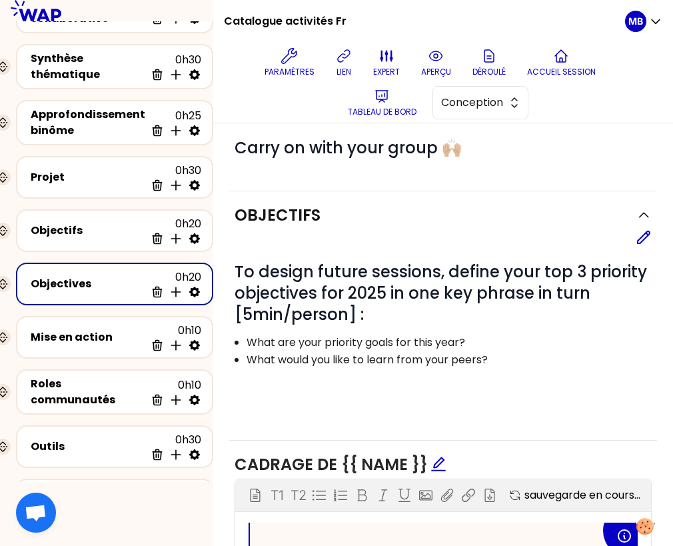
scroll to position [75, 0]
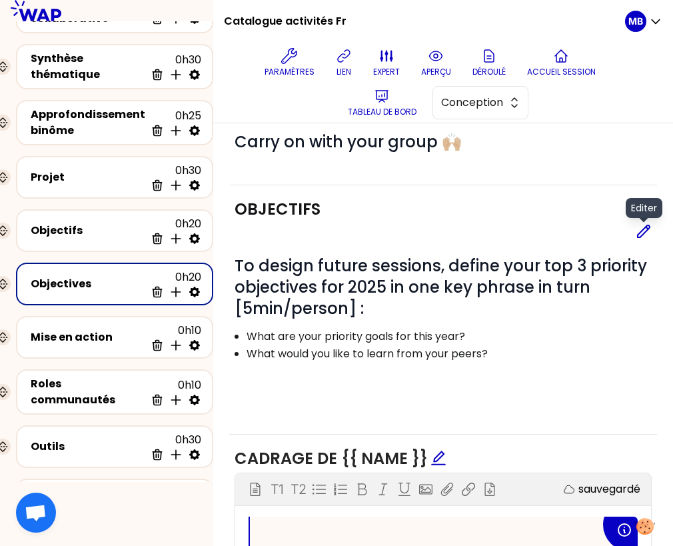
click at [640, 231] on icon at bounding box center [644, 231] width 12 height 12
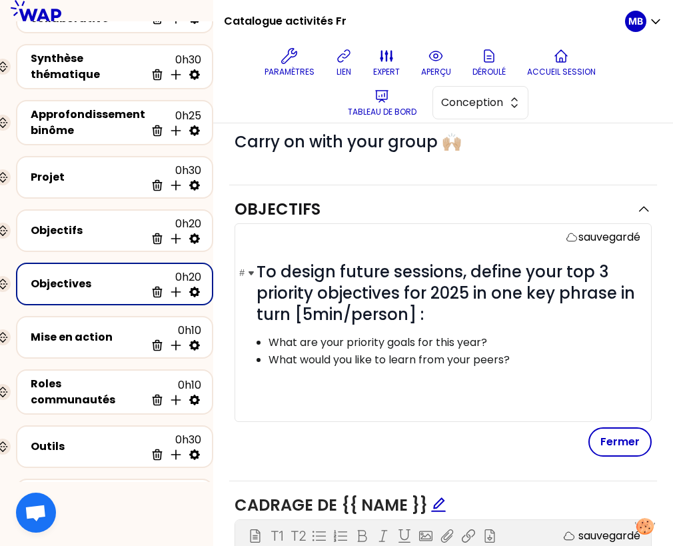
click at [516, 273] on span "To design future sessions, define your top 3 priority objectives for 2025 in on…" at bounding box center [448, 293] width 383 height 65
click at [497, 307] on h1 "# To design future sessions, share your top 3 priority objectives for 2025 in o…" at bounding box center [449, 293] width 384 height 64
click at [86, 231] on div "Objectifs" at bounding box center [88, 231] width 115 height 16
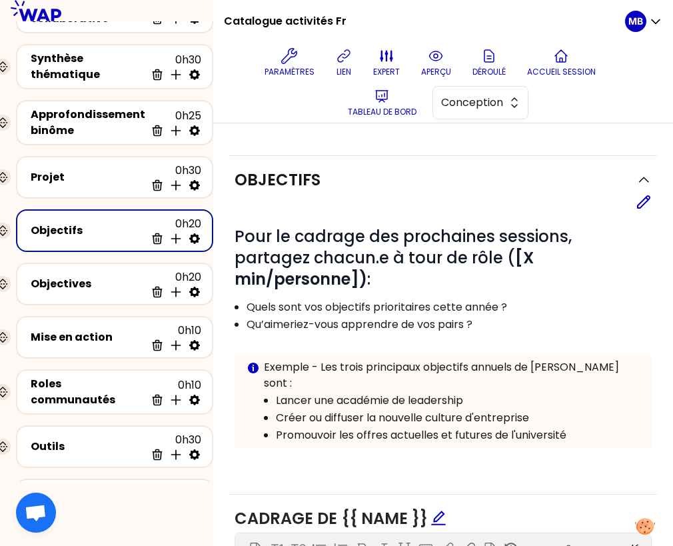
scroll to position [97, 0]
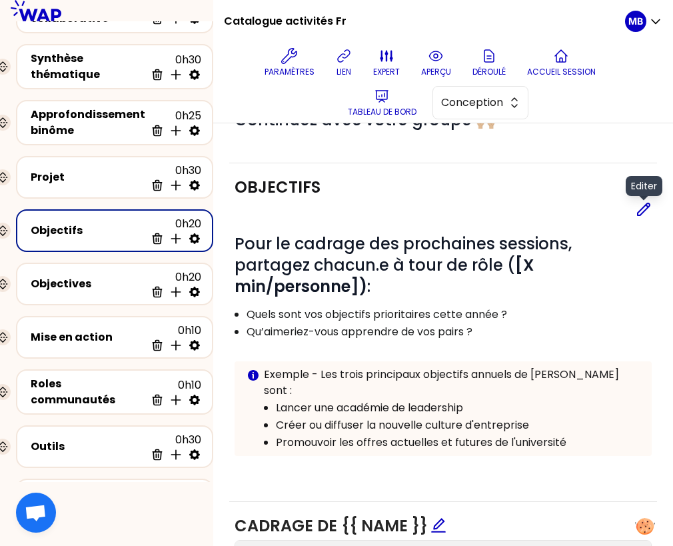
click at [642, 211] on icon at bounding box center [644, 209] width 12 height 12
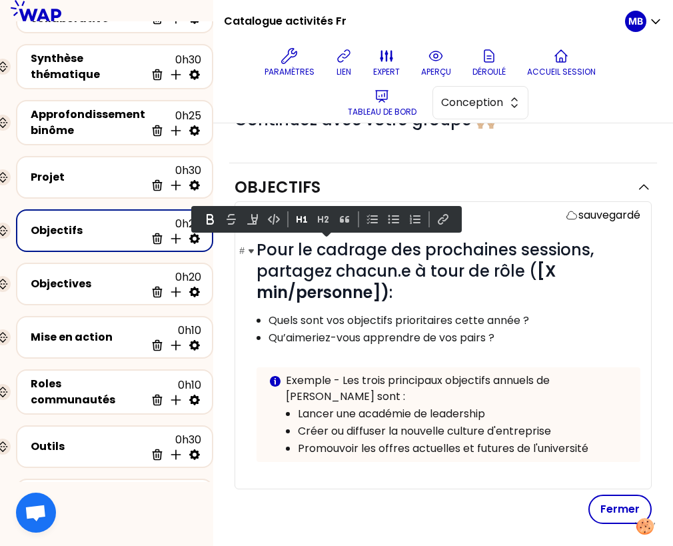
drag, startPoint x: 257, startPoint y: 245, endPoint x: 435, endPoint y: 295, distance: 185.5
click at [435, 295] on h1 "# Pour le cadrage des prochaines sessions, partagez chacun.e à tour de rôle ( […" at bounding box center [449, 271] width 384 height 64
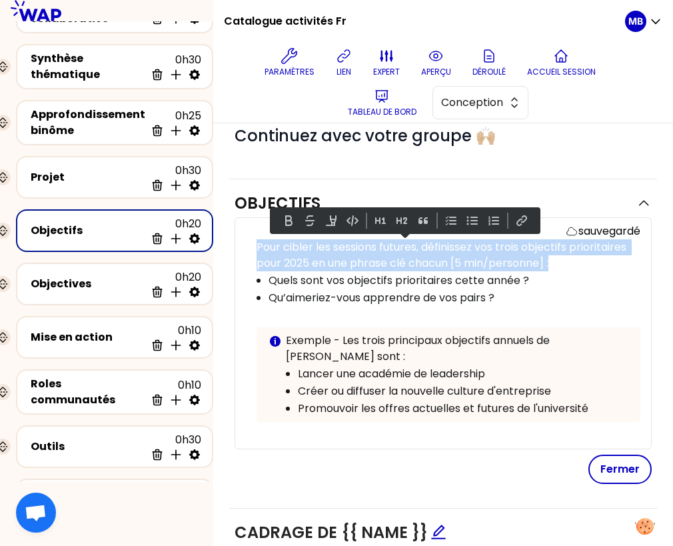
drag, startPoint x: 566, startPoint y: 263, endPoint x: 250, endPoint y: 247, distance: 316.3
click at [250, 247] on div "sauvegardé Pour cibler les sessions futures, définissez vos trois objectifs pri…" at bounding box center [443, 333] width 417 height 232
click at [383, 223] on button at bounding box center [381, 221] width 16 height 16
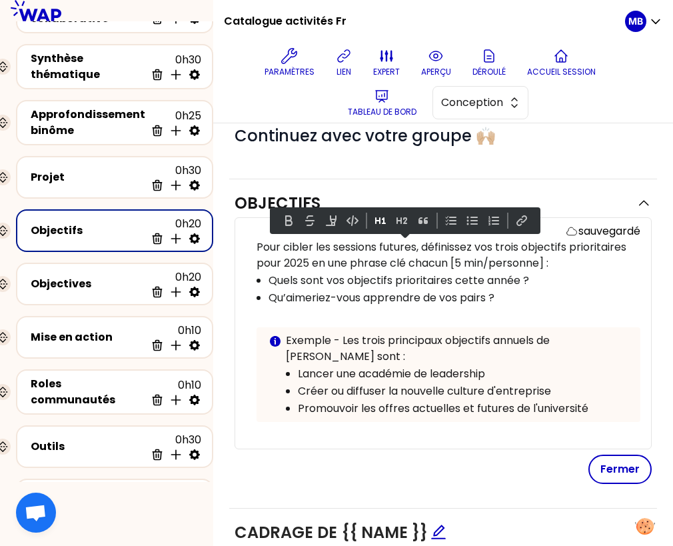
scroll to position [97, 0]
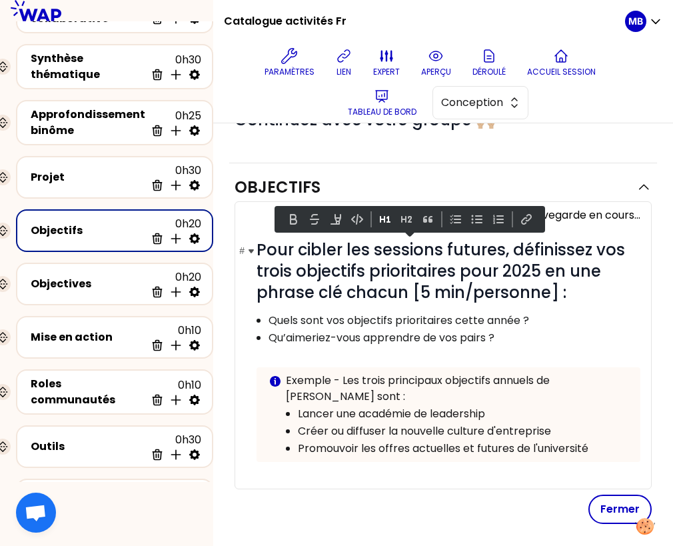
click at [374, 289] on span "Pour cibler les sessions futures, définissez vos trois objectifs prioritaires p…" at bounding box center [443, 271] width 373 height 65
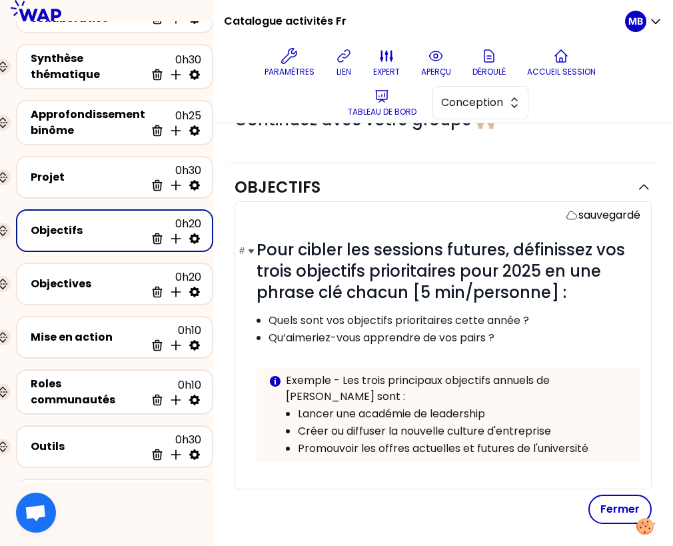
click at [604, 299] on h1 "# Pour cibler les sessions futures, définissez vos trois objectifs prioritaires…" at bounding box center [449, 271] width 384 height 64
click at [532, 331] on p "Qu’aimeriez-vous apprendre de vos pairs ?" at bounding box center [454, 338] width 371 height 16
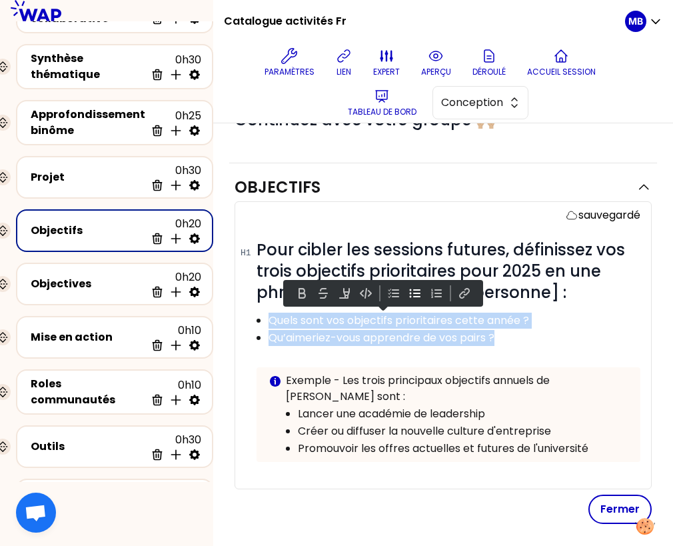
drag, startPoint x: 532, startPoint y: 331, endPoint x: 265, endPoint y: 317, distance: 267.6
click at [265, 317] on ul "Quels sont vos objectifs prioritaires cette année ? Qu’aimeriez-vous apprendre …" at bounding box center [439, 328] width 400 height 35
click at [416, 325] on p "Quels sont vos objectifs prioritaires cette année ?" at bounding box center [454, 321] width 371 height 16
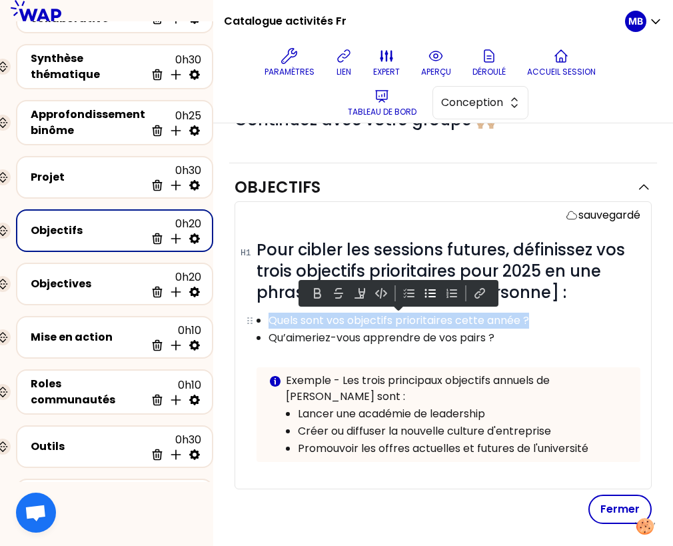
drag, startPoint x: 539, startPoint y: 315, endPoint x: 261, endPoint y: 317, distance: 277.9
click at [269, 317] on li "Quels sont vos objectifs prioritaires cette année ?" at bounding box center [454, 319] width 371 height 17
click at [397, 325] on p "Quels sont vos objectifs prioritaires cette année ?" at bounding box center [454, 321] width 371 height 16
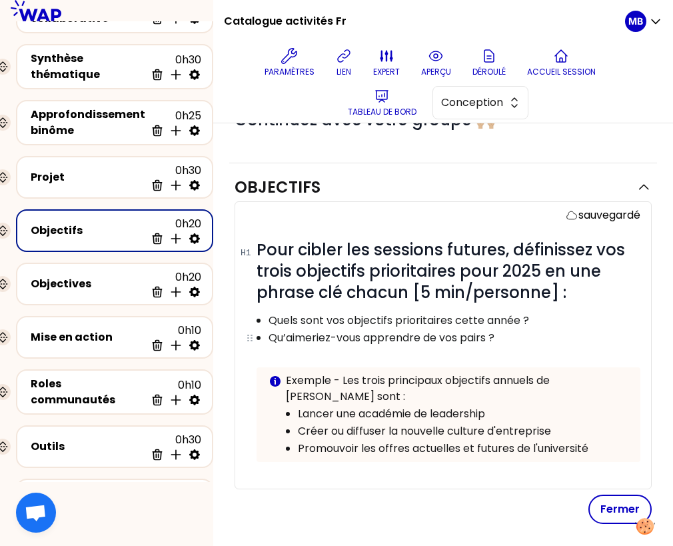
click at [530, 340] on p "Qu’aimeriez-vous apprendre de vos pairs ?" at bounding box center [454, 338] width 371 height 16
click at [625, 494] on button "Fermer" at bounding box center [619, 508] width 63 height 29
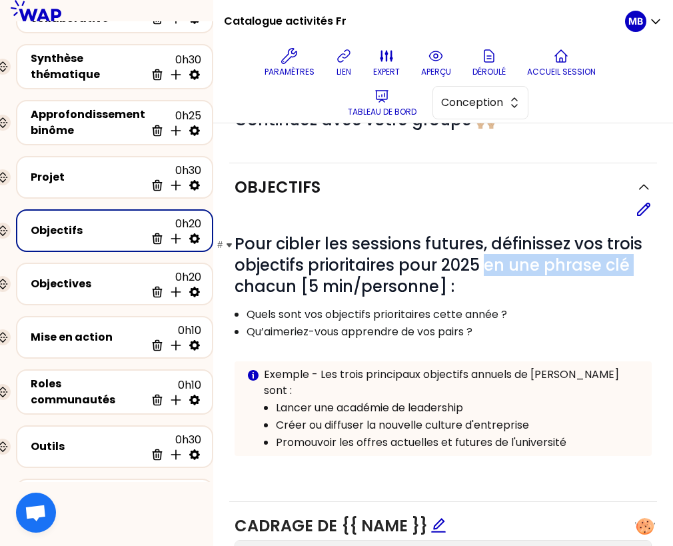
drag, startPoint x: 486, startPoint y: 266, endPoint x: 650, endPoint y: 260, distance: 164.7
click at [650, 260] on h1 "# Pour cibler les sessions futures, définissez vos trois objectifs prioritaires…" at bounding box center [443, 265] width 417 height 64
copy span "en une phrase clé"
click at [460, 294] on h1 "# Pour cibler les sessions futures, définissez vos trois objectifs prioritaires…" at bounding box center [443, 265] width 417 height 64
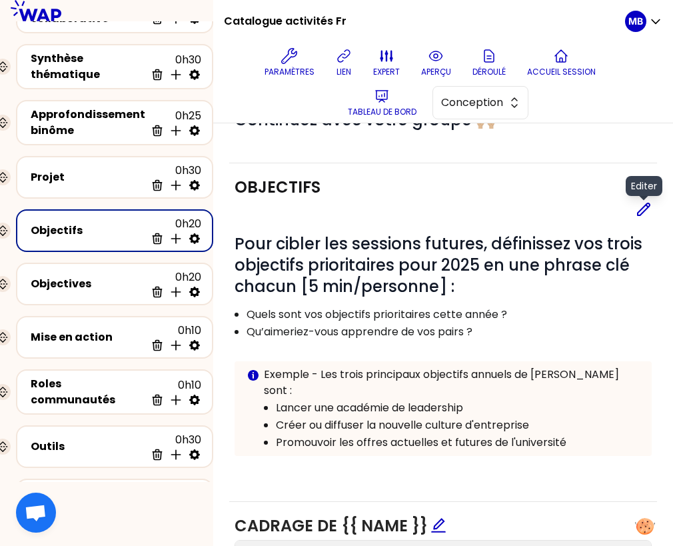
click at [643, 206] on icon at bounding box center [644, 209] width 12 height 12
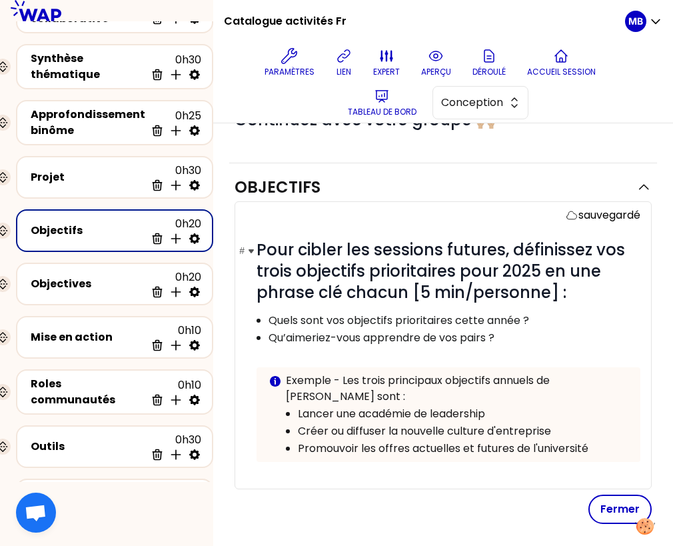
click at [400, 293] on span "Pour cibler les sessions futures, définissez vos trois objectifs prioritaires p…" at bounding box center [443, 271] width 373 height 65
click at [403, 293] on span "Pour cibler les sessions futures, définissez vos trois objectifs prioritaires p…" at bounding box center [443, 271] width 373 height 65
click at [609, 494] on button "Fermer" at bounding box center [619, 508] width 63 height 29
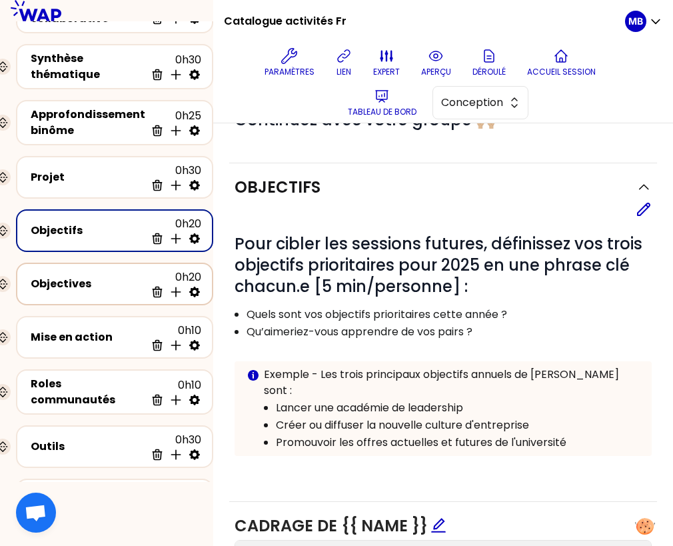
click at [85, 277] on div "Objectives" at bounding box center [88, 284] width 115 height 16
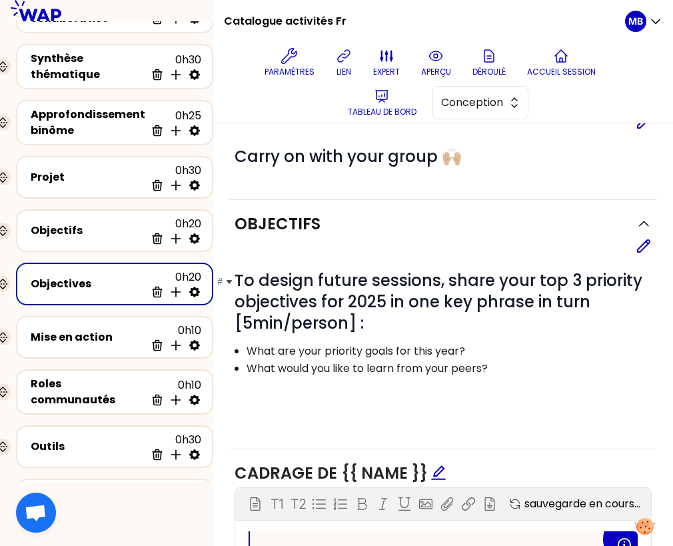
scroll to position [77, 0]
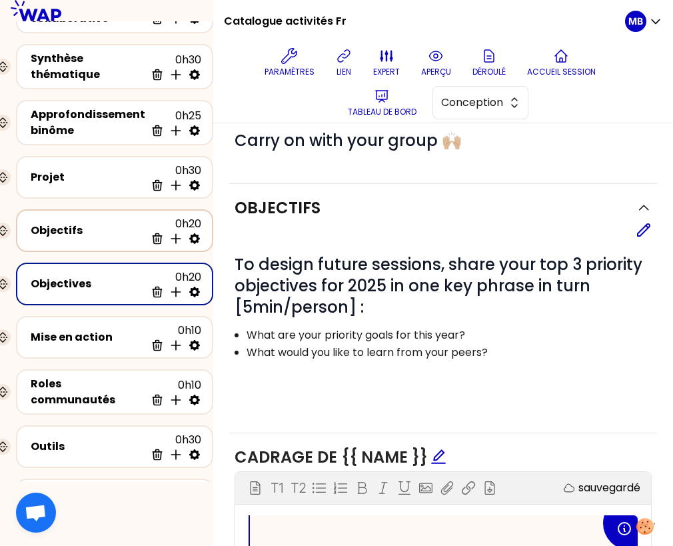
click at [100, 239] on div "Objectifs 0h20 Supprimer Insérer une activité en dessous" at bounding box center [114, 230] width 173 height 29
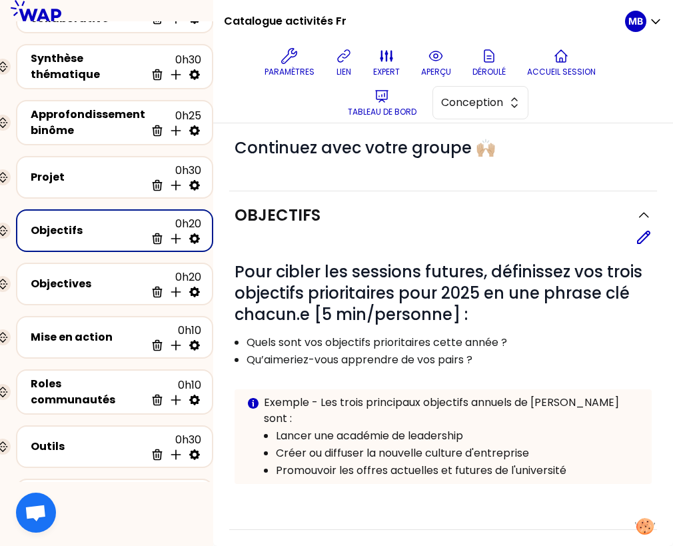
scroll to position [77, 0]
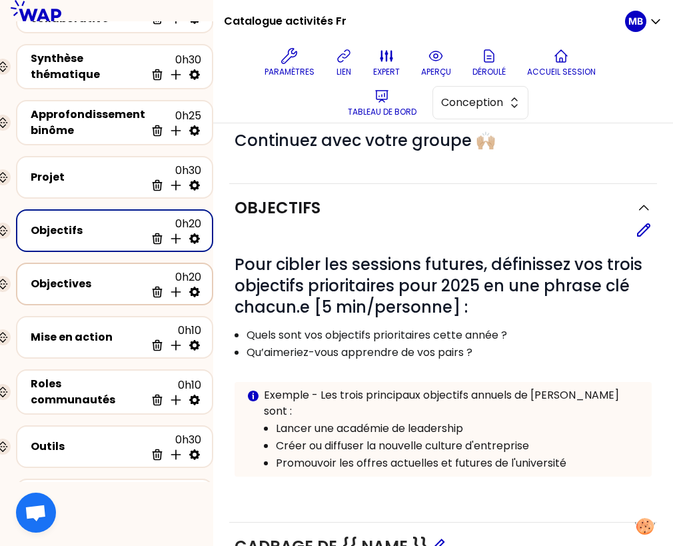
click at [93, 277] on div "Objectives" at bounding box center [88, 284] width 115 height 16
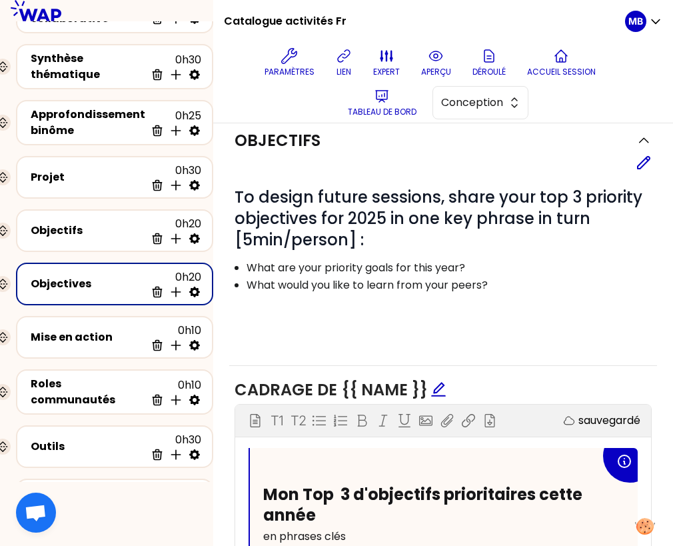
scroll to position [147, 0]
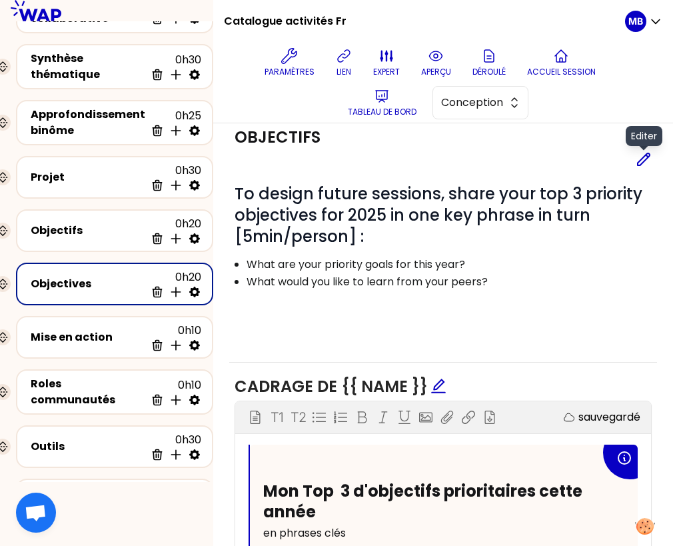
click at [641, 156] on icon at bounding box center [644, 159] width 16 height 16
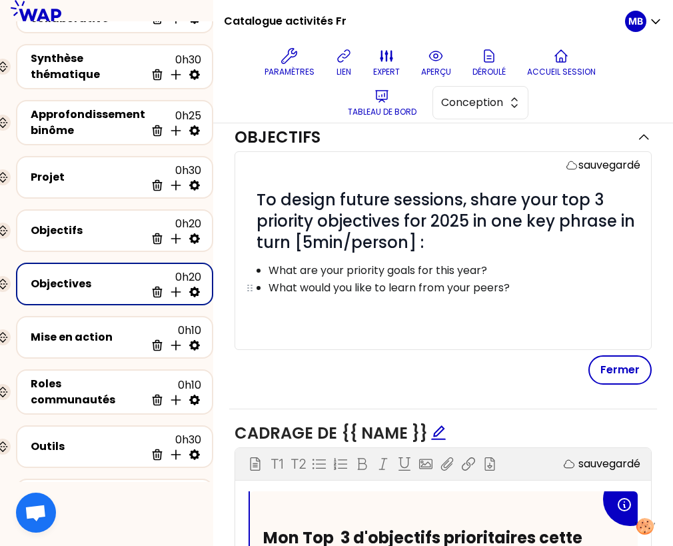
click at [519, 281] on p "What would you like to learn from your peers?" at bounding box center [454, 288] width 371 height 16
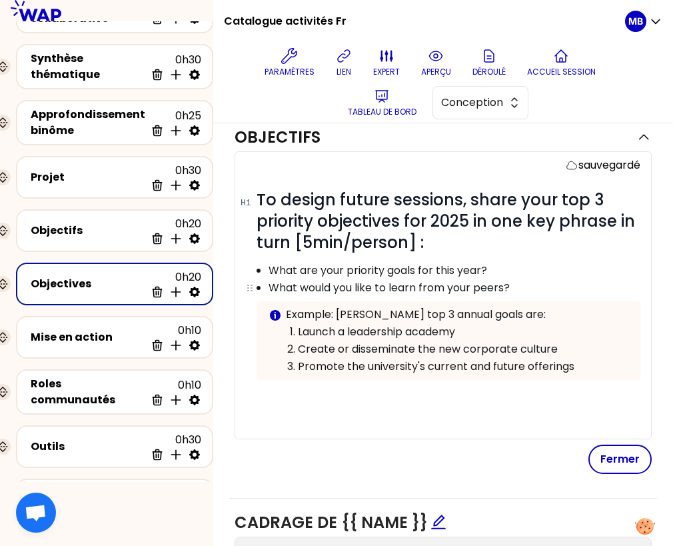
click at [538, 283] on p "What would you like to learn from your peers?" at bounding box center [454, 288] width 371 height 16
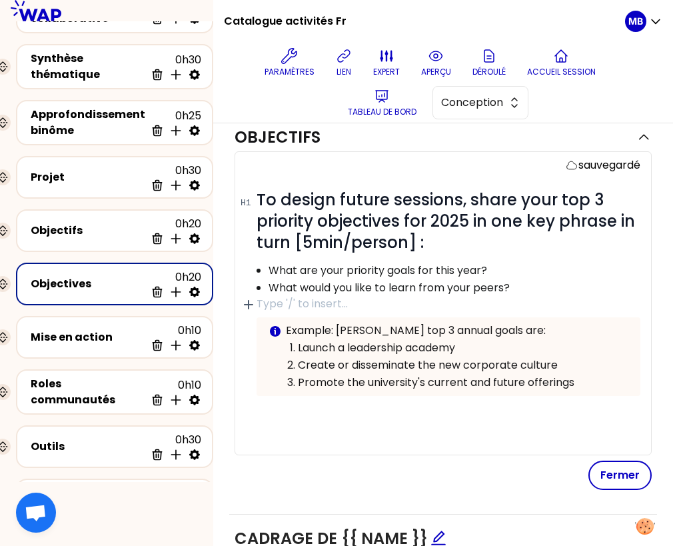
click at [401, 419] on p at bounding box center [449, 425] width 384 height 16
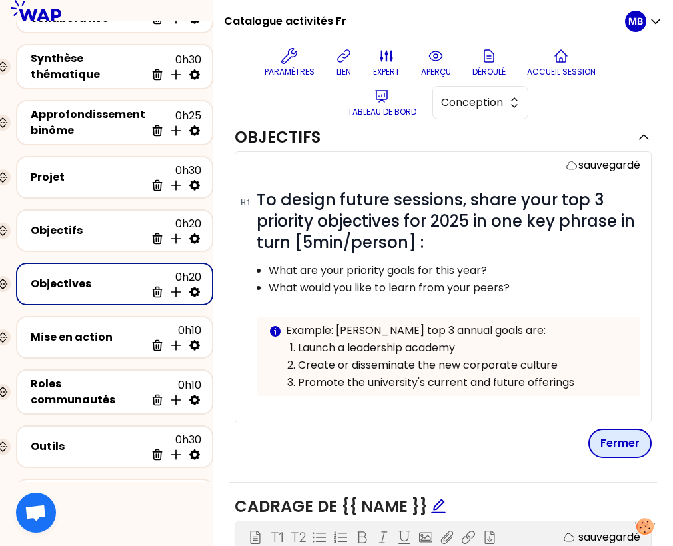
click at [625, 439] on button "Fermer" at bounding box center [619, 442] width 63 height 29
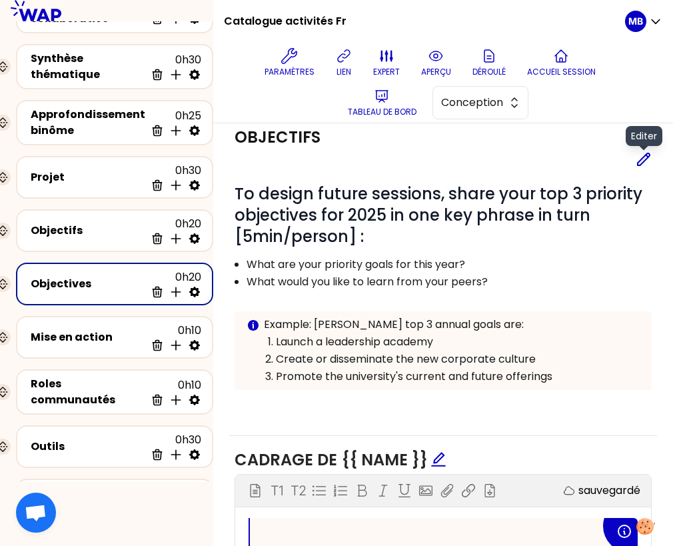
click at [641, 162] on icon at bounding box center [644, 159] width 12 height 12
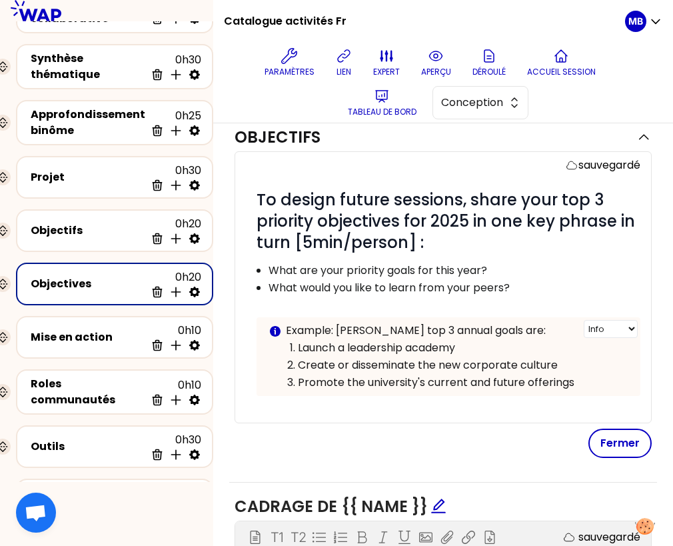
click at [337, 329] on p "Example: Pauline's top 3 annual goals are:" at bounding box center [458, 331] width 344 height 16
click at [612, 442] on button "Fermer" at bounding box center [619, 442] width 63 height 29
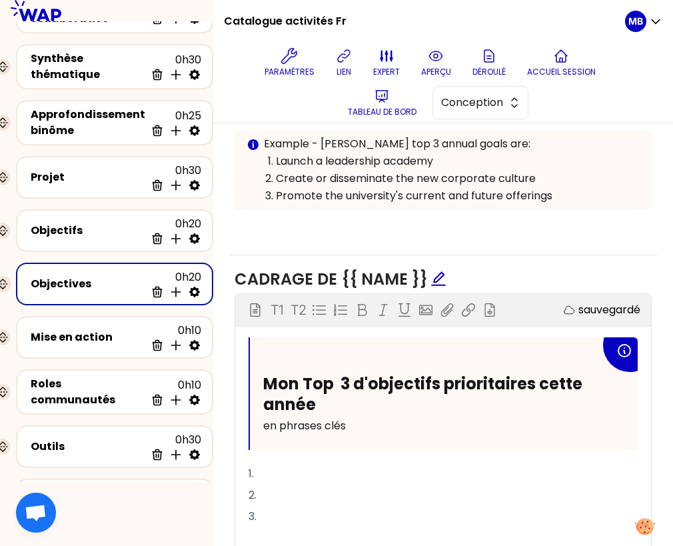
scroll to position [306, 0]
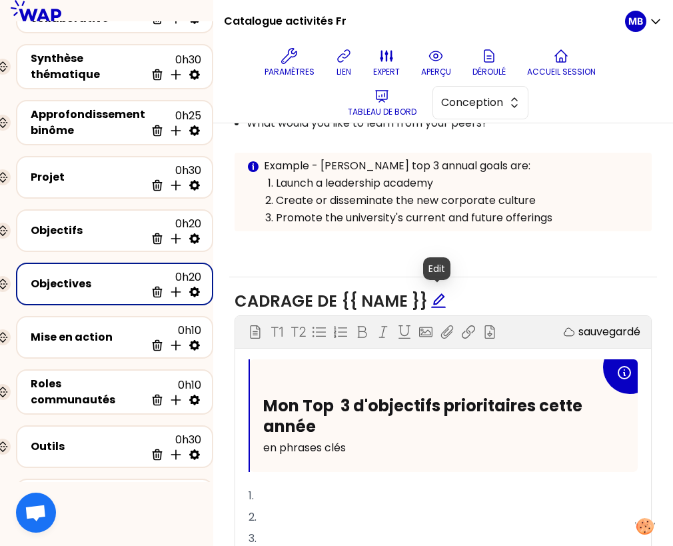
click at [438, 295] on icon "edit" at bounding box center [438, 301] width 16 height 16
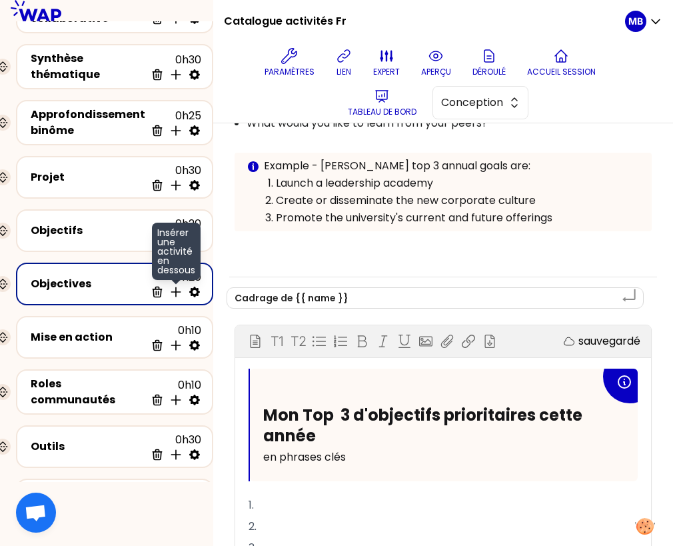
drag, startPoint x: 361, startPoint y: 293, endPoint x: 175, endPoint y: 292, distance: 185.9
click at [175, 292] on div "Catalogue activités Fr Paramètres lien expert aperçu Déroulé Accueil session Ta…" at bounding box center [336, 273] width 673 height 546
type textarea "Objectives of {{ name }}"
click at [84, 223] on div "Objectifs" at bounding box center [88, 231] width 115 height 16
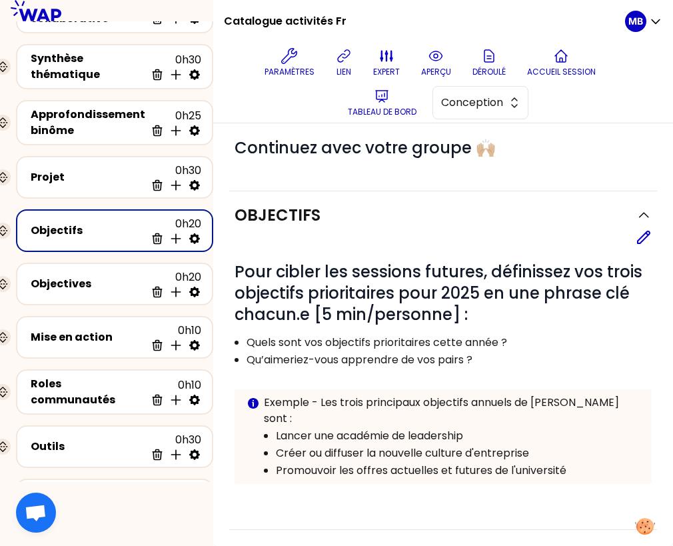
scroll to position [306, 0]
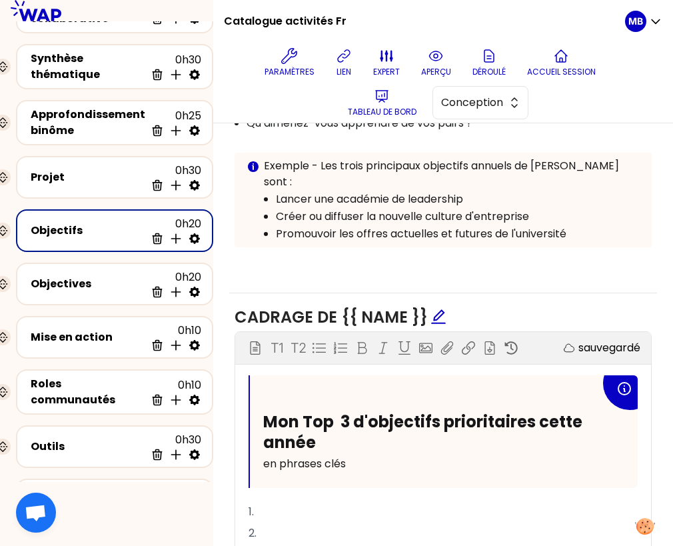
click at [445, 307] on span "Cadrage de {{ name }}" at bounding box center [443, 317] width 417 height 21
click at [438, 309] on icon "edit" at bounding box center [438, 317] width 16 height 16
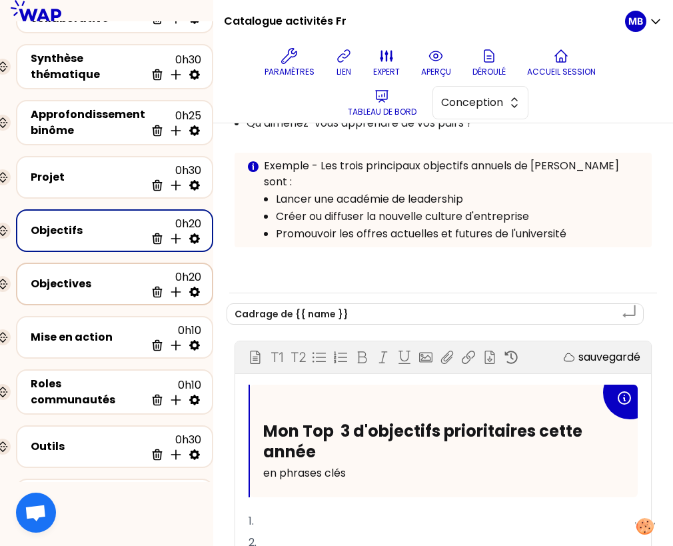
drag, startPoint x: 275, startPoint y: 295, endPoint x: 199, endPoint y: 295, distance: 76.0
click at [199, 295] on div "Catalogue activités Fr Paramètres lien expert aperçu Déroulé Accueil session Ta…" at bounding box center [336, 273] width 673 height 546
type textarea "O de {{ name }}"
type textarea "Ob de {{ name }}"
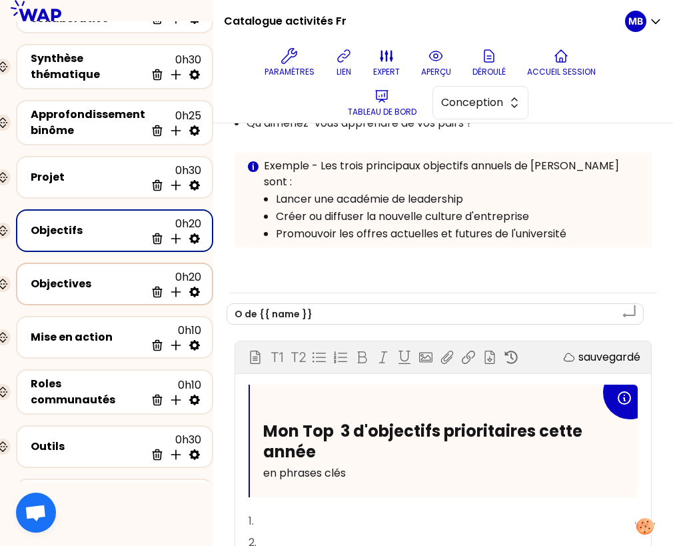
type textarea "Ob de {{ name }}"
type textarea "Obj de {{ name }}"
type textarea "Obje de {{ name }}"
type textarea "Objec de {{ name }}"
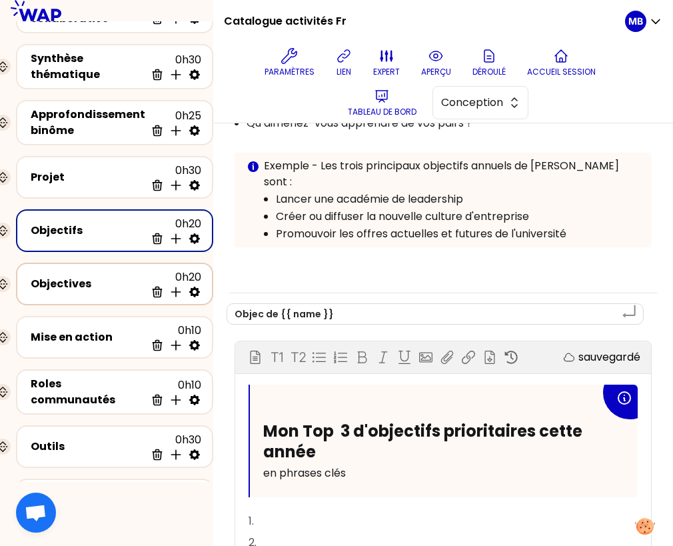
type textarea "Objecr de {{ name }}"
type textarea "Objecri de {{ name }}"
type textarea "Objecr de {{ name }}"
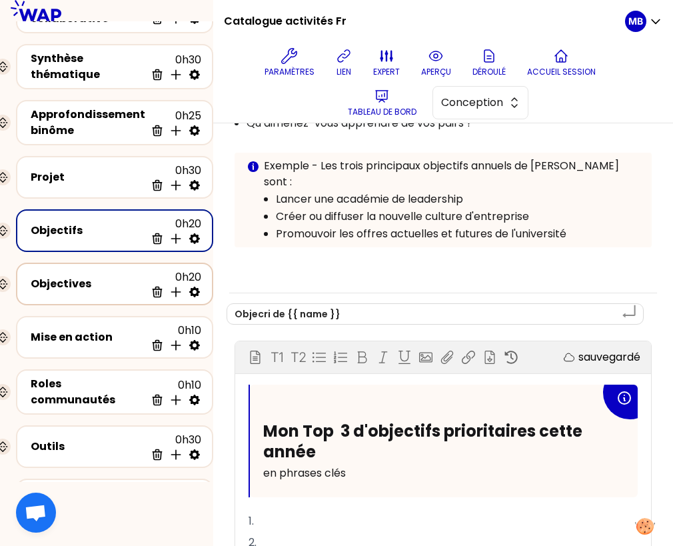
type textarea "Objecr de {{ name }}"
type textarea "Objec de {{ name }}"
type textarea "Object de {{ name }}"
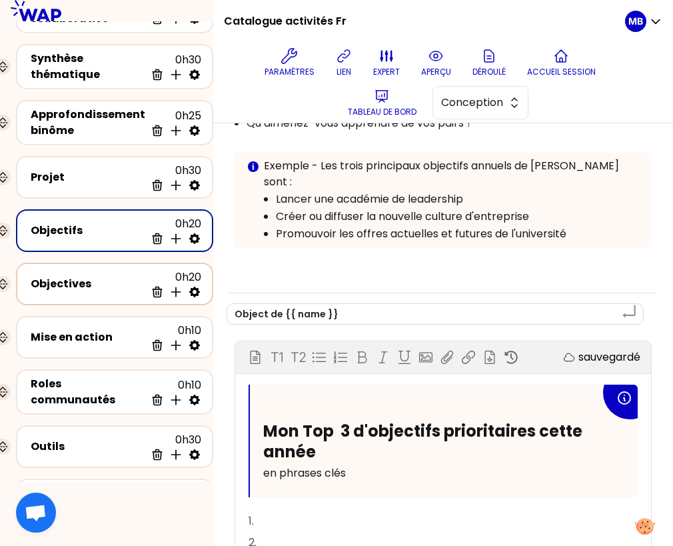
type textarea "Objecti de {{ name }}"
type textarea "Objectiv de {{ name }}"
type textarea "Objecti de {{ name }}"
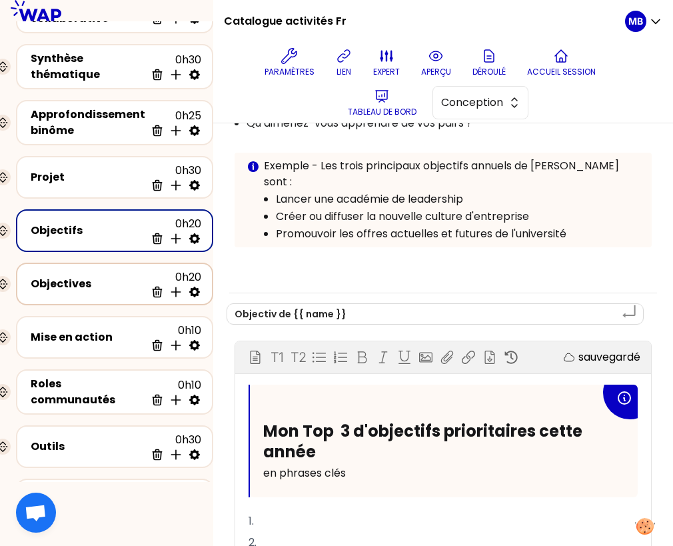
type textarea "Objecti de {{ name }}"
type textarea "Objectif de {{ name }}"
type textarea "Objectifs de {{ name }}"
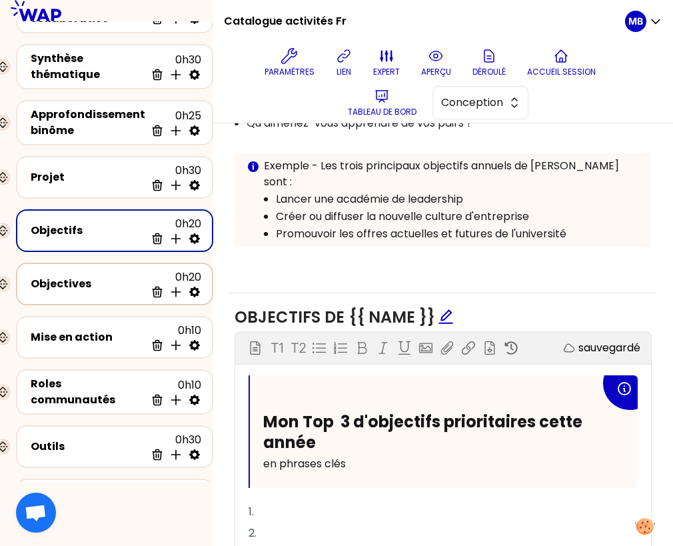
click at [132, 281] on div "Objectives" at bounding box center [88, 284] width 115 height 16
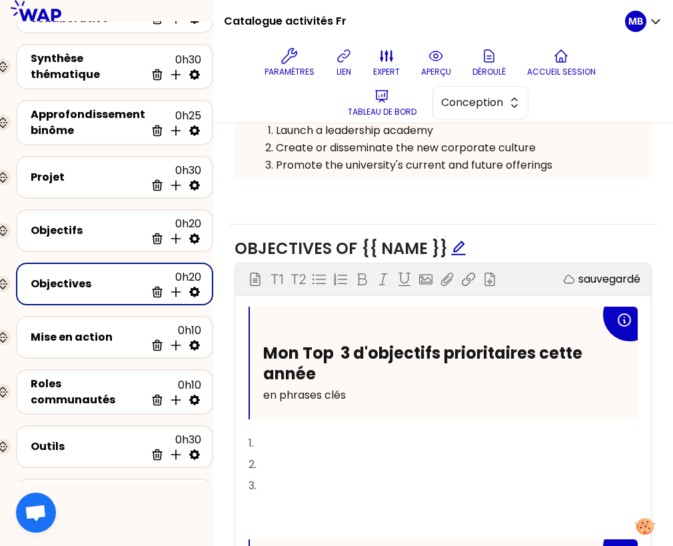
scroll to position [377, 0]
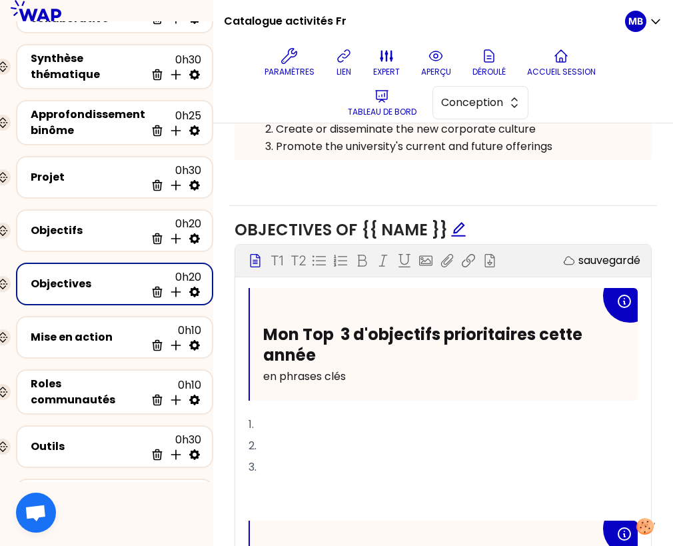
click at [362, 375] on p "en phrases clés" at bounding box center [431, 376] width 337 height 21
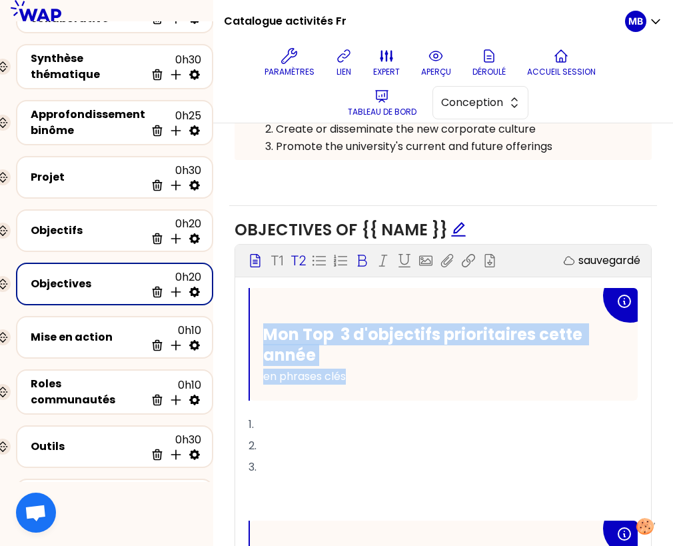
drag, startPoint x: 357, startPoint y: 378, endPoint x: 266, endPoint y: 333, distance: 101.3
click at [266, 333] on div "Mon Top 3 d'objectifs prioritaires cette année en phrases clés" at bounding box center [431, 355] width 337 height 63
copy div "Mon Top 3 d'objectifs prioritaires cette année en phrases clés"
click at [332, 349] on h2 "Mon Top 3 d'objectifs prioritaires cette année" at bounding box center [431, 344] width 337 height 41
drag, startPoint x: 323, startPoint y: 342, endPoint x: 264, endPoint y: 327, distance: 61.1
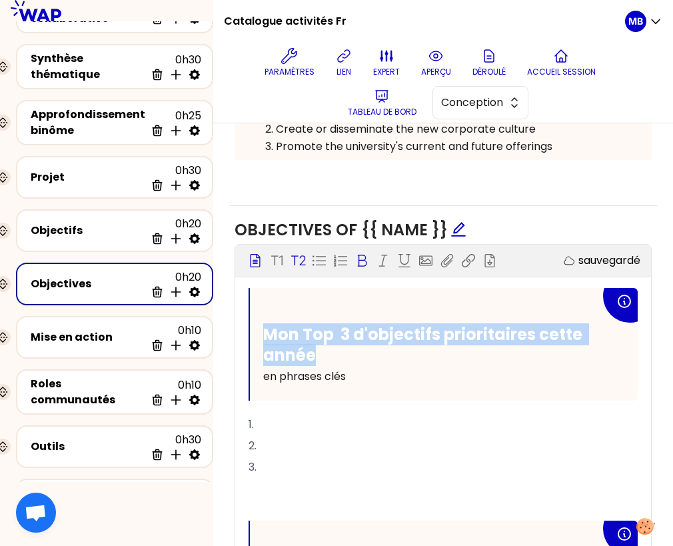
click at [264, 327] on h2 "Mon Top 3 d'objectifs prioritaires cette année" at bounding box center [431, 344] width 337 height 41
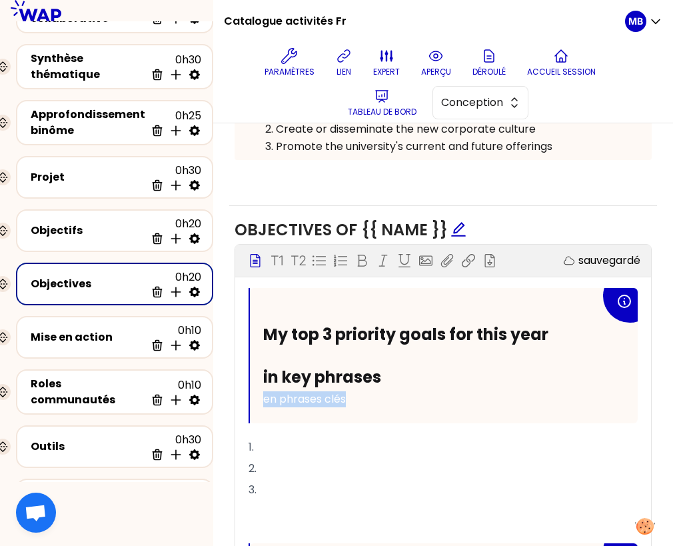
drag, startPoint x: 362, startPoint y: 401, endPoint x: 248, endPoint y: 401, distance: 114.0
click at [249, 401] on div "My top 3 priority goals for this year in key phrases en phrases clés" at bounding box center [443, 355] width 389 height 135
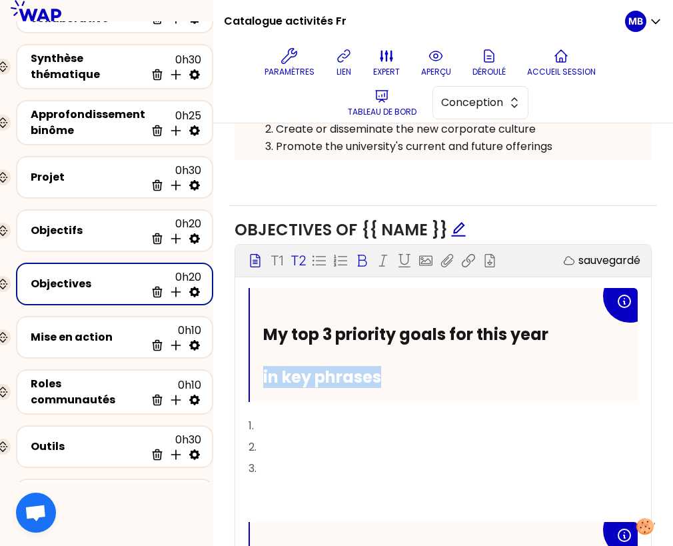
drag, startPoint x: 391, startPoint y: 379, endPoint x: 244, endPoint y: 378, distance: 146.6
click at [244, 378] on div "My top 3 priority goals for this year in key phrases 1. 2. 3. ﻿ ﻿ Mon Top 3 de …" at bounding box center [443, 521] width 416 height 466
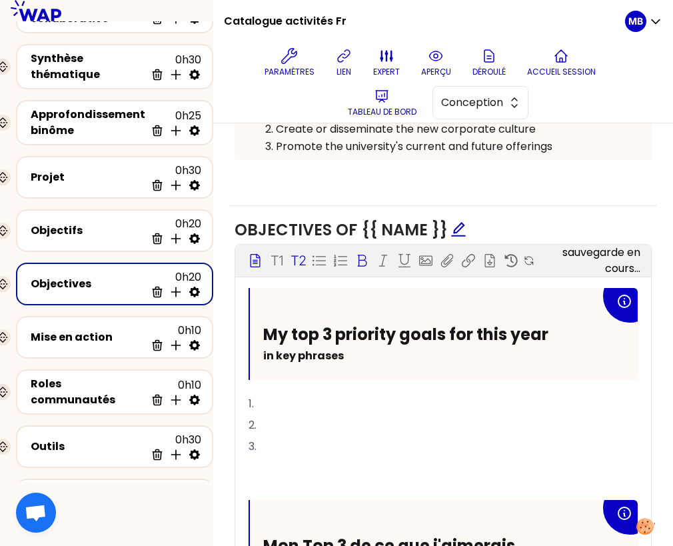
click at [301, 259] on p "T2" at bounding box center [298, 260] width 15 height 19
click at [364, 258] on icon at bounding box center [361, 260] width 13 height 13
click at [355, 357] on p "in key phrases" at bounding box center [431, 355] width 337 height 21
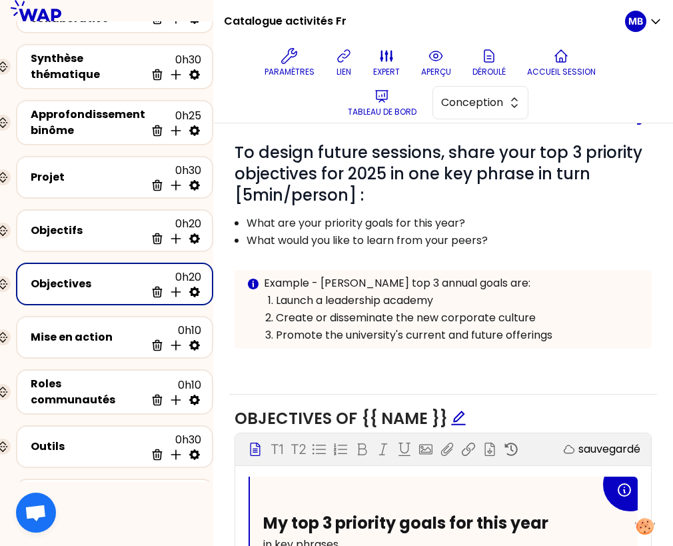
scroll to position [186, 0]
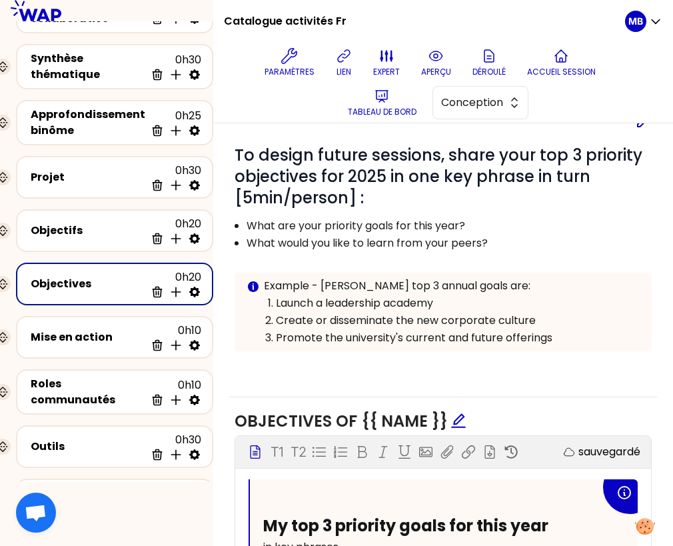
click at [446, 523] on span "My top 3 priority goals for this year" at bounding box center [405, 525] width 285 height 22
click at [387, 172] on span "To design future sessions, share your top 3 priority objectives for 2025 in one…" at bounding box center [441, 176] width 412 height 65
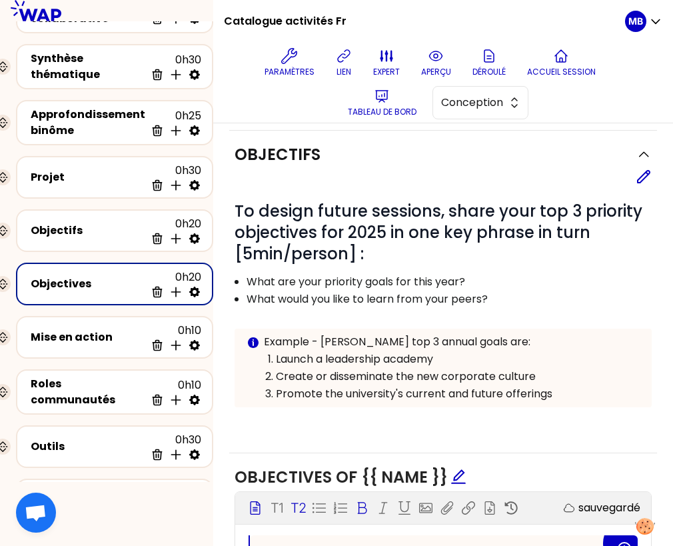
scroll to position [69, 0]
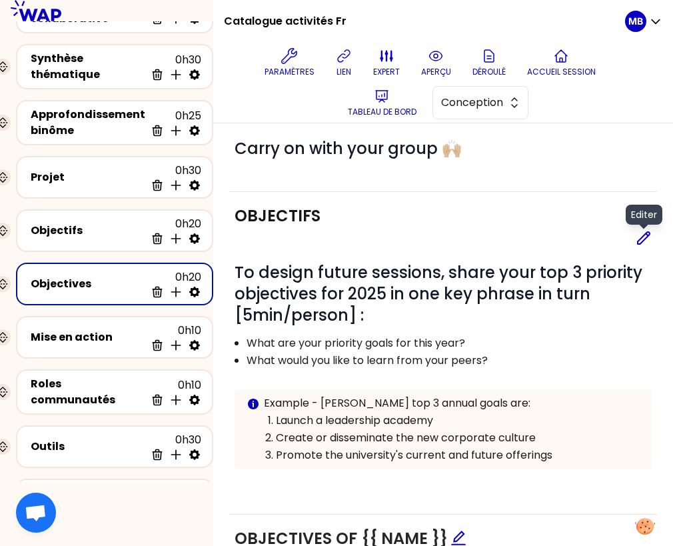
click at [645, 239] on icon at bounding box center [644, 238] width 16 height 16
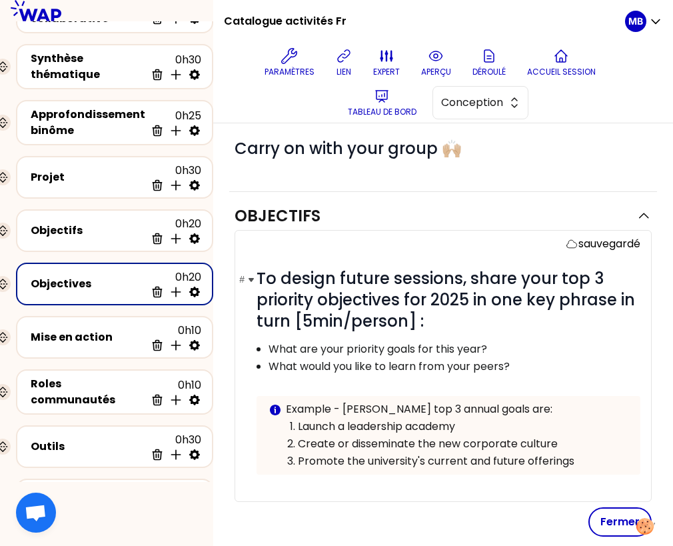
click at [466, 300] on span "To design future sessions, share your top 3 priority objectives for 2025 in one…" at bounding box center [448, 299] width 383 height 65
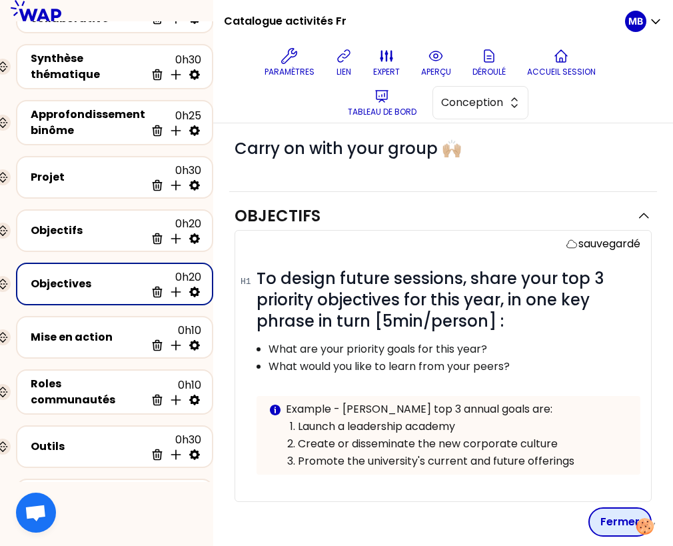
click at [610, 515] on button "Fermer" at bounding box center [619, 521] width 63 height 29
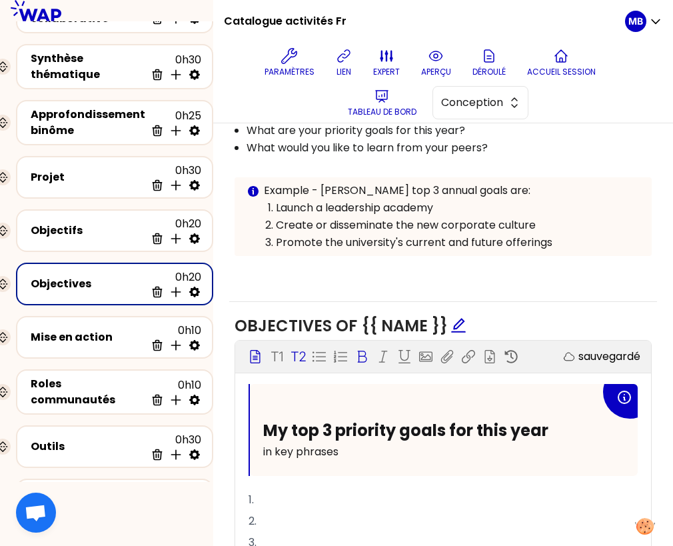
scroll to position [308, 0]
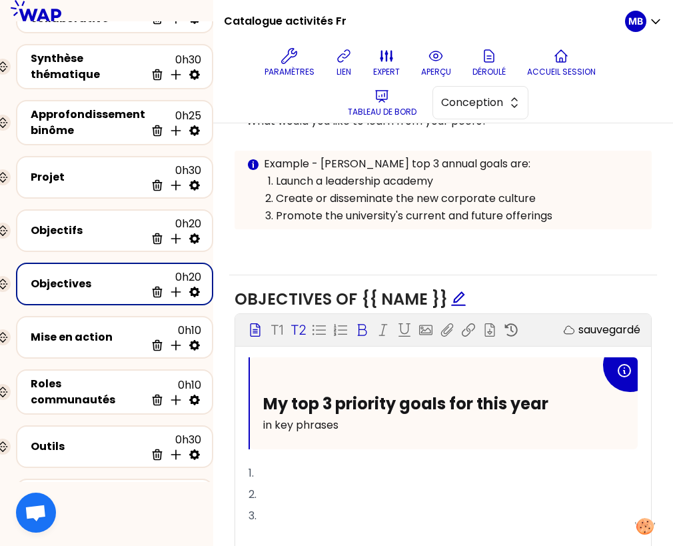
click at [396, 386] on div "My top 3 priority goals for this year in key phrases" at bounding box center [444, 403] width 388 height 92
click at [424, 398] on span "My top 3 priority goals for this year" at bounding box center [405, 404] width 285 height 22
click at [444, 399] on span "My top 3 priority goals for this year" at bounding box center [405, 404] width 285 height 22
click at [428, 424] on p "in key phrases" at bounding box center [431, 425] width 337 height 21
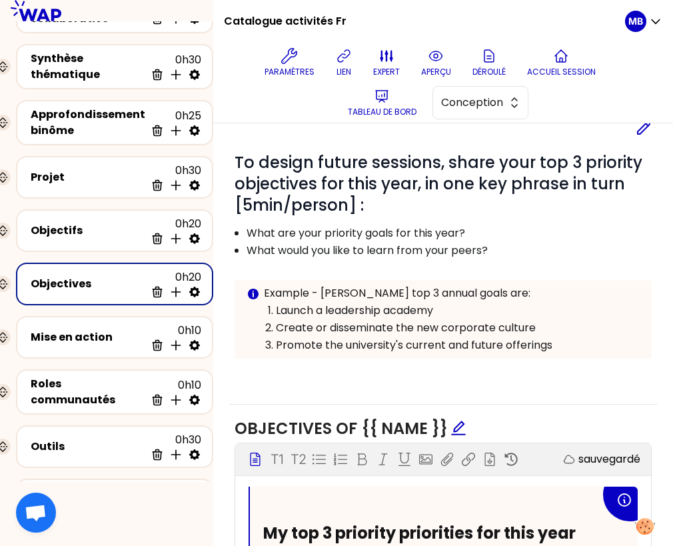
scroll to position [213, 0]
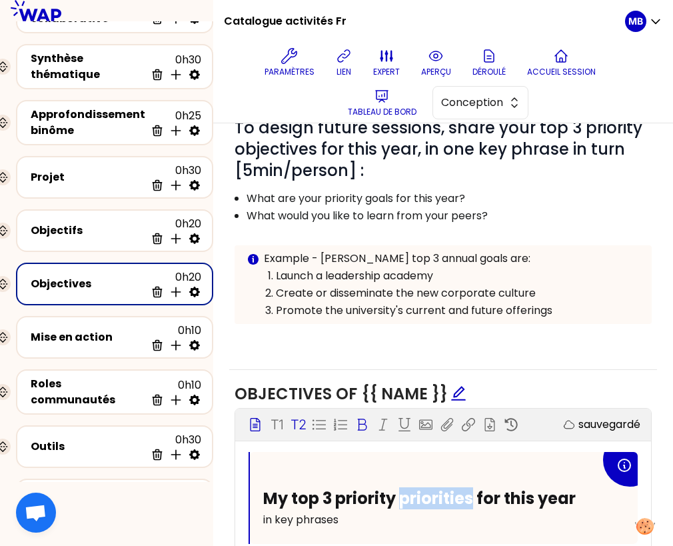
drag, startPoint x: 472, startPoint y: 495, endPoint x: 401, endPoint y: 494, distance: 72.0
click at [401, 496] on span "My top 3 priority priorities for this year" at bounding box center [419, 498] width 313 height 22
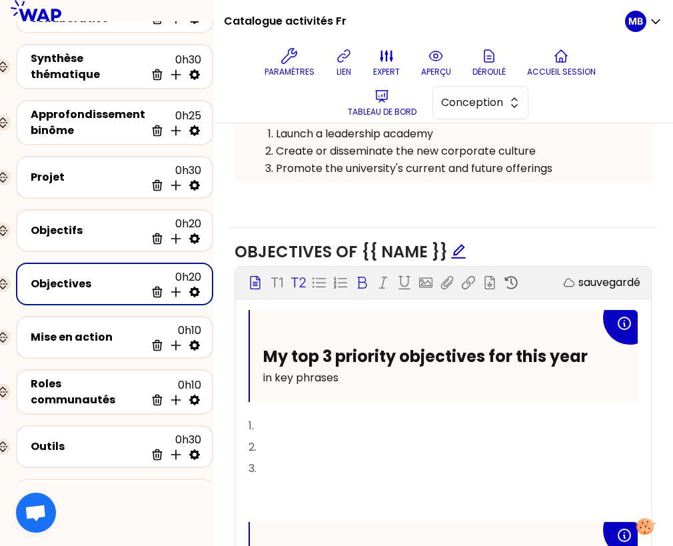
scroll to position [382, 0]
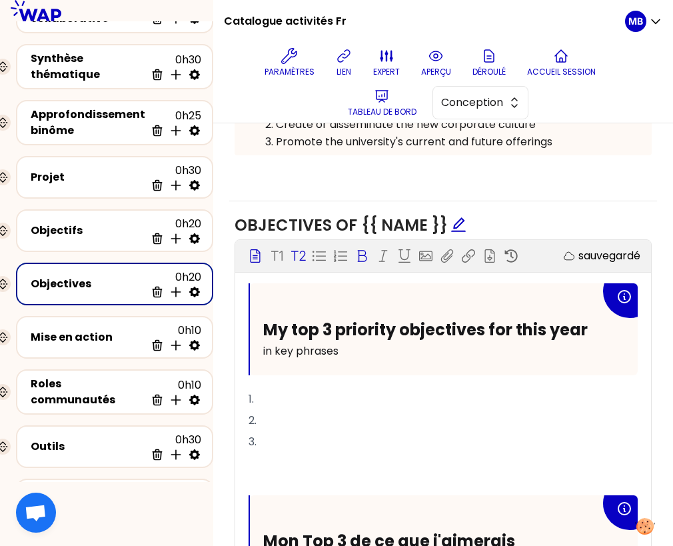
click at [299, 396] on p "1." at bounding box center [443, 399] width 389 height 21
click at [95, 226] on div "Objectifs" at bounding box center [88, 231] width 115 height 16
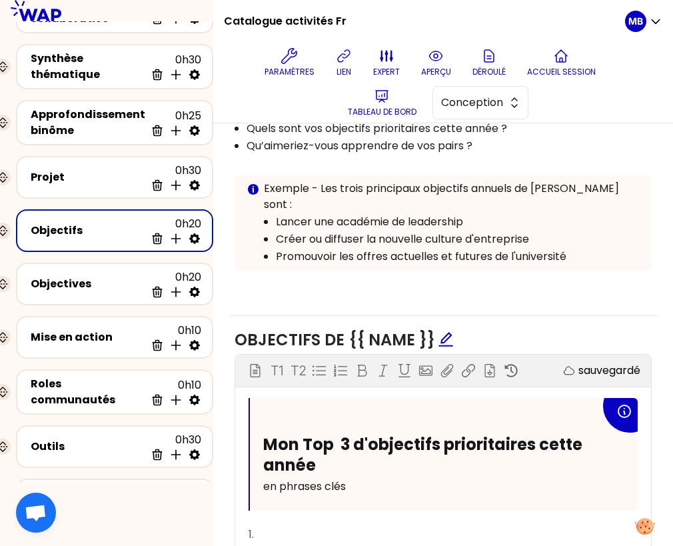
scroll to position [121, 0]
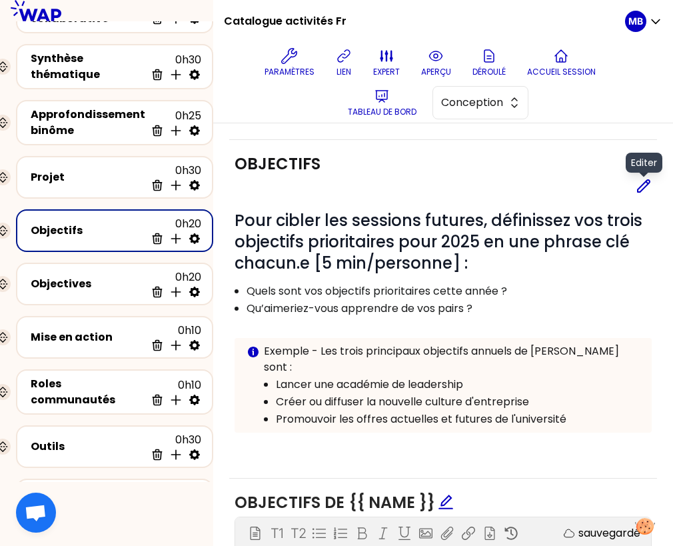
click at [641, 185] on icon at bounding box center [644, 186] width 16 height 16
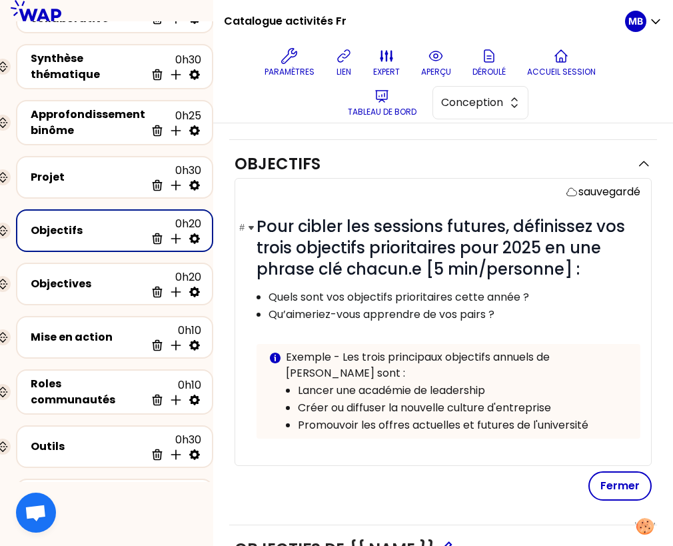
click at [538, 243] on span "Pour cibler les sessions futures, définissez vos trois objectifs prioritaires p…" at bounding box center [443, 247] width 373 height 65
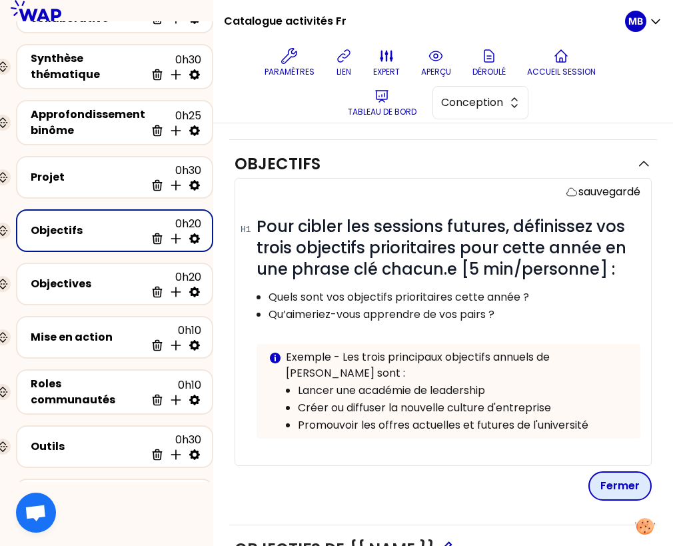
click at [617, 471] on button "Fermer" at bounding box center [619, 485] width 63 height 29
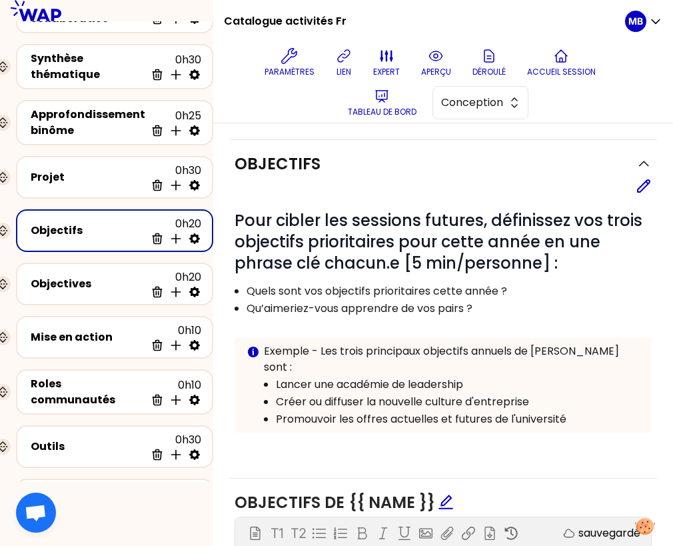
click at [635, 190] on div "Editer" at bounding box center [443, 186] width 417 height 16
click at [644, 184] on icon at bounding box center [644, 186] width 16 height 16
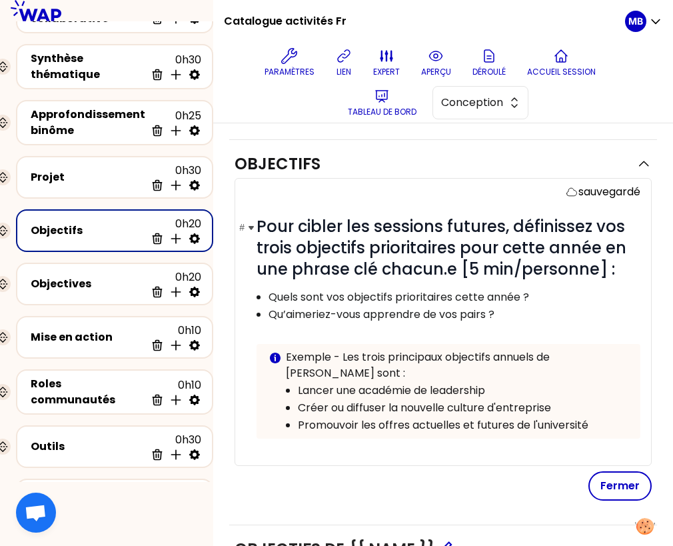
click at [596, 246] on span "Pour cibler les sessions futures, définissez vos trois objectifs prioritaires p…" at bounding box center [444, 247] width 374 height 65
click at [609, 471] on button "Fermer" at bounding box center [619, 485] width 63 height 29
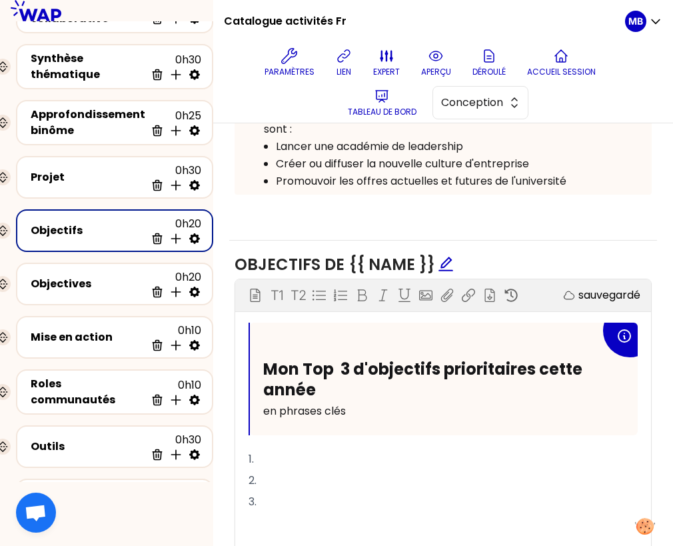
scroll to position [352, 0]
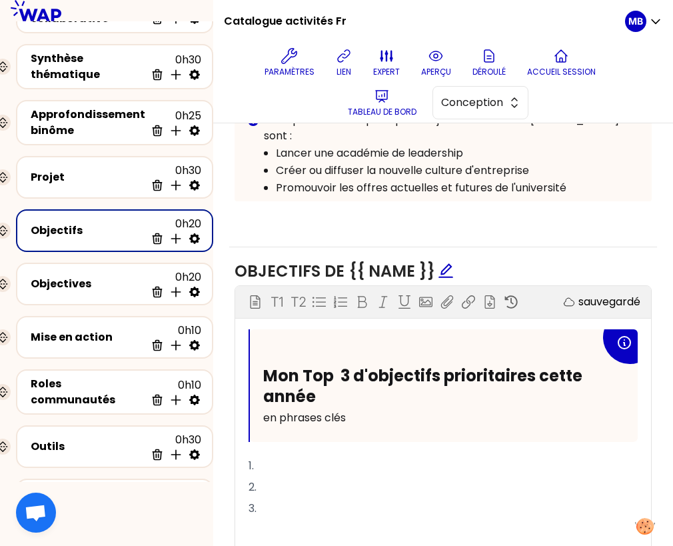
click at [369, 407] on p "en phrases clés" at bounding box center [431, 417] width 337 height 21
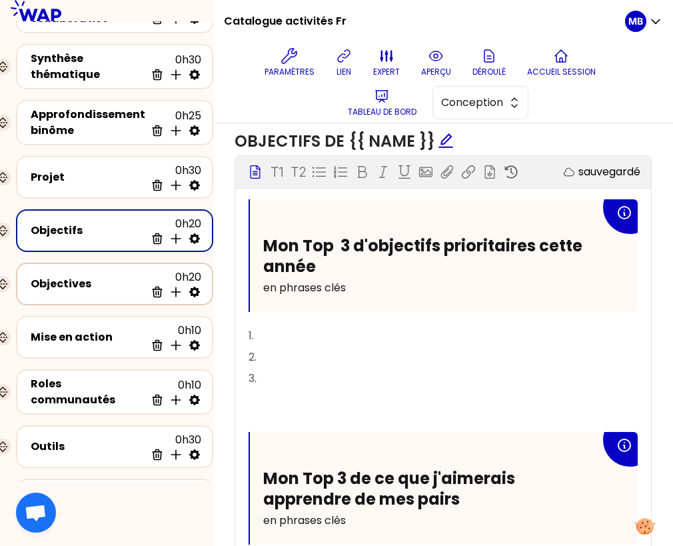
click at [94, 283] on div "Objectives" at bounding box center [88, 284] width 115 height 16
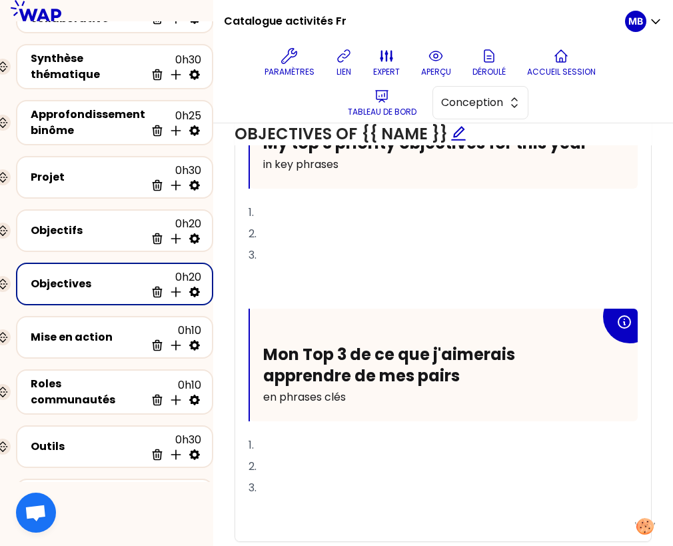
scroll to position [578, 0]
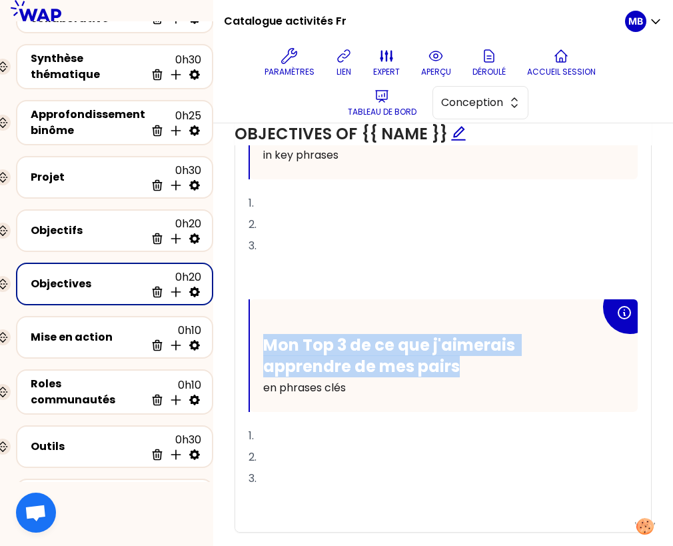
drag, startPoint x: 263, startPoint y: 343, endPoint x: 398, endPoint y: 376, distance: 138.7
click at [398, 376] on div "Mon Top 3 de ce que j'aimerais apprendre de mes pairs en phrases clés" at bounding box center [431, 366] width 337 height 63
drag, startPoint x: 361, startPoint y: 388, endPoint x: 255, endPoint y: 329, distance: 121.1
click at [255, 329] on div "Mon Top 3 de ce que j'aimerais apprendre de mes pairs en phrases clés" at bounding box center [444, 355] width 388 height 113
copy div "Mon Top 3 de ce que j'aimerais apprendre de mes pairs en phrases clés"
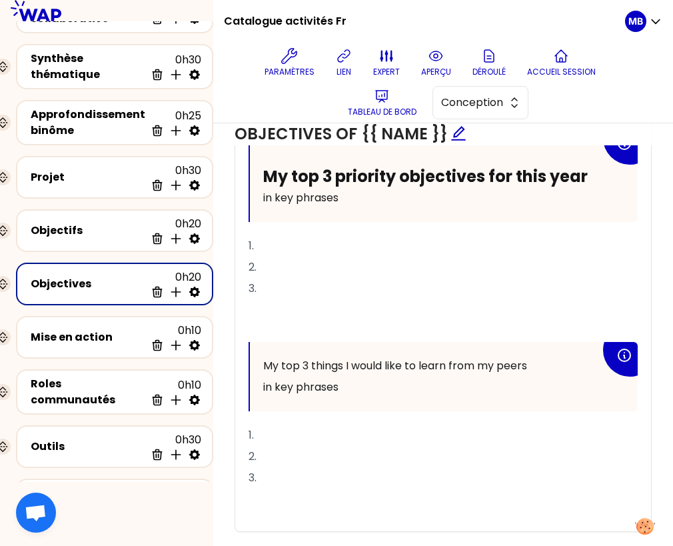
scroll to position [556, 0]
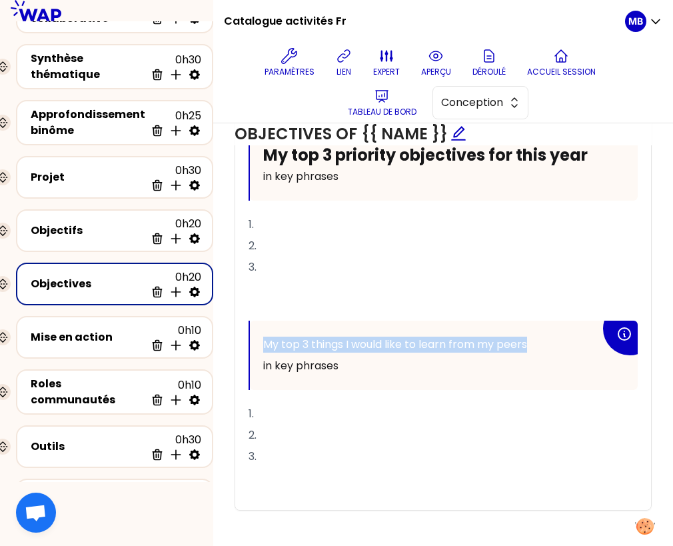
drag, startPoint x: 536, startPoint y: 337, endPoint x: 259, endPoint y: 337, distance: 277.9
click at [259, 337] on div "My top 3 things I would like to learn from my peers in key phrases" at bounding box center [444, 355] width 388 height 69
click at [328, 347] on span "My top 3 things I would like to learn from my peers" at bounding box center [395, 344] width 264 height 15
drag, startPoint x: 529, startPoint y: 341, endPoint x: 263, endPoint y: 339, distance: 265.9
click at [263, 339] on p "My top 3 things I would like to learn from my peers" at bounding box center [431, 344] width 337 height 21
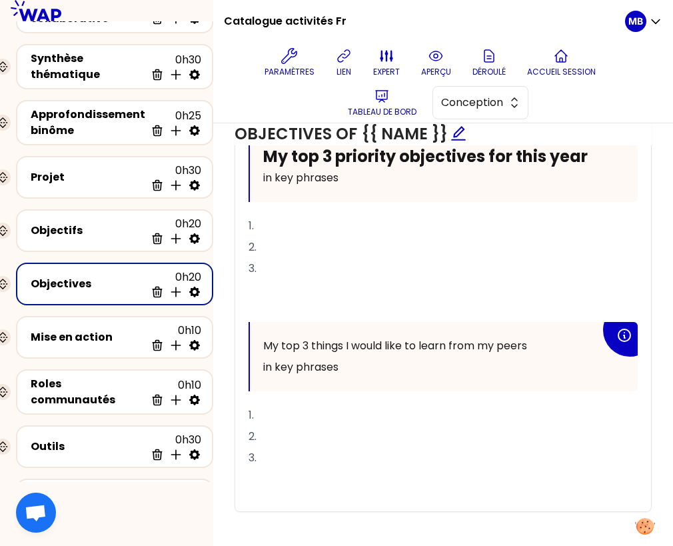
click at [312, 430] on p "2." at bounding box center [443, 436] width 389 height 21
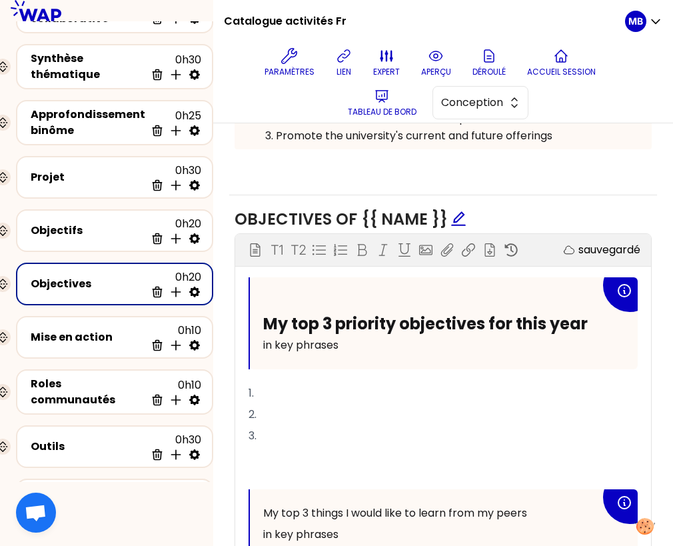
scroll to position [491, 0]
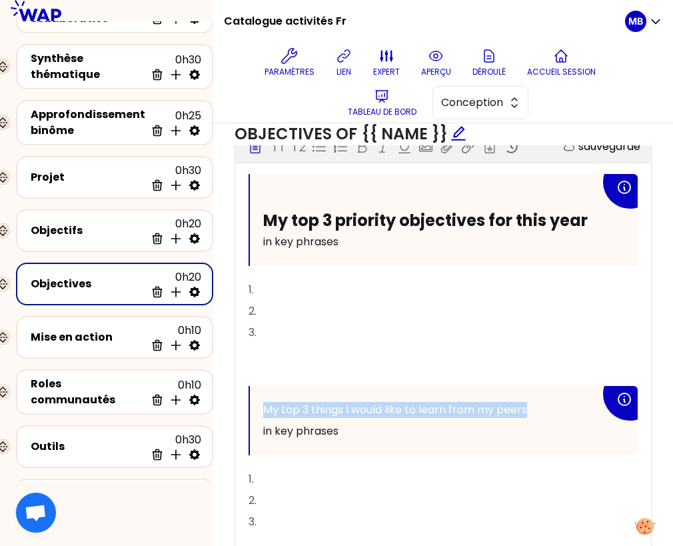
drag, startPoint x: 265, startPoint y: 405, endPoint x: 536, endPoint y: 403, distance: 271.9
click at [536, 403] on p "My top 3 things I would like to learn from my peers" at bounding box center [431, 409] width 337 height 21
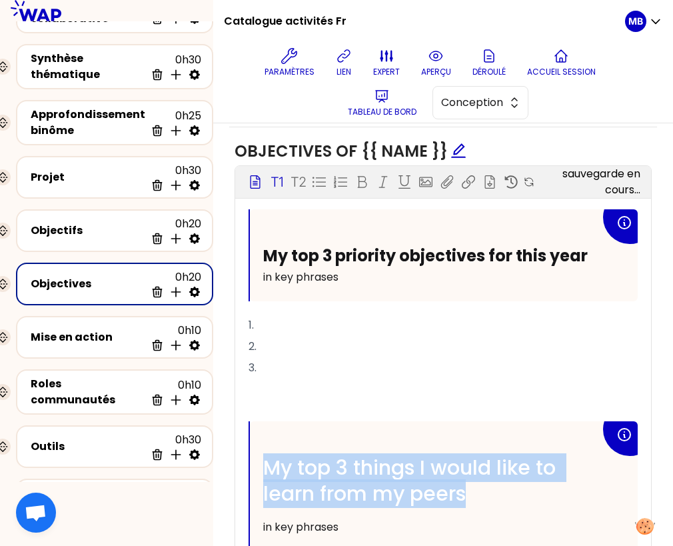
click at [275, 179] on p "T1" at bounding box center [277, 182] width 13 height 19
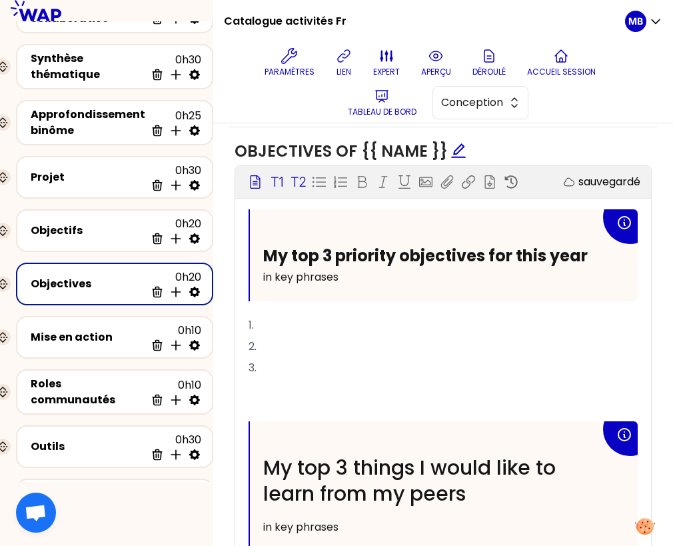
click at [297, 176] on p "T2" at bounding box center [298, 182] width 15 height 19
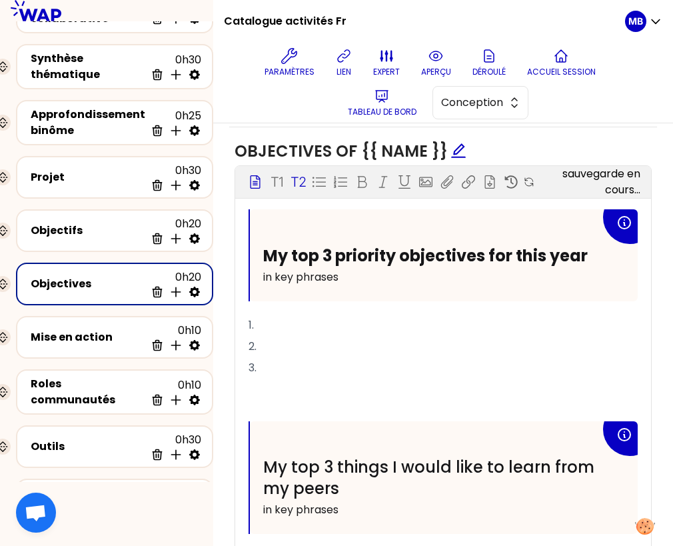
click at [340, 406] on p "﻿" at bounding box center [443, 410] width 389 height 21
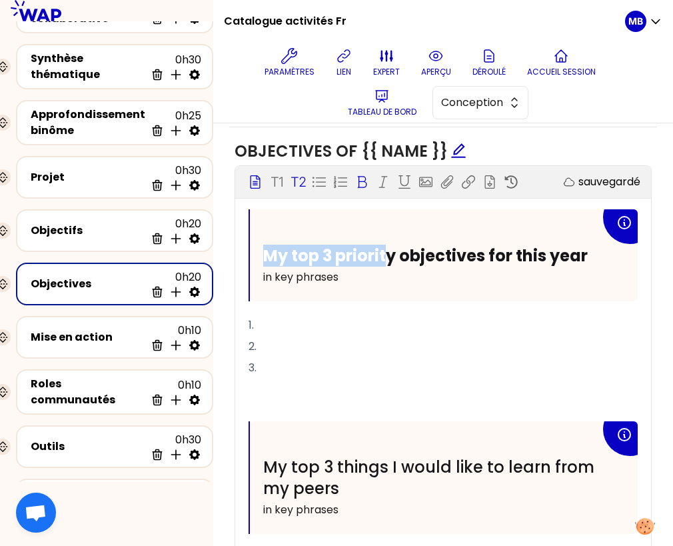
drag, startPoint x: 319, startPoint y: 240, endPoint x: 384, endPoint y: 241, distance: 65.3
click at [384, 245] on span "My top 3 priority objectives for this year" at bounding box center [425, 256] width 325 height 22
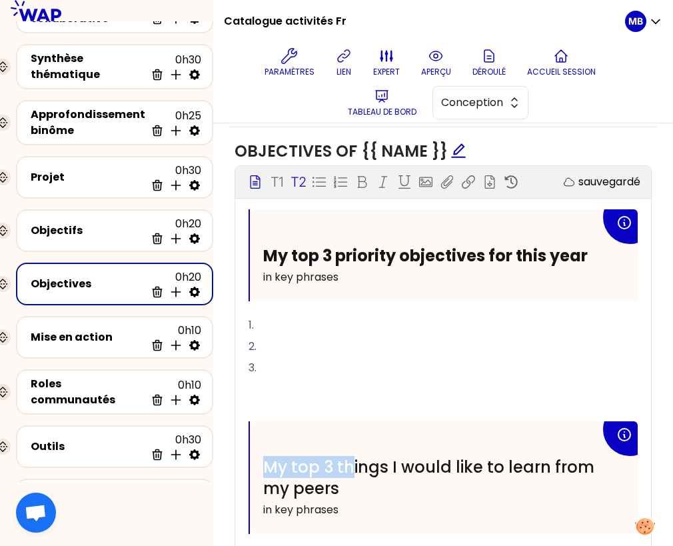
drag, startPoint x: 347, startPoint y: 472, endPoint x: 269, endPoint y: 458, distance: 79.3
click at [269, 458] on span "My top 3 things I would like to learn from my peers" at bounding box center [430, 477] width 335 height 43
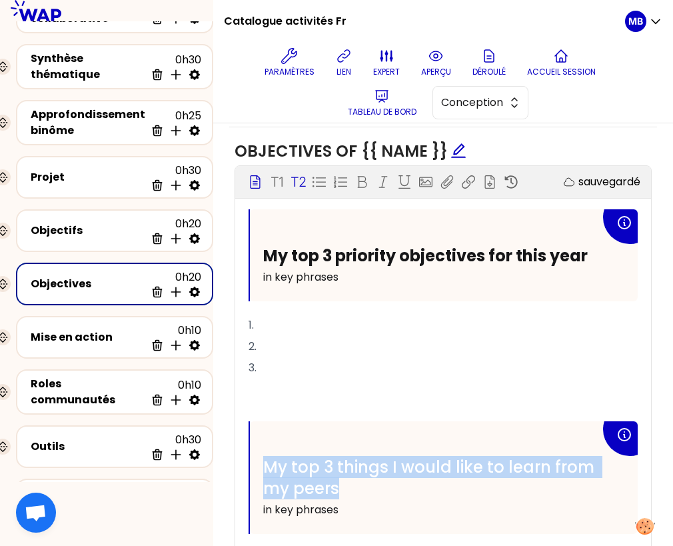
drag, startPoint x: 367, startPoint y: 485, endPoint x: 258, endPoint y: 451, distance: 114.5
click at [258, 451] on div "My top 3 things I would like to learn from my peers in key phrases" at bounding box center [444, 477] width 388 height 113
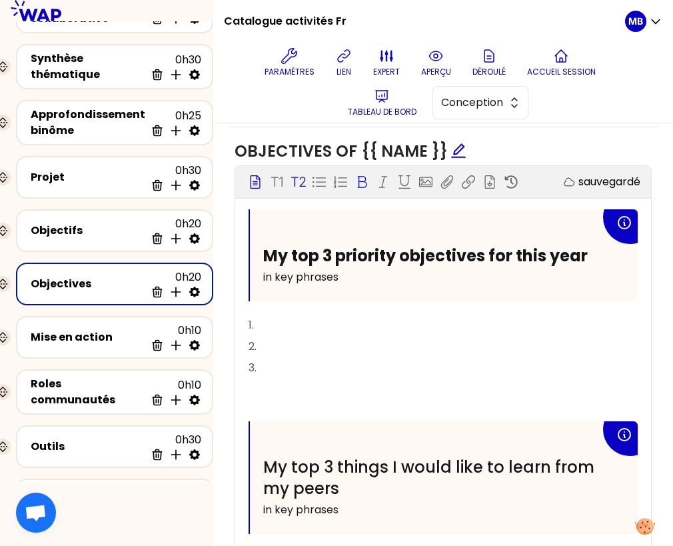
click at [357, 178] on icon at bounding box center [361, 181] width 13 height 13
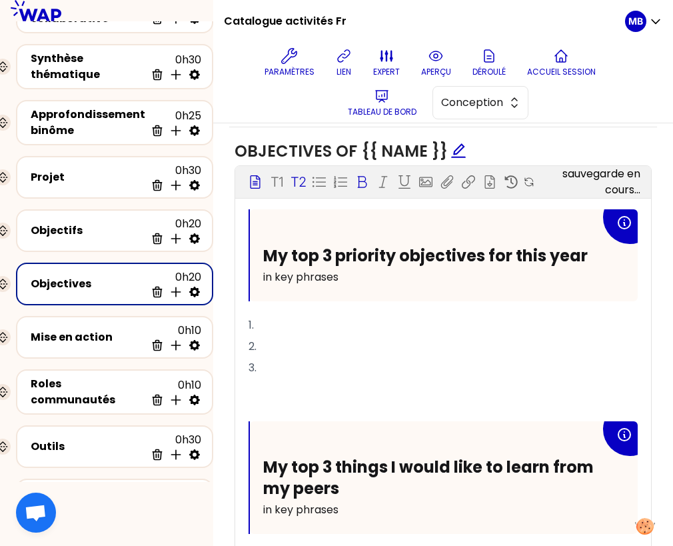
click at [344, 413] on p "﻿" at bounding box center [443, 410] width 389 height 21
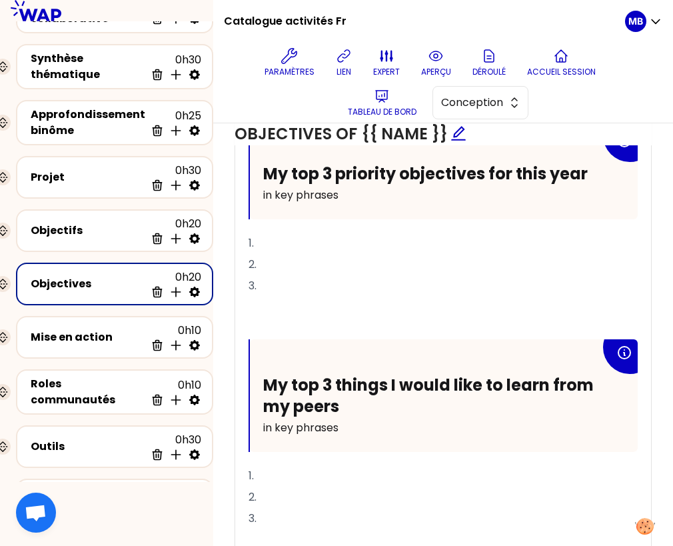
scroll to position [546, 0]
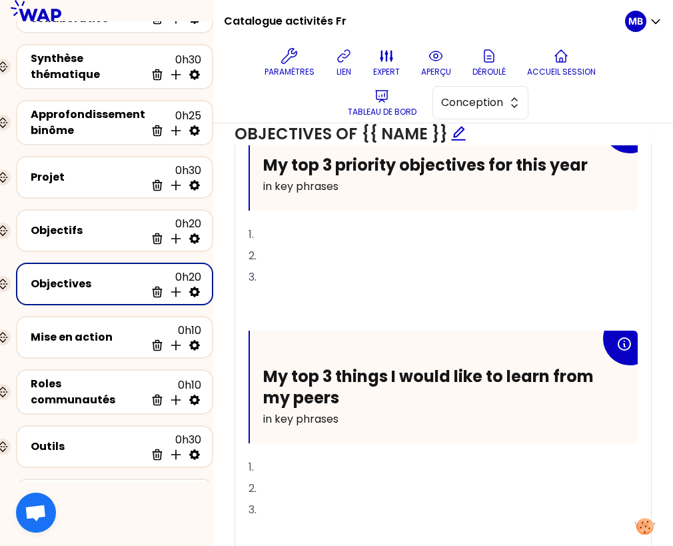
click at [249, 224] on p "1." at bounding box center [443, 234] width 389 height 21
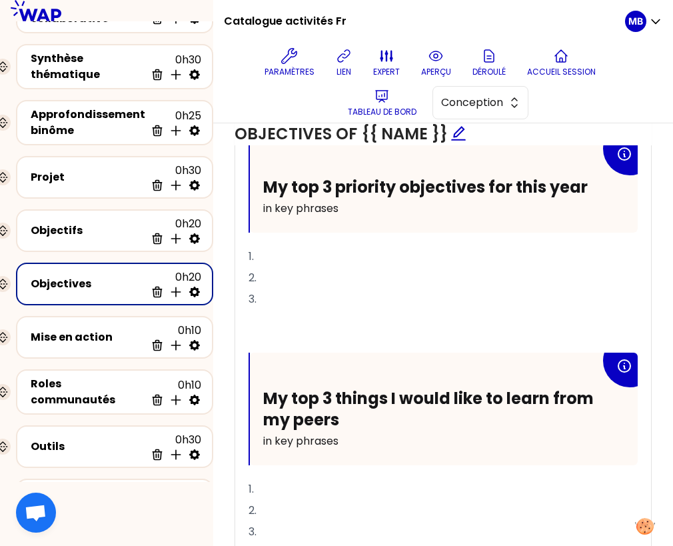
scroll to position [600, 0]
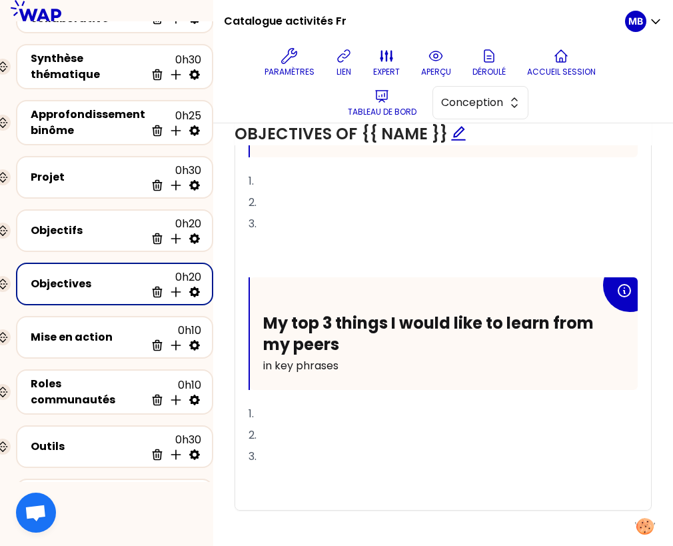
click at [284, 460] on p "3." at bounding box center [443, 456] width 389 height 21
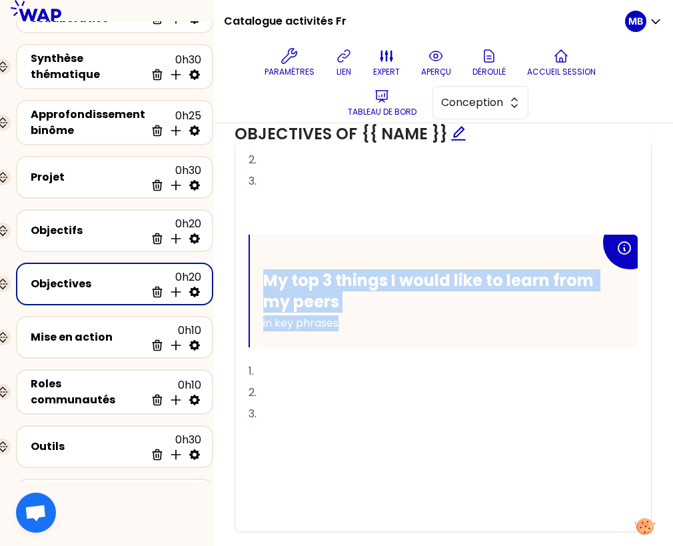
drag, startPoint x: 353, startPoint y: 321, endPoint x: 249, endPoint y: 236, distance: 133.5
click at [250, 236] on div "My top 3 things I would like to learn from my peers in key phrases" at bounding box center [444, 291] width 388 height 113
copy div "My top 3 things I would like to learn from my peers in key phrases"
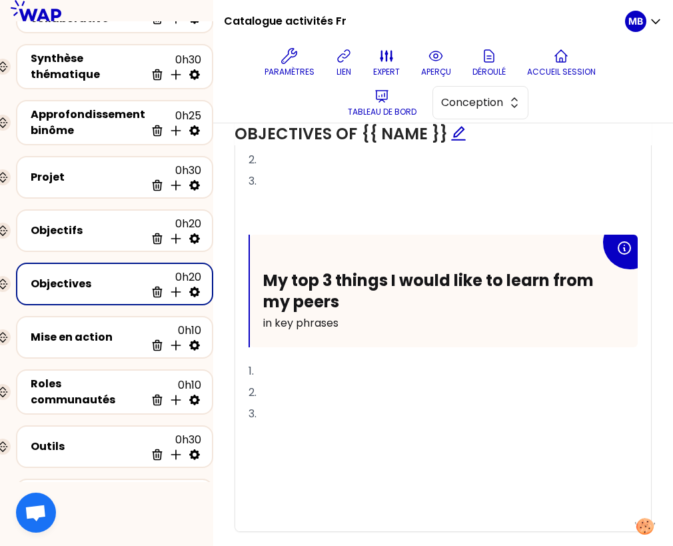
click at [259, 455] on p "﻿" at bounding box center [443, 456] width 389 height 21
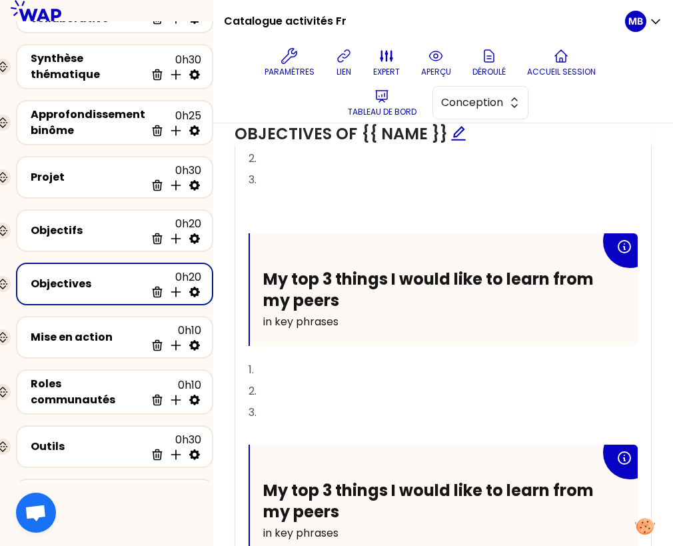
scroll to position [558, 0]
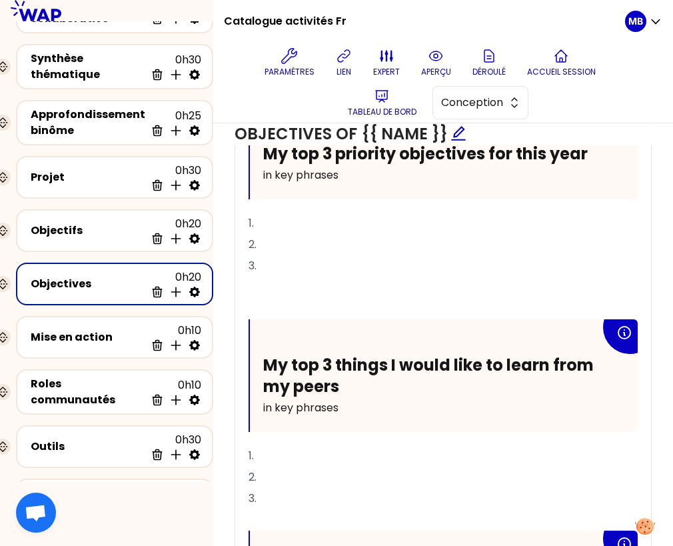
click at [254, 285] on p "﻿" at bounding box center [443, 287] width 389 height 21
click at [254, 300] on p "﻿" at bounding box center [443, 308] width 389 height 21
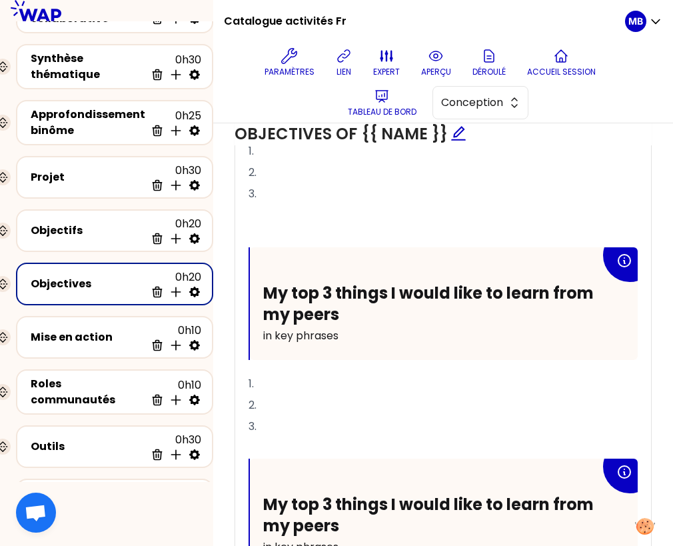
scroll to position [728, 0]
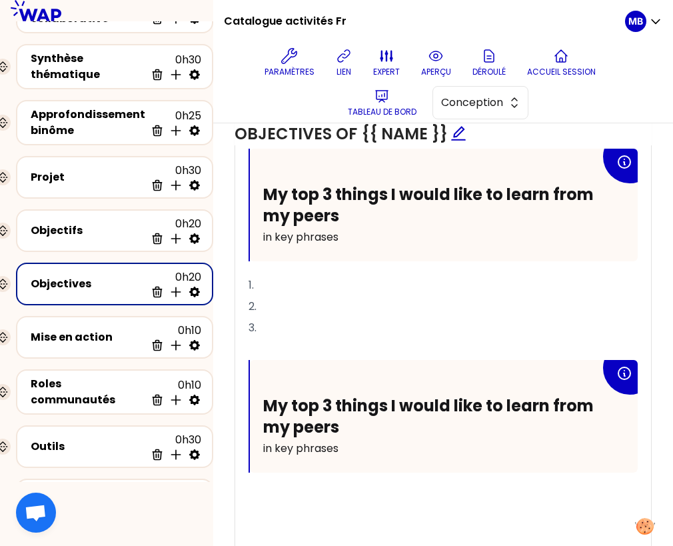
click at [255, 345] on p "﻿" at bounding box center [443, 349] width 389 height 21
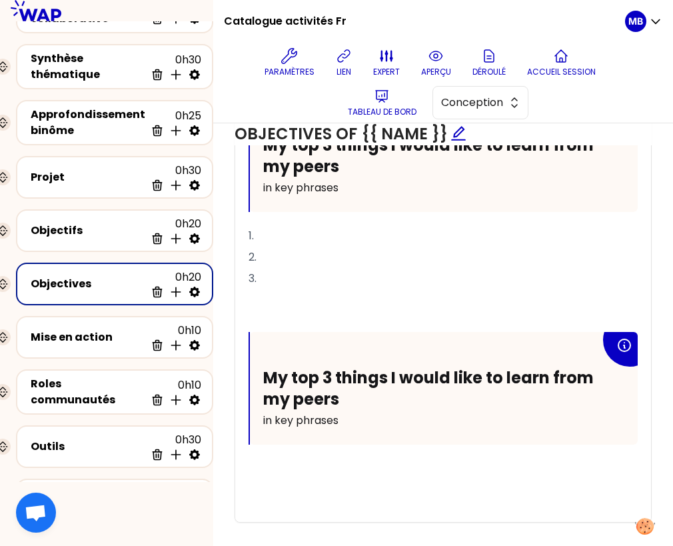
scroll to position [790, 0]
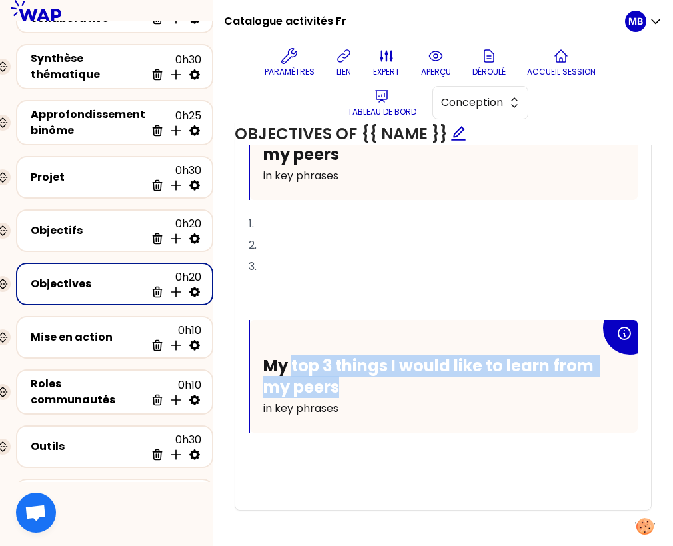
drag, startPoint x: 351, startPoint y: 385, endPoint x: 293, endPoint y: 365, distance: 62.0
click at [293, 365] on h2 "My top 3 things I would like to learn from my peers" at bounding box center [431, 375] width 337 height 41
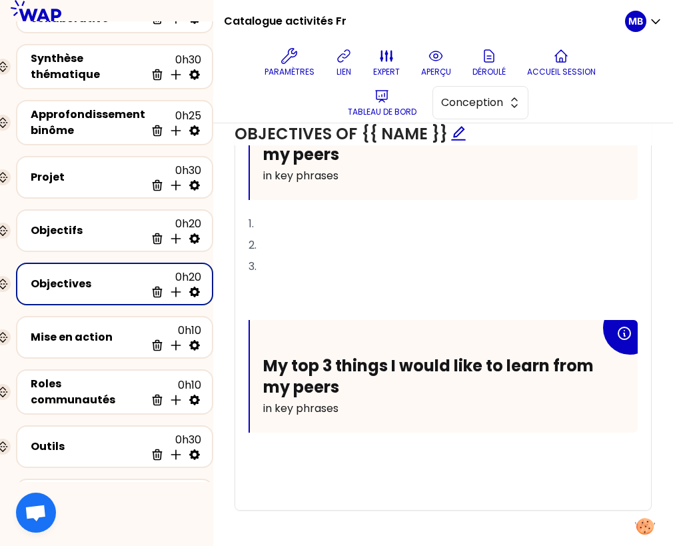
scroll to position [769, 0]
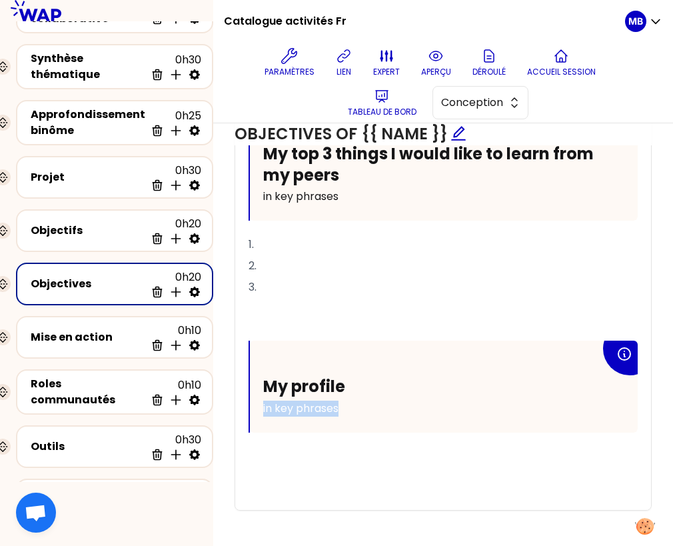
drag, startPoint x: 347, startPoint y: 403, endPoint x: 235, endPoint y: 396, distance: 112.2
click at [235, 396] on div "My top 3 priority objectives for this year in key phrases 1. 2. 3. ﻿ ﻿ My top 3…" at bounding box center [443, 203] width 416 height 614
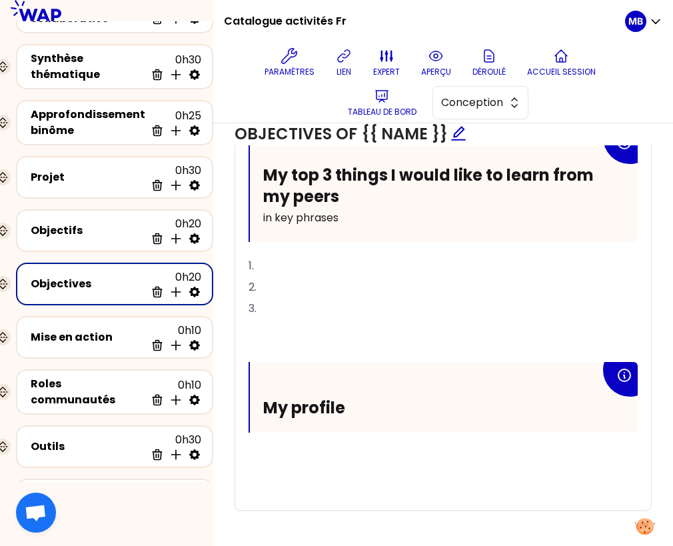
drag, startPoint x: 263, startPoint y: 304, endPoint x: 249, endPoint y: 265, distance: 41.3
click at [249, 265] on div "My top 3 priority objectives for this year in key phrases 1. 2. 3. ﻿ ﻿ My top 3…" at bounding box center [443, 213] width 389 height 592
copy div "1. 2. 3."
click at [265, 440] on div "My top 3 priority objectives for this year in key phrases 1. 2. 3. ﻿ ﻿ My top 3…" at bounding box center [443, 213] width 389 height 592
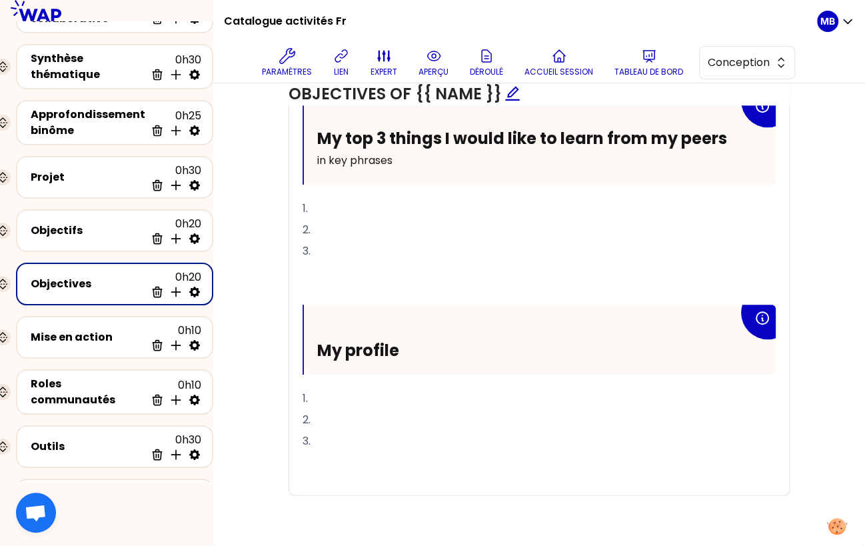
scroll to position [730, 0]
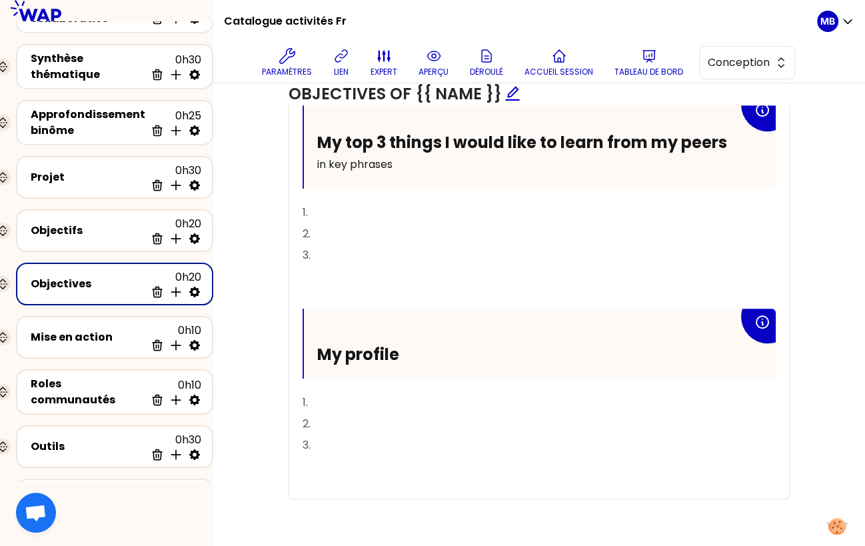
drag, startPoint x: 330, startPoint y: 429, endPoint x: 305, endPoint y: 388, distance: 48.5
click at [305, 388] on div "My top 3 priority objectives for this year in key phrases 1. 2. 3. ﻿ ﻿ My top 3…" at bounding box center [539, 192] width 473 height 614
click at [306, 395] on span "1." at bounding box center [305, 402] width 5 height 15
drag, startPoint x: 303, startPoint y: 397, endPoint x: 325, endPoint y: 446, distance: 54.0
click at [325, 446] on div "My top 3 priority objectives for this year in key phrases 1. 2. 3. ﻿ ﻿ My top 3…" at bounding box center [539, 192] width 473 height 614
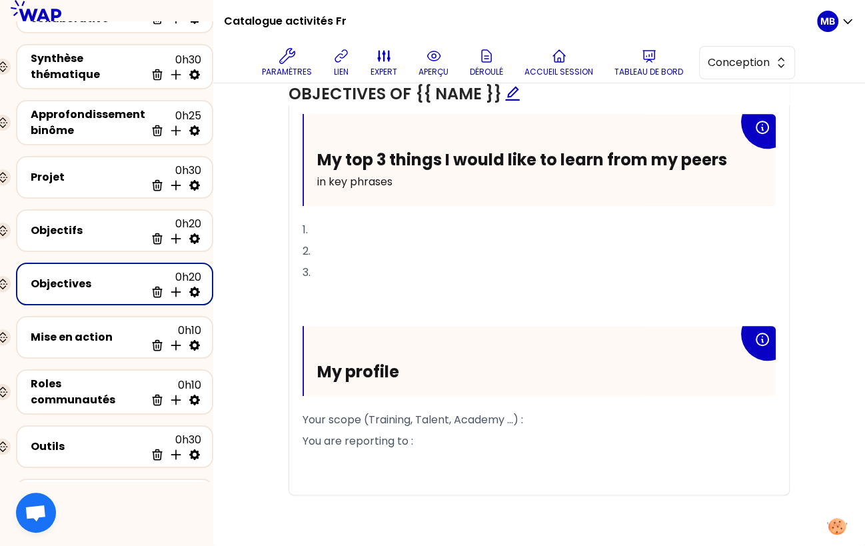
scroll to position [708, 0]
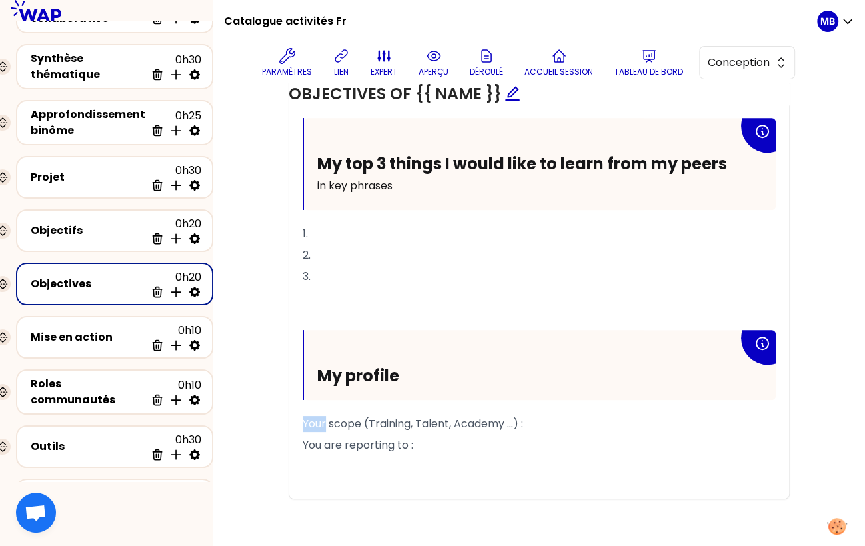
drag, startPoint x: 327, startPoint y: 420, endPoint x: 291, endPoint y: 420, distance: 36.0
click at [291, 420] on div "My top 3 priority objectives for this year in key phrases 1. 2. 3. ﻿ ﻿ My top 3…" at bounding box center [539, 202] width 500 height 592
drag, startPoint x: 344, startPoint y: 444, endPoint x: 263, endPoint y: 444, distance: 80.6
click at [263, 444] on div "Objectifs Editer # To design future sessions, share your top 3 priority objecti…" at bounding box center [539, 23] width 598 height 1000
drag, startPoint x: 378, startPoint y: 442, endPoint x: 313, endPoint y: 444, distance: 64.7
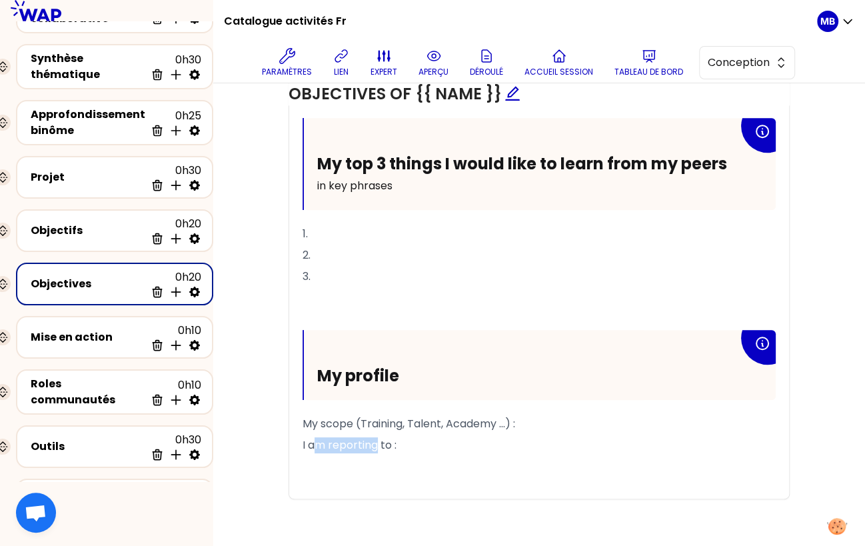
click at [313, 444] on span "I am reporting to :" at bounding box center [350, 444] width 94 height 15
click at [391, 435] on p "I report to :" at bounding box center [539, 444] width 473 height 21
click at [515, 418] on span "My scope (Training, Talent, Academy ...) :" at bounding box center [409, 423] width 213 height 15
click at [526, 418] on p "My scope (Training, Talent, Academy ...):" at bounding box center [539, 423] width 473 height 21
click at [420, 442] on p "I report to:" at bounding box center [539, 444] width 473 height 21
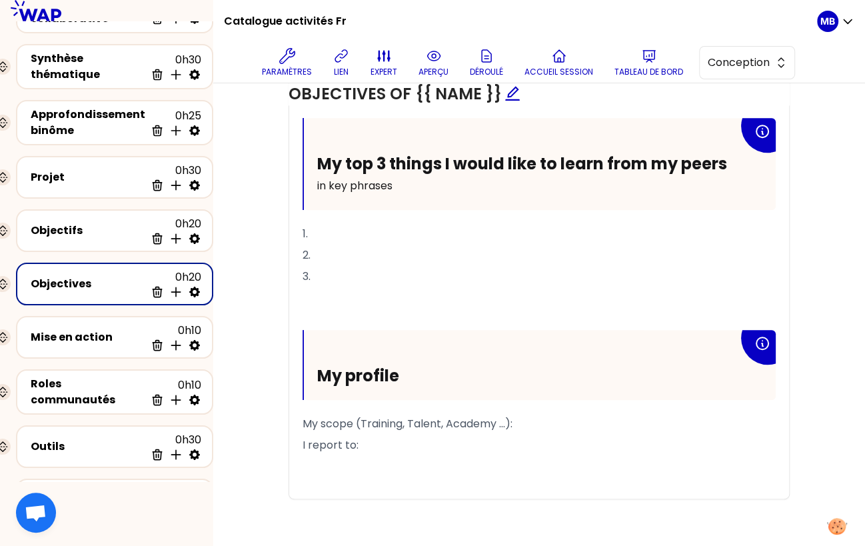
click at [528, 417] on p "My scope (Training, Talent, Academy ...):" at bounding box center [539, 423] width 473 height 21
click at [371, 440] on p "I report to:" at bounding box center [539, 444] width 473 height 21
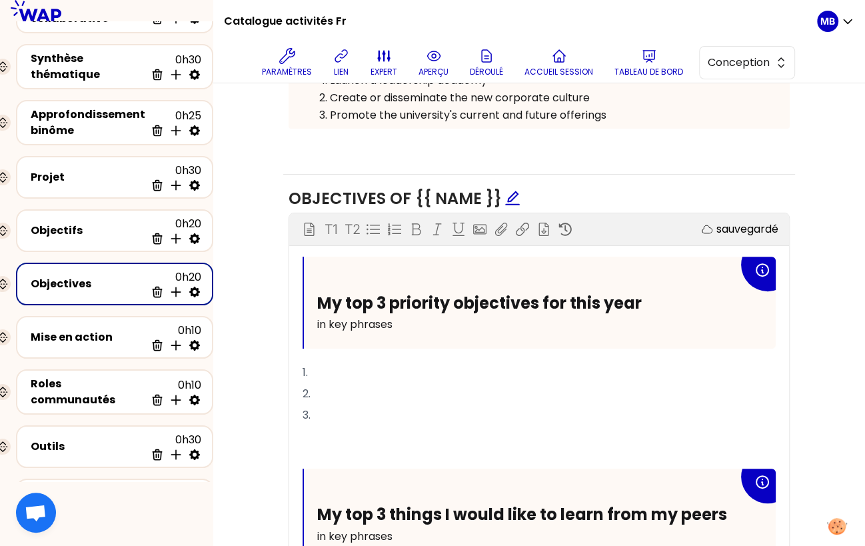
scroll to position [347, 0]
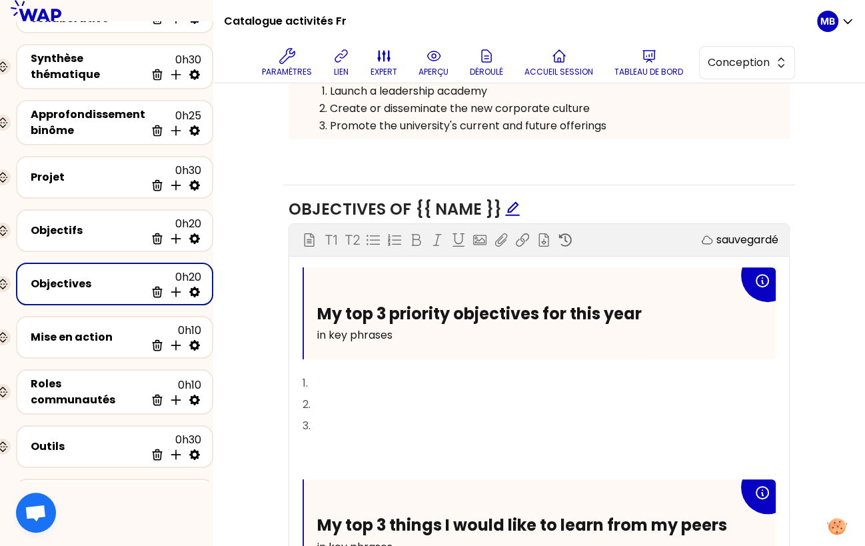
click at [326, 458] on p "﻿" at bounding box center [539, 468] width 473 height 21
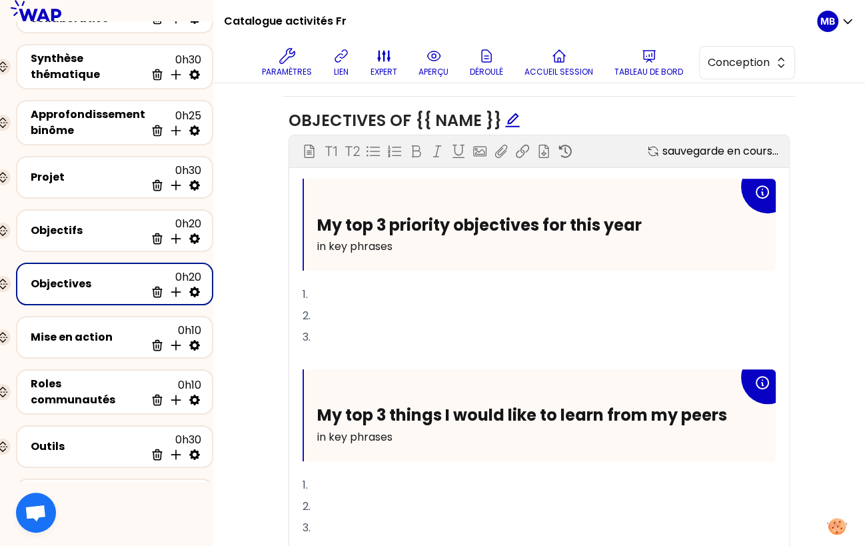
scroll to position [613, 0]
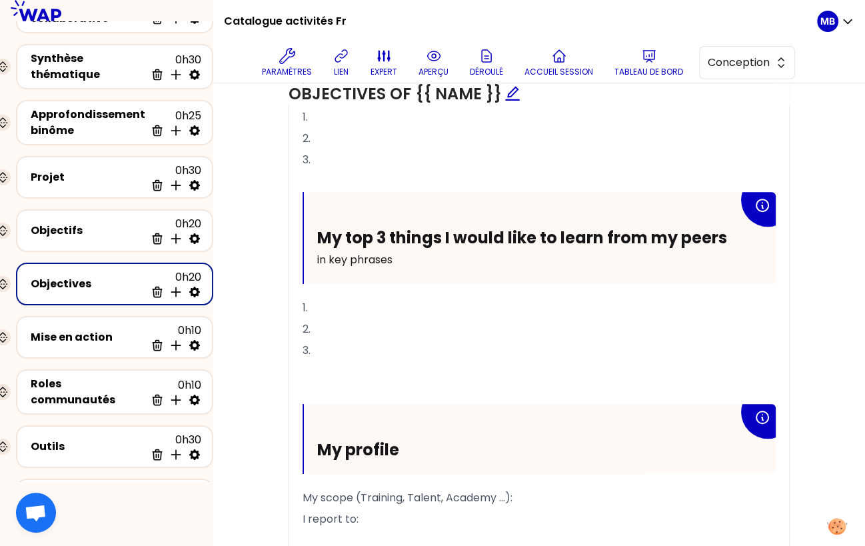
click at [308, 387] on p "﻿" at bounding box center [539, 393] width 473 height 21
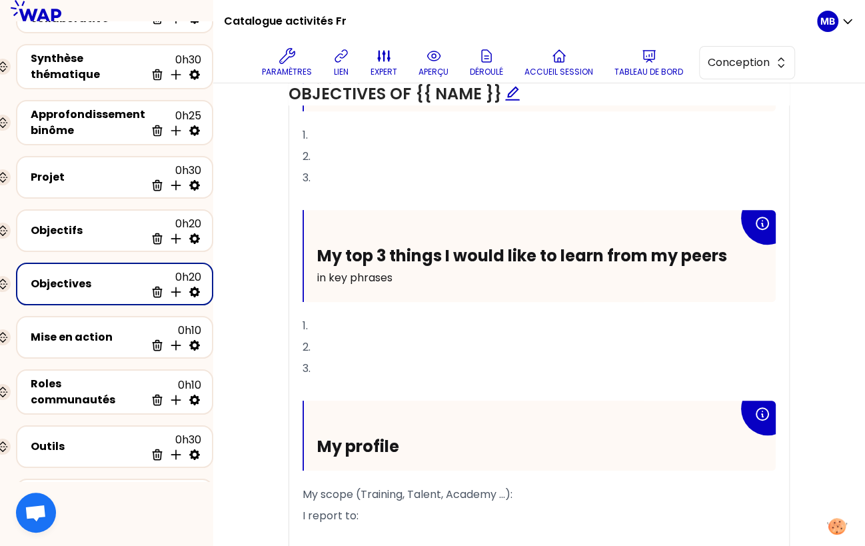
scroll to position [608, 0]
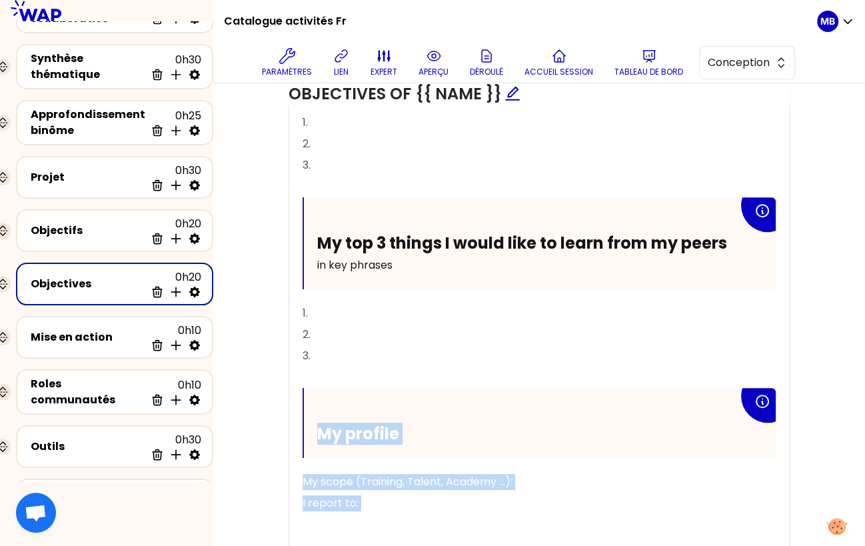
drag, startPoint x: 377, startPoint y: 513, endPoint x: 311, endPoint y: 391, distance: 138.3
click at [311, 391] on div "My top 3 priority objectives for this year in key phrases 1. 2. 3. ﻿ My top 3 t…" at bounding box center [539, 282] width 473 height 550
copy div "My profile My scope (Training, Talent, Academy ...): I report to: ﻿"
click at [83, 223] on div "Objectifs" at bounding box center [88, 231] width 115 height 16
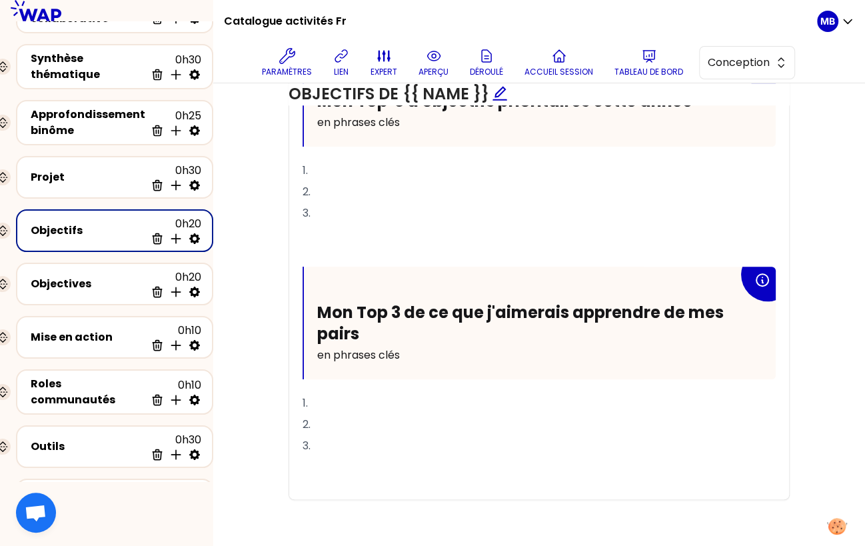
click at [354, 460] on p "﻿" at bounding box center [539, 466] width 473 height 21
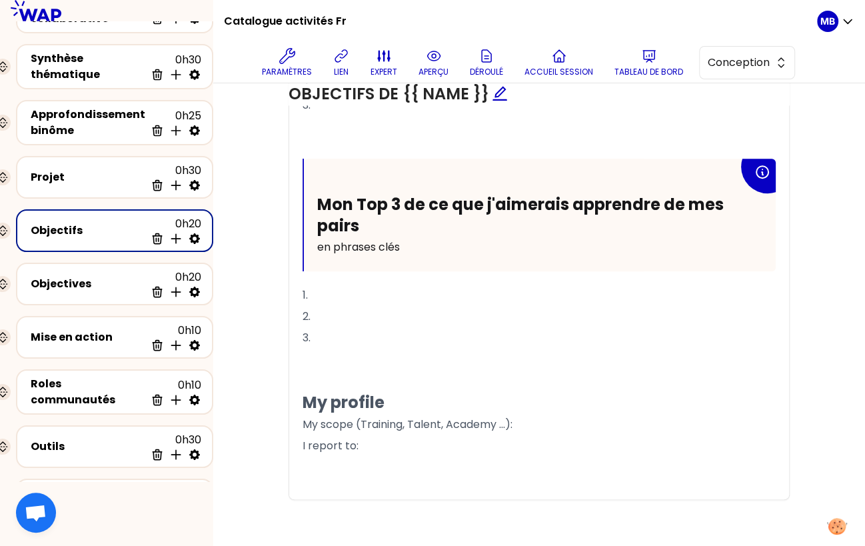
drag, startPoint x: 397, startPoint y: 393, endPoint x: 294, endPoint y: 394, distance: 102.6
click at [294, 394] on div "Mon Top 3 d'objectifs prioritaires cette année en phrases clés 1. 2. 3. ﻿ ﻿ Mon…" at bounding box center [539, 223] width 500 height 552
click at [303, 399] on span "My profile" at bounding box center [344, 402] width 82 height 22
drag, startPoint x: 303, startPoint y: 396, endPoint x: 491, endPoint y: 397, distance: 187.9
click at [491, 397] on h2 "My profile" at bounding box center [539, 402] width 473 height 21
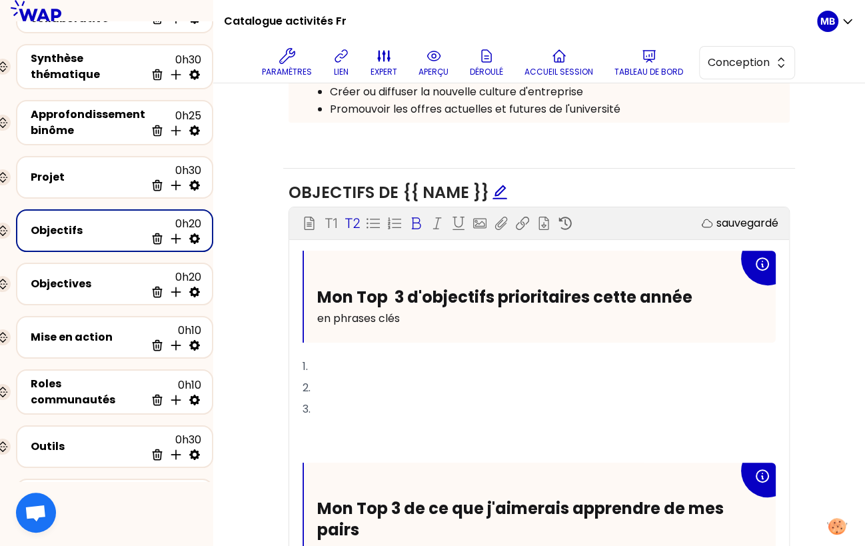
scroll to position [335, 0]
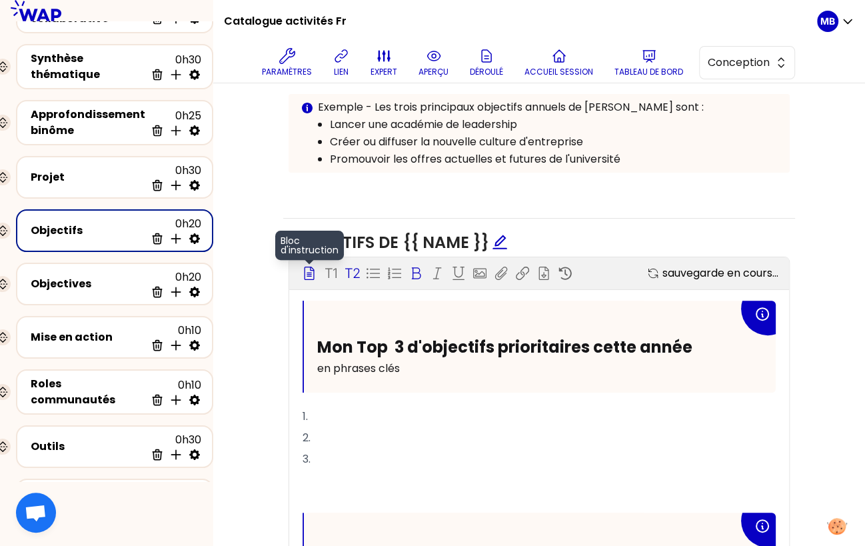
click at [311, 268] on icon at bounding box center [309, 273] width 13 height 13
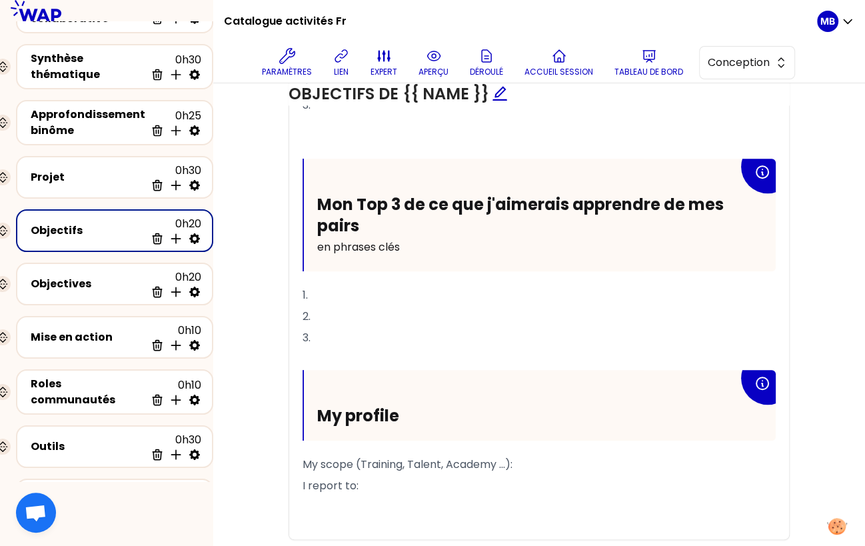
scroll to position [716, 0]
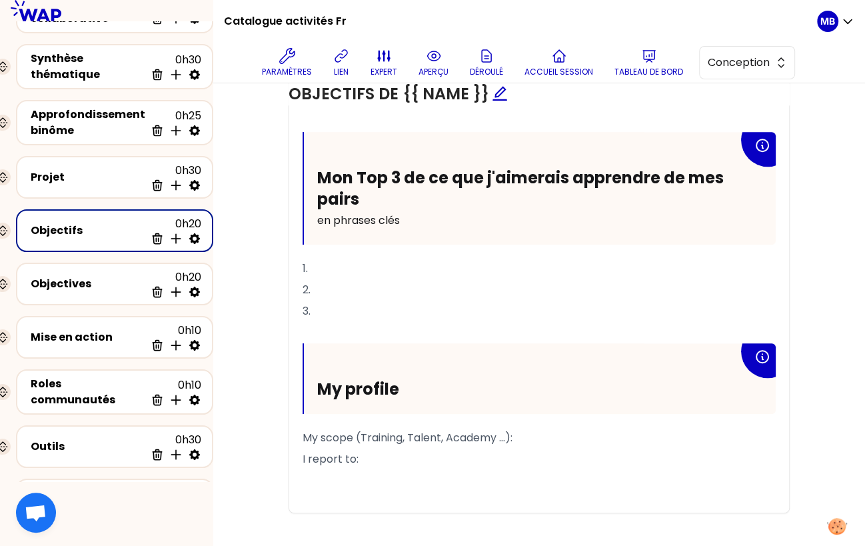
click at [376, 391] on span "My profile" at bounding box center [358, 389] width 82 height 22
click at [420, 389] on h2 "My profile" at bounding box center [527, 389] width 421 height 21
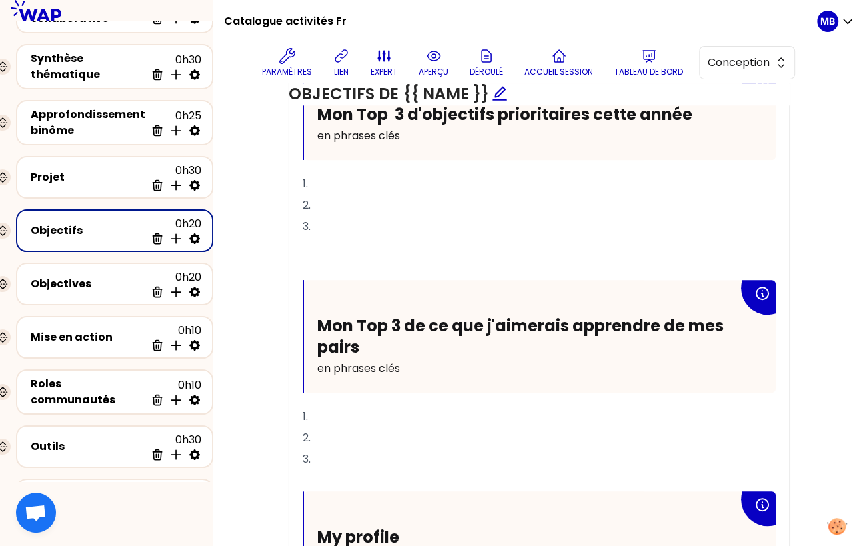
scroll to position [523, 0]
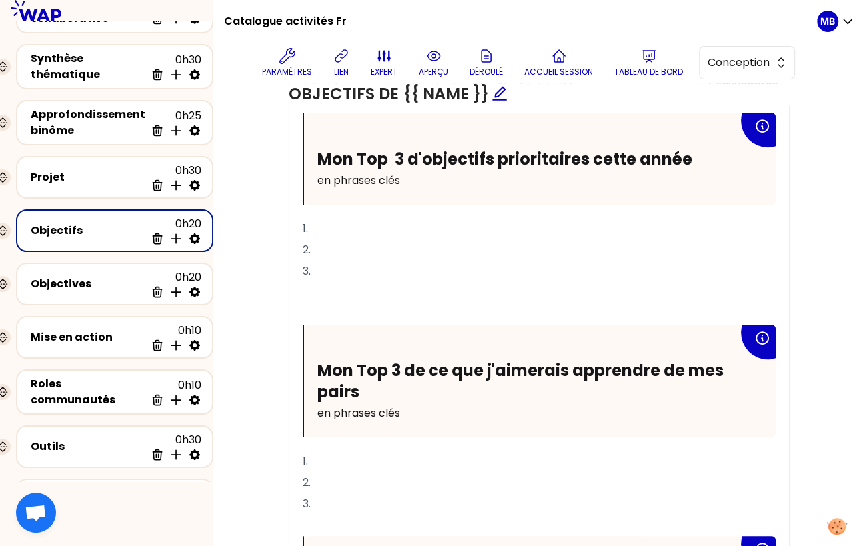
click at [308, 309] on p "﻿" at bounding box center [539, 313] width 473 height 21
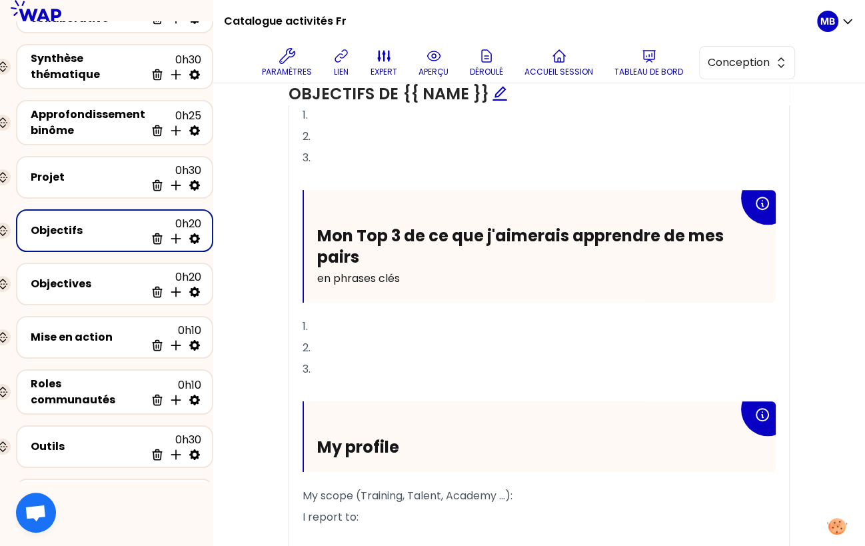
scroll to position [648, 0]
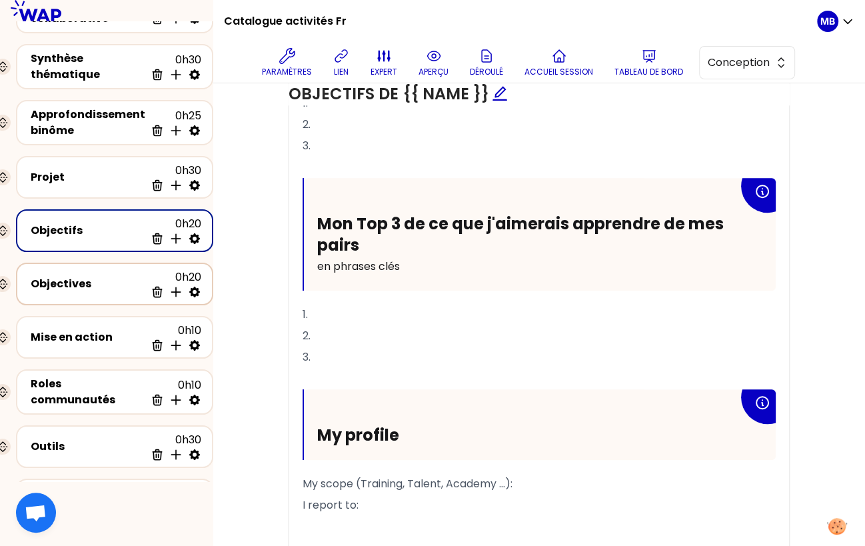
click at [71, 276] on div "Objectives" at bounding box center [88, 284] width 115 height 16
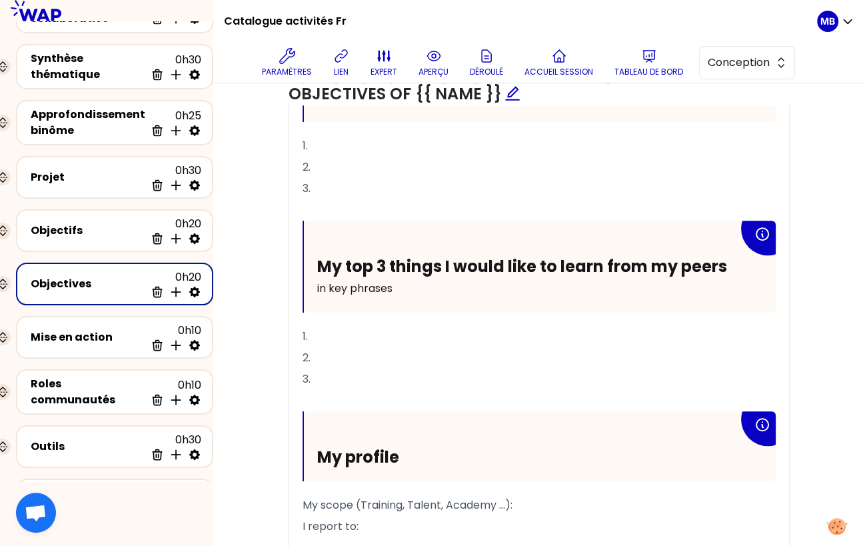
scroll to position [483, 0]
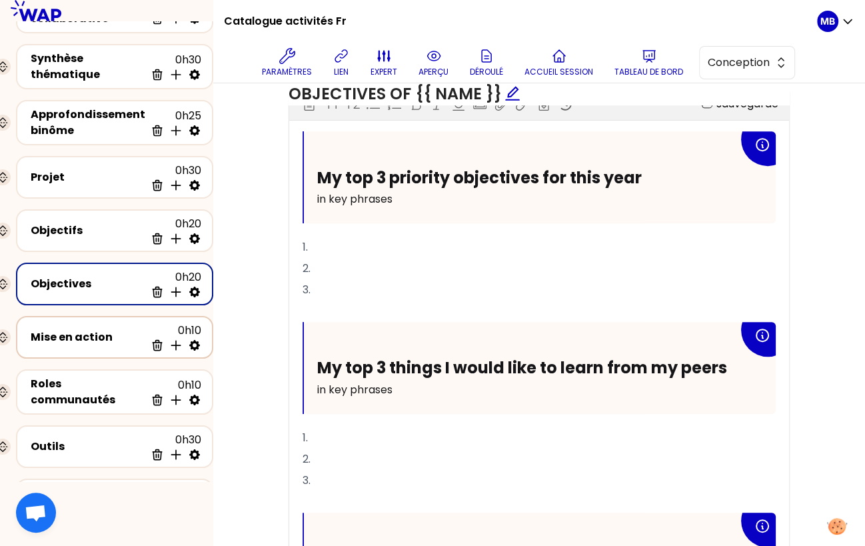
click at [104, 329] on div "Mise en action" at bounding box center [88, 337] width 115 height 16
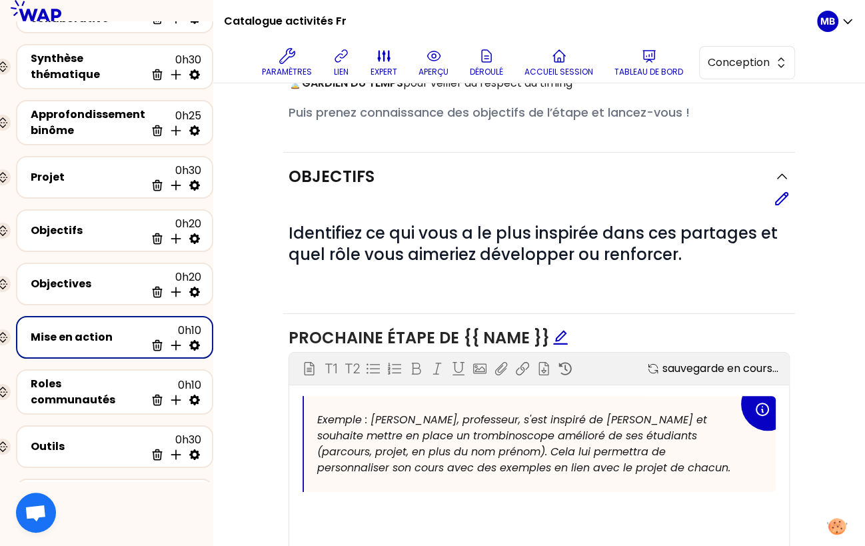
scroll to position [483, 0]
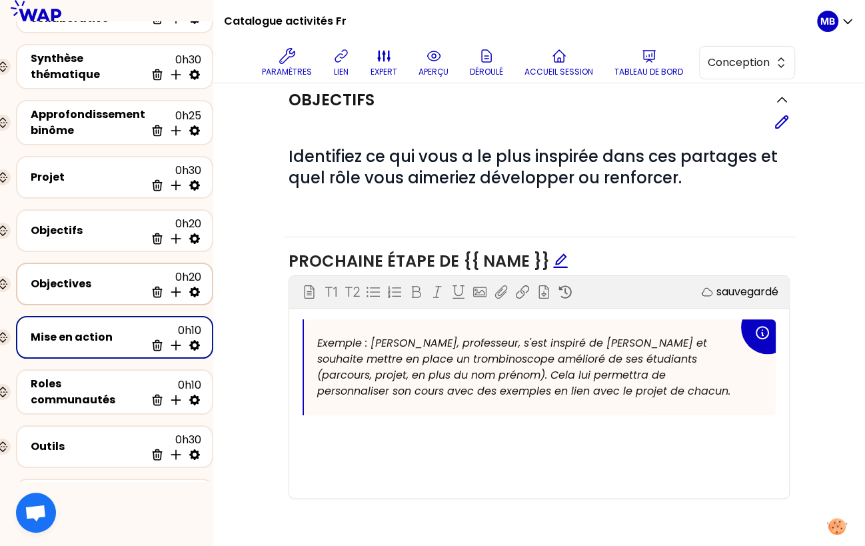
click at [79, 276] on div "Objectives" at bounding box center [88, 284] width 115 height 16
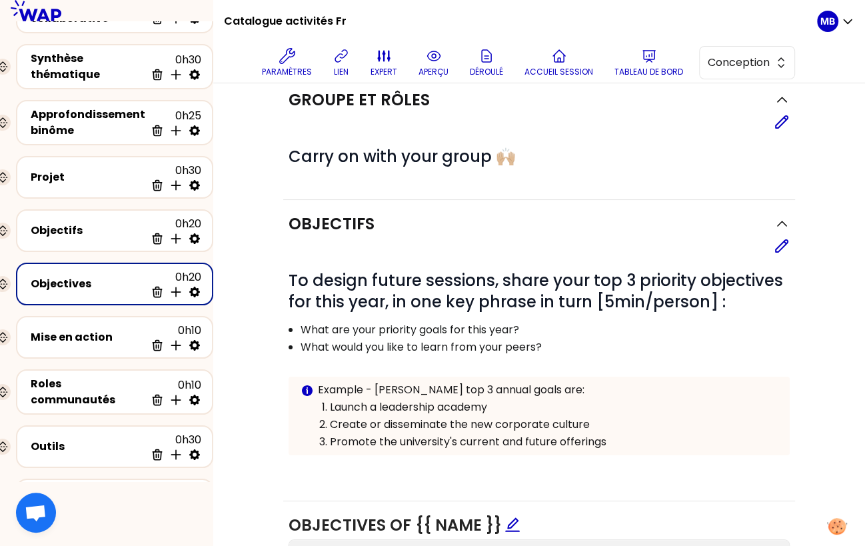
scroll to position [34, 0]
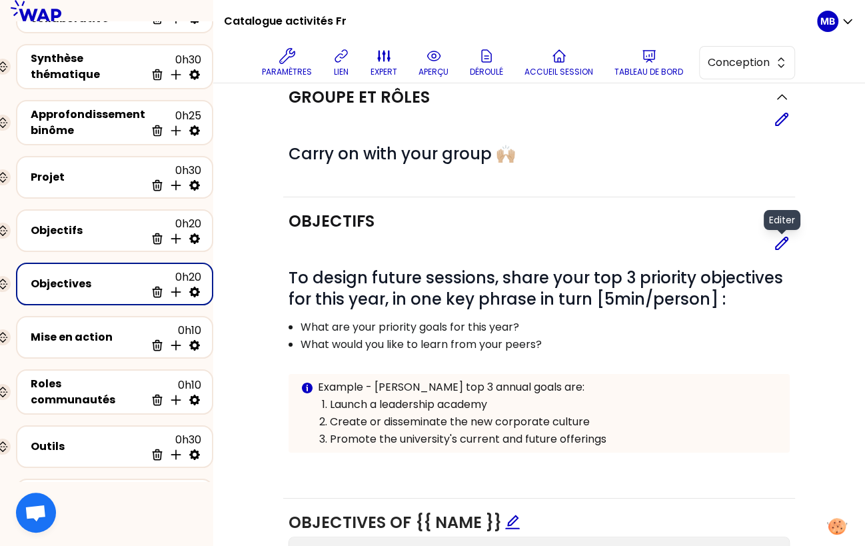
click at [666, 245] on icon at bounding box center [782, 243] width 16 height 16
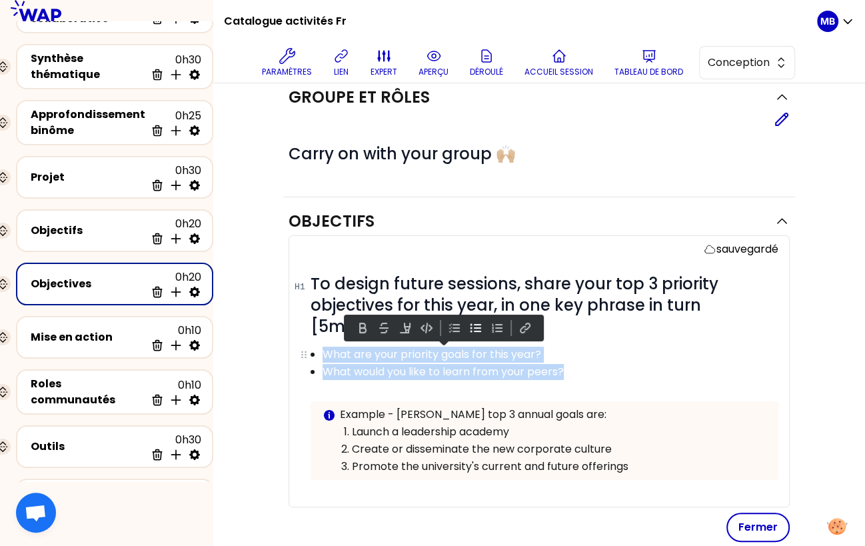
drag, startPoint x: 602, startPoint y: 371, endPoint x: 325, endPoint y: 351, distance: 277.9
click at [325, 351] on ul "What are your priority goals for this year? What would you like to learn from y…" at bounding box center [535, 362] width 484 height 35
click at [435, 370] on p "What would you like to learn from your peers?" at bounding box center [550, 372] width 454 height 16
drag, startPoint x: 522, startPoint y: 359, endPoint x: 324, endPoint y: 348, distance: 198.2
click at [324, 348] on ul "What are your priority goals for this year? What would you like to learn from y…" at bounding box center [535, 362] width 484 height 35
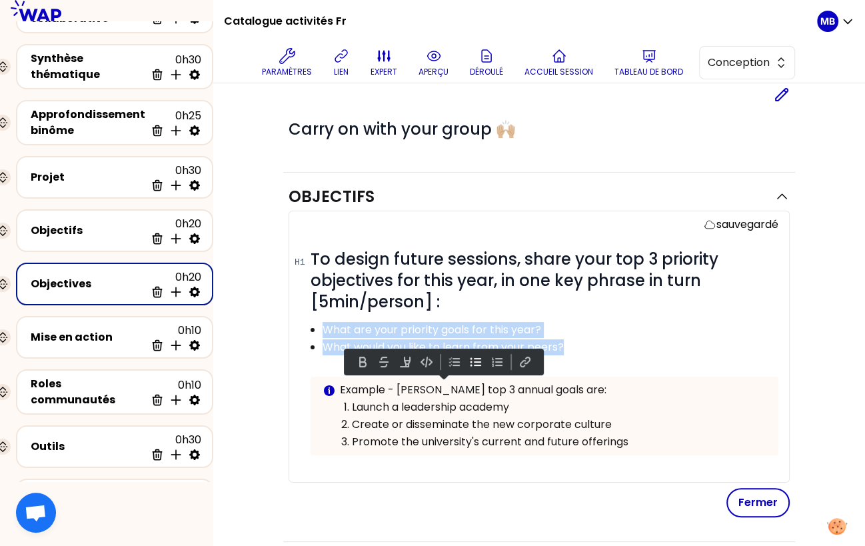
scroll to position [167, 0]
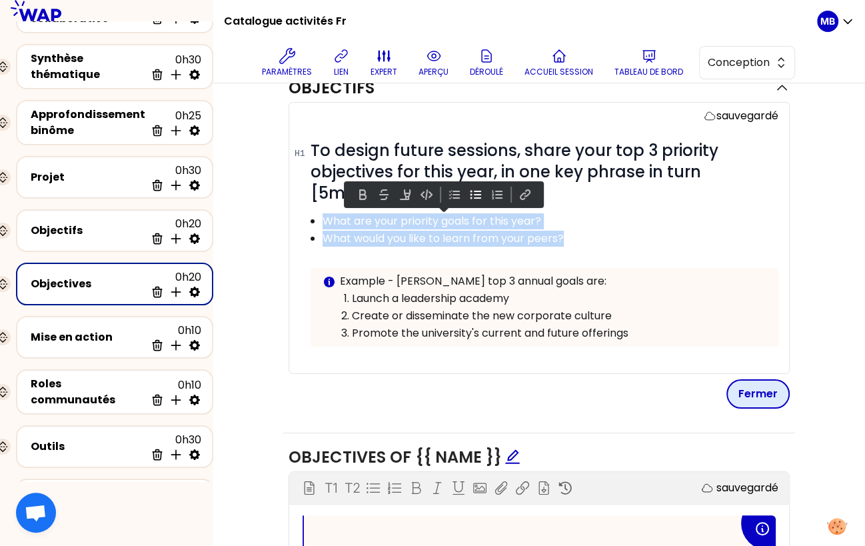
click at [666, 380] on button "Fermer" at bounding box center [757, 393] width 63 height 29
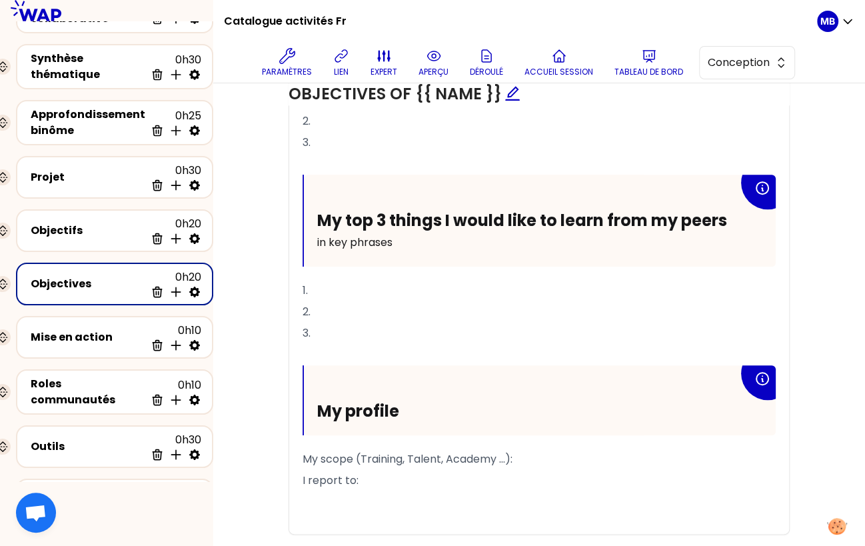
scroll to position [650, 0]
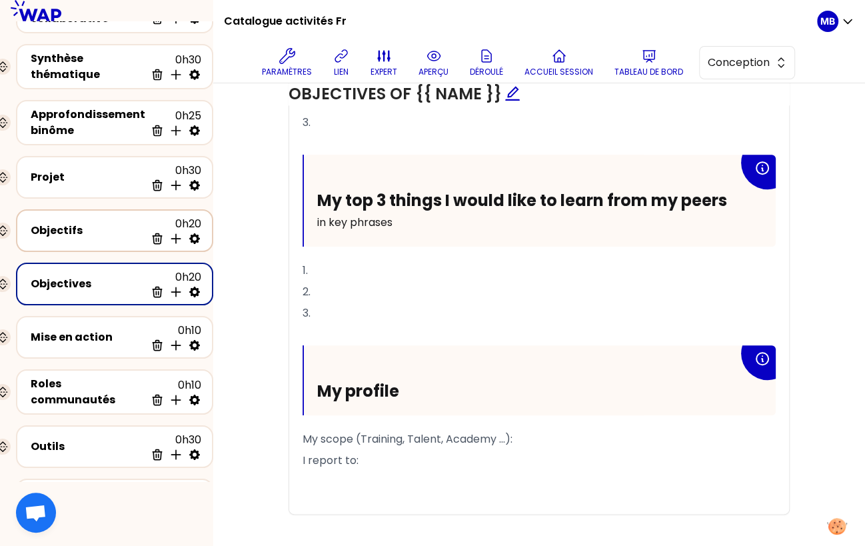
click at [103, 223] on div "Objectifs" at bounding box center [88, 231] width 115 height 16
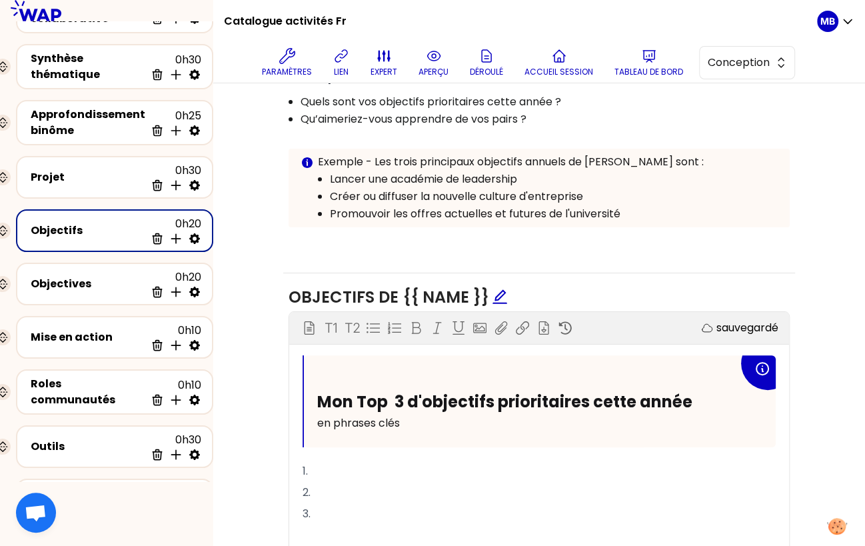
scroll to position [278, 0]
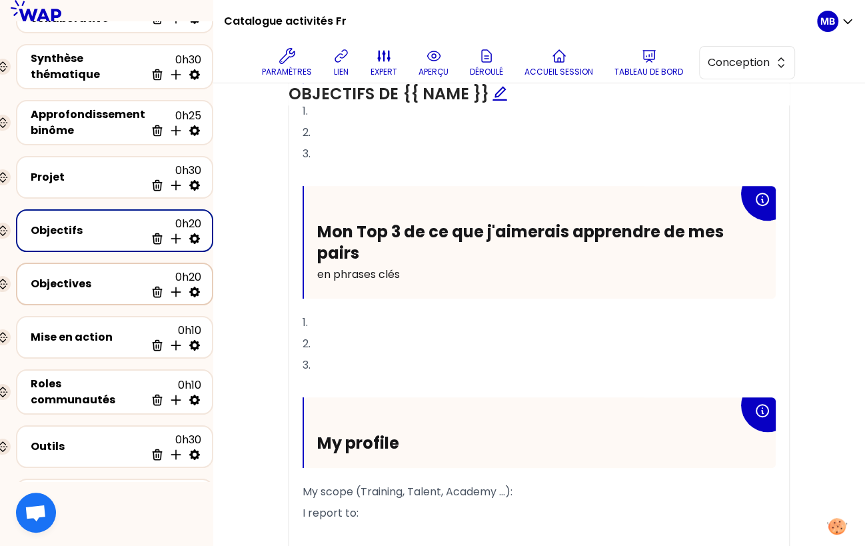
click at [83, 284] on div "Objectives" at bounding box center [88, 284] width 115 height 16
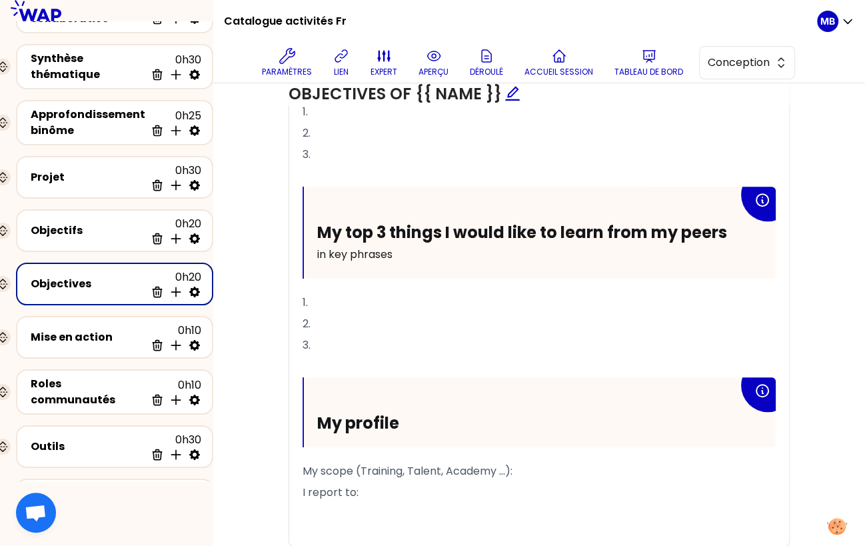
scroll to position [620, 0]
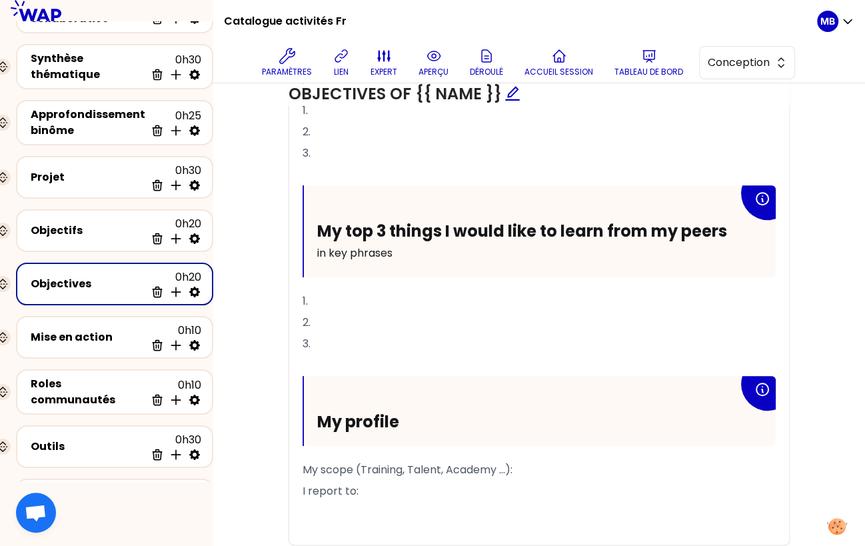
click at [392, 490] on p "I report to:" at bounding box center [539, 490] width 473 height 21
drag, startPoint x: 392, startPoint y: 490, endPoint x: 302, endPoint y: 463, distance: 94.0
click at [303, 463] on div "My top 3 priority objectives for this year in key phrases 1. 2. 3. ﻿ My top 3 t…" at bounding box center [539, 270] width 473 height 550
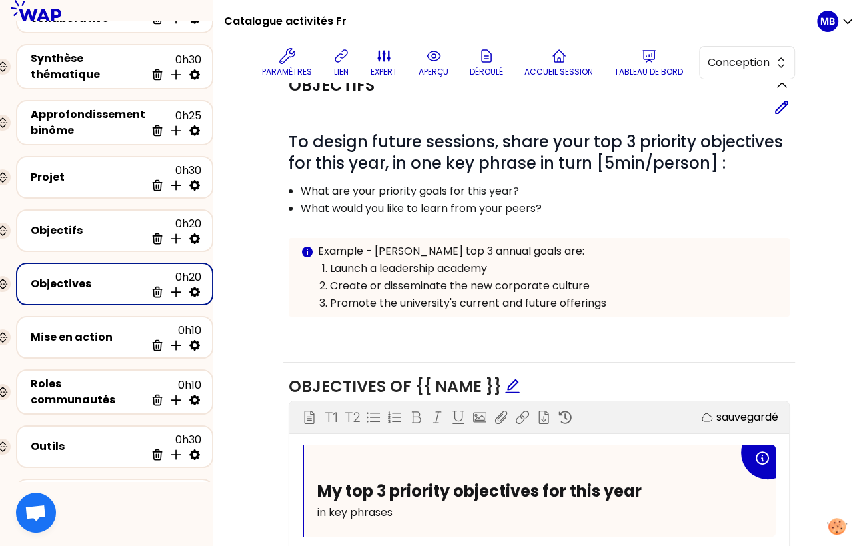
scroll to position [666, 0]
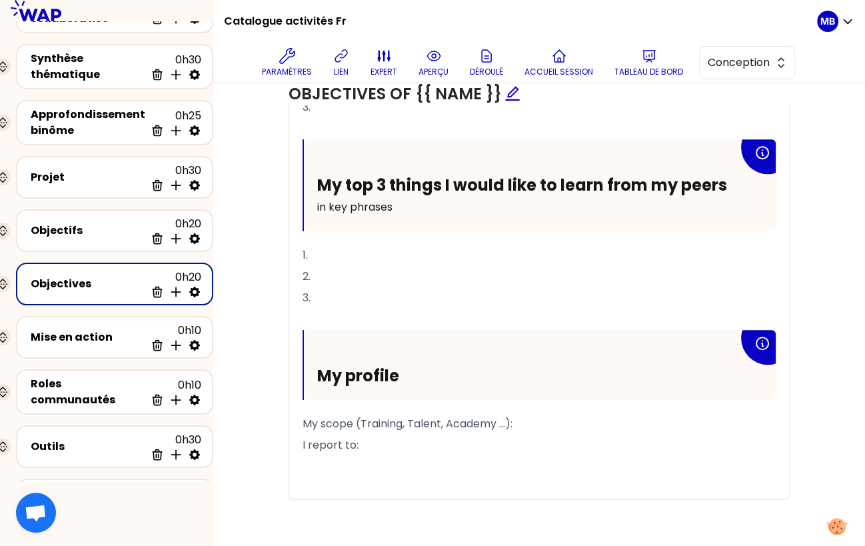
click at [245, 371] on div "Objectifs Editer # To design future sessions, share your top 3 priority objecti…" at bounding box center [539, 45] width 598 height 958
click at [82, 236] on div "Objectifs 0h20 Supprimer Insérer une activité en dessous" at bounding box center [114, 230] width 173 height 29
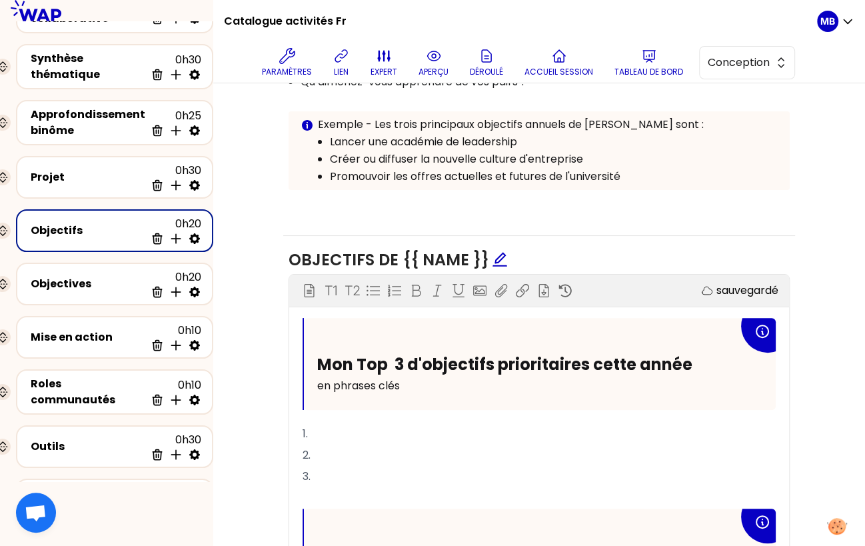
scroll to position [708, 0]
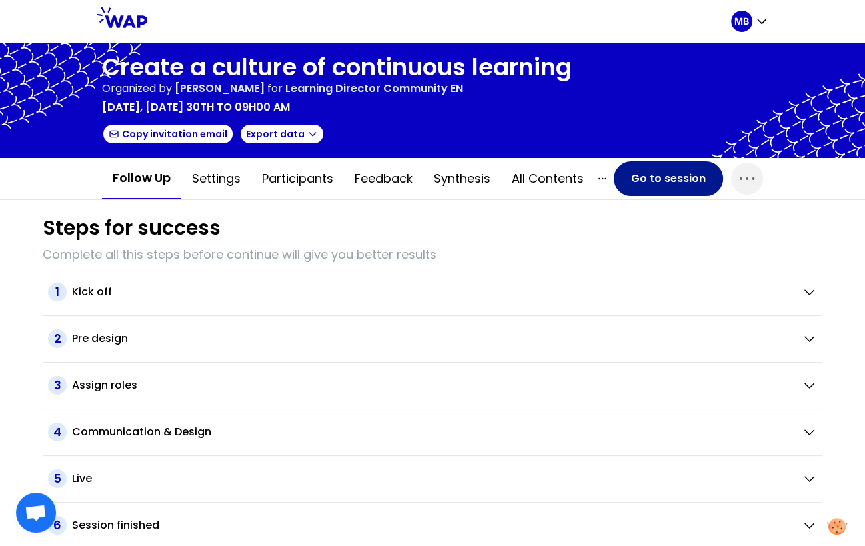
click at [640, 176] on button "Go to session" at bounding box center [668, 178] width 109 height 35
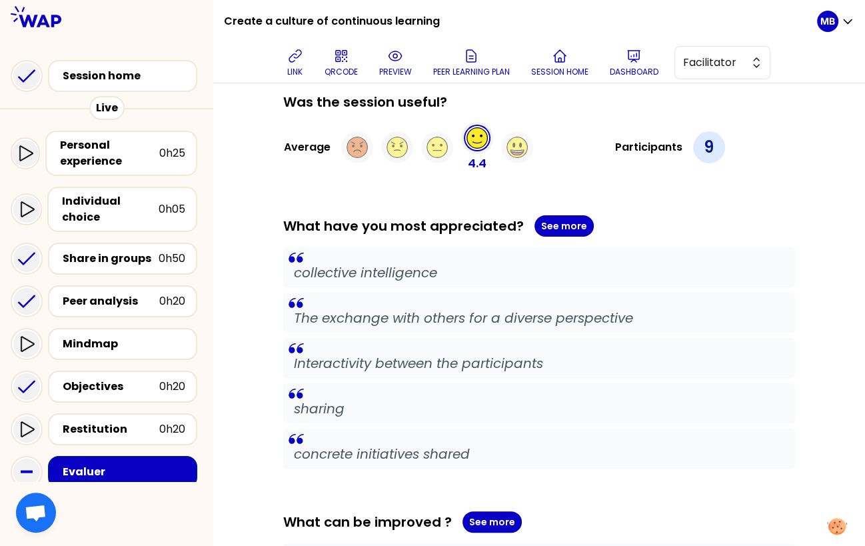
scroll to position [217, 0]
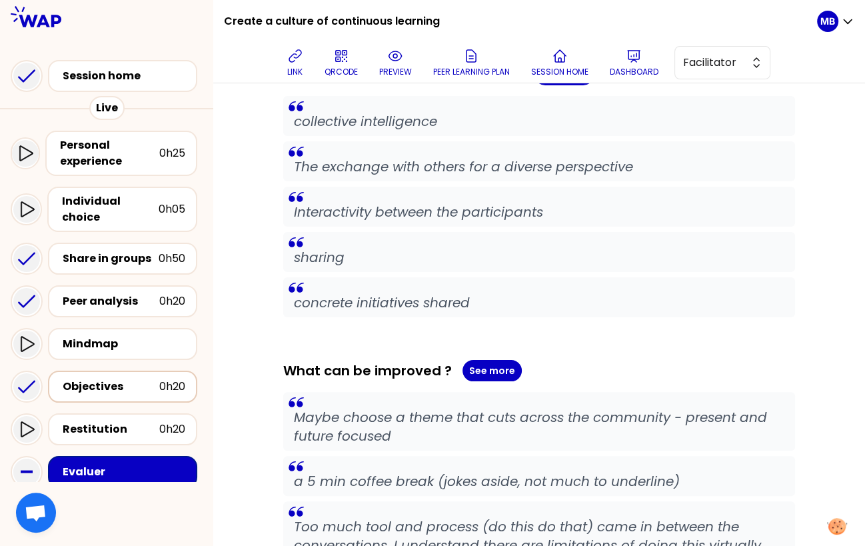
click at [98, 379] on div "Objectives" at bounding box center [111, 387] width 97 height 16
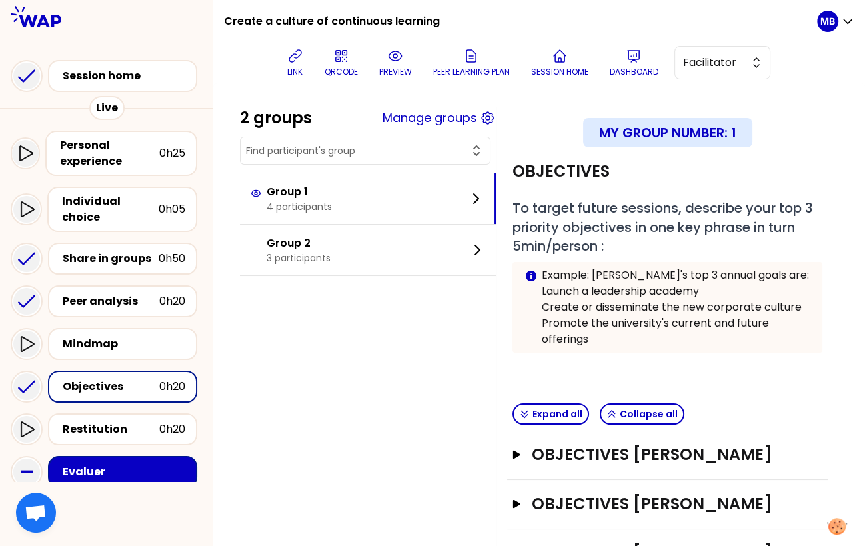
scroll to position [179, 0]
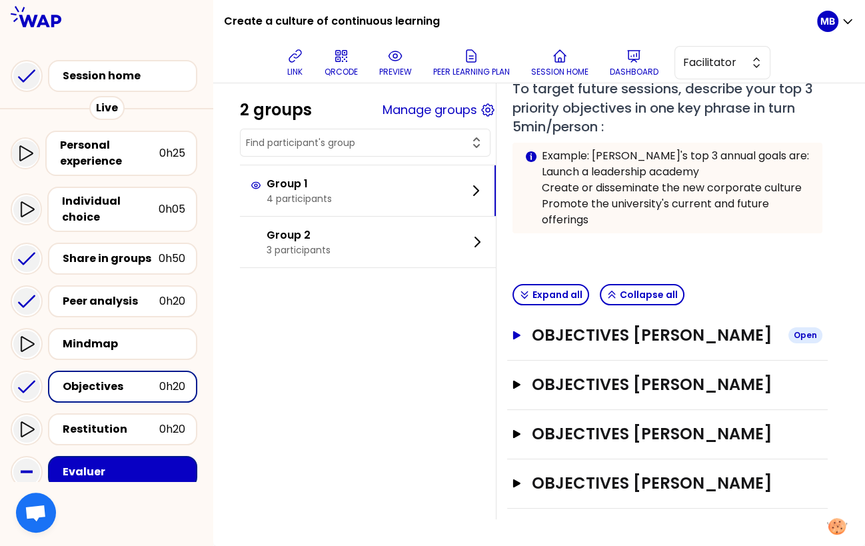
click at [539, 325] on h3 "OBJECTIVES [PERSON_NAME]" at bounding box center [655, 335] width 246 height 21
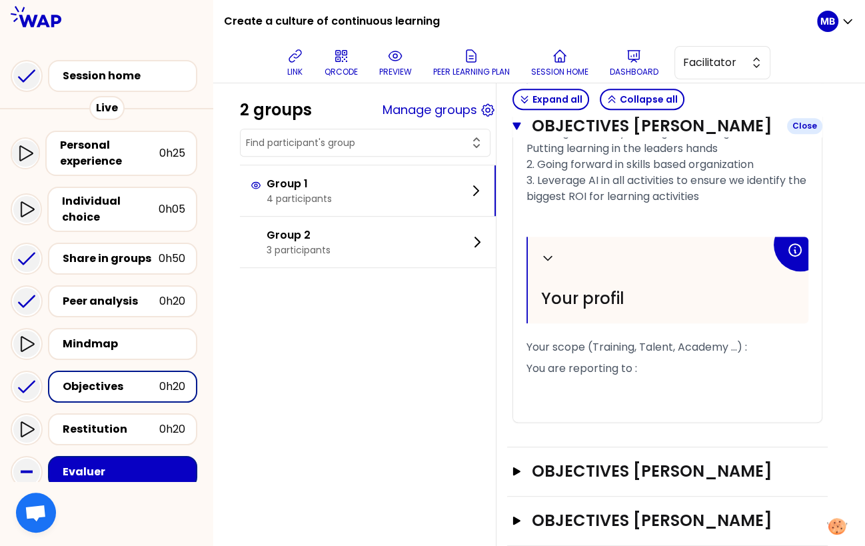
scroll to position [555, 0]
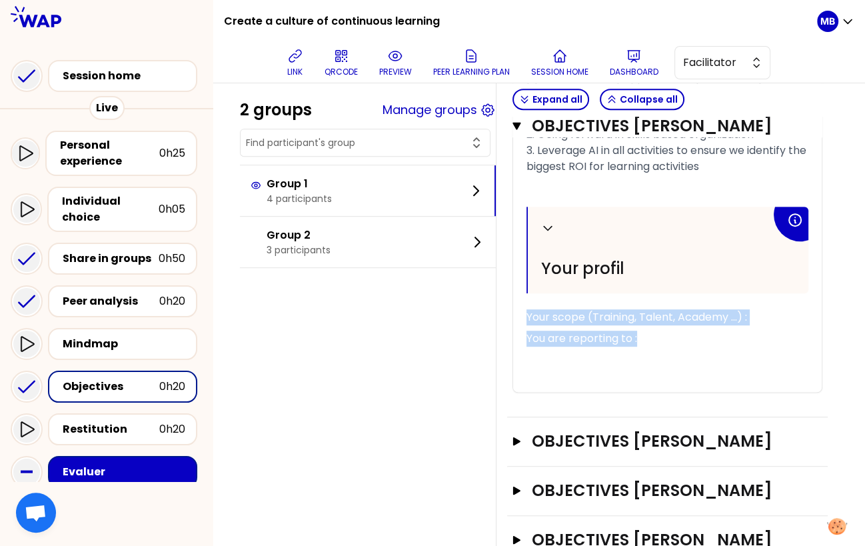
drag, startPoint x: 650, startPoint y: 355, endPoint x: 502, endPoint y: 321, distance: 151.1
click at [502, 321] on div "My group number: 1 Objectives # To target future sessions, describe your top 3 …" at bounding box center [667, 64] width 343 height 1024
copy div "Your scope (Training, Talent, Academy ...) : You are reporting to :"
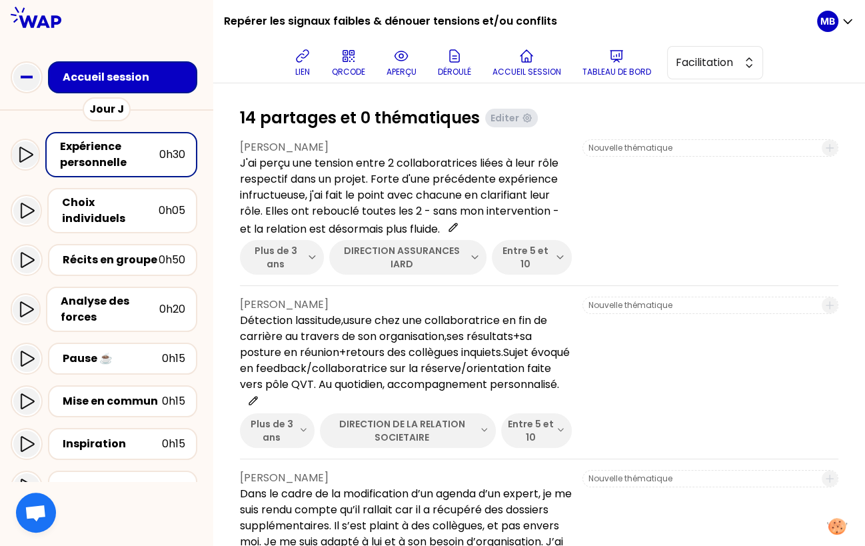
scroll to position [88, 0]
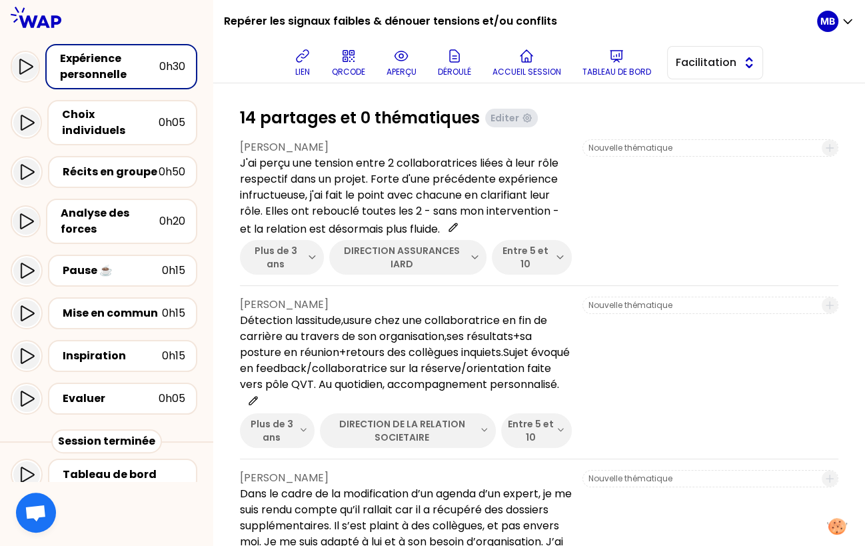
click at [687, 58] on span "Facilitation" at bounding box center [706, 63] width 60 height 16
click at [687, 94] on li "Conception" at bounding box center [715, 95] width 95 height 21
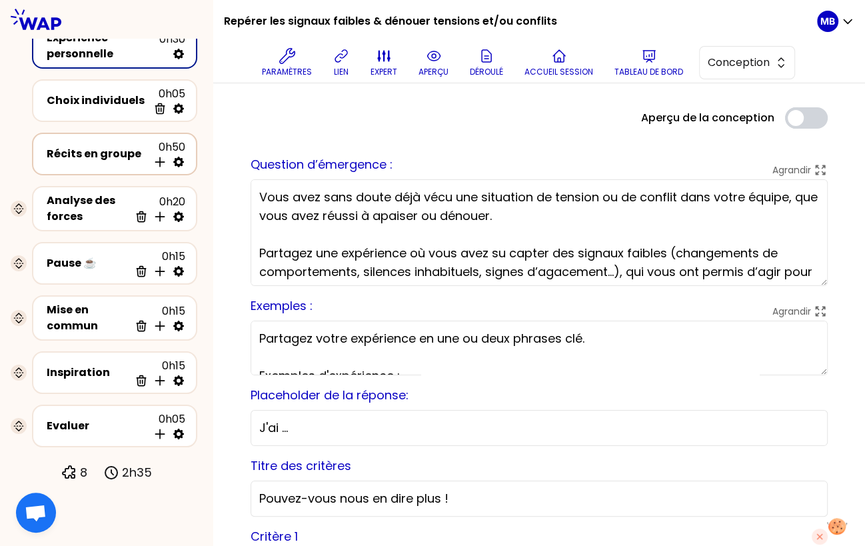
scroll to position [39, 0]
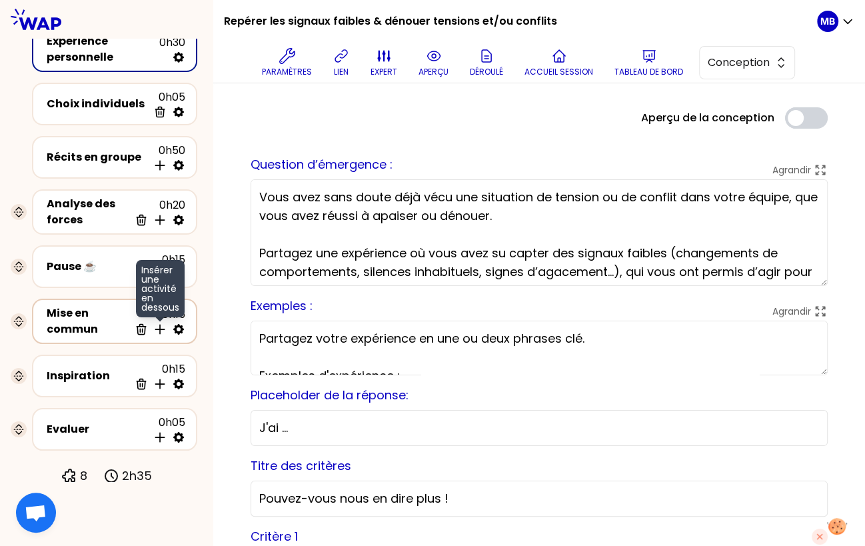
click at [164, 323] on icon at bounding box center [159, 329] width 13 height 13
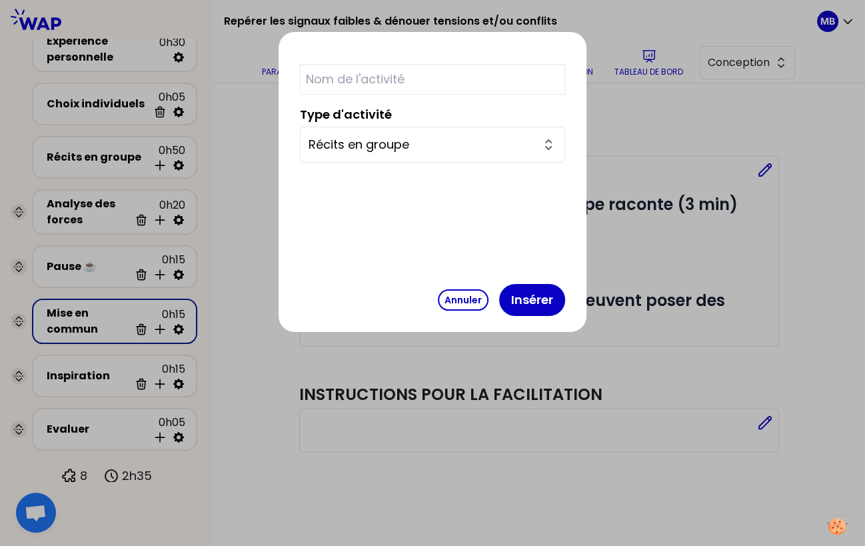
click at [407, 145] on input "Récits en groupe" at bounding box center [425, 144] width 232 height 19
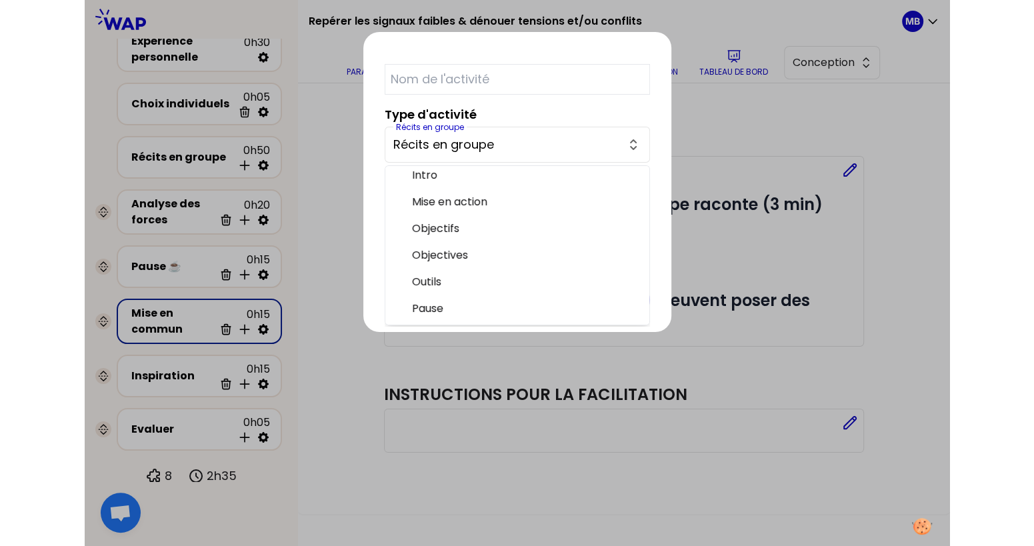
scroll to position [150, 0]
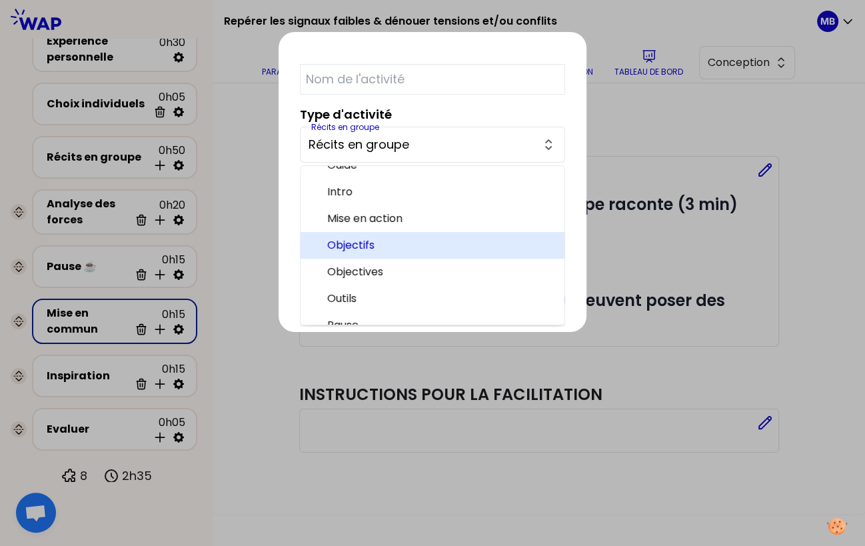
click at [409, 244] on span "Objectifs" at bounding box center [440, 245] width 227 height 16
type input "Objectifs"
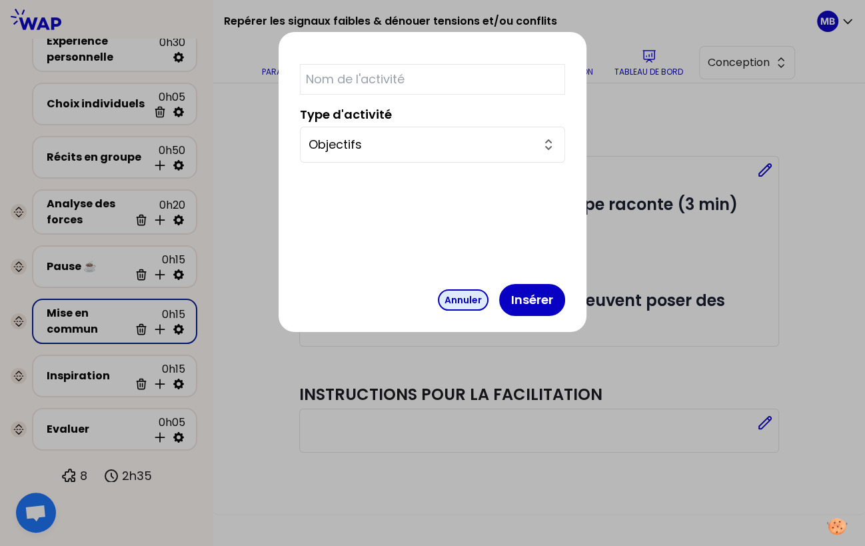
click at [438, 297] on button "Annuler" at bounding box center [463, 299] width 51 height 21
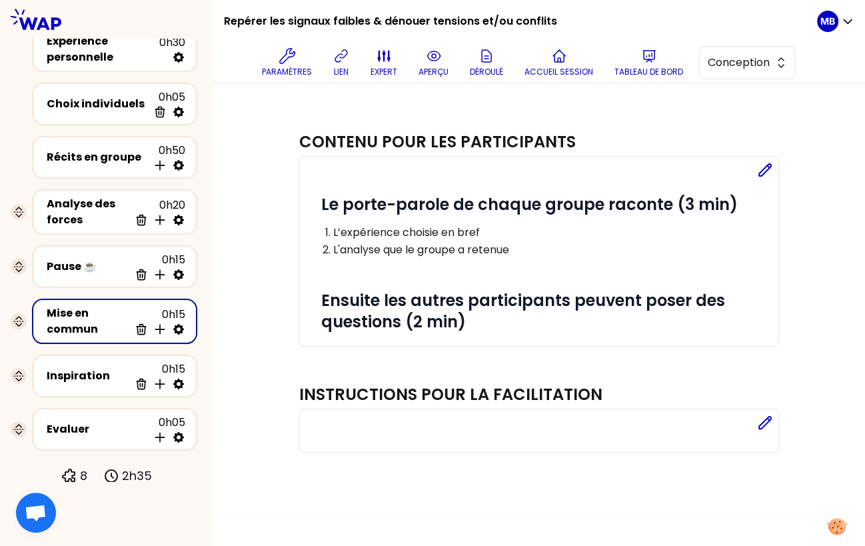
click at [258, 244] on div "Contenu pour les participants Editer # Le porte-parole de chaque groupe raconte…" at bounding box center [539, 297] width 598 height 380
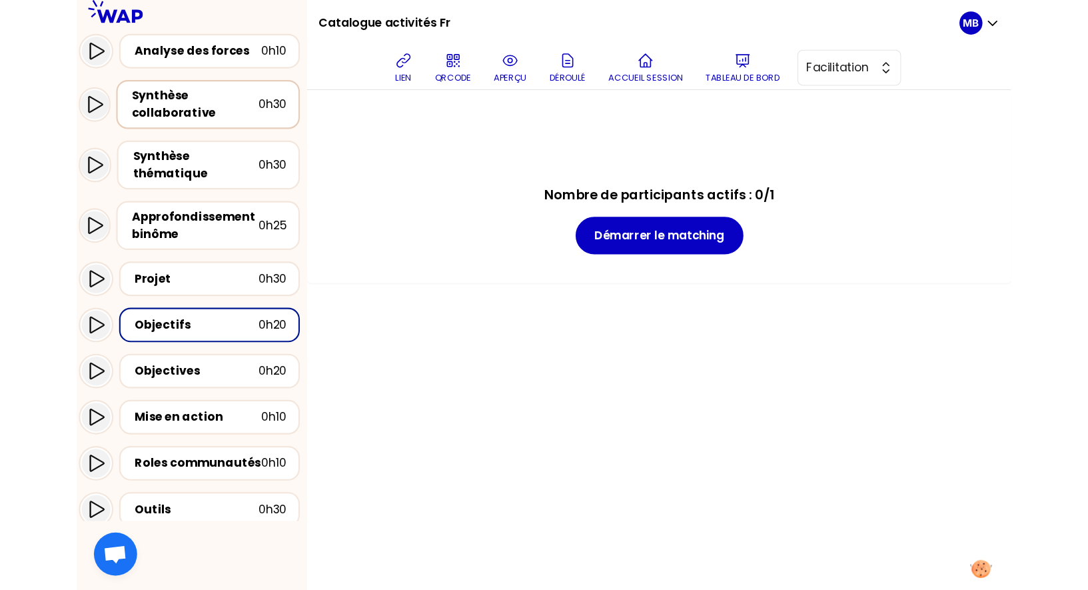
scroll to position [296, 0]
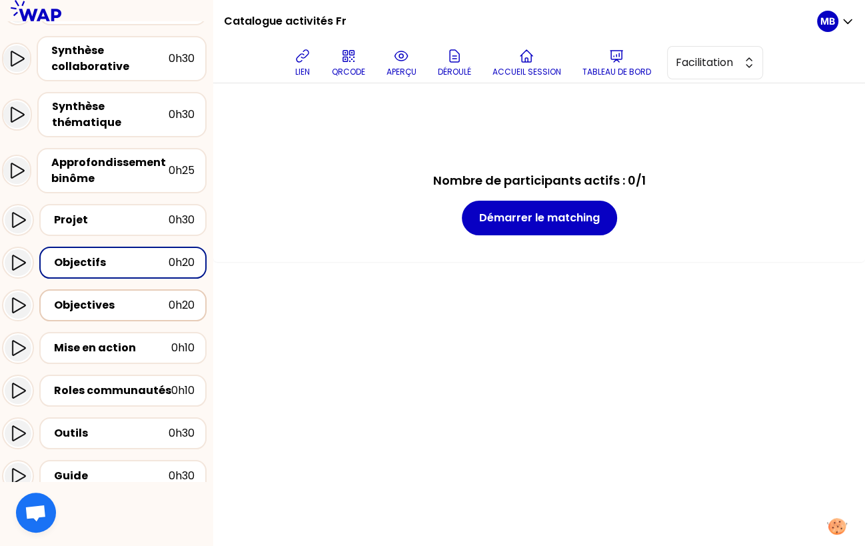
click at [94, 310] on div "Objectives" at bounding box center [111, 305] width 115 height 16
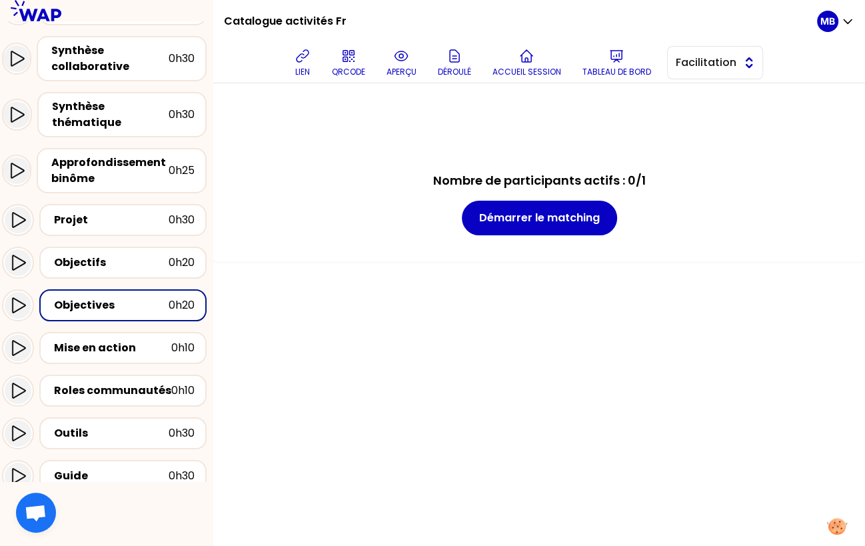
click at [686, 63] on span "Facilitation" at bounding box center [706, 63] width 60 height 16
click at [688, 101] on li "Conception" at bounding box center [715, 95] width 95 height 21
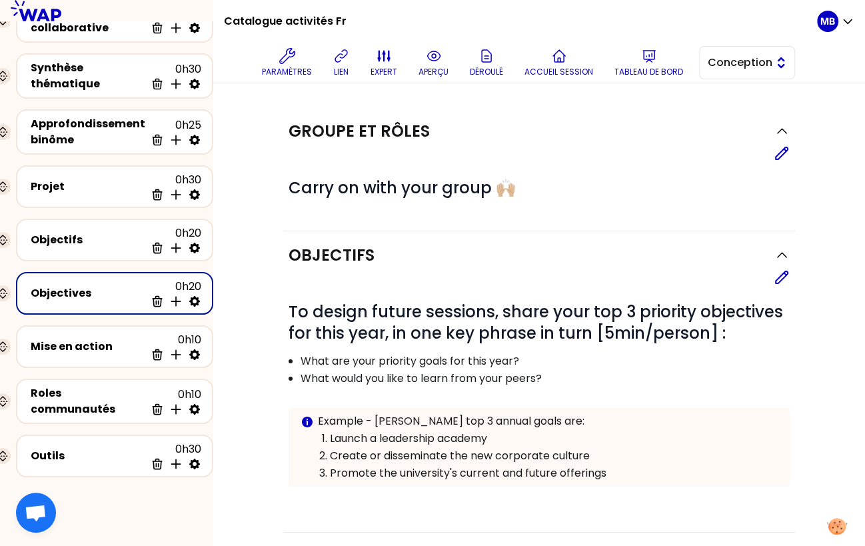
click at [712, 55] on span "Conception" at bounding box center [738, 63] width 60 height 16
click at [723, 113] on li "Facilitation" at bounding box center [747, 117] width 95 height 21
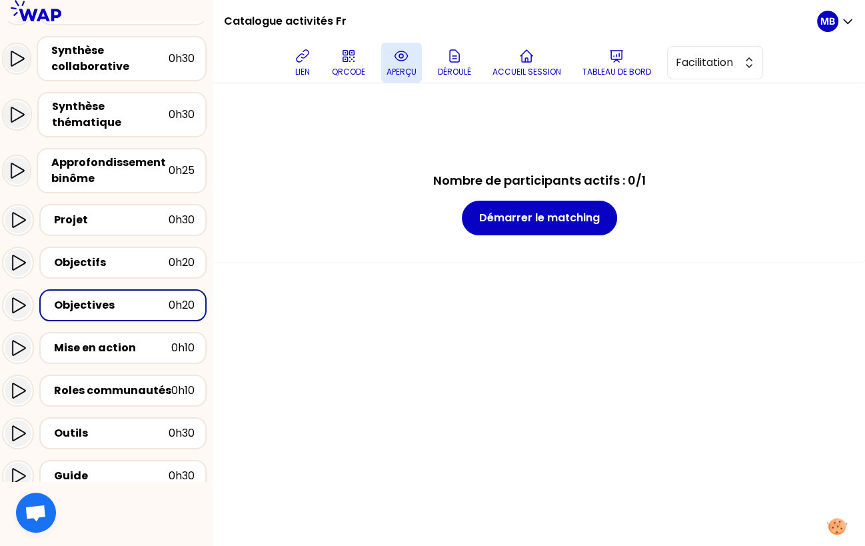
click at [410, 58] on button "aperçu" at bounding box center [401, 63] width 41 height 40
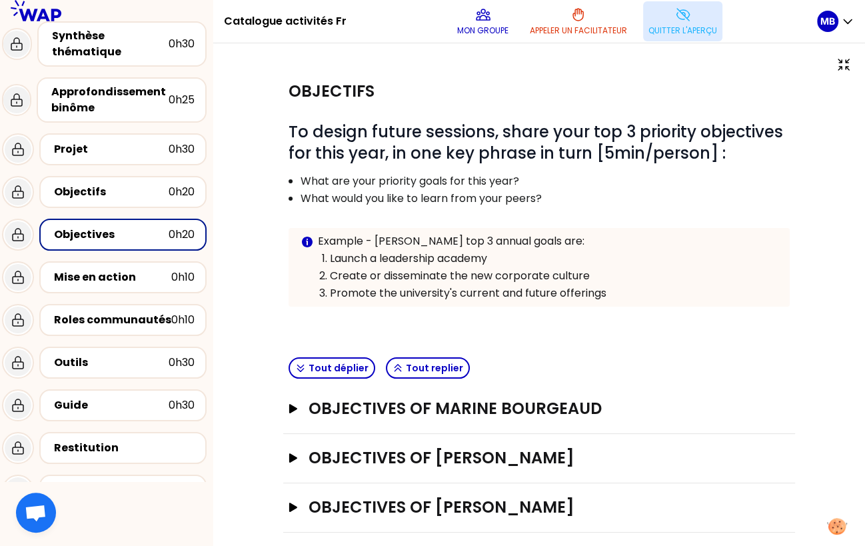
click at [691, 20] on button "Quitter l'aperçu" at bounding box center [682, 21] width 79 height 40
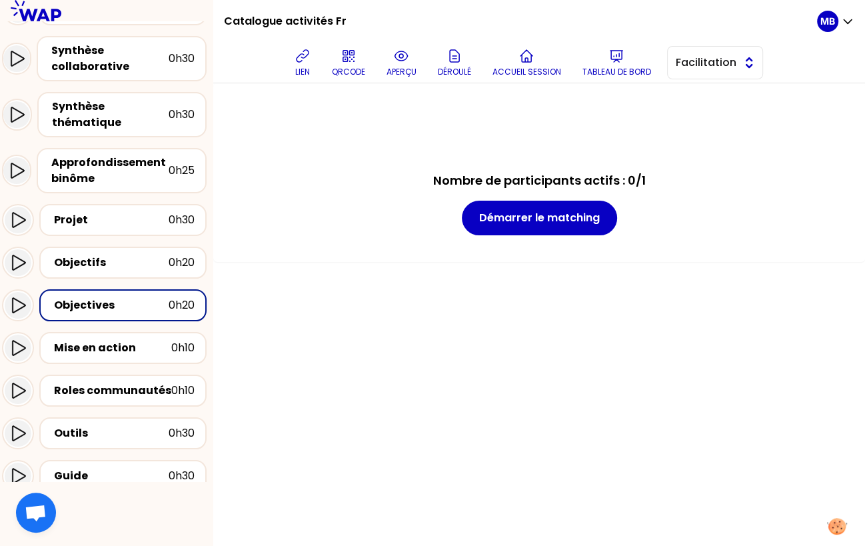
click at [708, 59] on span "Facilitation" at bounding box center [706, 63] width 60 height 16
click at [708, 97] on span "Conception" at bounding box center [722, 96] width 57 height 16
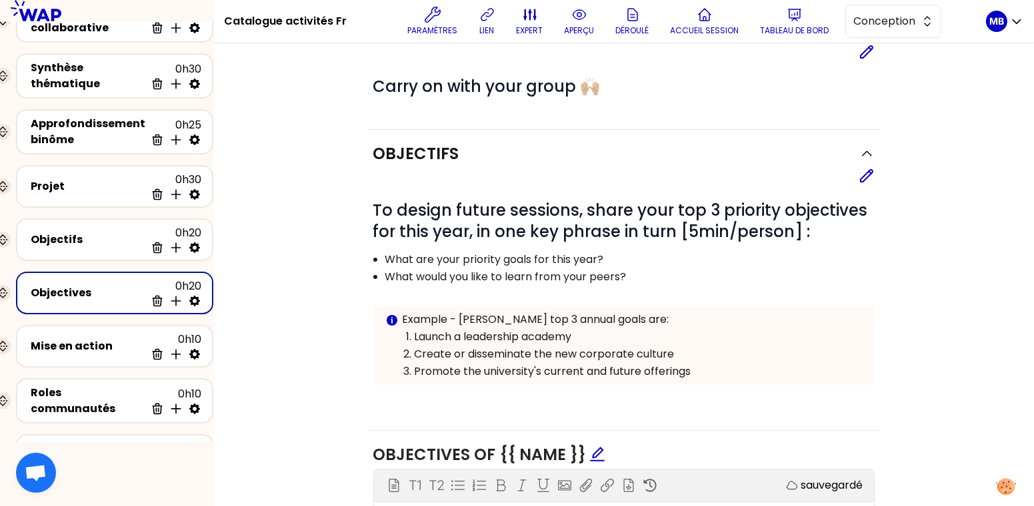
scroll to position [122, 0]
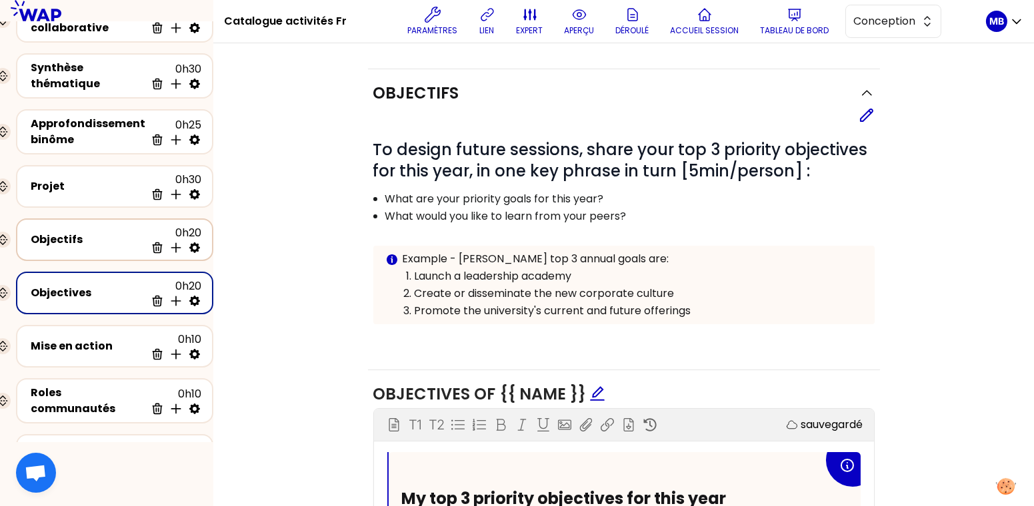
click at [36, 232] on div "Objectifs" at bounding box center [88, 240] width 115 height 16
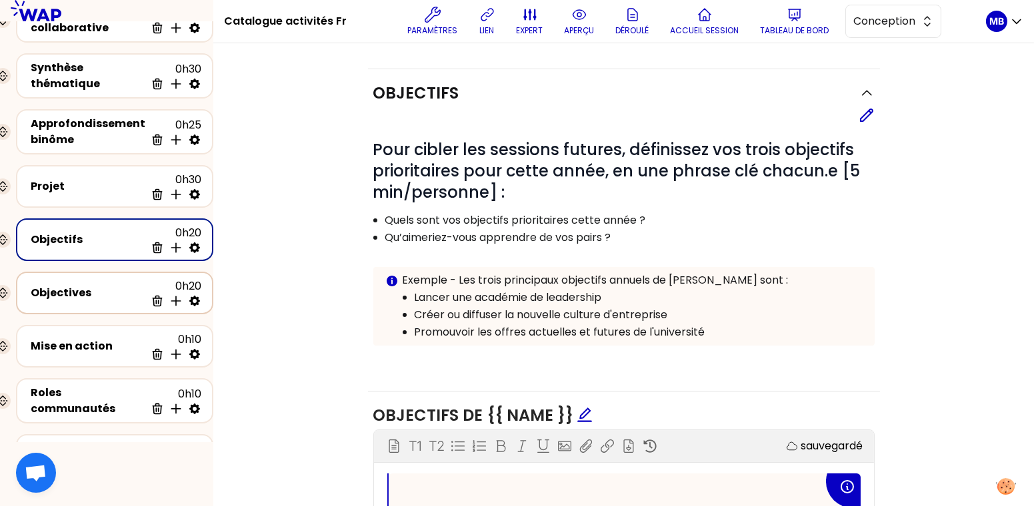
click at [65, 295] on div "Objectives" at bounding box center [88, 293] width 115 height 16
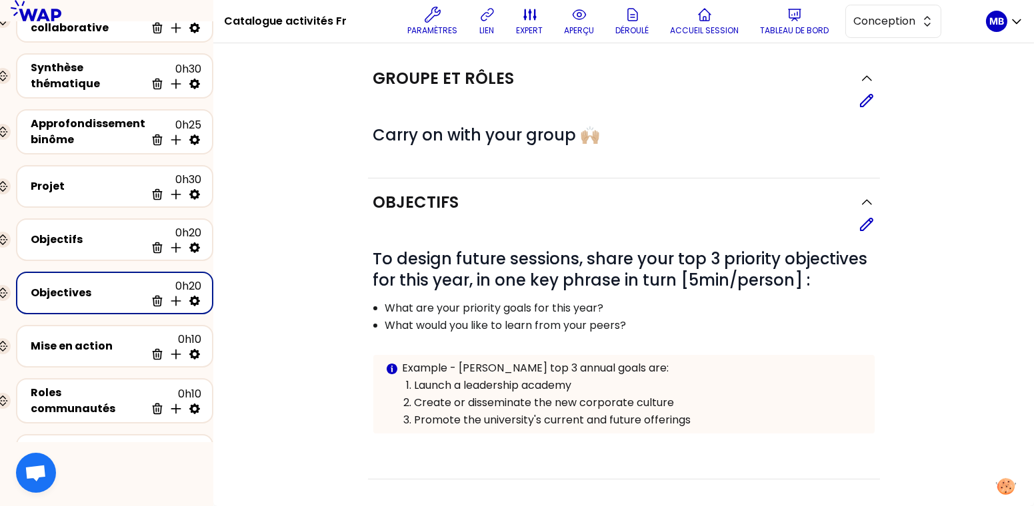
scroll to position [122, 0]
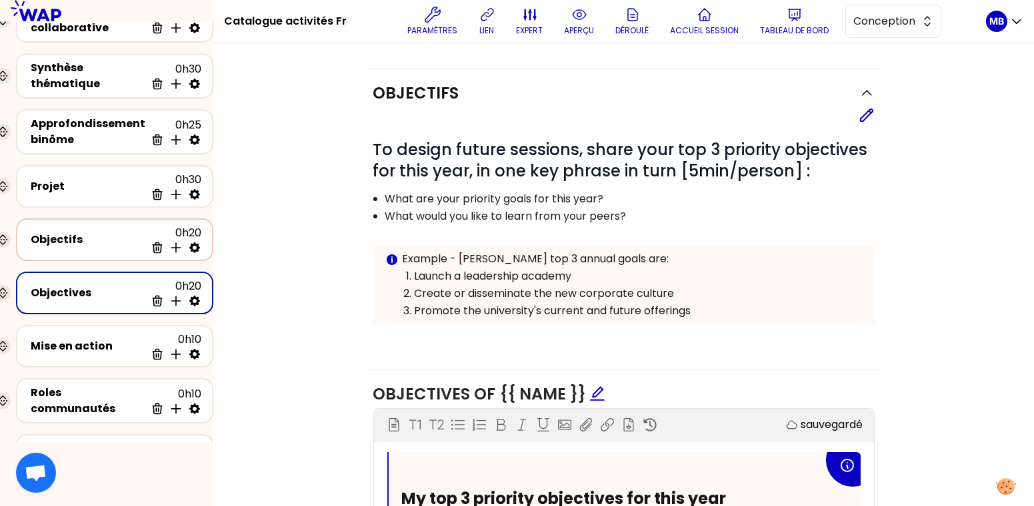
click at [72, 243] on div "Objectifs" at bounding box center [88, 240] width 115 height 16
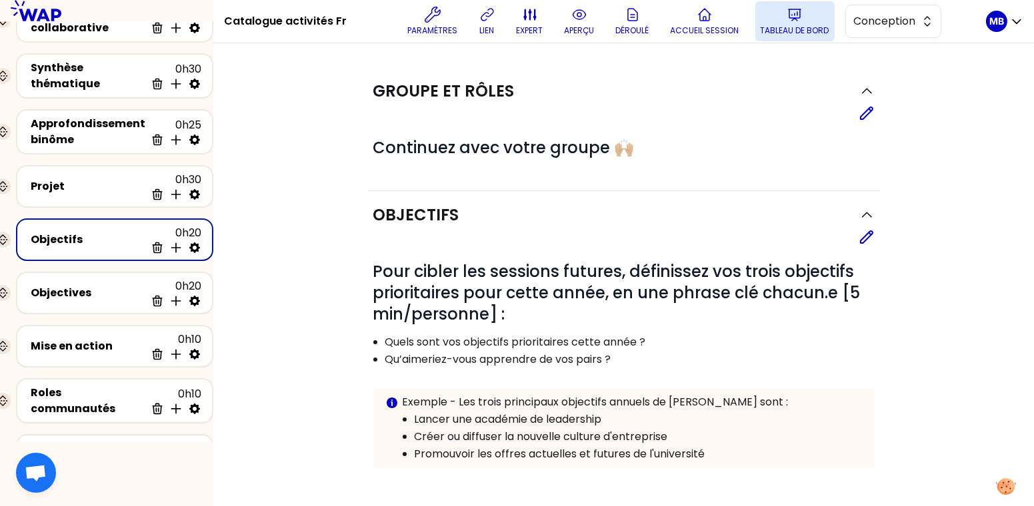
click at [779, 28] on p "Tableau de bord" at bounding box center [794, 30] width 69 height 11
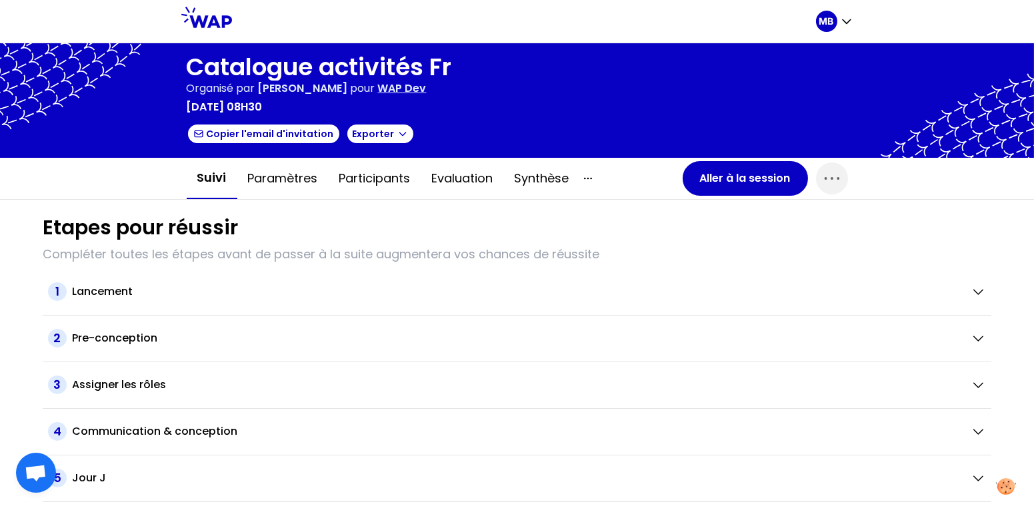
click at [428, 67] on h1 "Catalogue activités Fr" at bounding box center [319, 67] width 265 height 27
click at [730, 183] on button "Aller à la session" at bounding box center [744, 178] width 125 height 35
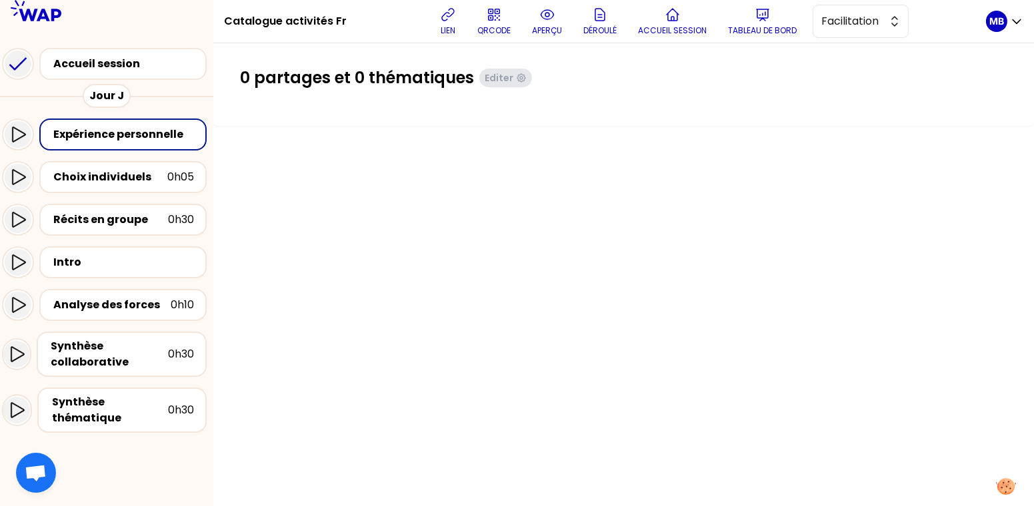
click at [357, 17] on div "lien QRCODE aperçu Déroulé Accueil session Tableau de bord Facilitation" at bounding box center [671, 21] width 628 height 40
click at [826, 23] on span "Facilitation" at bounding box center [851, 21] width 60 height 16
click at [826, 66] on span at bounding box center [825, 75] width 24 height 21
click at [832, 14] on span "Facilitation" at bounding box center [851, 21] width 60 height 16
click at [832, 44] on ul "Conception Facilitation" at bounding box center [860, 65] width 96 height 49
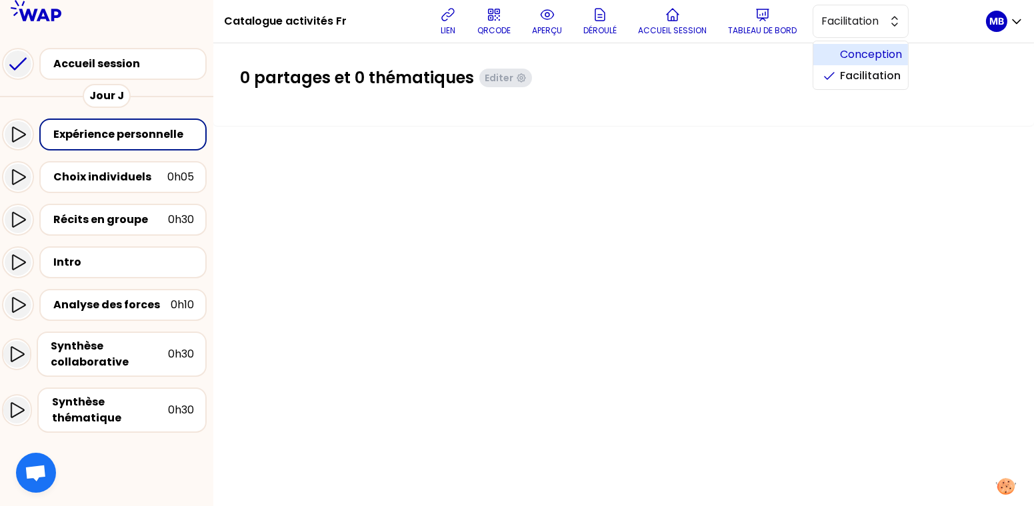
click at [852, 57] on span "Conception" at bounding box center [868, 55] width 57 height 16
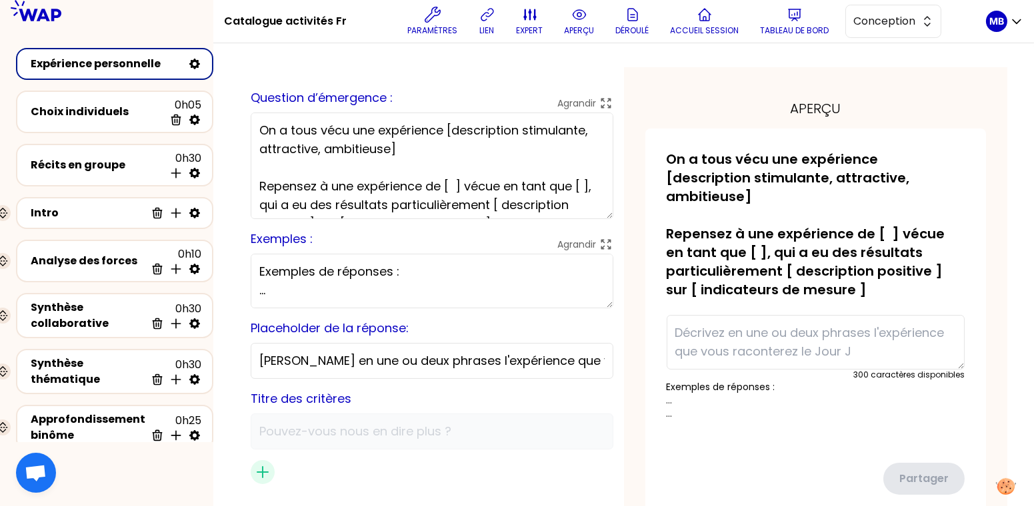
click at [349, 16] on div "Catalogue activités Fr Paramètres lien expert aperçu Déroulé Accueil session Ta…" at bounding box center [605, 21] width 762 height 43
click at [331, 19] on h1 "Catalogue activités Fr" at bounding box center [285, 21] width 123 height 43
click at [344, 17] on div "Catalogue activités Fr Paramètres lien expert aperçu Déroulé Accueil session Ta…" at bounding box center [605, 21] width 762 height 43
click at [434, 24] on button "Paramètres" at bounding box center [433, 21] width 61 height 40
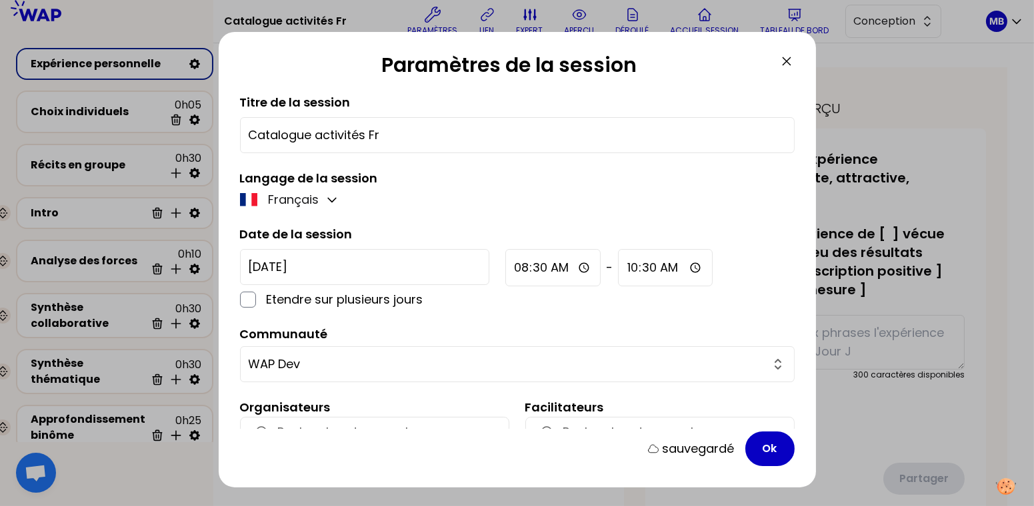
click at [407, 138] on input "Catalogue activités Fr" at bounding box center [517, 135] width 537 height 19
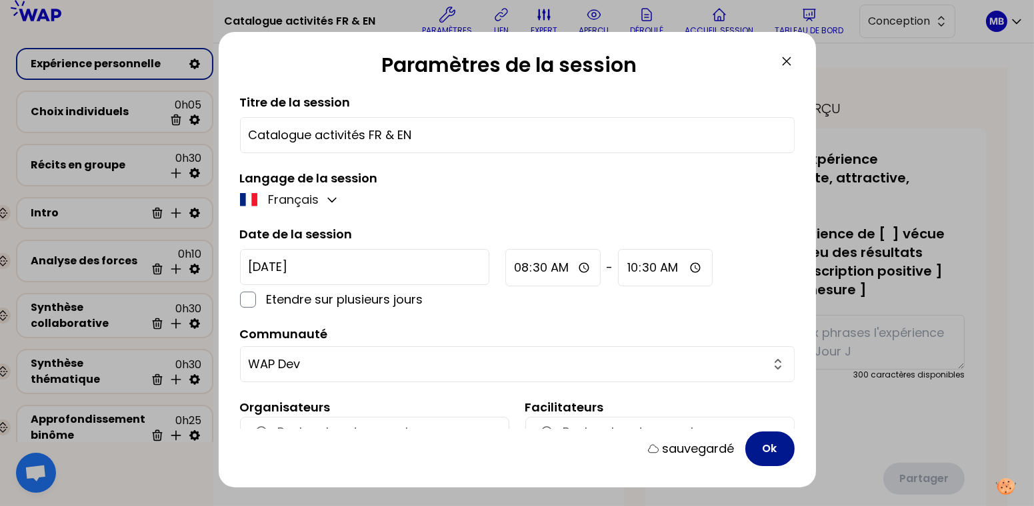
type input "Catalogue activités FR & EN"
click at [786, 451] on button "Ok" at bounding box center [769, 449] width 49 height 35
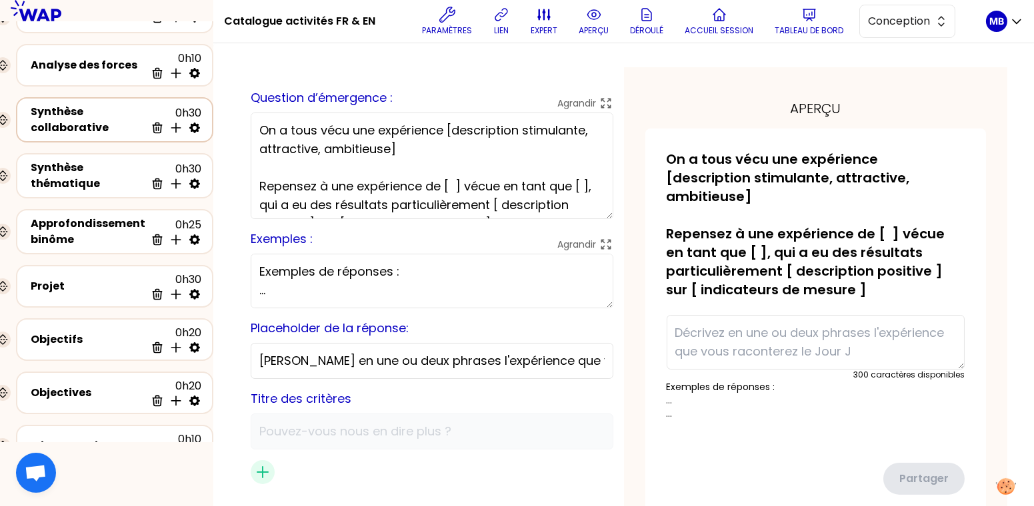
scroll to position [221, 0]
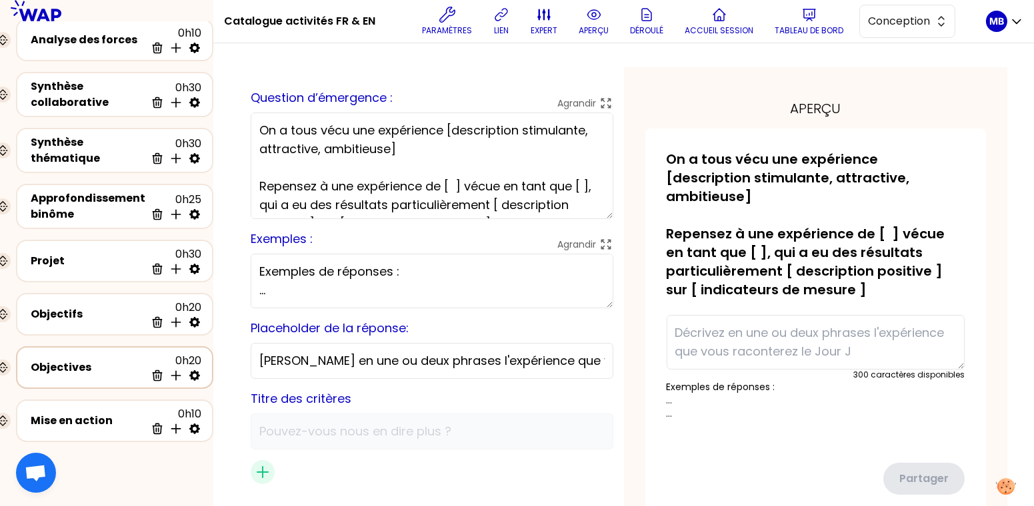
click at [101, 360] on div "Objectives" at bounding box center [88, 368] width 115 height 16
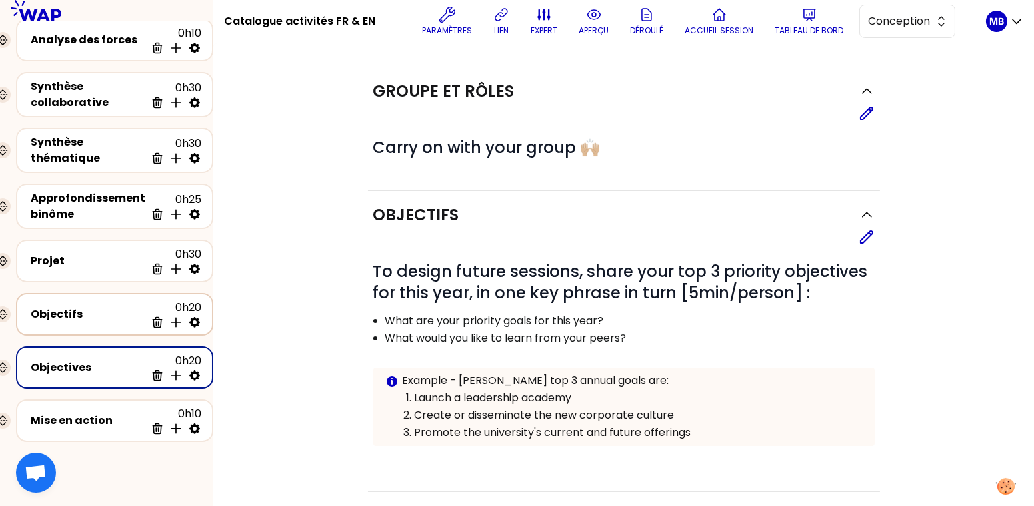
click at [95, 309] on div "Objectifs" at bounding box center [88, 315] width 115 height 16
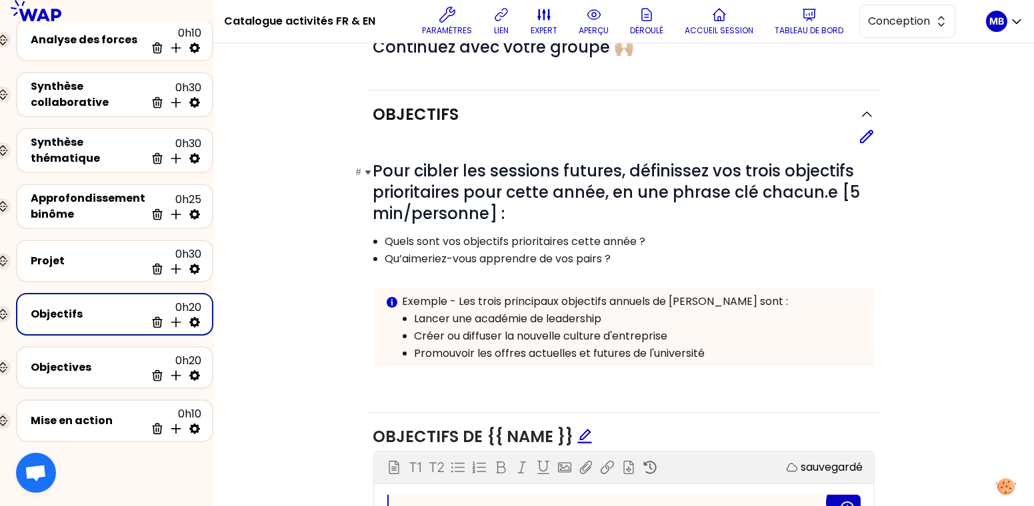
scroll to position [105, 0]
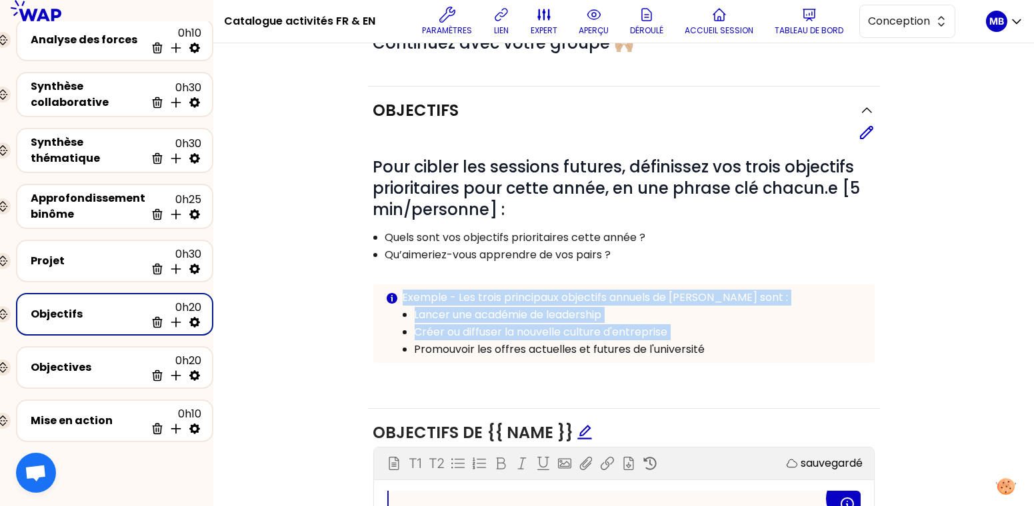
drag, startPoint x: 402, startPoint y: 297, endPoint x: 544, endPoint y: 355, distance: 153.6
click at [544, 355] on div "Info Warning Tip Exemple - Les trois principaux objectifs annuels de Pauline so…" at bounding box center [623, 324] width 501 height 79
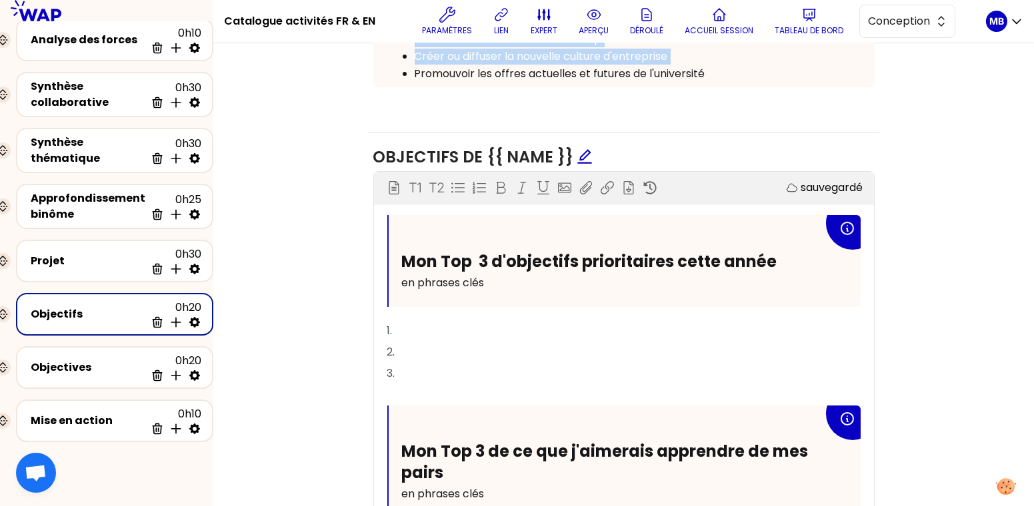
scroll to position [384, 0]
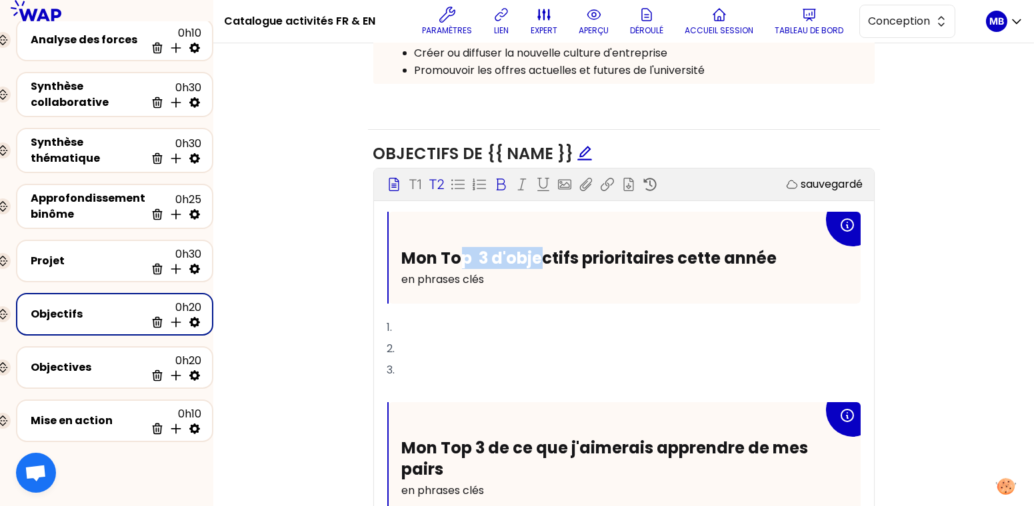
drag, startPoint x: 455, startPoint y: 248, endPoint x: 544, endPoint y: 251, distance: 88.7
click at [544, 251] on span "Mon Top 3 d'objectifs prioritaires cette année" at bounding box center [589, 258] width 375 height 22
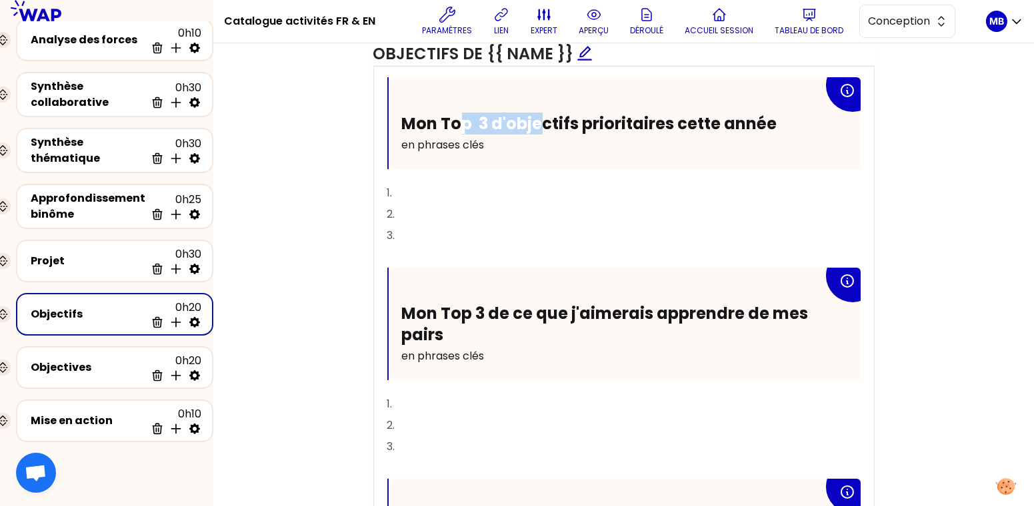
scroll to position [523, 0]
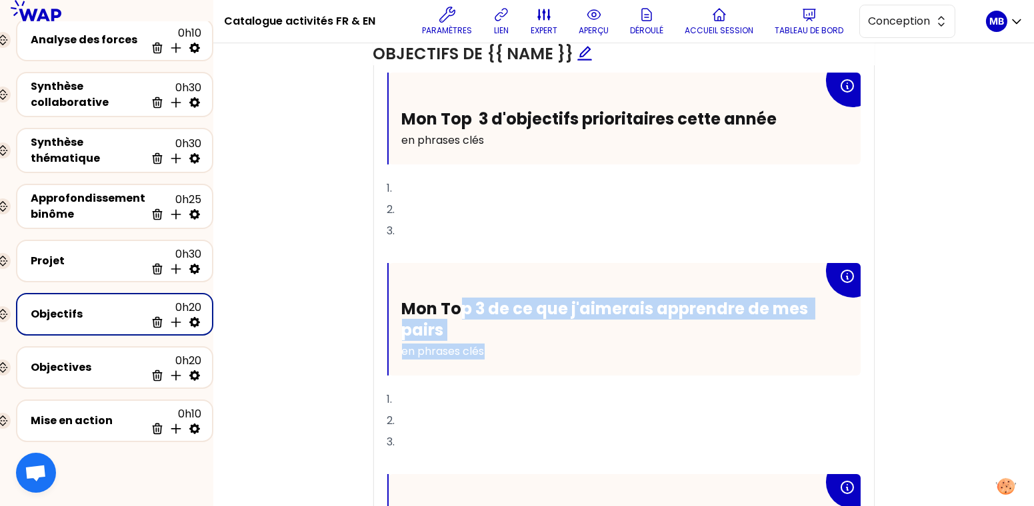
drag, startPoint x: 458, startPoint y: 309, endPoint x: 496, endPoint y: 341, distance: 50.1
click at [496, 341] on div "Mon Top 3 de ce que j'aimerais apprendre de mes pairs en phrases clés" at bounding box center [612, 330] width 421 height 63
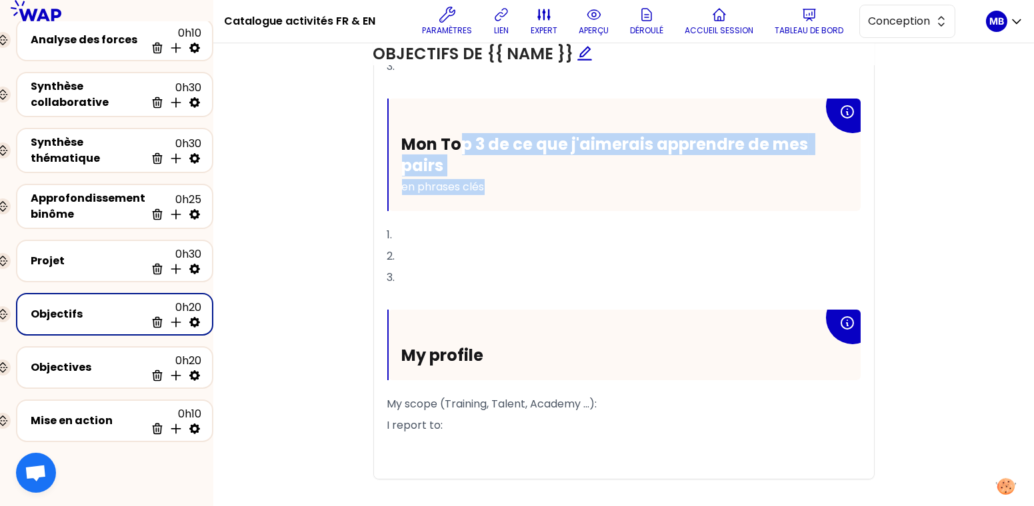
scroll to position [707, 0]
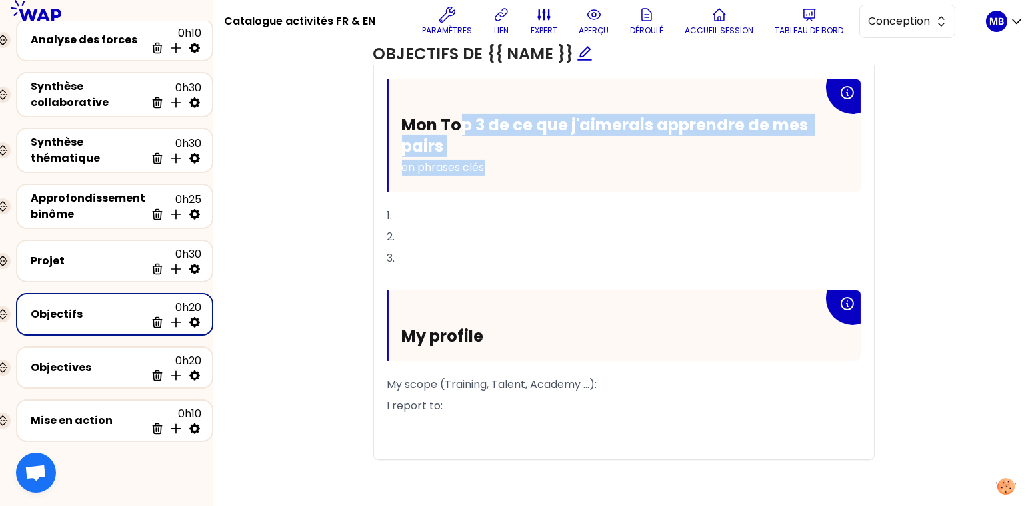
drag, startPoint x: 424, startPoint y: 338, endPoint x: 516, endPoint y: 341, distance: 92.0
click at [516, 342] on h2 "My profile" at bounding box center [612, 336] width 421 height 21
click at [508, 329] on h2 "My profile" at bounding box center [612, 336] width 421 height 21
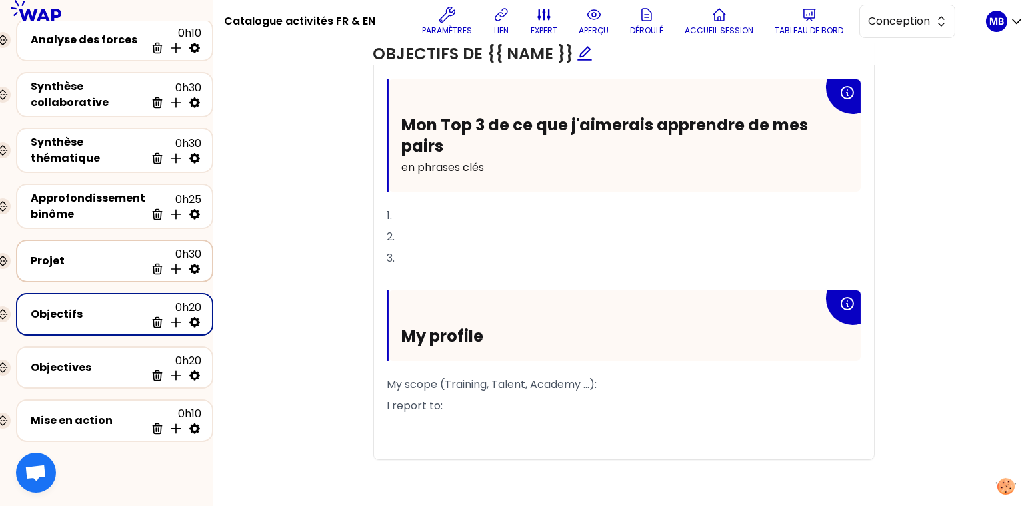
click at [96, 240] on div "Projet 0h30 Supprimer Insérer une activité en dessous" at bounding box center [114, 261] width 197 height 43
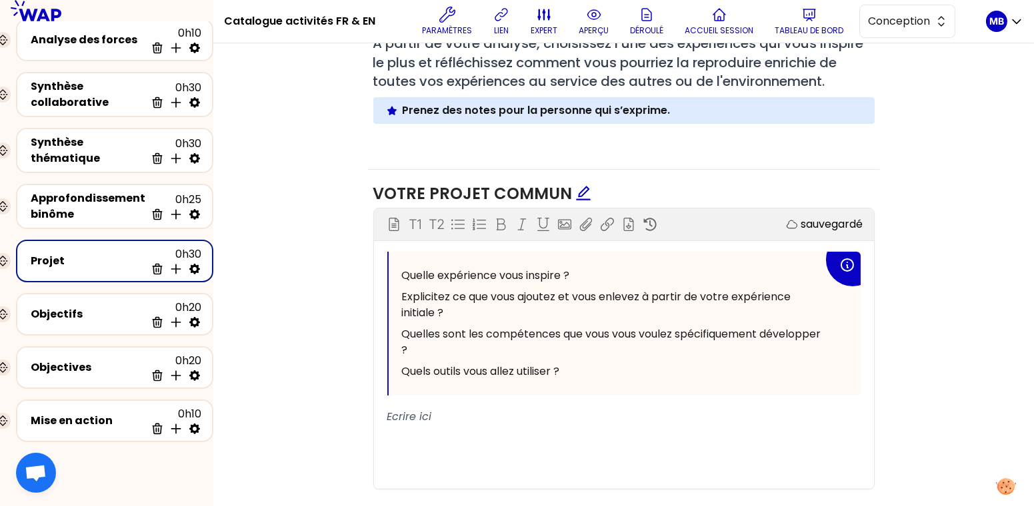
scroll to position [505, 0]
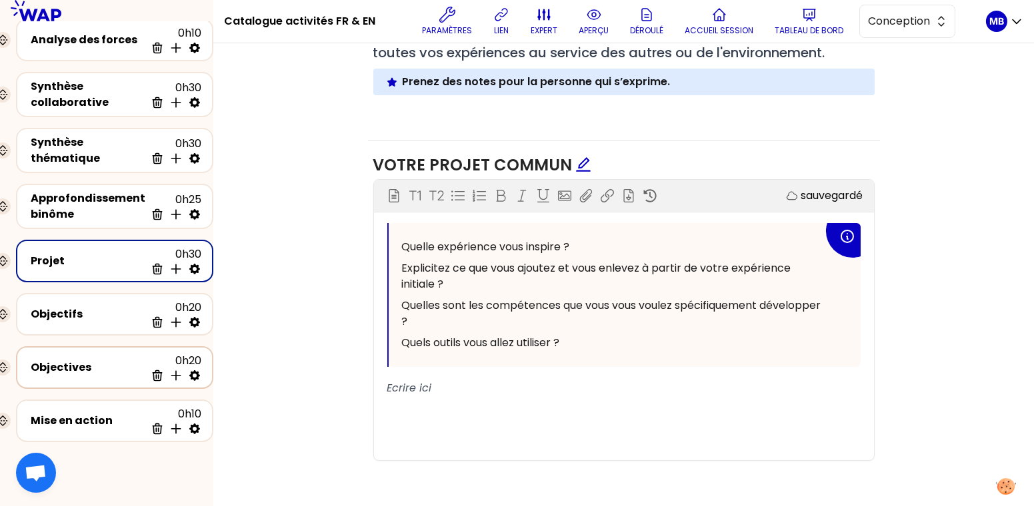
click at [98, 383] on div "Objectives 0h20 Supprimer Insérer une activité en dessous" at bounding box center [114, 368] width 197 height 43
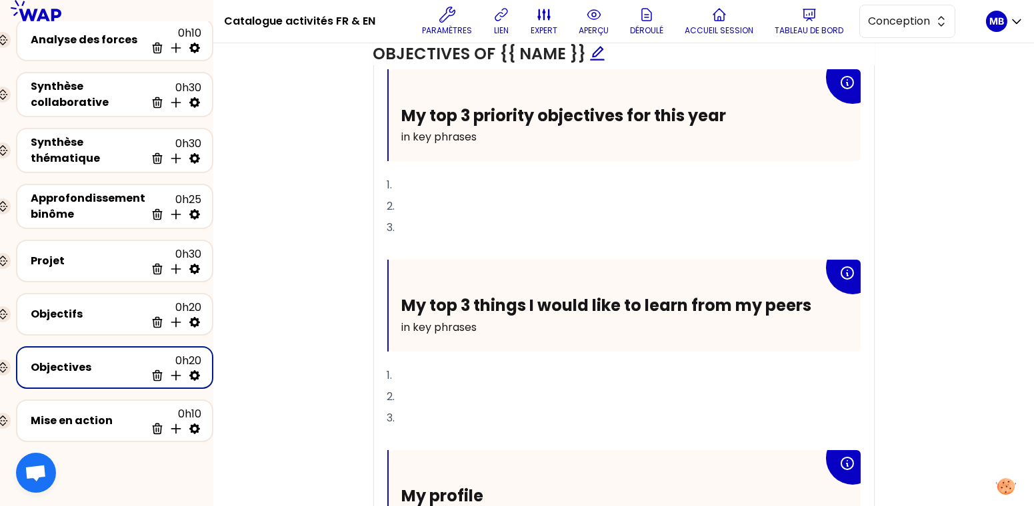
scroll to position [665, 0]
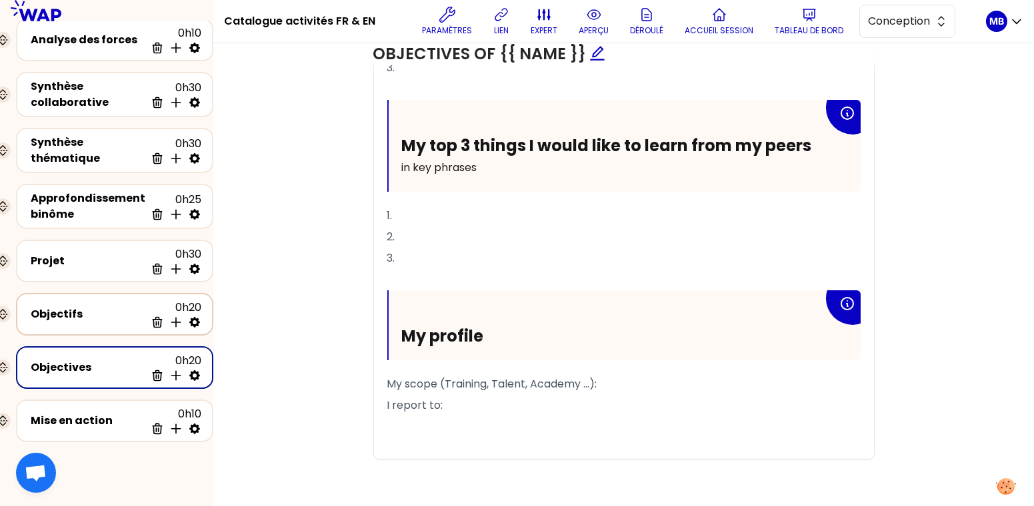
click at [115, 308] on div "Objectifs" at bounding box center [88, 315] width 115 height 16
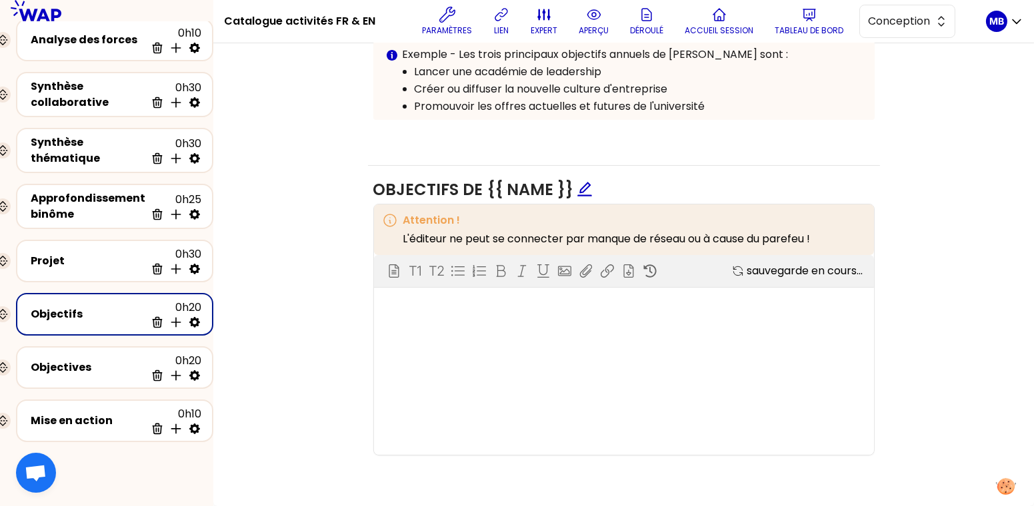
scroll to position [665, 0]
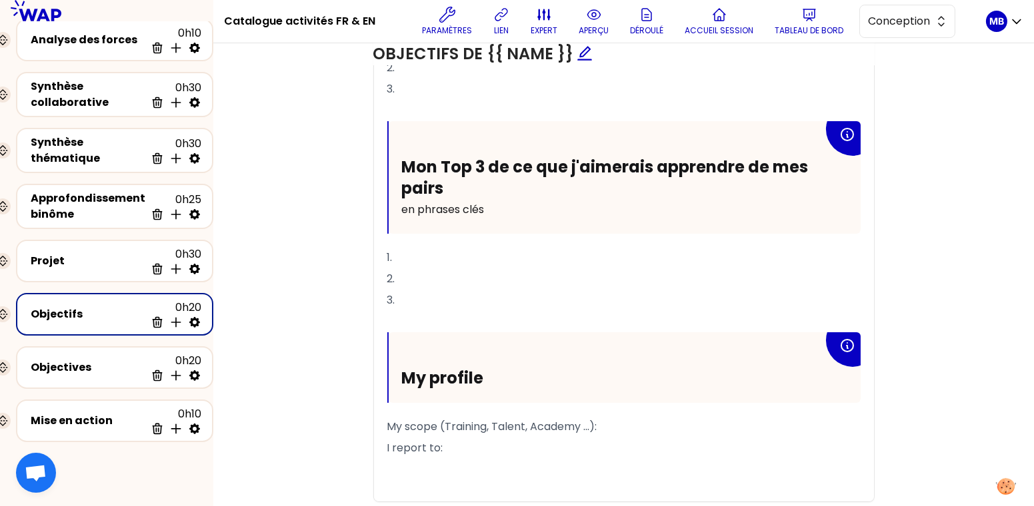
click at [504, 372] on h2 "My profile" at bounding box center [612, 378] width 421 height 21
drag, startPoint x: 474, startPoint y: 381, endPoint x: 414, endPoint y: 377, distance: 60.1
click at [414, 377] on span "My profile" at bounding box center [443, 378] width 82 height 22
drag, startPoint x: 419, startPoint y: 375, endPoint x: 552, endPoint y: 369, distance: 132.7
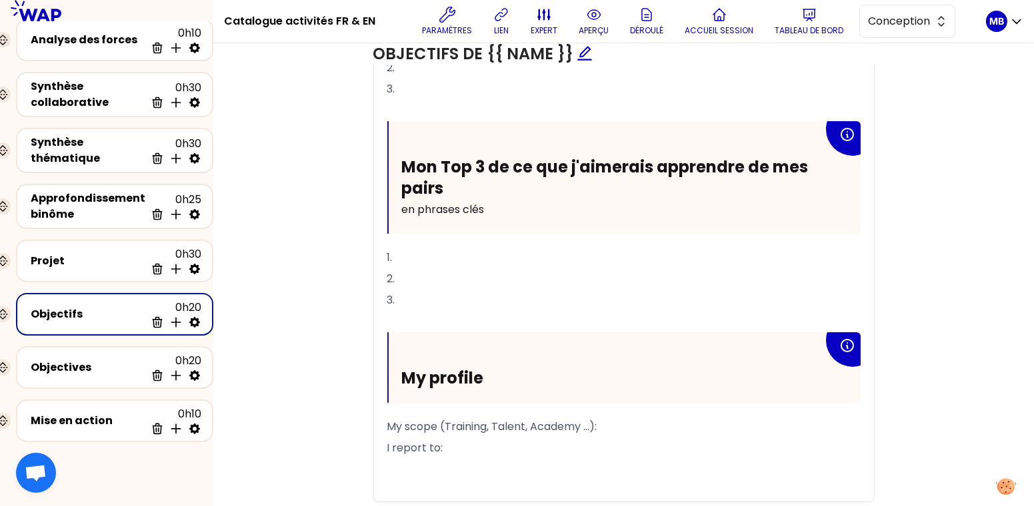
click at [552, 369] on h2 "My profile" at bounding box center [612, 378] width 421 height 21
click at [442, 427] on span "My scope (Training, Talent, Academy ...):" at bounding box center [492, 426] width 210 height 15
drag, startPoint x: 399, startPoint y: 424, endPoint x: 453, endPoint y: 424, distance: 54.0
click at [454, 424] on div "Mon Top 3 d'objectifs prioritaires cette année en phrases clés 1. 2. 3. ﻿ Mon T…" at bounding box center [624, 216] width 500 height 571
drag, startPoint x: 435, startPoint y: 420, endPoint x: 347, endPoint y: 420, distance: 88.0
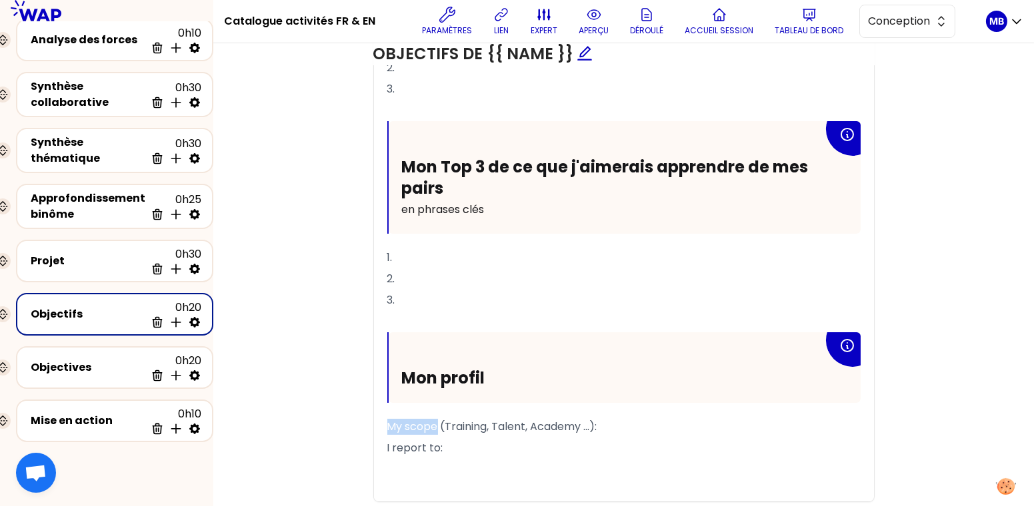
click at [347, 420] on div "Objectifs Editer # Pour cibler les sessions futures, définissez vos trois objec…" at bounding box center [623, 26] width 767 height 1000
click at [502, 443] on p "I report to:" at bounding box center [623, 448] width 473 height 21
drag, startPoint x: 450, startPoint y: 442, endPoint x: 370, endPoint y: 442, distance: 80.6
click at [370, 442] on div "Objectifs de {{ name }} Bloc d'instruction T1 T2 Exporter sauvegardé Mon Top 3 …" at bounding box center [624, 188] width 512 height 678
click at [623, 420] on span "Mon périmètre (Training, Talent, Academy ...):" at bounding box center [506, 426] width 239 height 15
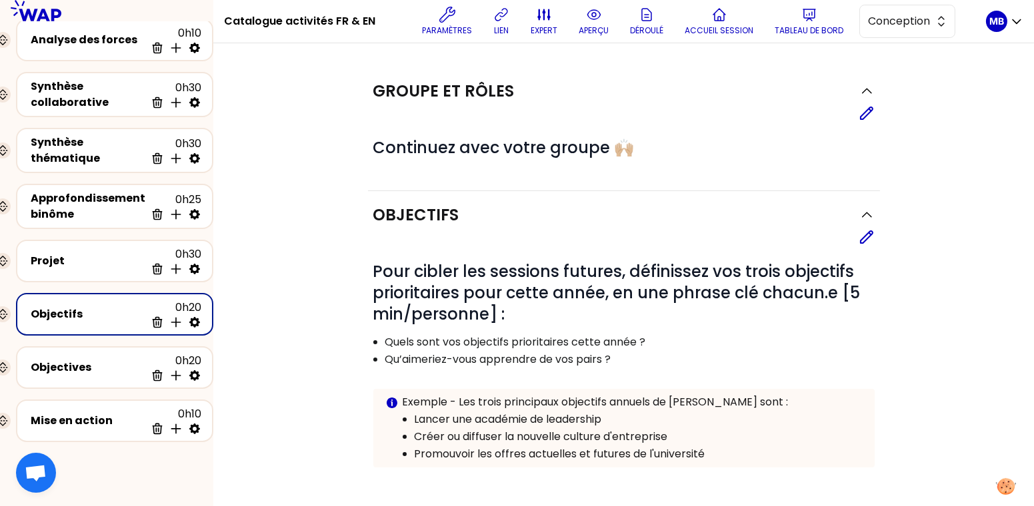
scroll to position [69, 0]
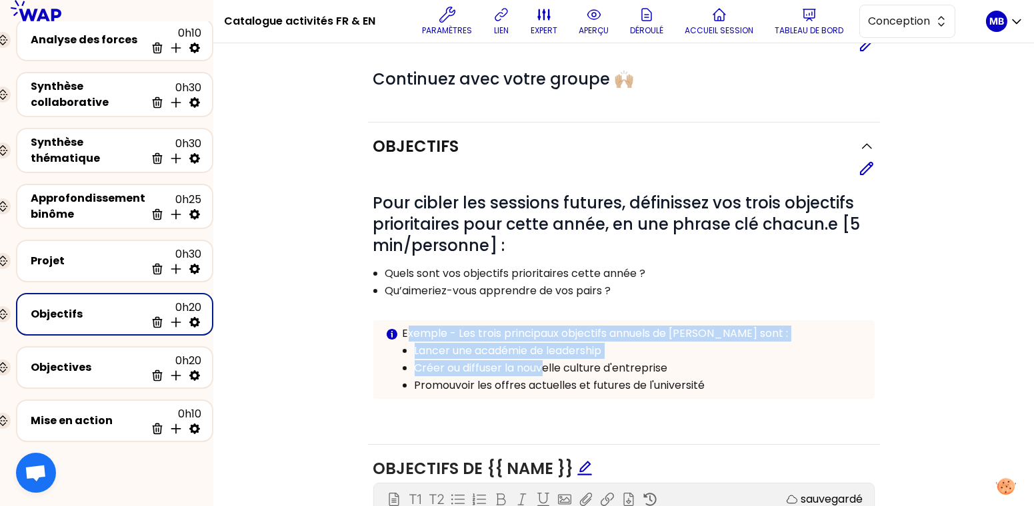
drag, startPoint x: 424, startPoint y: 337, endPoint x: 544, endPoint y: 366, distance: 122.7
click at [544, 366] on div "Exemple - Les trois principaux objectifs annuels de Pauline sont : Lancer une a…" at bounding box center [633, 360] width 461 height 68
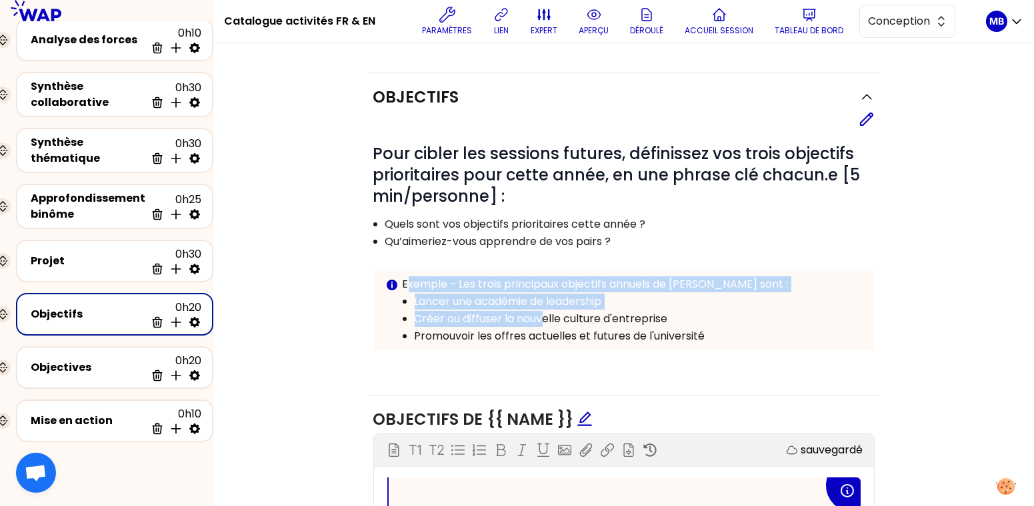
scroll to position [238, 0]
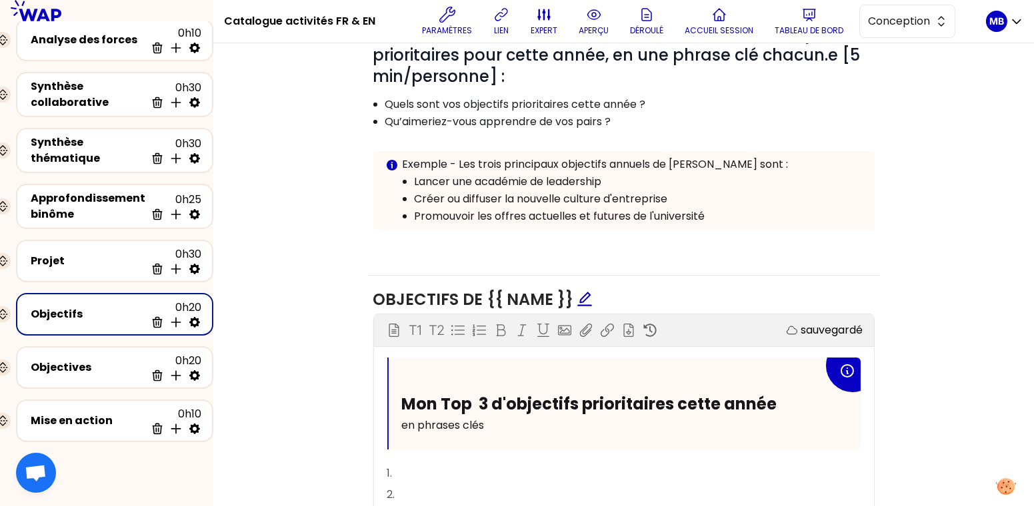
click at [450, 214] on p "Promouvoir les offres actuelles et futures de l'université" at bounding box center [639, 217] width 448 height 16
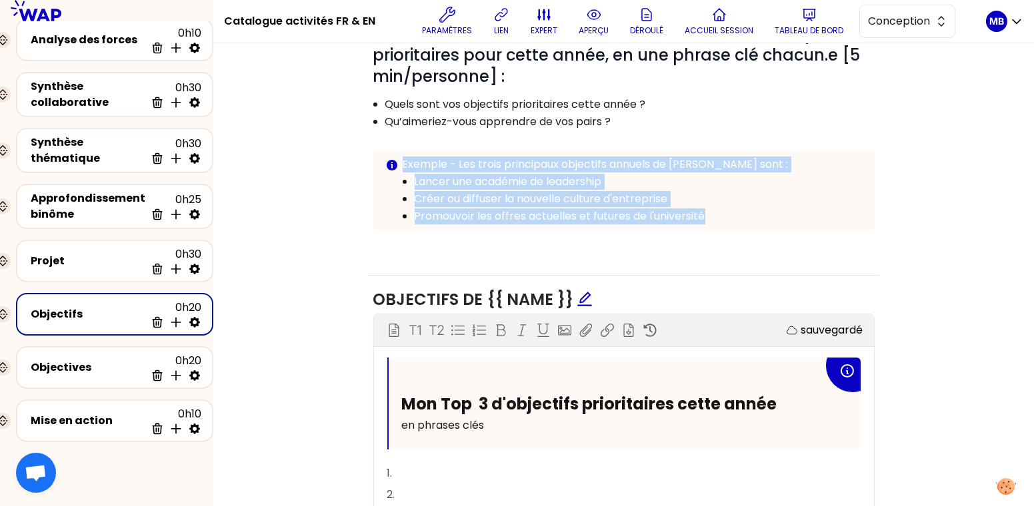
drag, startPoint x: 403, startPoint y: 160, endPoint x: 713, endPoint y: 211, distance: 314.1
click at [713, 211] on div "Exemple - Les trois principaux objectifs annuels de Pauline sont : Lancer une a…" at bounding box center [633, 191] width 461 height 68
click at [713, 211] on p "Promouvoir les offres actuelles et futures de l'université" at bounding box center [639, 217] width 448 height 16
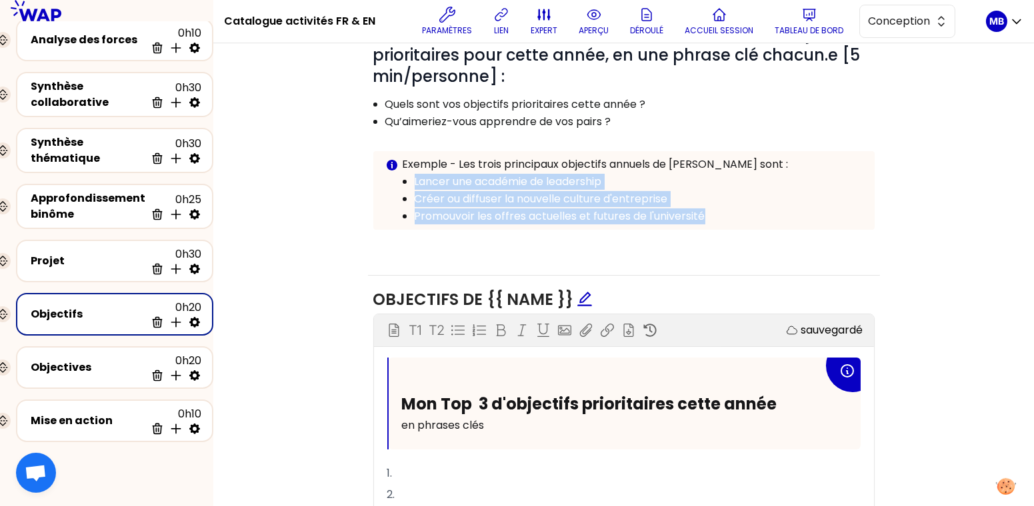
drag, startPoint x: 413, startPoint y: 177, endPoint x: 722, endPoint y: 216, distance: 312.3
click at [722, 216] on ul "Lancer une académie de leadership Créer ou diffuser la nouvelle culture d'entre…" at bounding box center [623, 199] width 477 height 52
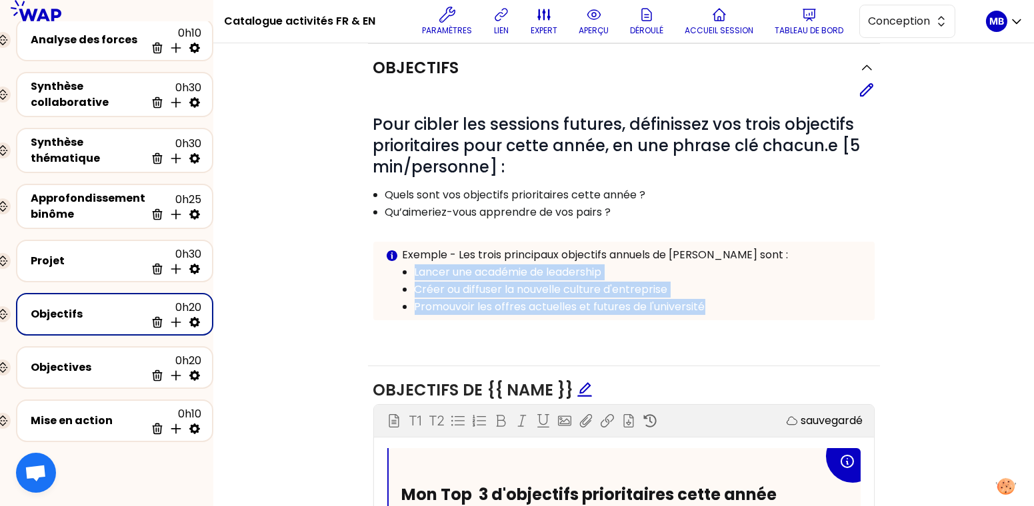
scroll to position [136, 0]
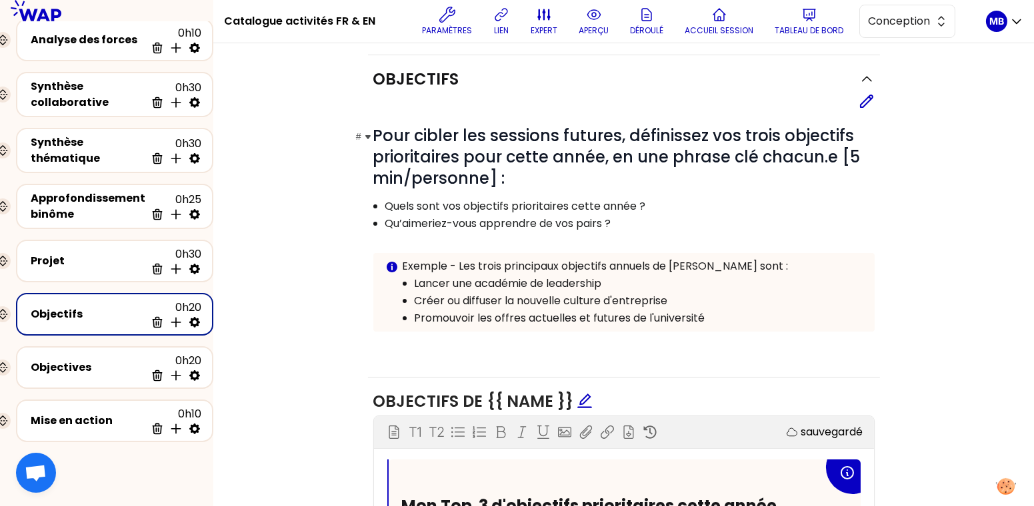
click at [844, 153] on span "Pour cibler les sessions futures, définissez vos trois objectifs prioritaires p…" at bounding box center [618, 157] width 491 height 65
click at [101, 360] on div "Objectives" at bounding box center [88, 368] width 115 height 16
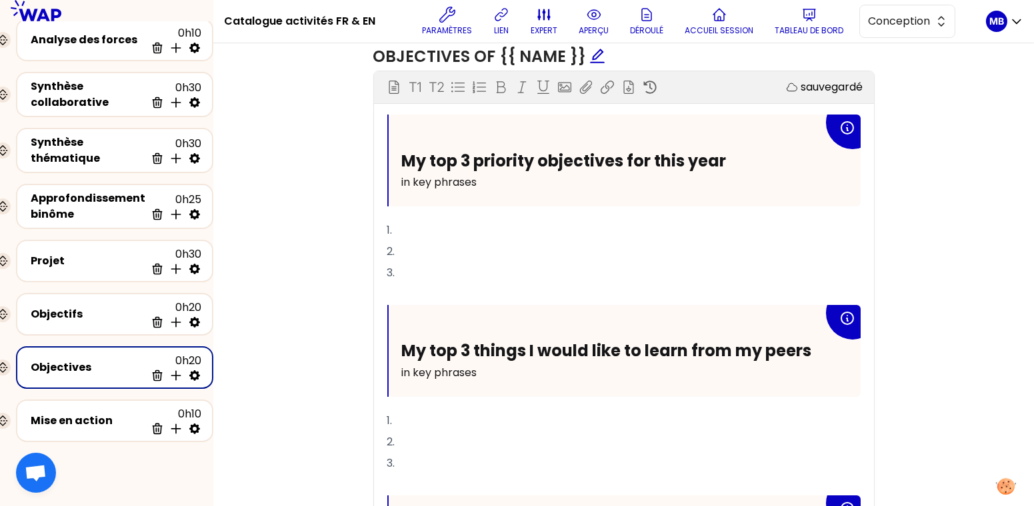
scroll to position [665, 0]
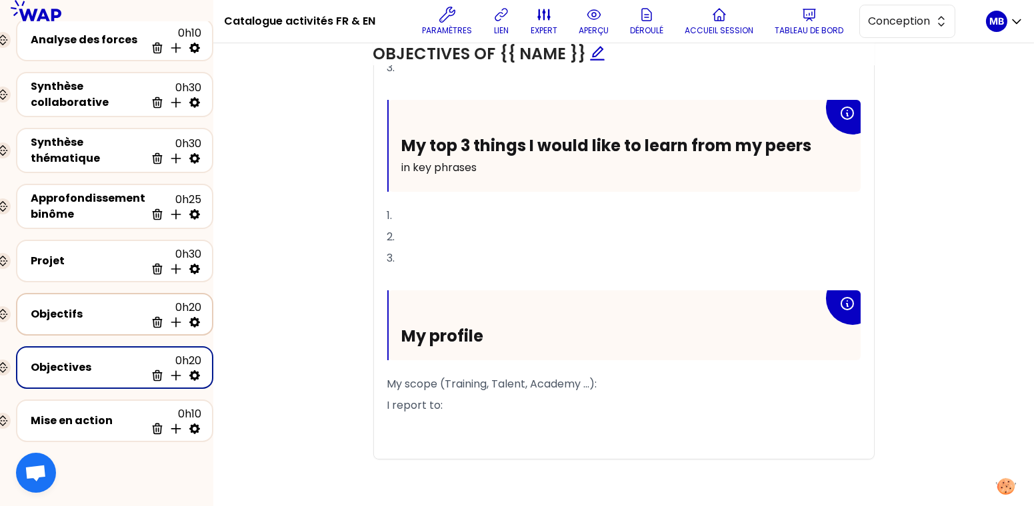
click at [80, 309] on div "Objectifs" at bounding box center [88, 315] width 115 height 16
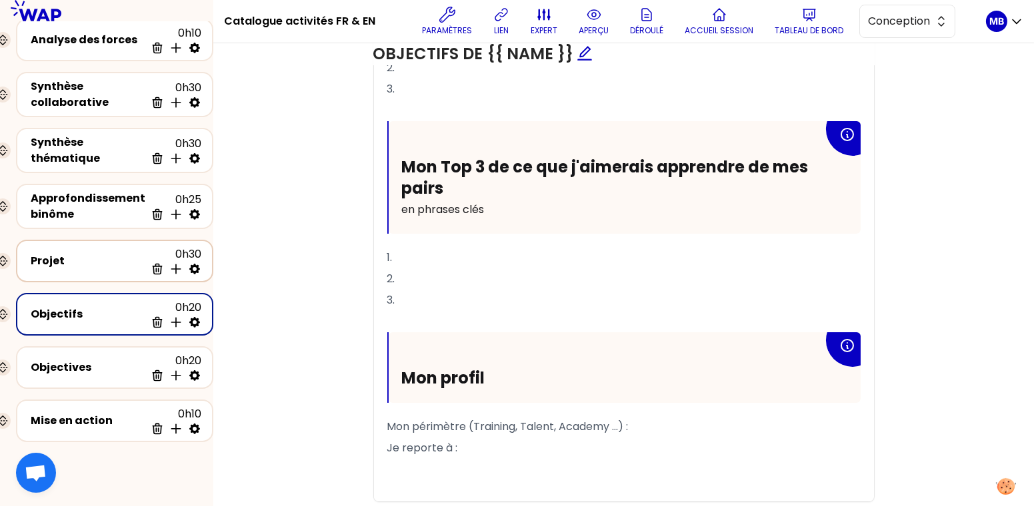
click at [89, 240] on div "Projet 0h30 Supprimer Insérer une activité en dessous" at bounding box center [114, 261] width 197 height 43
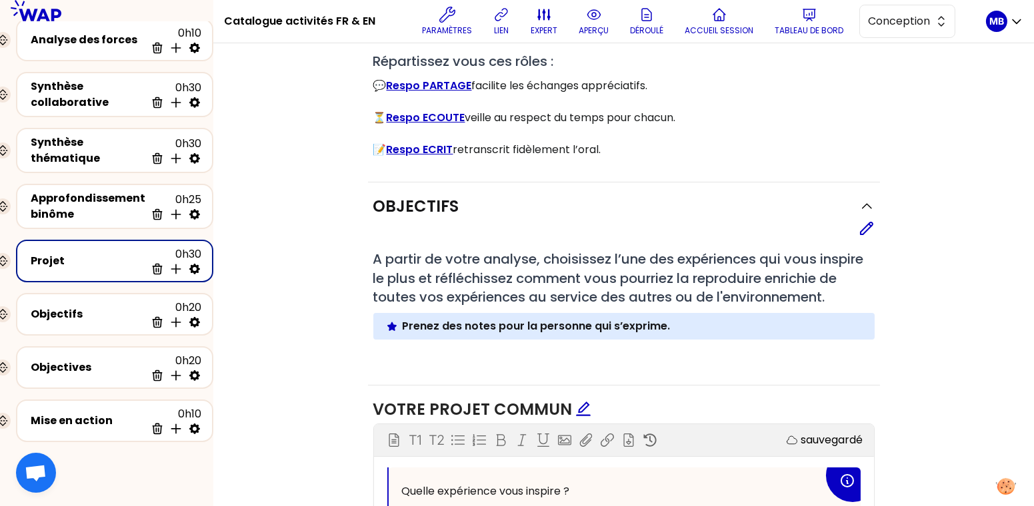
scroll to position [269, 0]
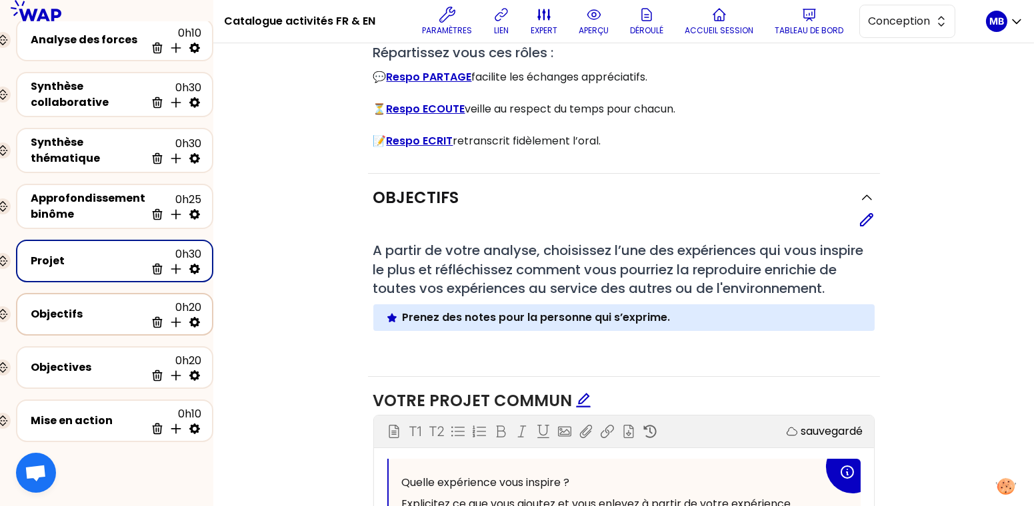
click at [78, 309] on div "Objectifs" at bounding box center [88, 315] width 115 height 16
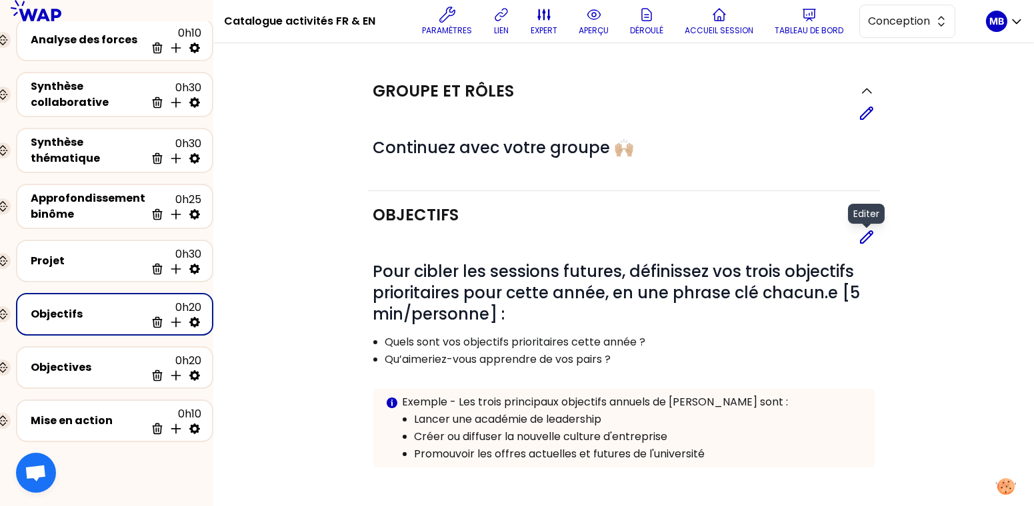
click at [864, 235] on icon at bounding box center [866, 237] width 16 height 16
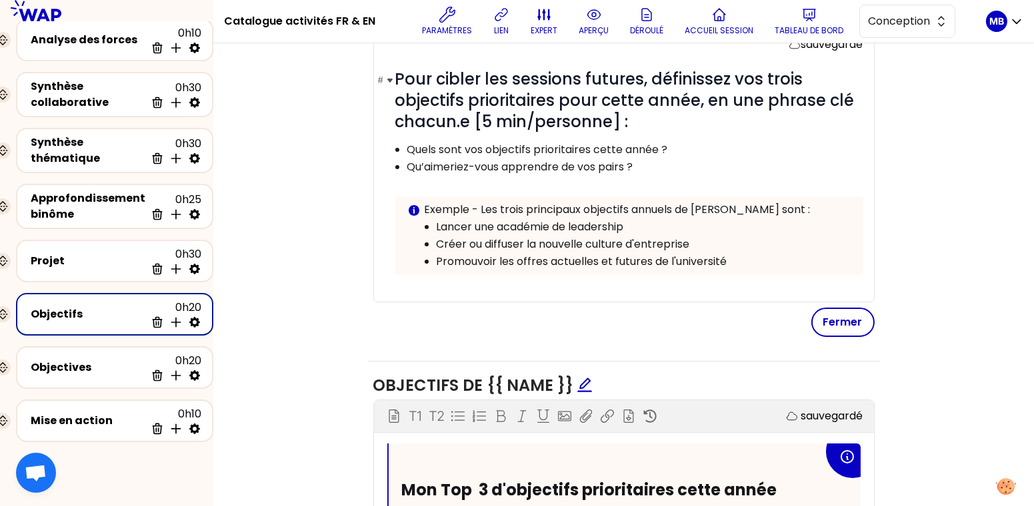
scroll to position [177, 0]
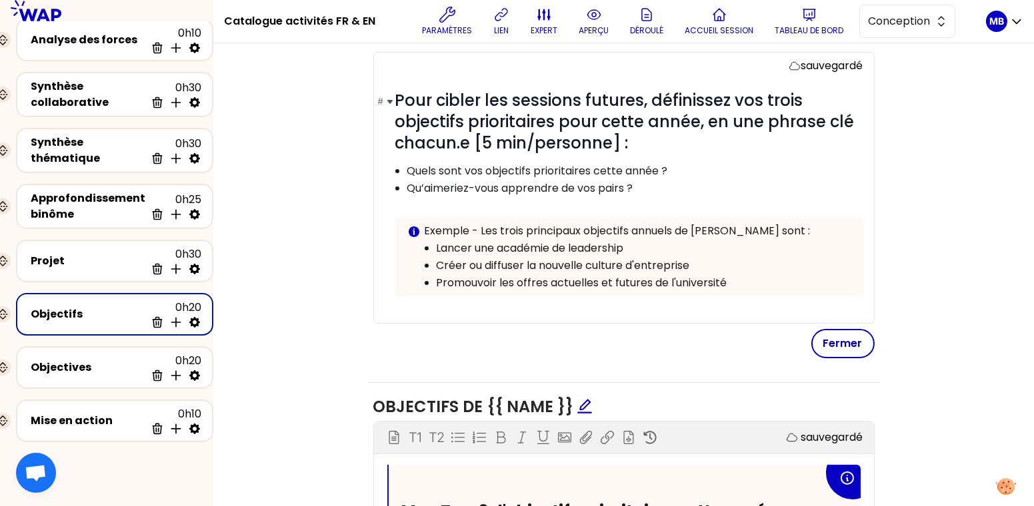
click at [482, 140] on span "Pour cibler les sessions futures, définissez vos trois objectifs prioritaires p…" at bounding box center [626, 121] width 463 height 65
click at [494, 141] on span "Pour cibler les sessions futures, définissez vos trois objectifs prioritaires p…" at bounding box center [626, 121] width 463 height 65
drag, startPoint x: 484, startPoint y: 407, endPoint x: 572, endPoint y: 403, distance: 88.1
click at [572, 403] on span "Objectifs de {{ name }}" at bounding box center [482, 407] width 219 height 22
click at [476, 139] on span "Pour cibler les sessions futures, définissez vos trois objectifs prioritaires p…" at bounding box center [626, 121] width 463 height 65
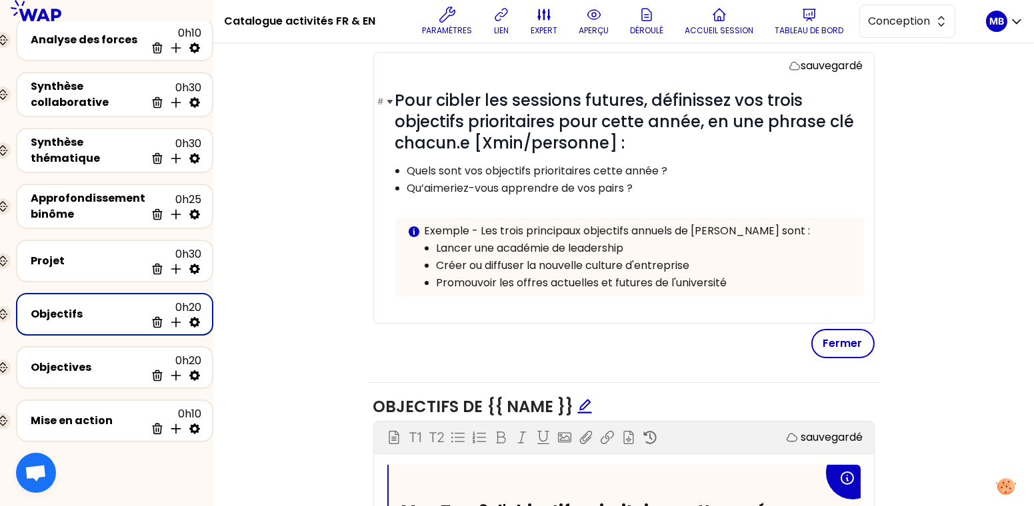
click at [608, 143] on span "Pour cibler les sessions futures, définissez vos trois objectifs prioritaires p…" at bounding box center [626, 121] width 463 height 65
click at [472, 145] on span "Pour cibler les sessions futures, définissez vos trois objectifs prioritaires p…" at bounding box center [626, 121] width 463 height 65
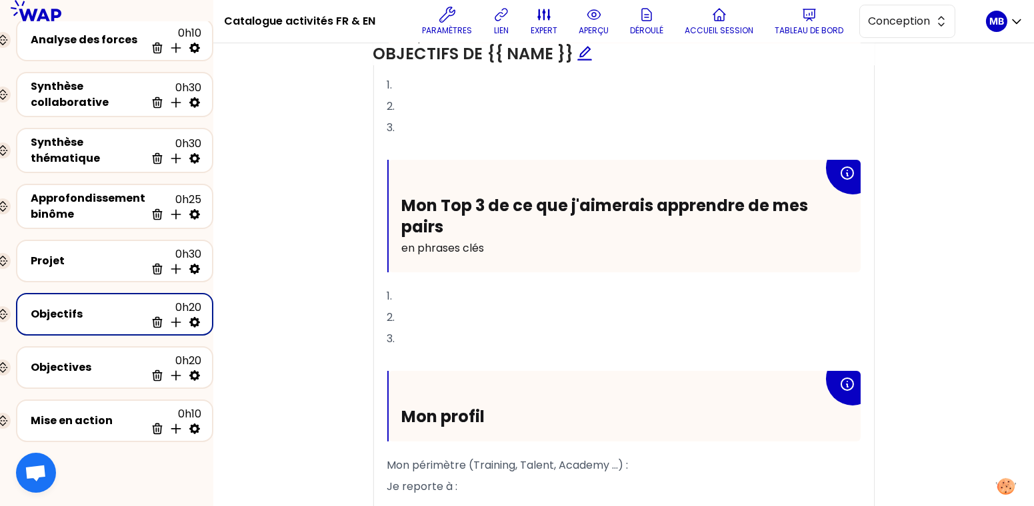
scroll to position [753, 0]
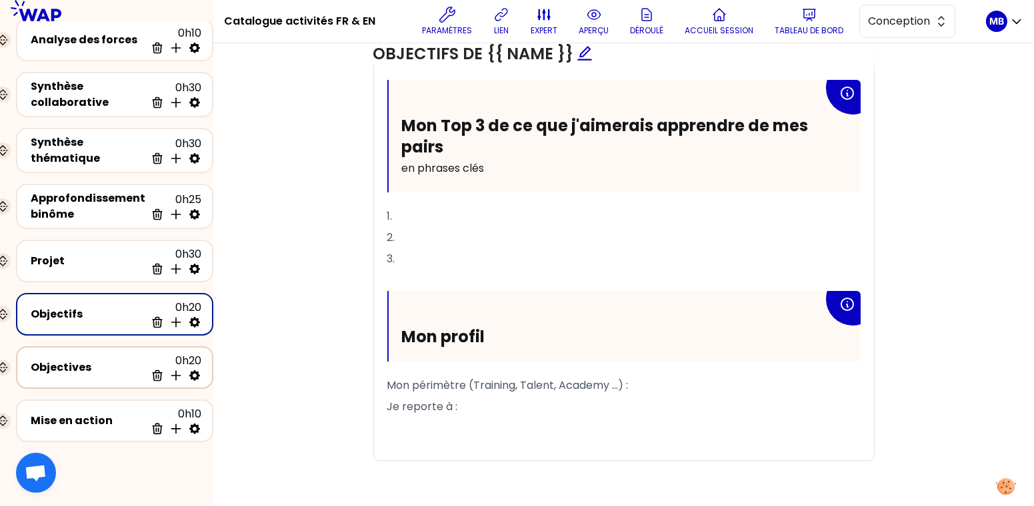
click at [59, 361] on div "Objectives" at bounding box center [88, 368] width 115 height 16
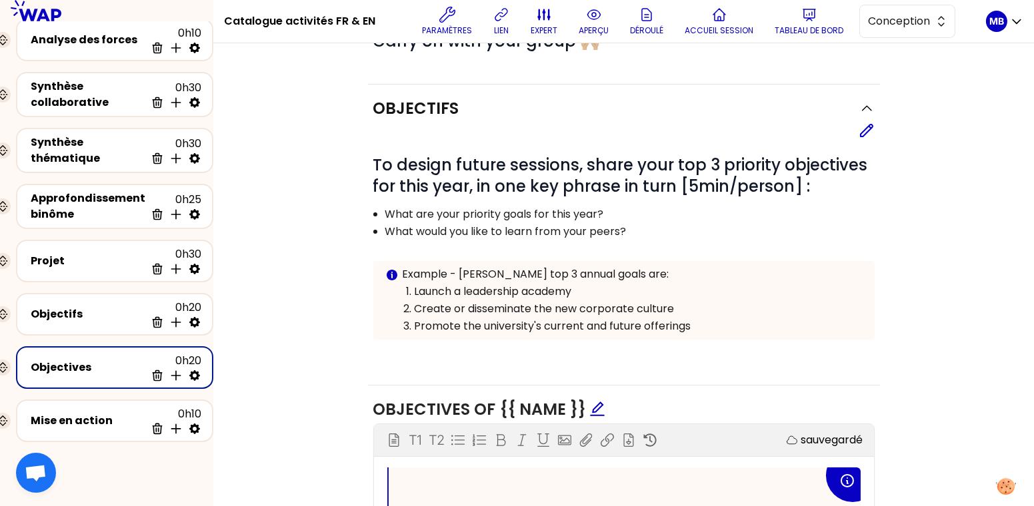
scroll to position [15, 0]
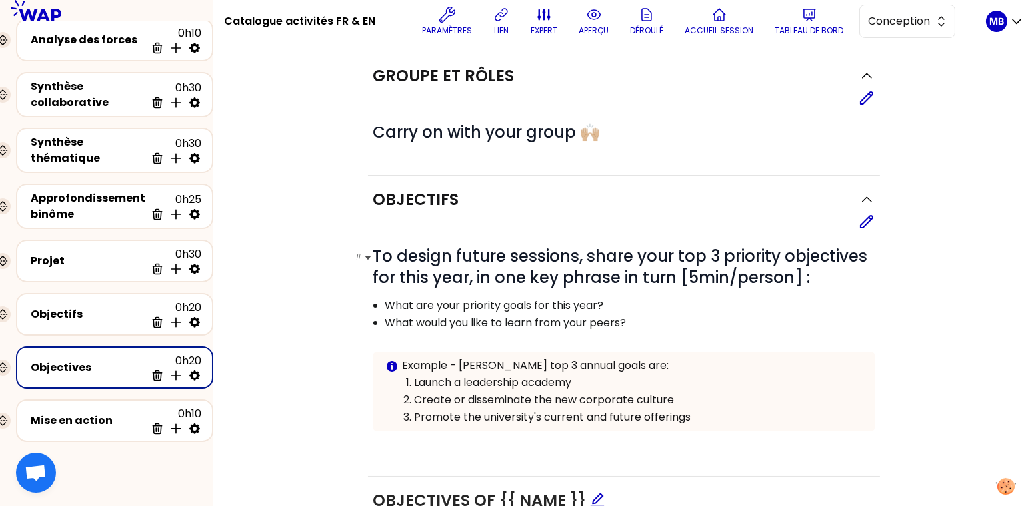
click at [688, 275] on span "To design future sessions, share your top 3 priority objectives for this year, …" at bounding box center [622, 266] width 498 height 43
click at [697, 277] on span "To design future sessions, share your top 3 priority objectives for this year, …" at bounding box center [622, 266] width 498 height 43
click at [864, 219] on icon at bounding box center [866, 222] width 16 height 16
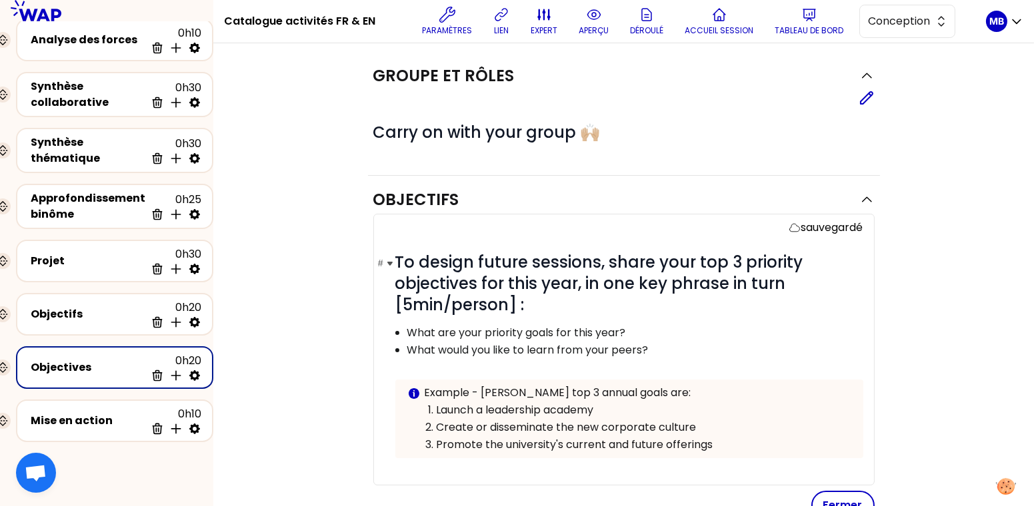
click at [416, 302] on span "To design future sessions, share your top 3 priority objectives for this year, …" at bounding box center [601, 283] width 412 height 65
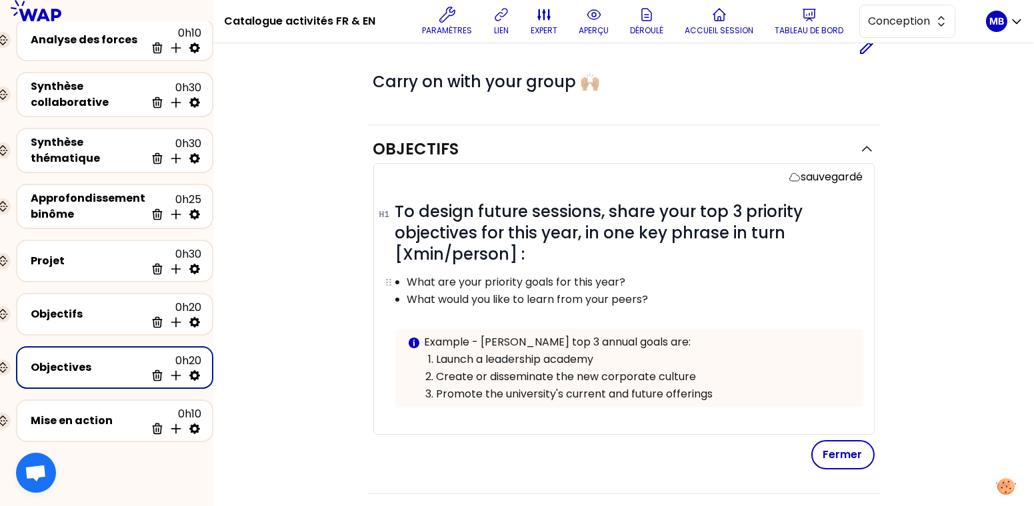
scroll to position [111, 0]
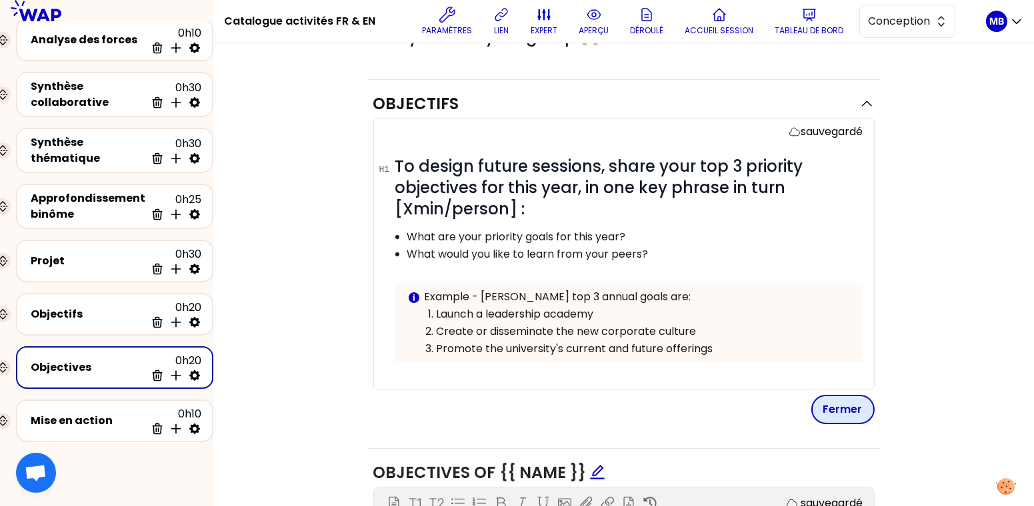
click at [834, 408] on button "Fermer" at bounding box center [842, 409] width 63 height 29
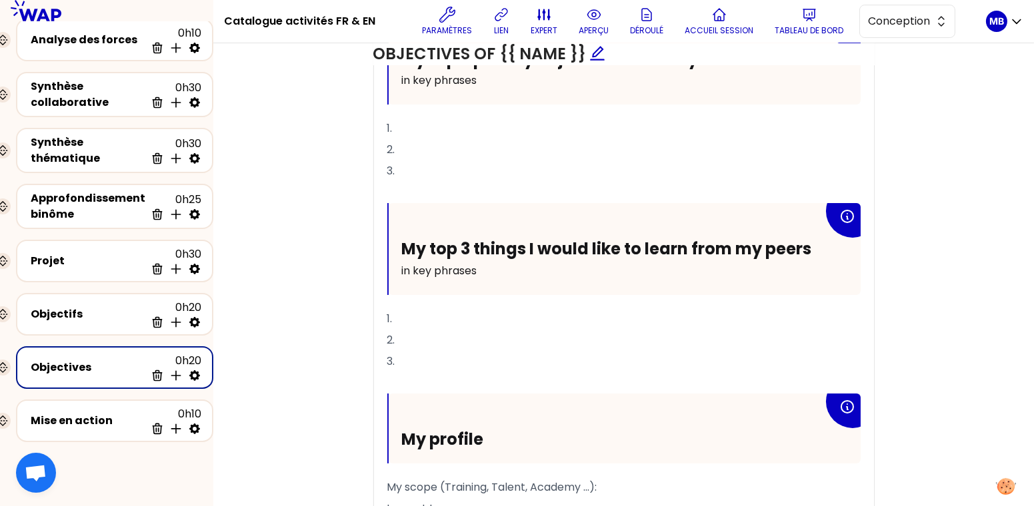
scroll to position [665, 0]
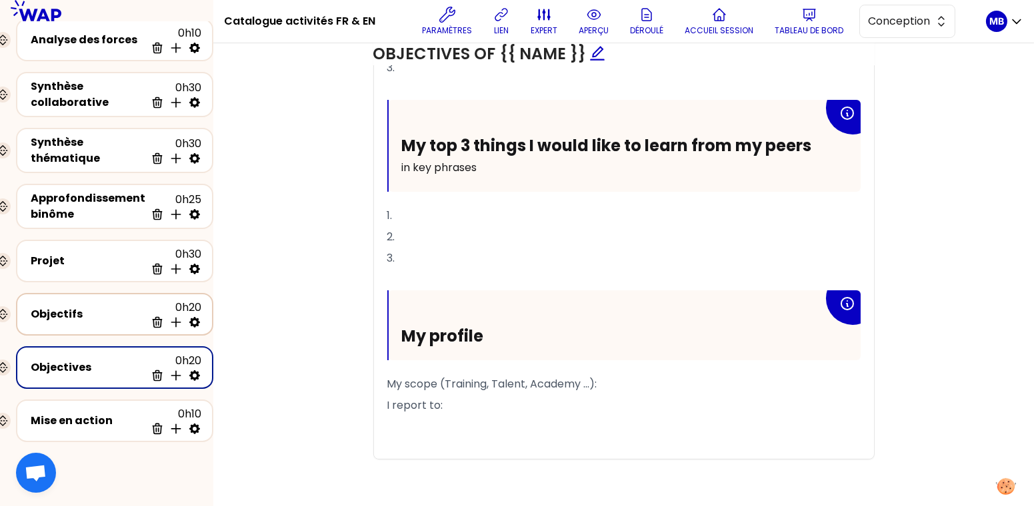
click at [119, 311] on div "Objectifs" at bounding box center [88, 315] width 115 height 16
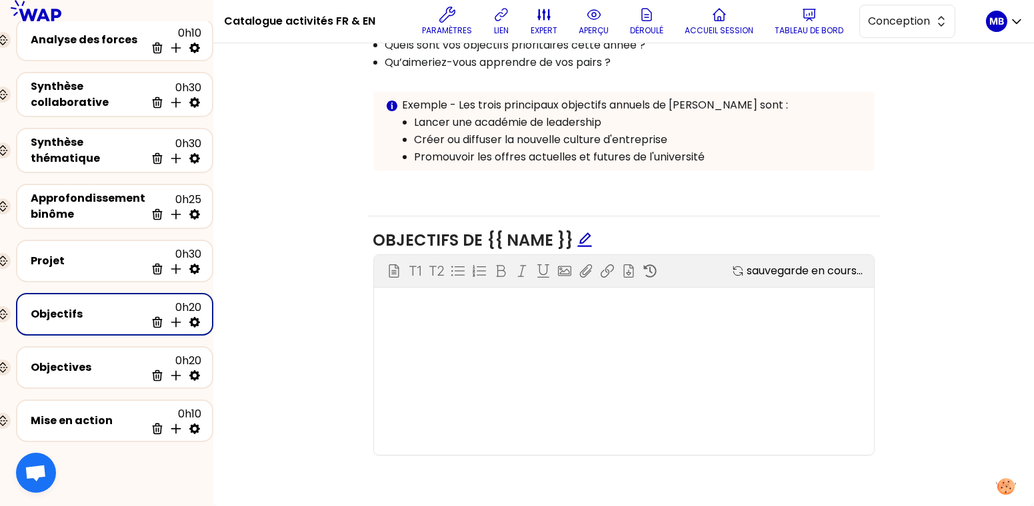
scroll to position [665, 0]
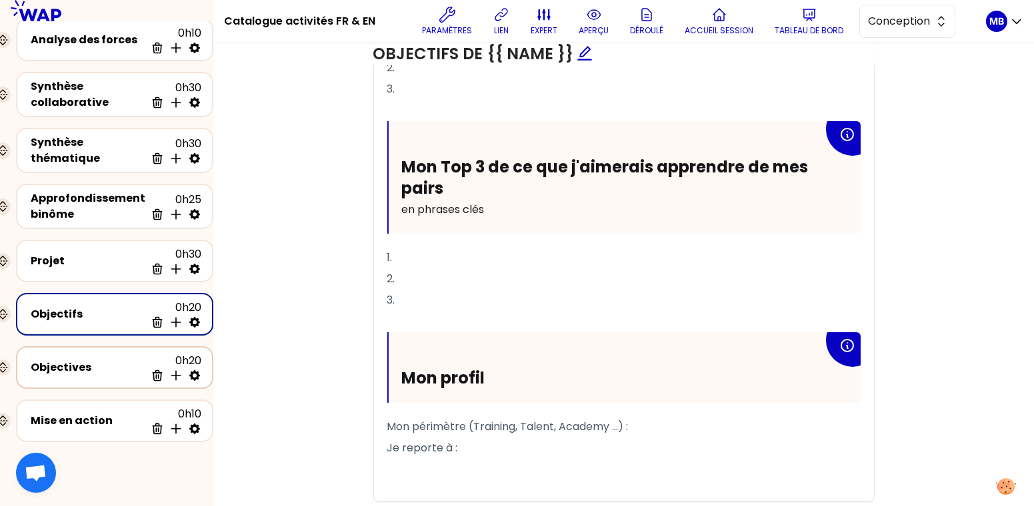
click at [107, 363] on div "Objectives" at bounding box center [88, 368] width 115 height 16
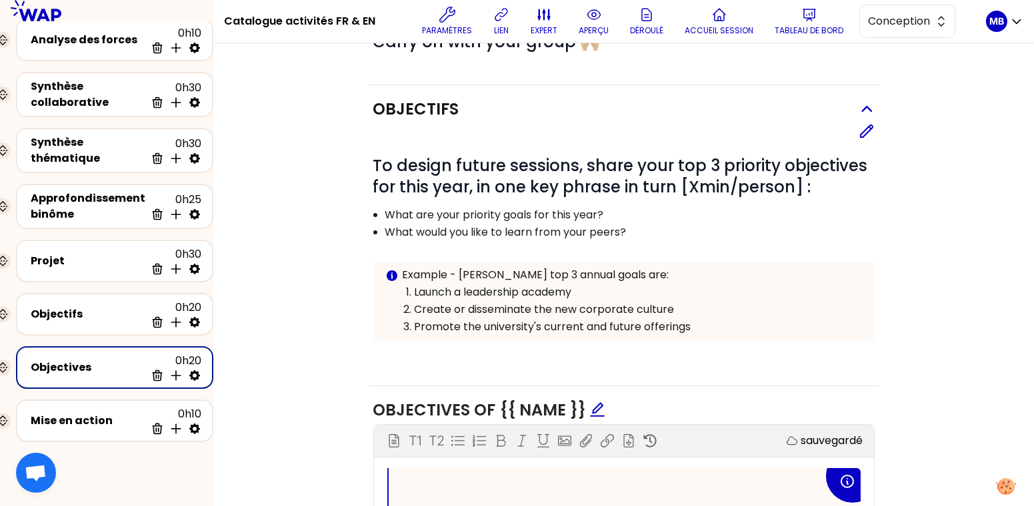
scroll to position [111, 0]
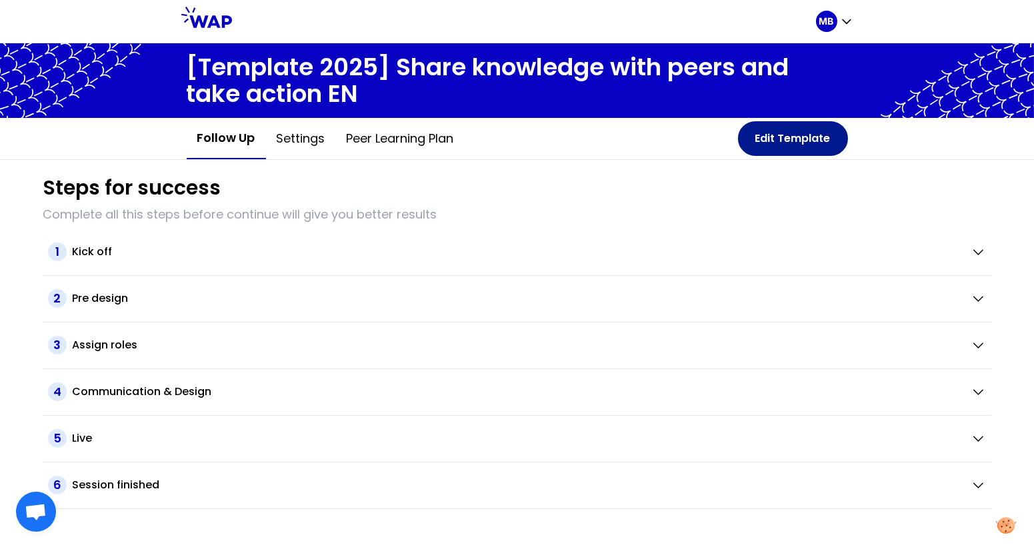
click at [790, 147] on button "Edit Template" at bounding box center [793, 138] width 110 height 35
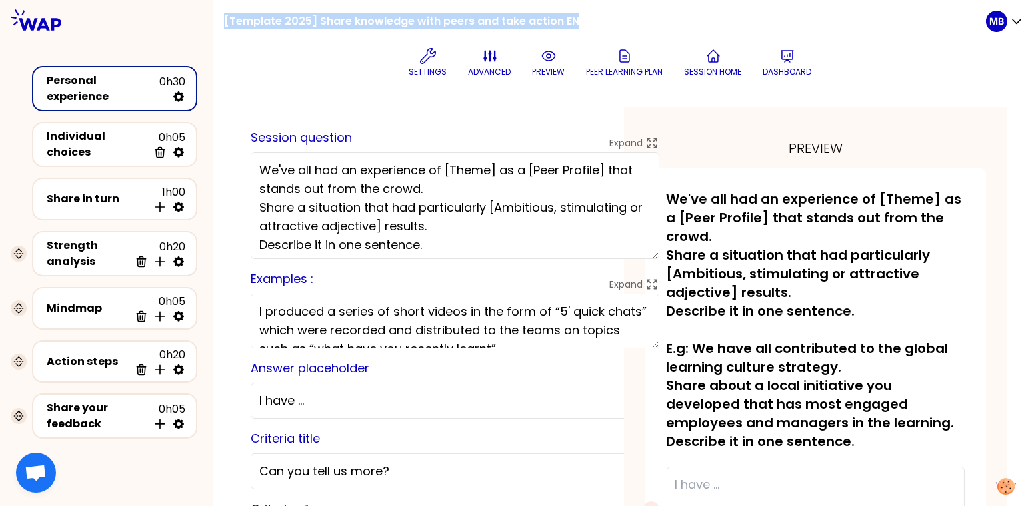
drag, startPoint x: 574, startPoint y: 19, endPoint x: 225, endPoint y: 14, distance: 348.6
click at [225, 14] on div "[Template 2025] Share knowledge with peers and take action EN Settings advanced…" at bounding box center [605, 41] width 762 height 83
click at [359, 59] on div "Settings advanced preview Peer learning plan Session home Dashboard" at bounding box center [610, 63] width 751 height 40
click at [465, 293] on div "Expand I produced a series of short videos in the form of “5' quick chats” whic…" at bounding box center [455, 319] width 409 height 60
